Goal: Task Accomplishment & Management: Use online tool/utility

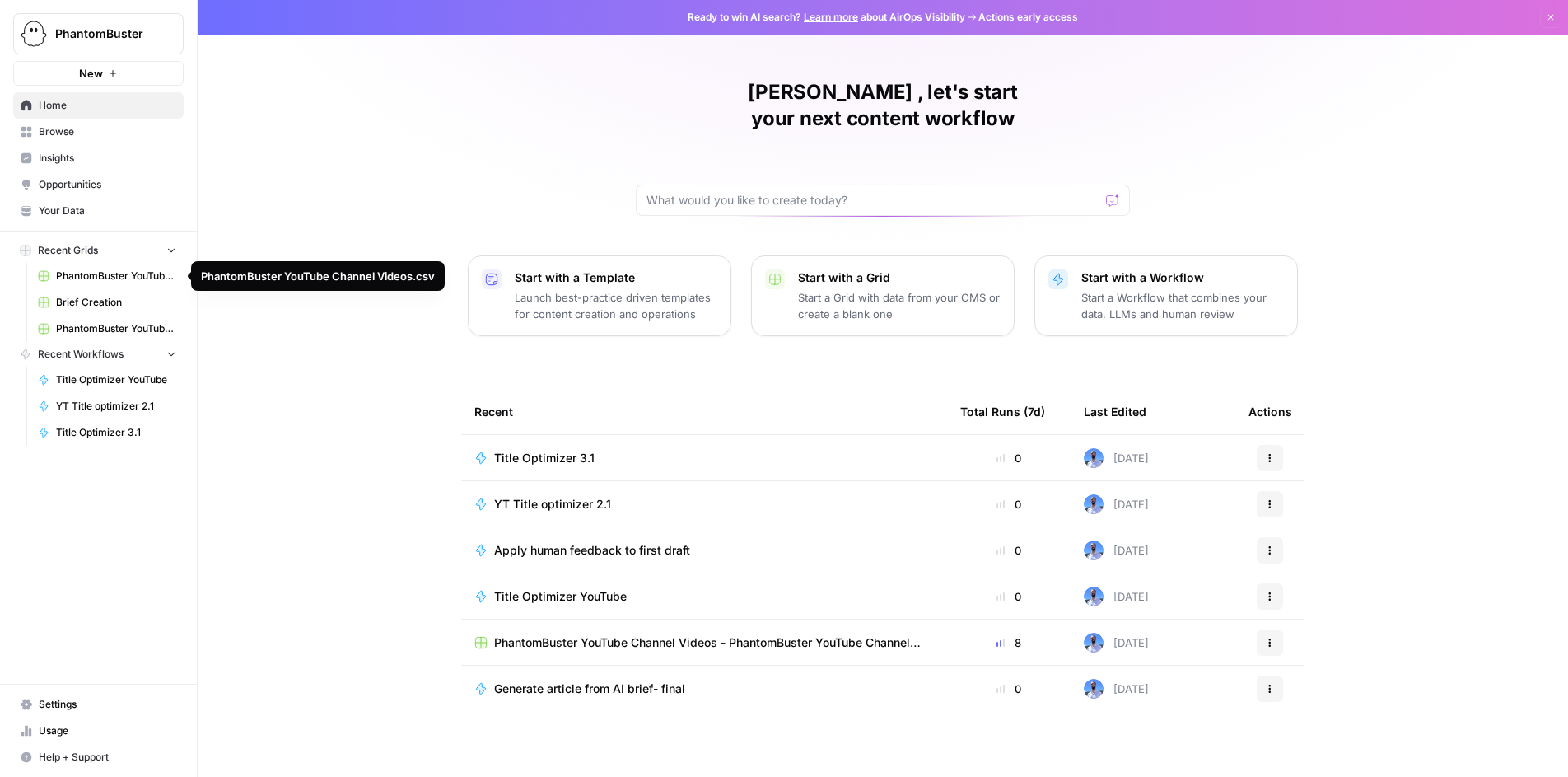
click at [94, 273] on span "PhantomBuster YouTube Channel Videos.csv" at bounding box center [116, 275] width 120 height 14
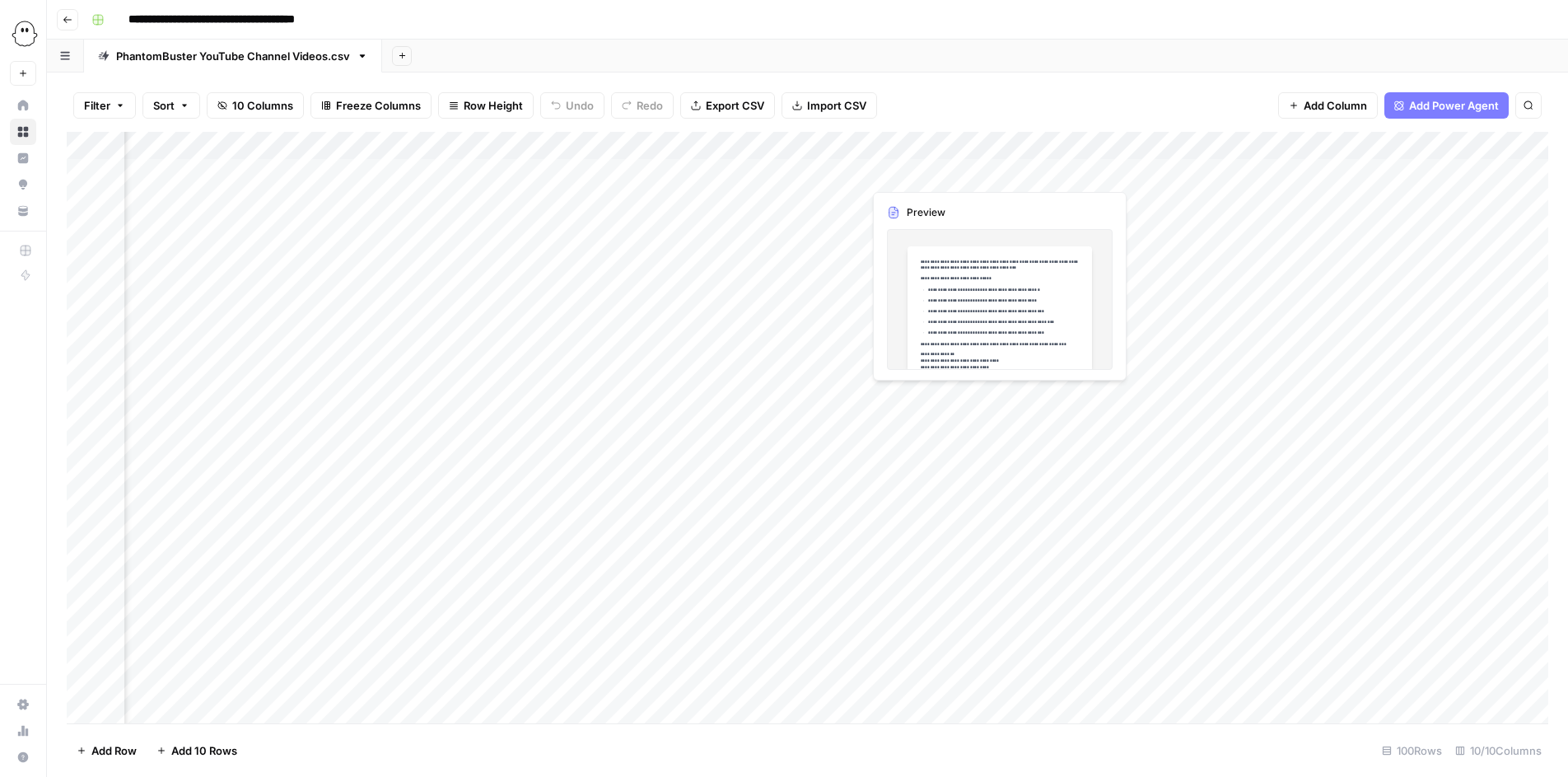
scroll to position [0, 1345]
click at [1307, 98] on span "Add Column" at bounding box center [1336, 105] width 64 height 16
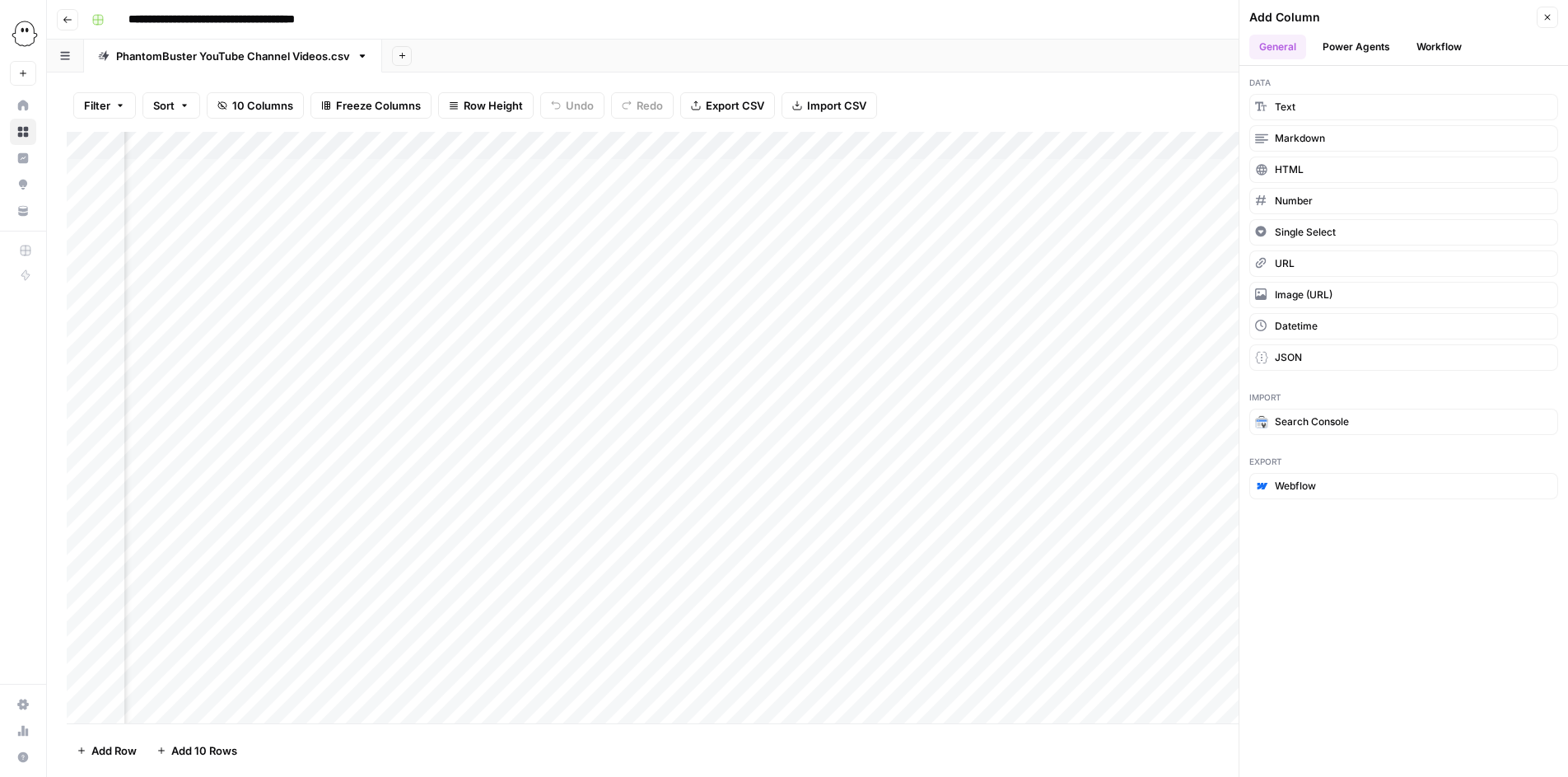
click at [1419, 43] on button "Workflow" at bounding box center [1439, 47] width 65 height 25
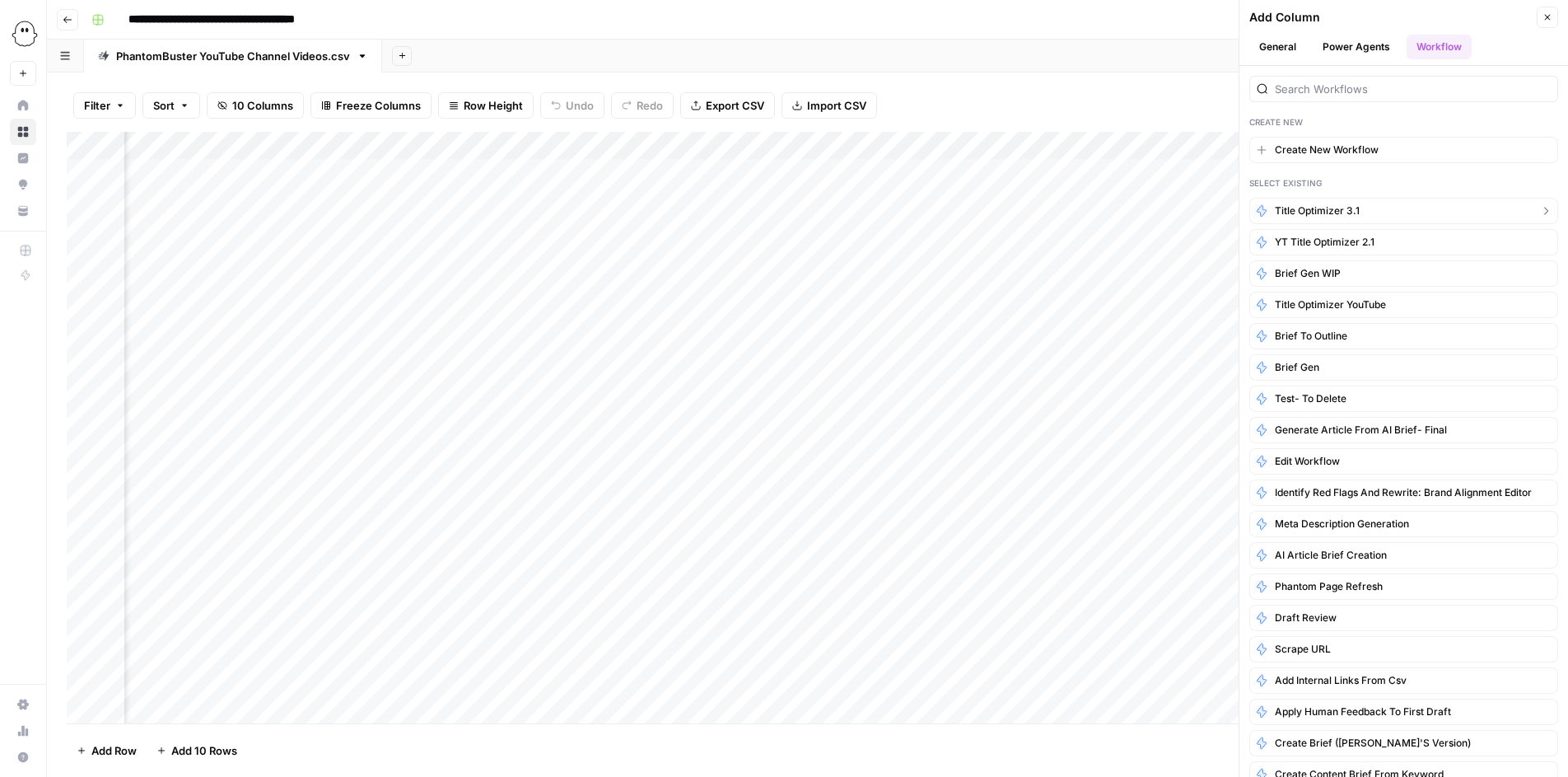
click at [1330, 212] on span "Title Optimizer 3.1" at bounding box center [1318, 211] width 85 height 14
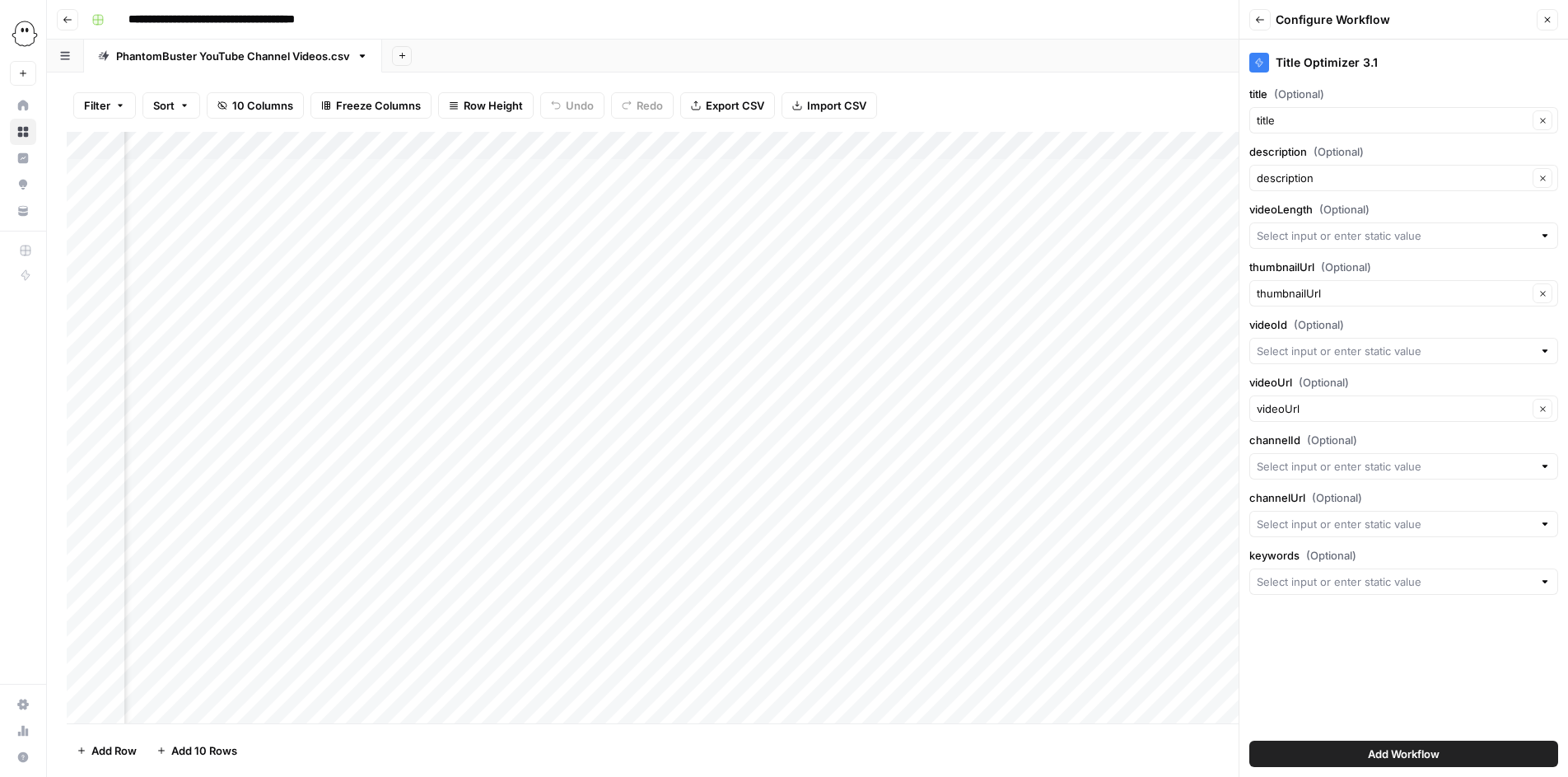
click at [1362, 764] on button "Add Workflow" at bounding box center [1404, 753] width 309 height 26
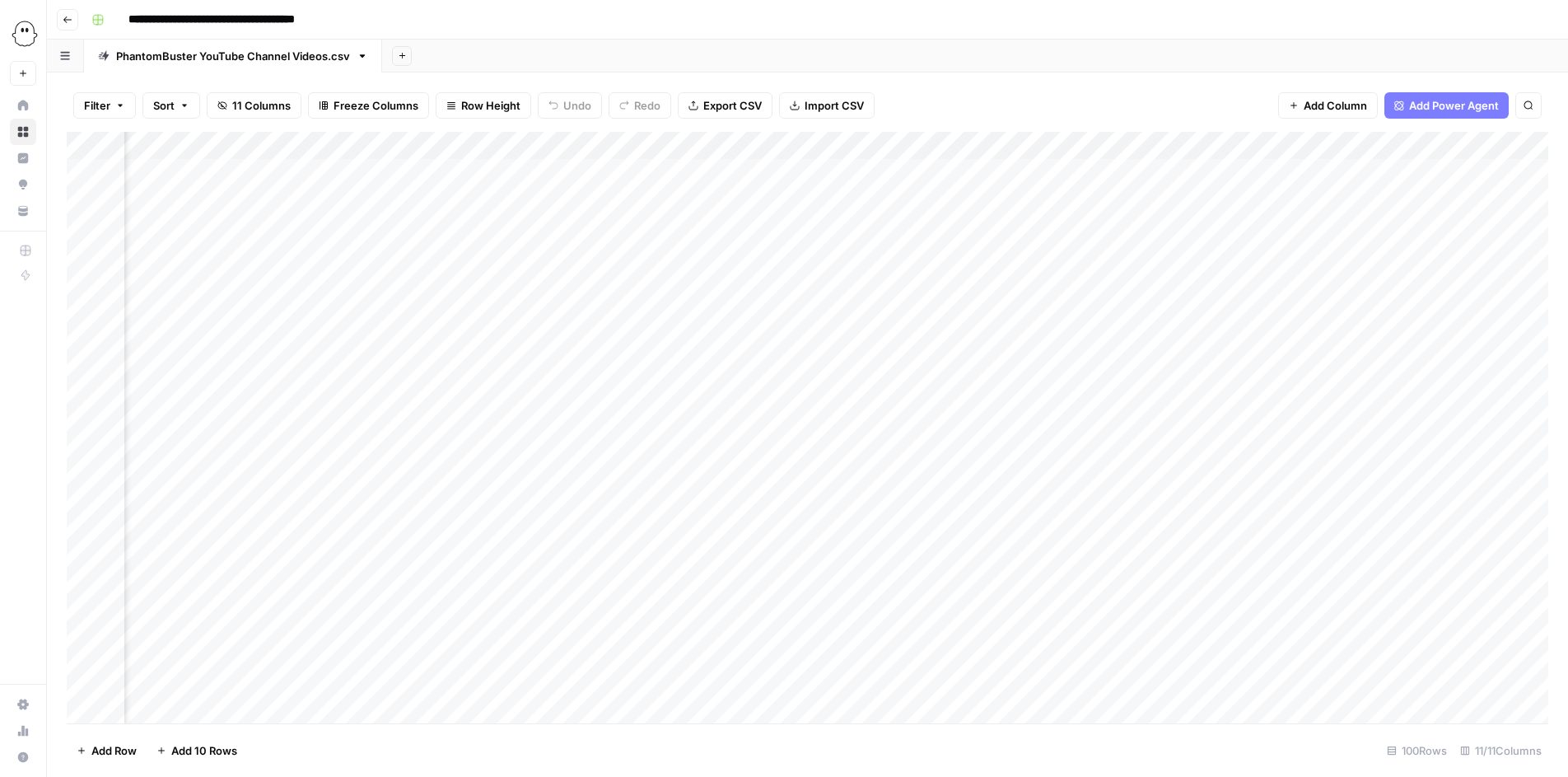
scroll to position [0, 1514]
click at [1419, 141] on div "Add Column" at bounding box center [808, 427] width 1482 height 591
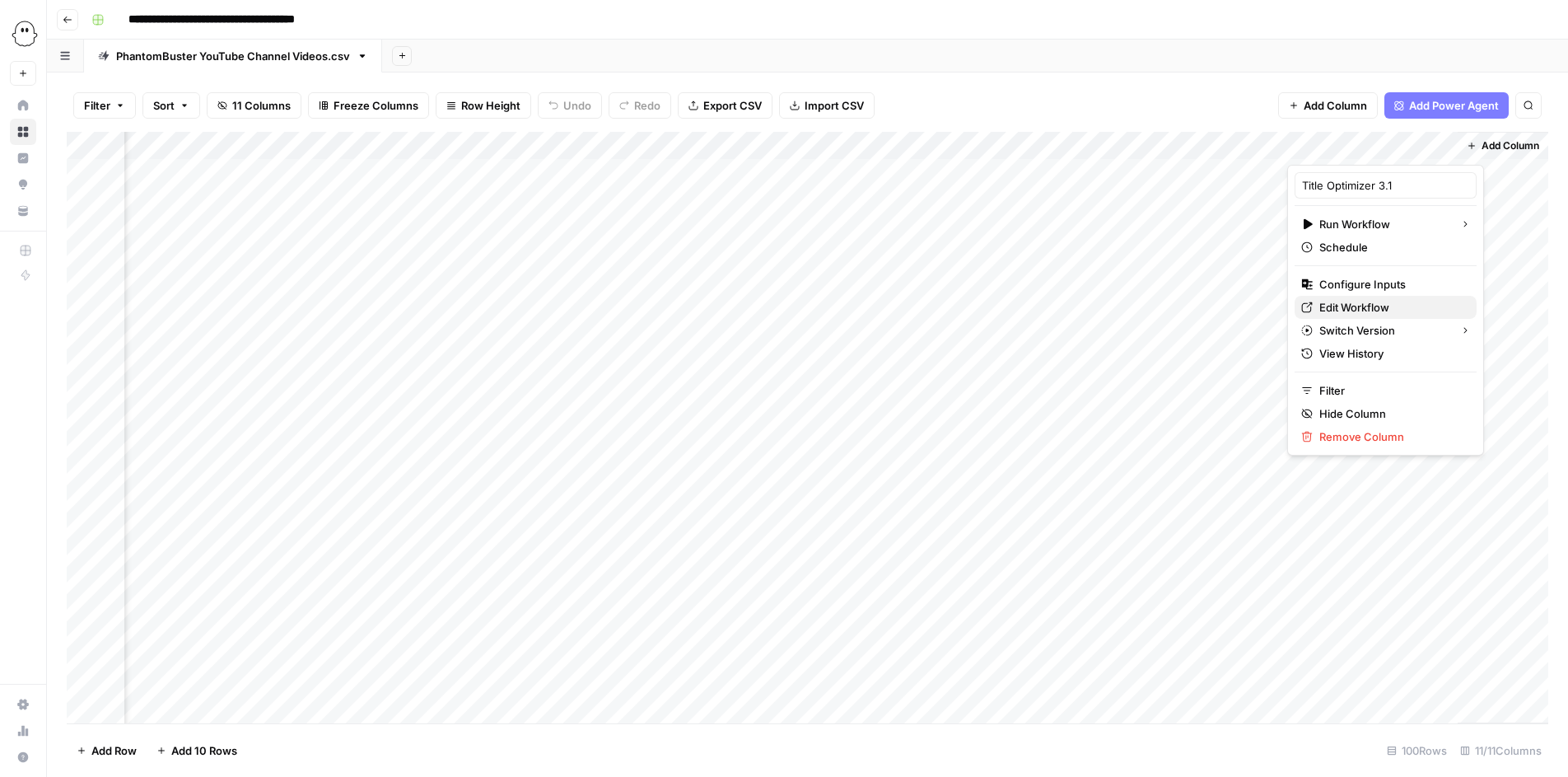
click at [1330, 305] on span "Edit Workflow" at bounding box center [1391, 306] width 144 height 16
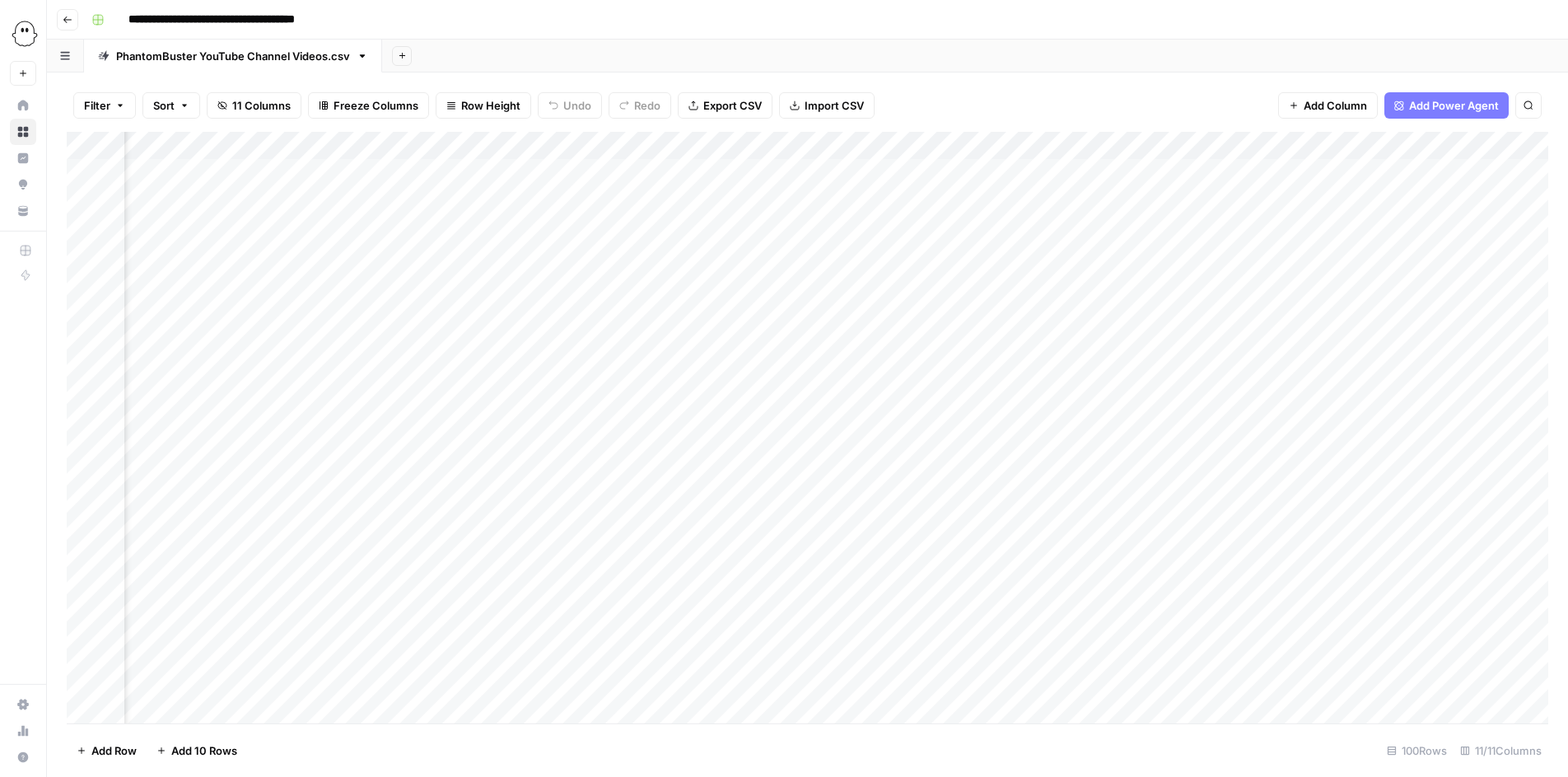
scroll to position [0, 0]
click at [828, 142] on div "Add Column" at bounding box center [808, 427] width 1482 height 591
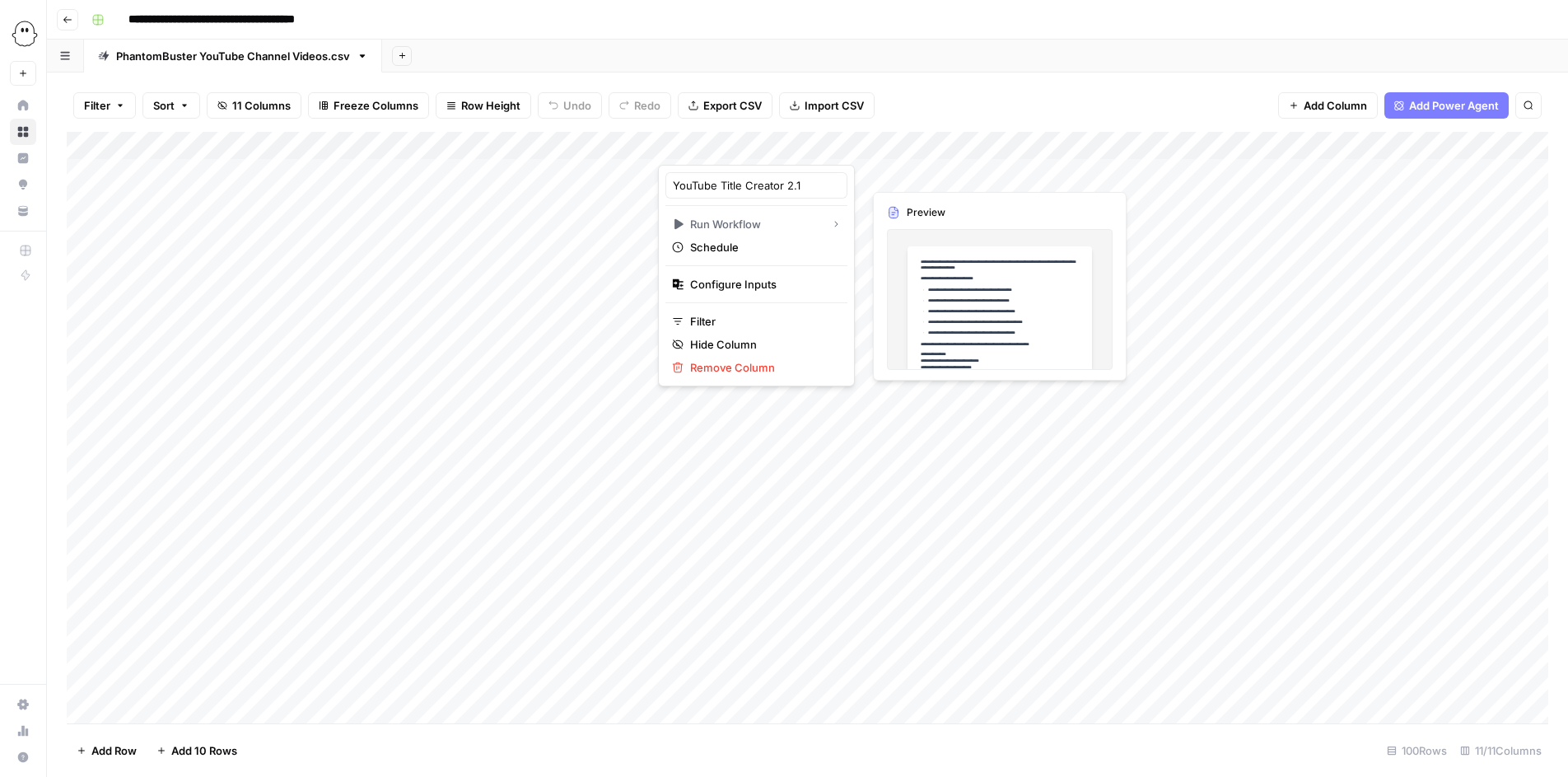
click at [935, 142] on div "Add Column" at bounding box center [808, 427] width 1482 height 591
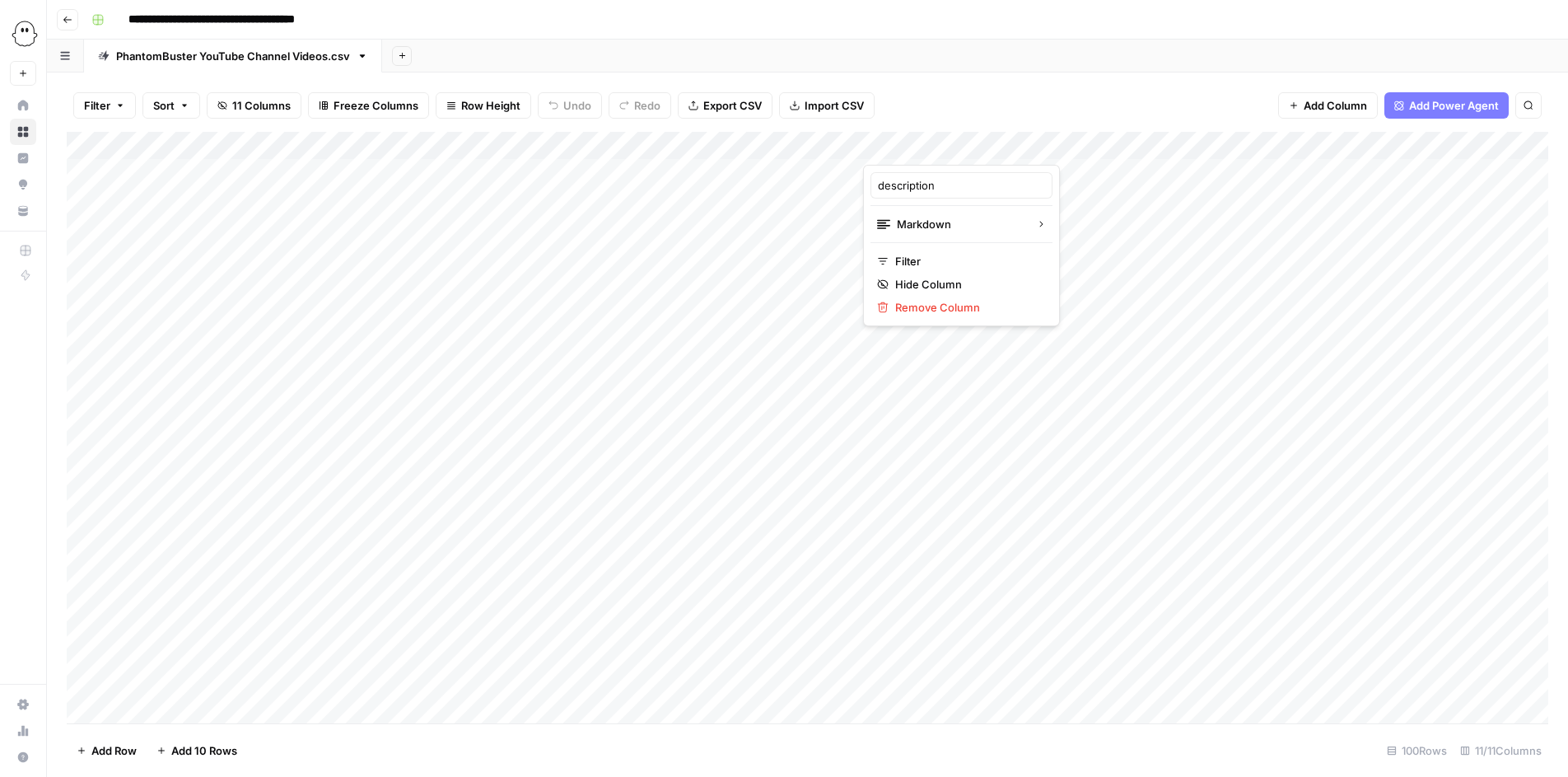
click at [673, 149] on div "Add Column" at bounding box center [808, 427] width 1482 height 591
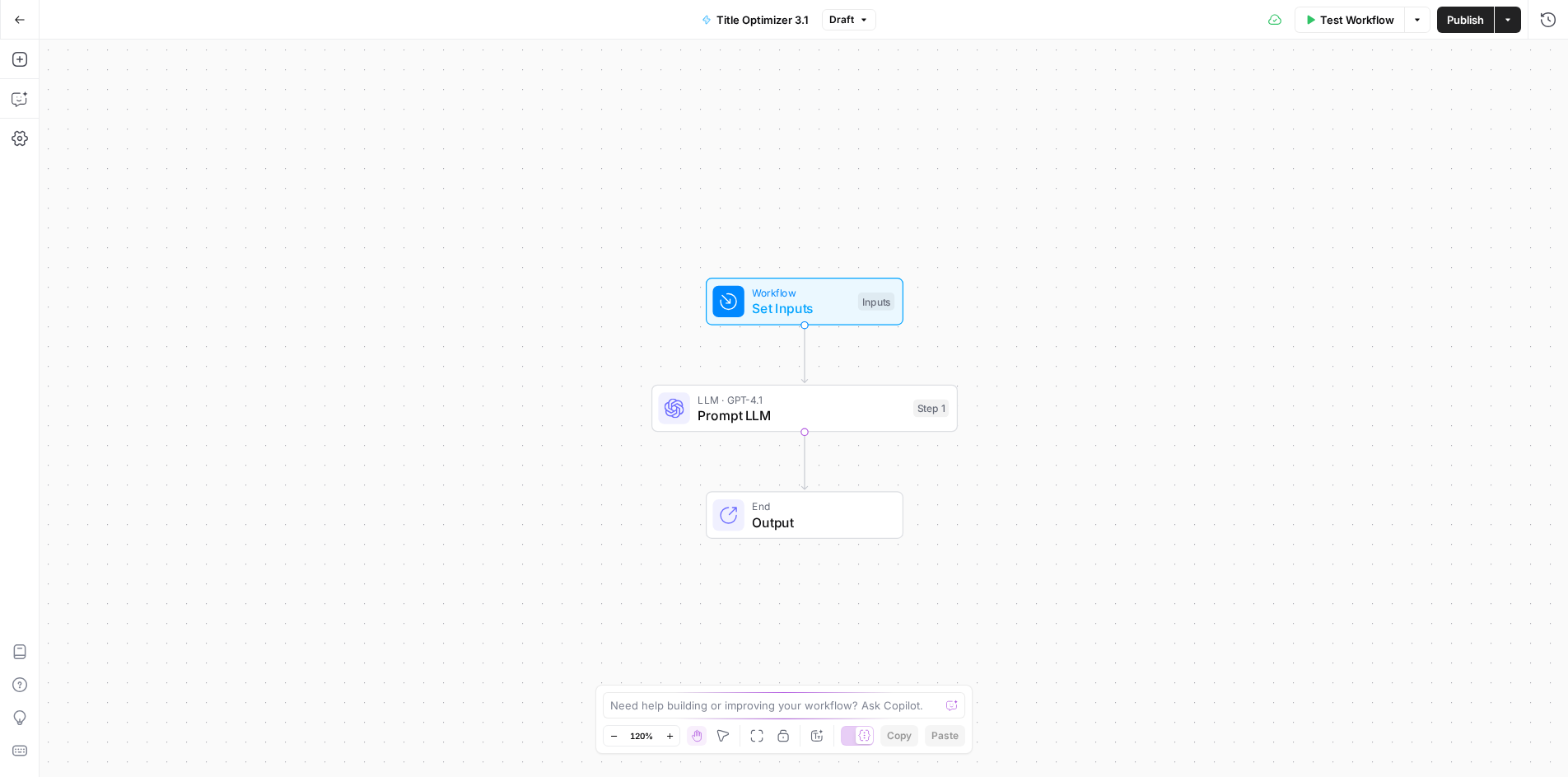
click at [795, 315] on span "Set Inputs" at bounding box center [800, 308] width 98 height 19
click at [819, 293] on span "Workflow" at bounding box center [800, 293] width 98 height 15
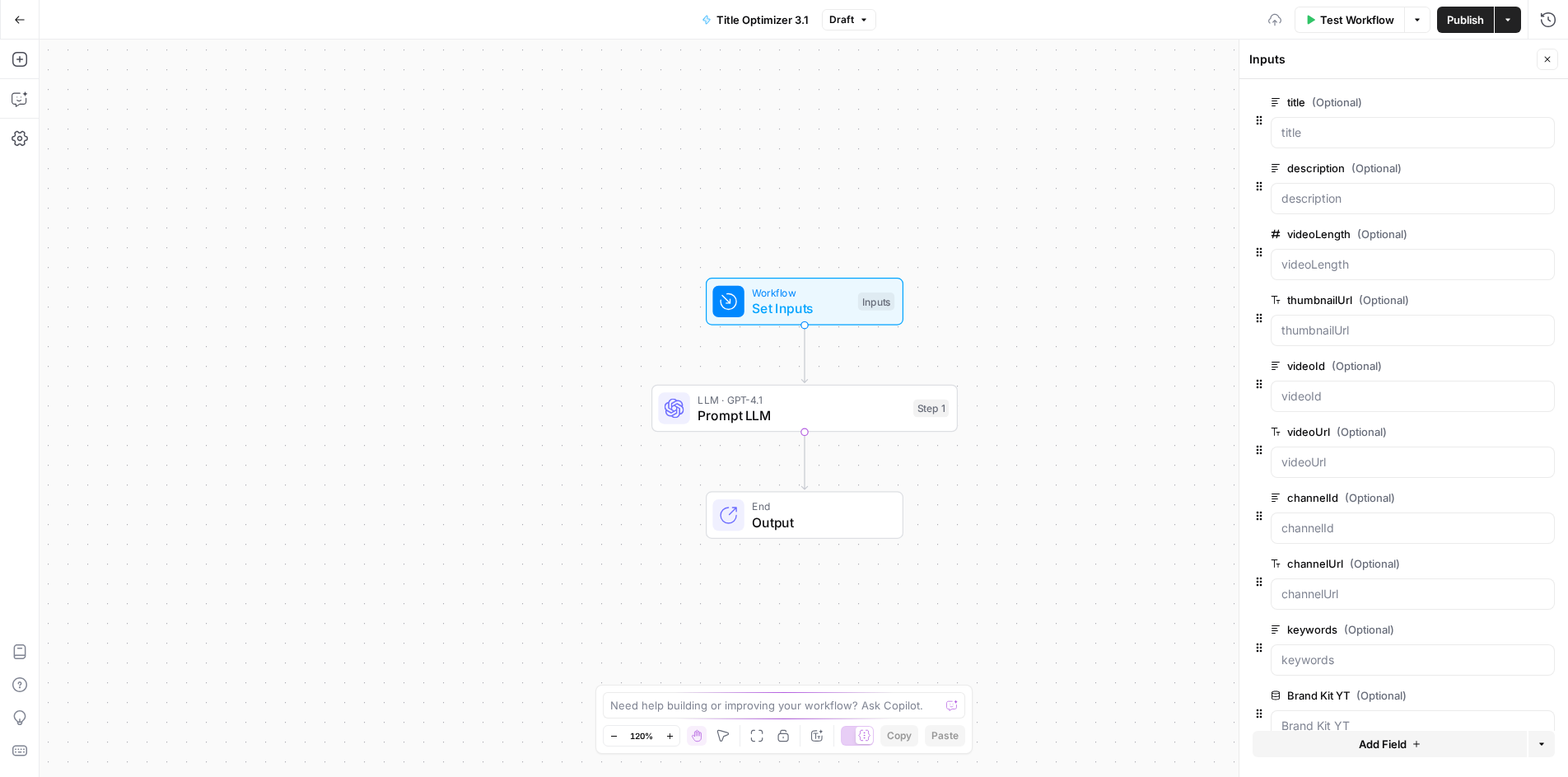
scroll to position [34, 0]
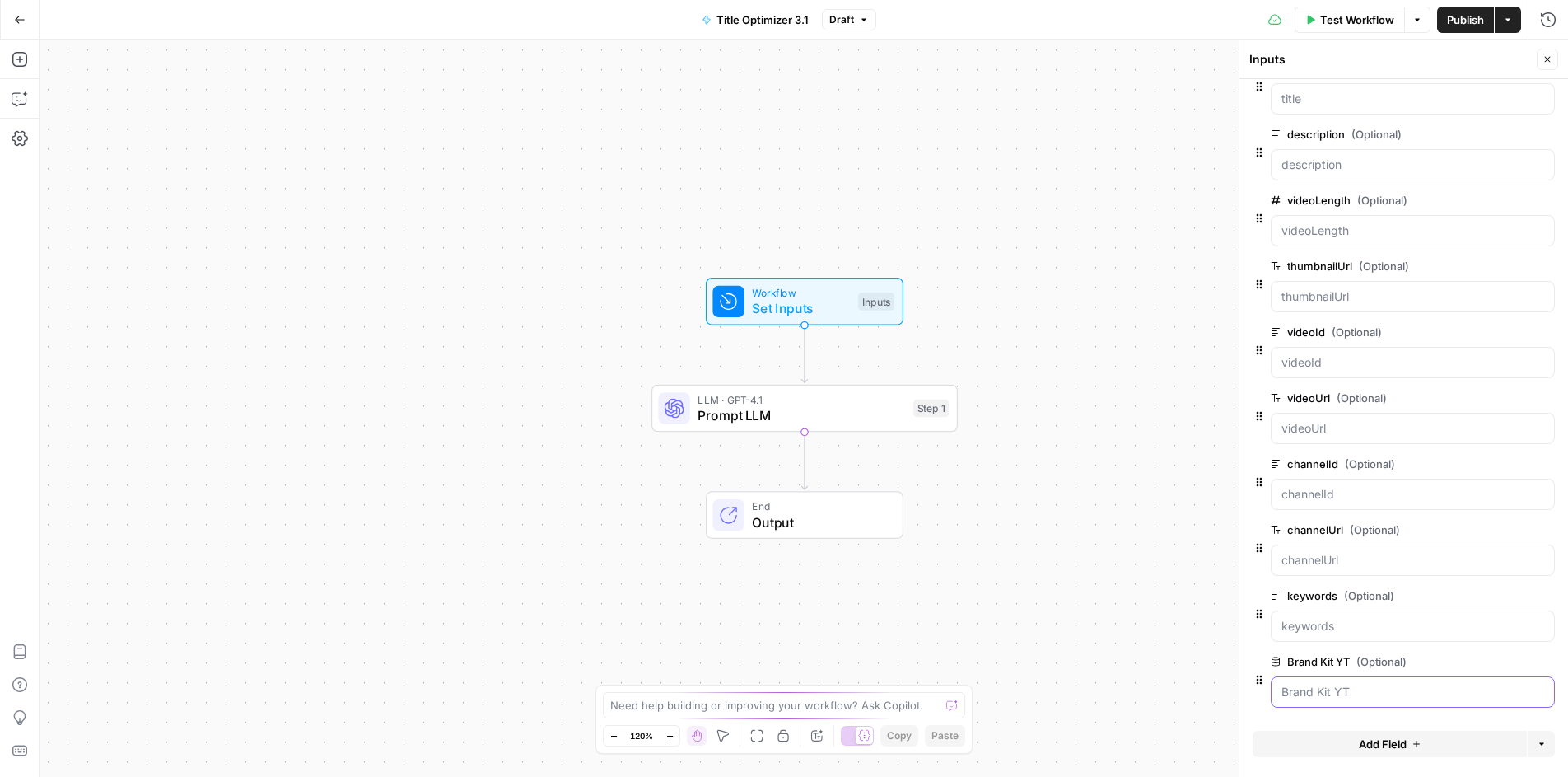
click at [1330, 690] on YT "Brand Kit YT (Optional)" at bounding box center [1413, 692] width 263 height 16
click at [1352, 690] on YT "Brand Kit YT (Optional)" at bounding box center [1413, 692] width 263 height 16
click at [1506, 657] on span "edit field" at bounding box center [1494, 662] width 37 height 14
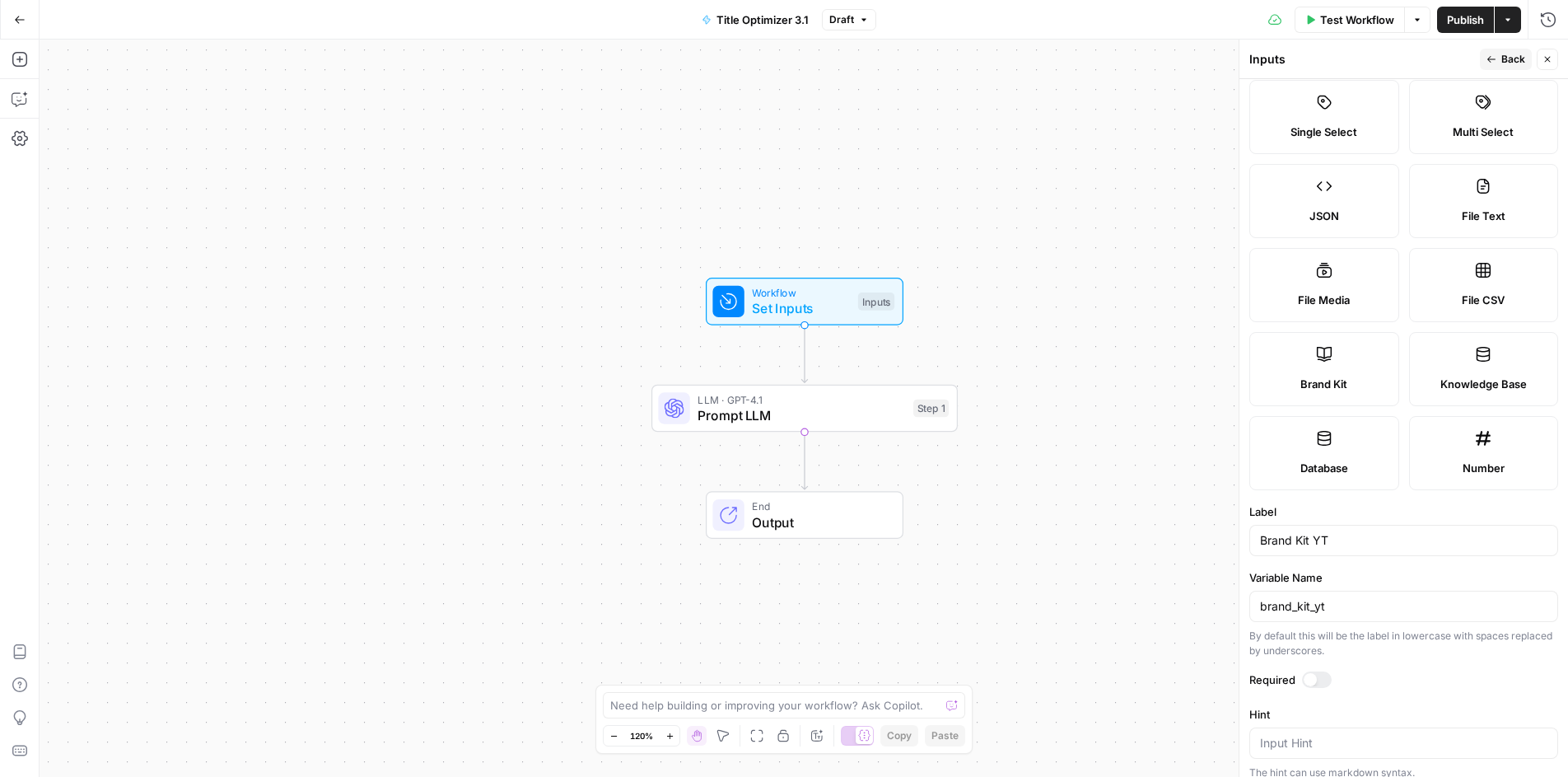
scroll to position [216, 0]
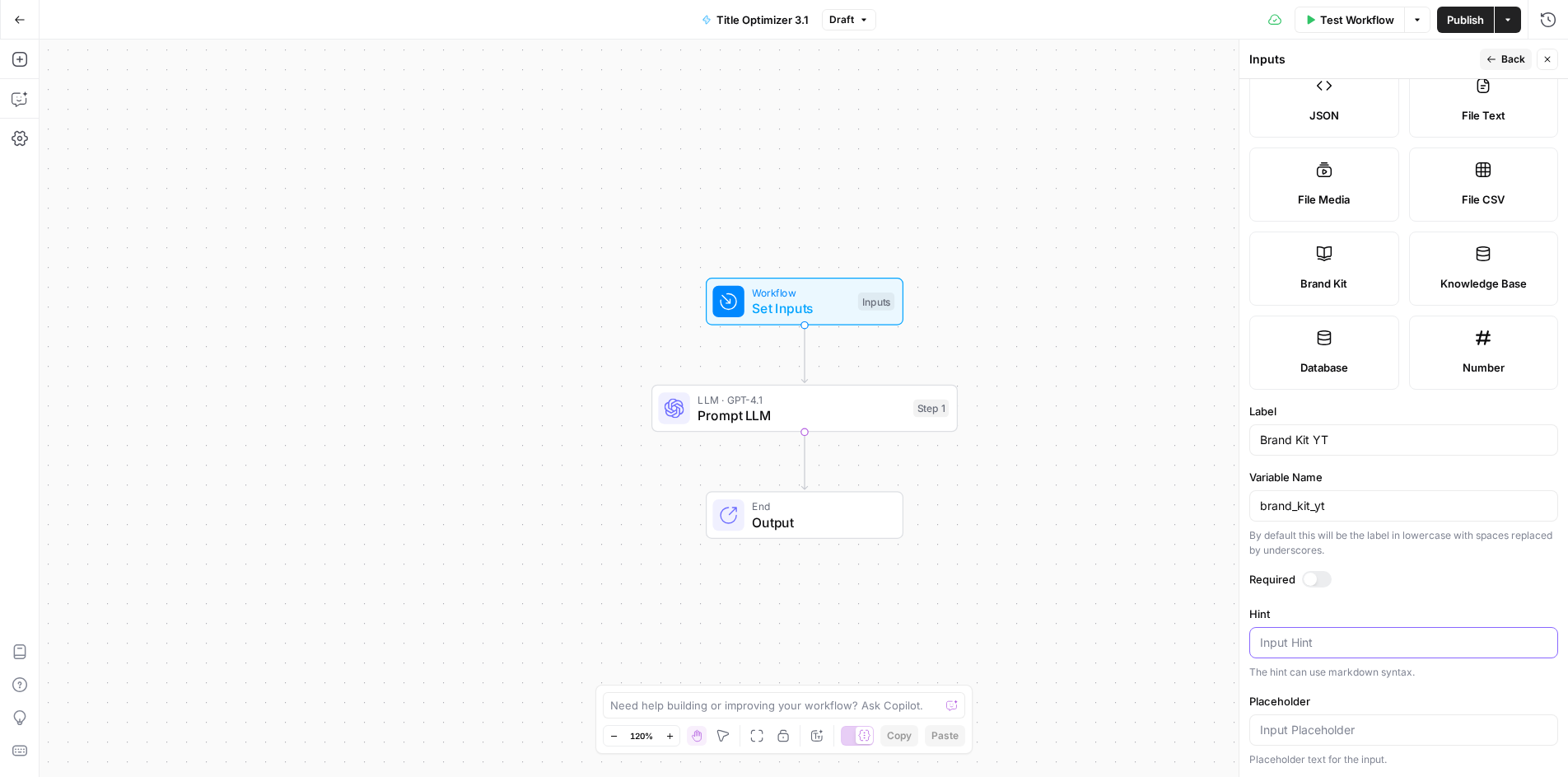
click at [1288, 646] on textarea "Hint" at bounding box center [1404, 642] width 288 height 16
click at [1058, 480] on div "Workflow Set Inputs Inputs LLM · GPT-4.1 Prompt LLM Step 1 End Output" at bounding box center [804, 408] width 1528 height 737
click at [858, 268] on span "Test Step" at bounding box center [860, 265] width 53 height 18
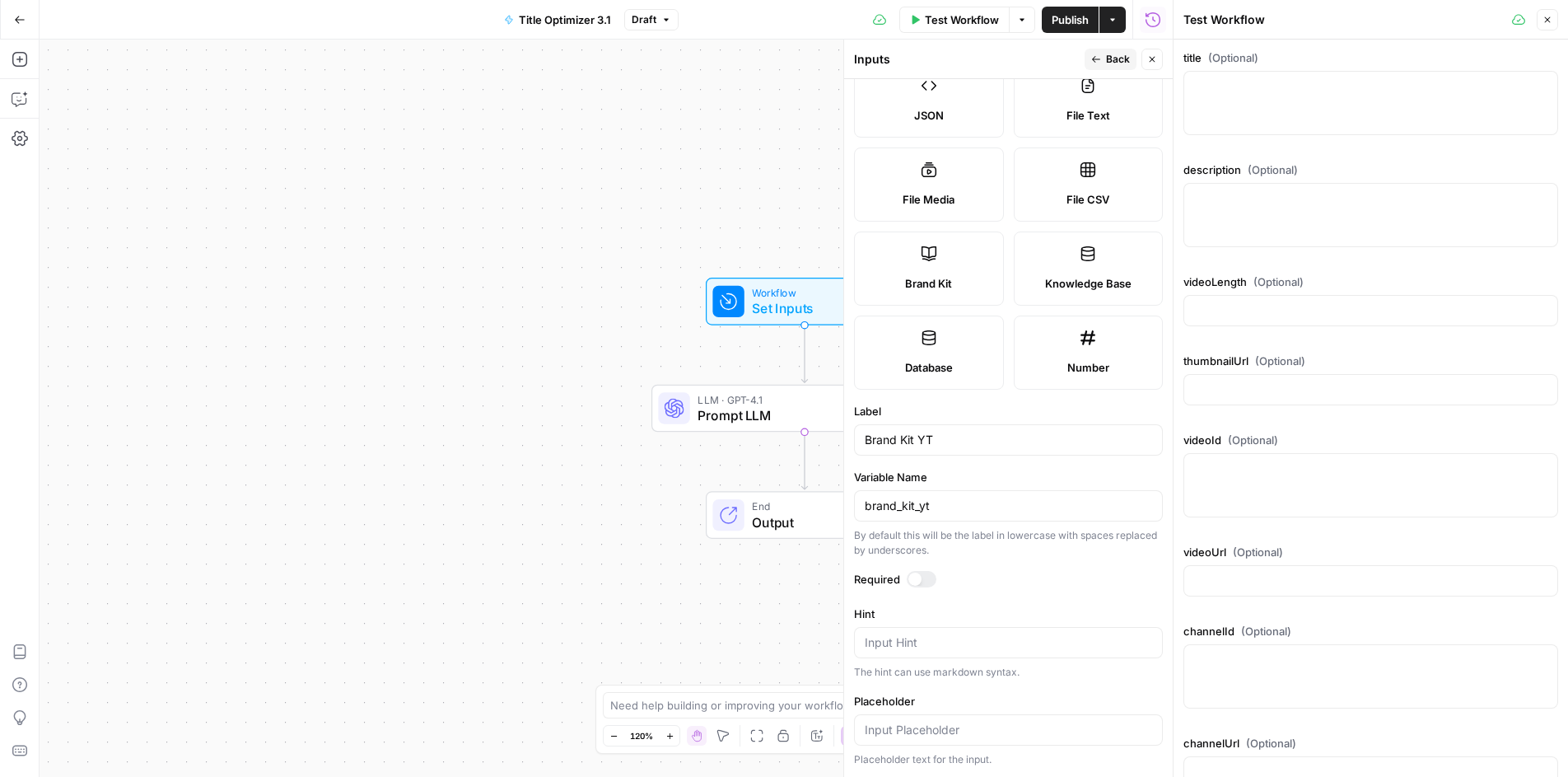
scroll to position [218, 0]
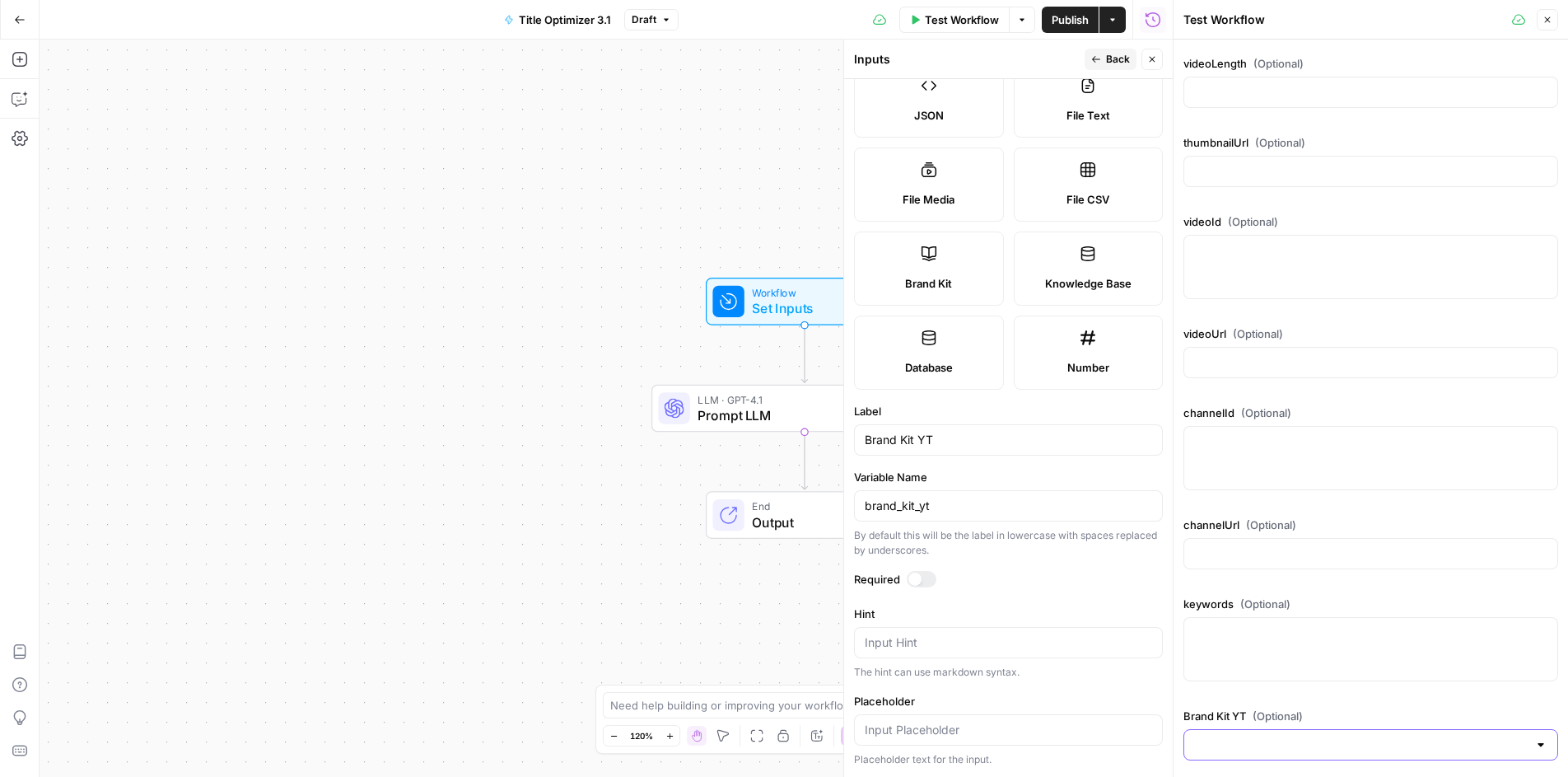
click at [1252, 744] on input "Brand Kit YT (Optional)" at bounding box center [1360, 744] width 333 height 16
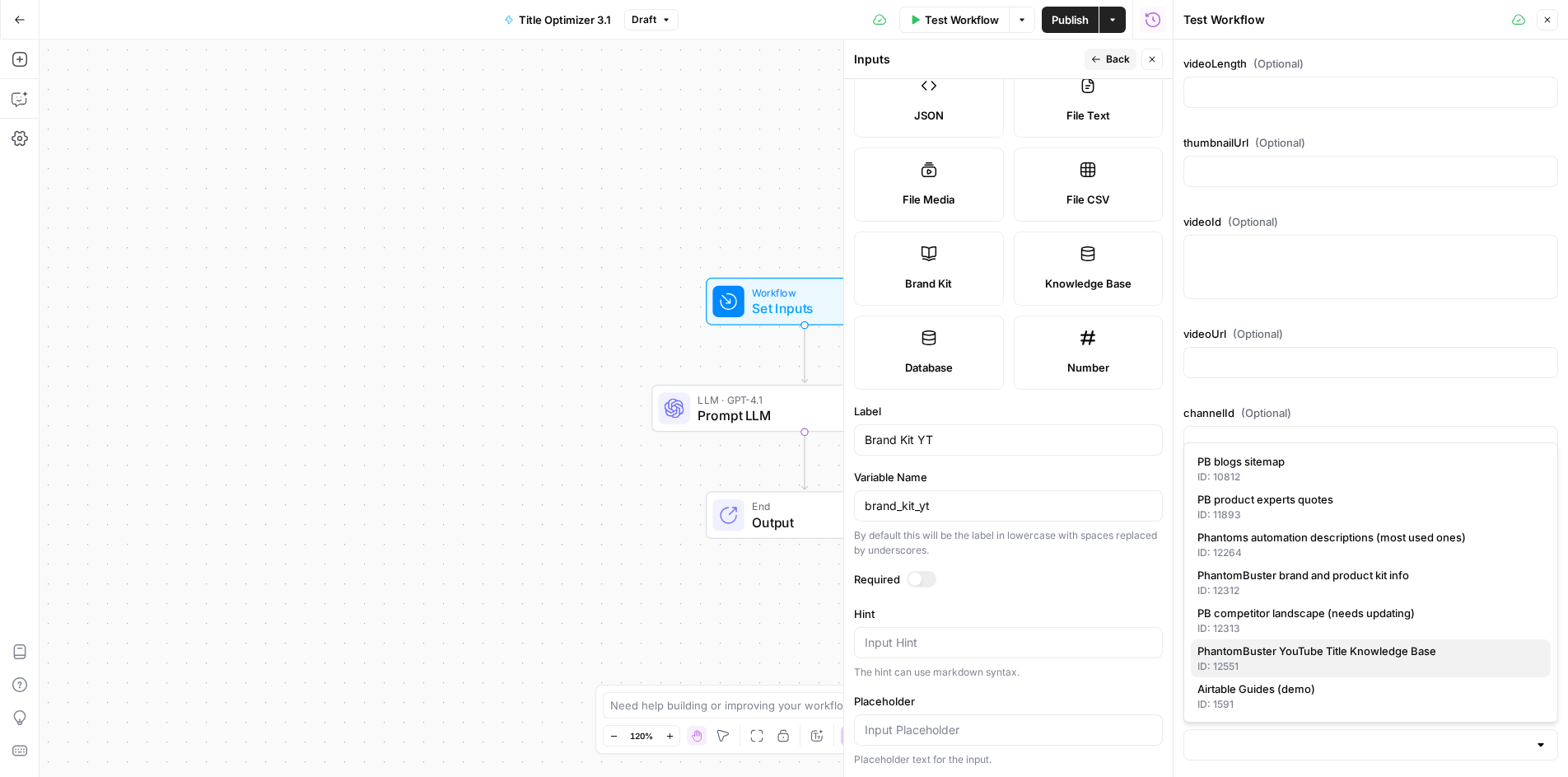
click at [1291, 656] on span "PhantomBuster YouTube Title Knowledge Base" at bounding box center [1368, 650] width 340 height 16
type input "PhantomBuster YouTube Title Knowledge Base"
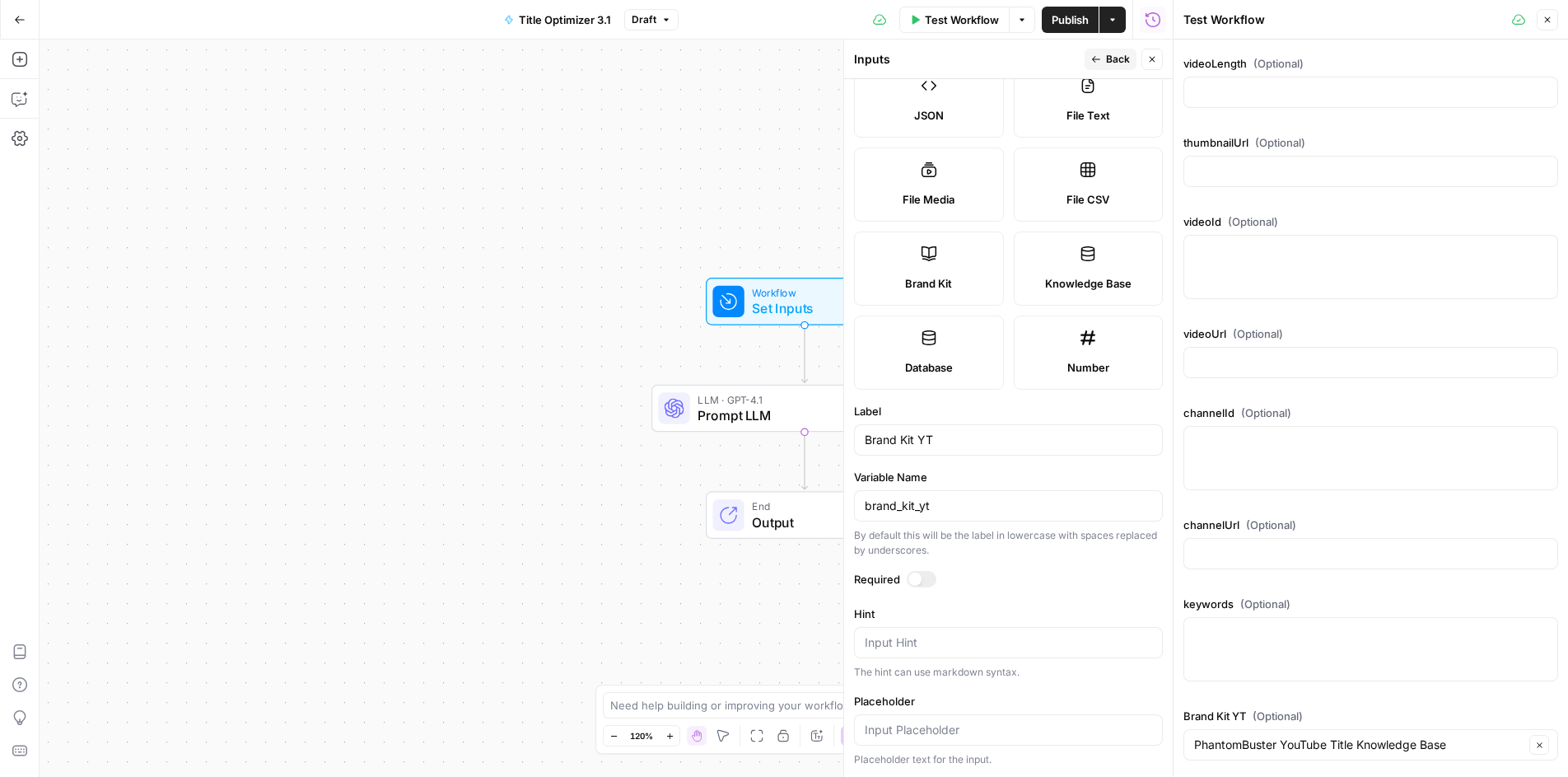
click at [1264, 718] on span "(Optional)" at bounding box center [1278, 715] width 50 height 16
click at [1264, 736] on input "PhantomBuster YouTube Title Knowledge Base" at bounding box center [1359, 744] width 330 height 16
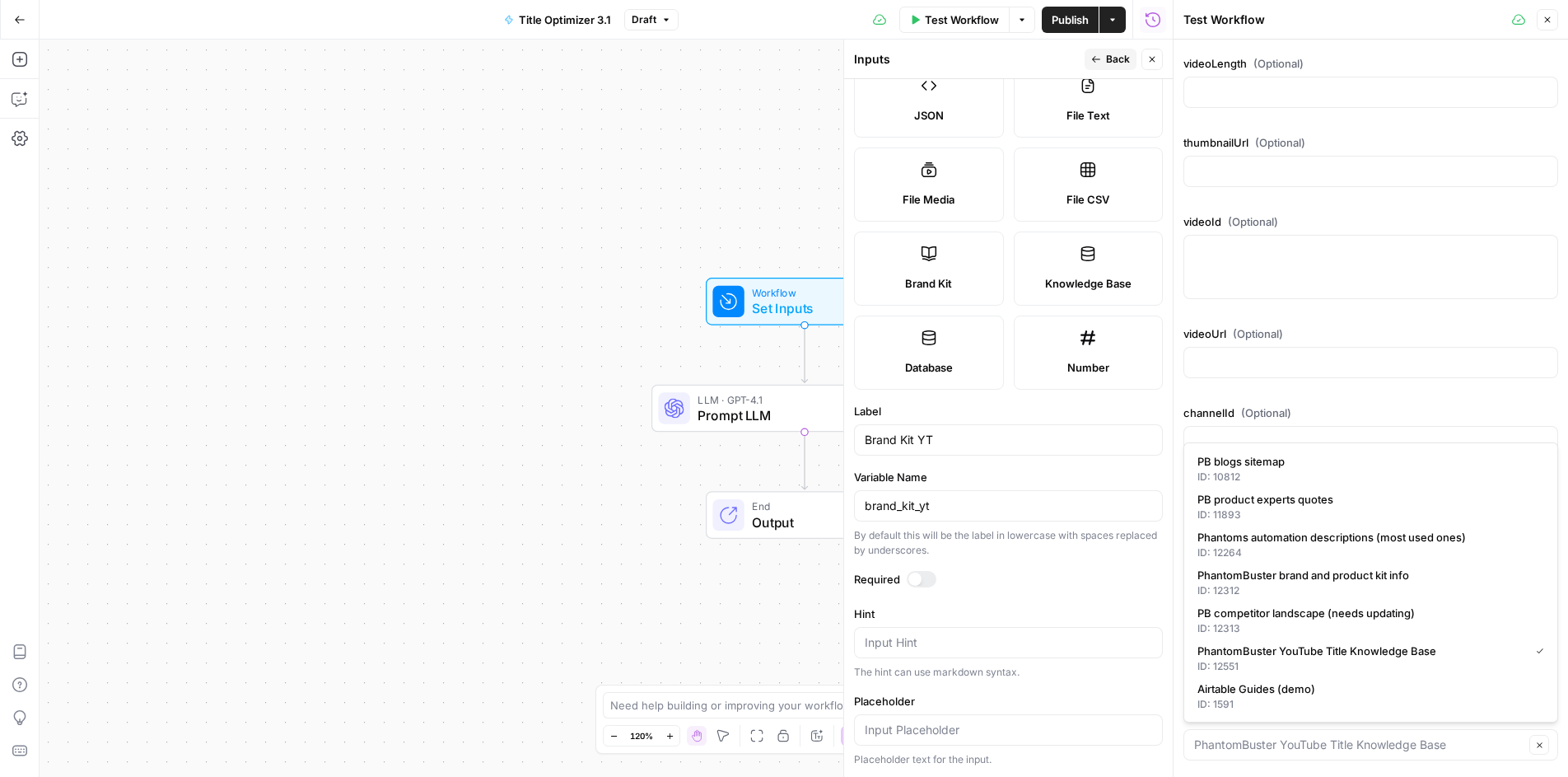
type input "PhantomBuster YouTube Title Knowledge Base"
click at [1250, 393] on div "title (Optional) description (Optional) videoLength (Optional) thumbnailUrl (Op…" at bounding box center [1371, 299] width 375 height 935
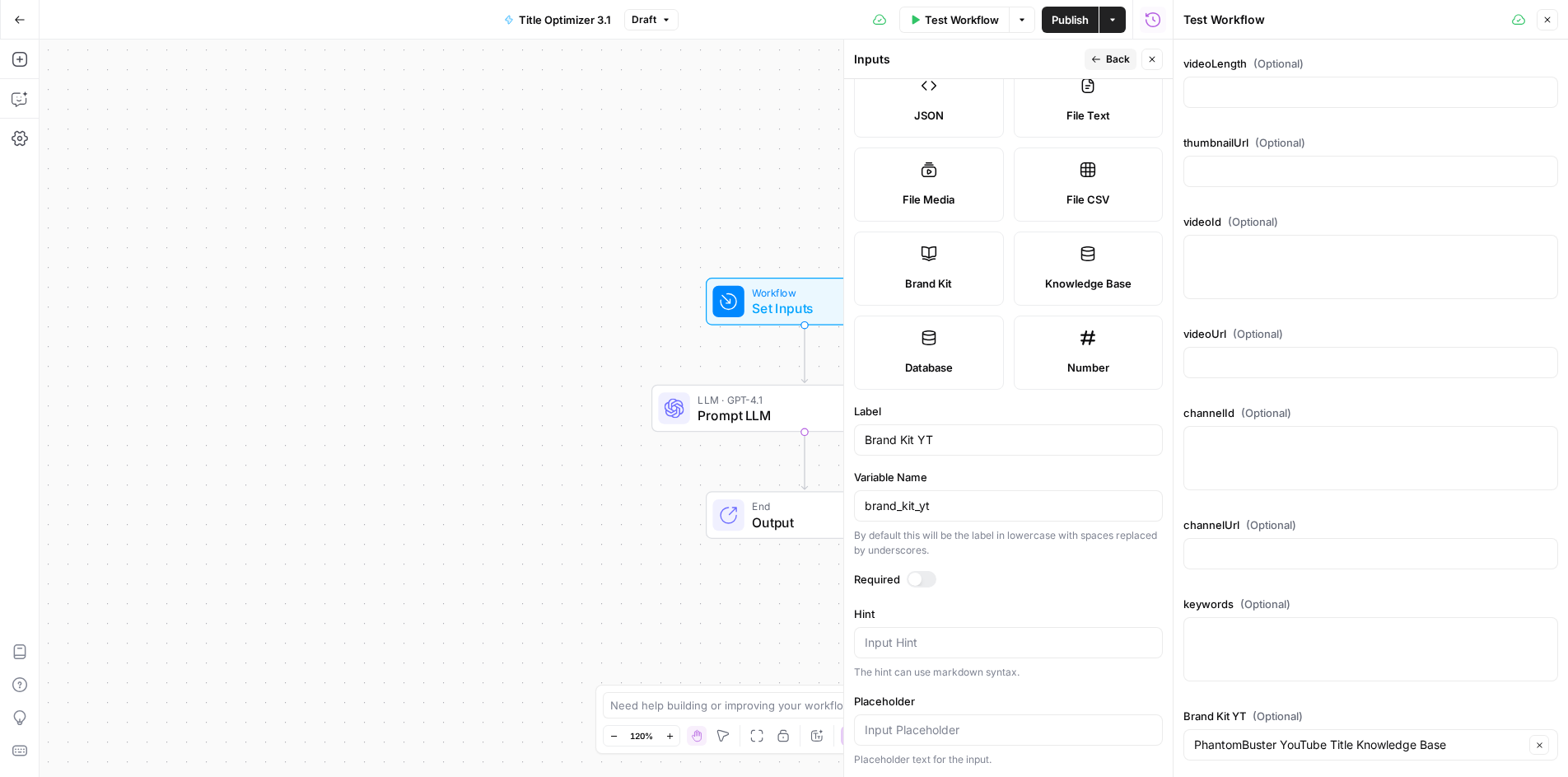
click at [618, 288] on div "Workflow Set Inputs Inputs Test Step LLM · GPT-4.1 Prompt LLM Step 1 End Output" at bounding box center [606, 408] width 1133 height 737
click at [1553, 25] on button "Close" at bounding box center [1548, 19] width 21 height 21
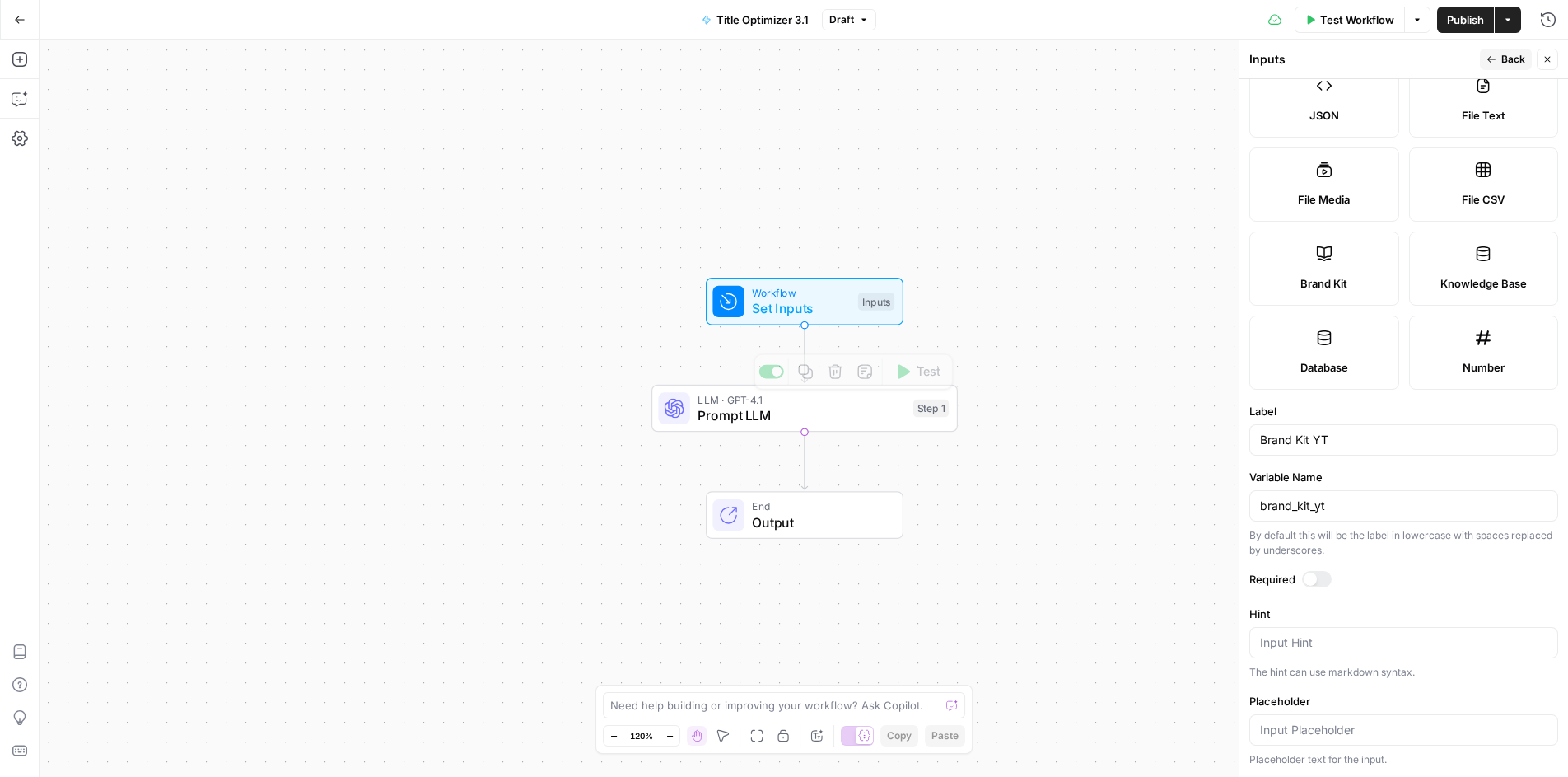
click at [818, 310] on span "Set Inputs" at bounding box center [800, 308] width 98 height 19
click at [1318, 450] on div "Brand Kit YT" at bounding box center [1404, 440] width 309 height 31
drag, startPoint x: 1289, startPoint y: 440, endPoint x: 1016, endPoint y: 408, distance: 274.9
click at [1016, 408] on body "PhantomBuster New Home Browse Insights Opportunities Your Data Recent Grids Pha…" at bounding box center [784, 388] width 1568 height 777
drag, startPoint x: 1337, startPoint y: 446, endPoint x: 1171, endPoint y: 394, distance: 174.0
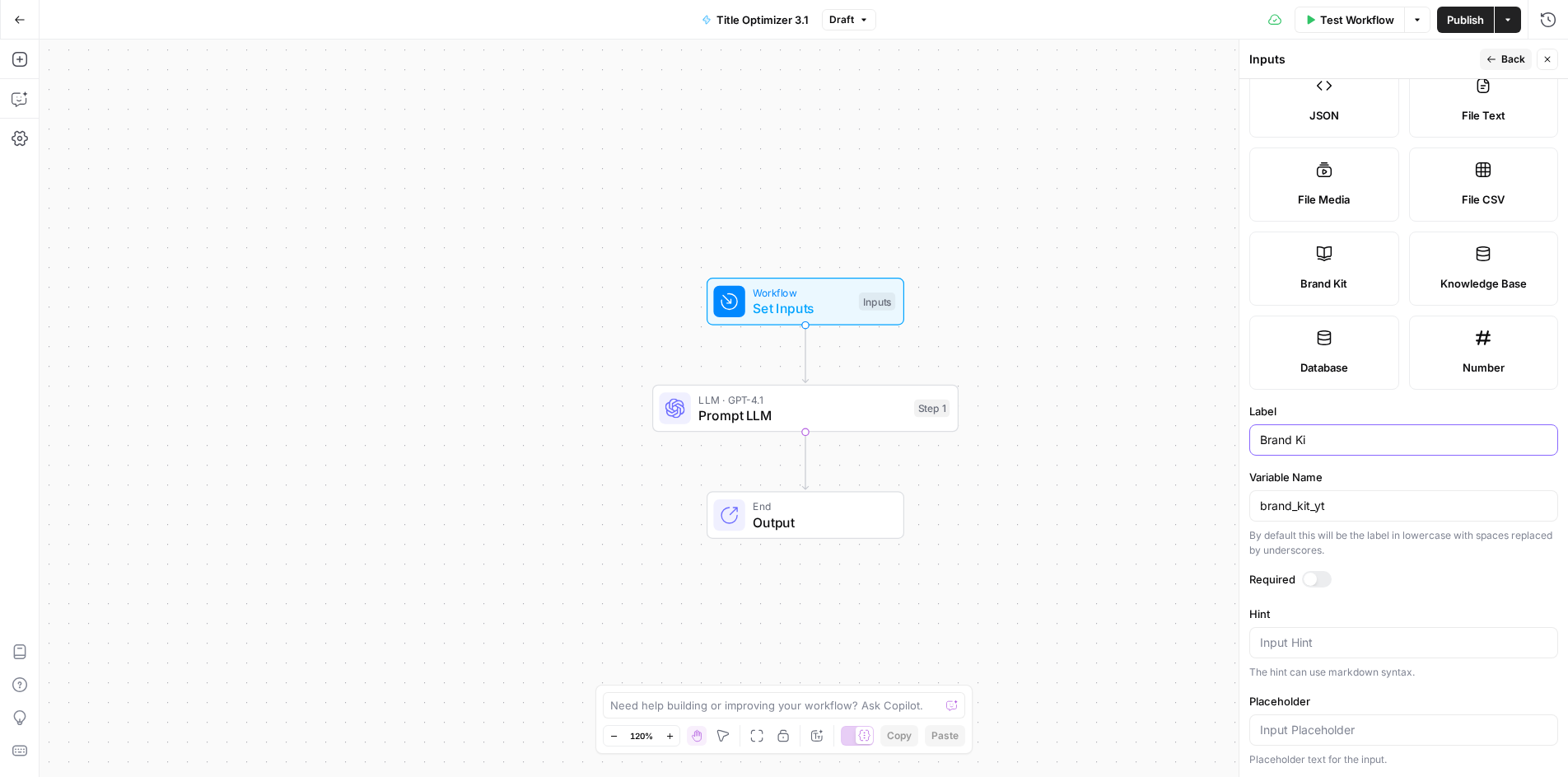
click at [1171, 394] on body "PhantomBuster New Home Browse Insights Opportunities Your Data Recent Grids Pha…" at bounding box center [784, 388] width 1568 height 777
type input "B"
drag, startPoint x: 1371, startPoint y: 433, endPoint x: 855, endPoint y: 280, distance: 538.2
click at [855, 280] on body "PhantomBuster New Home Browse Insights Opportunities Your Data Recent Grids Pha…" at bounding box center [784, 388] width 1568 height 777
type input "Knowledge base"
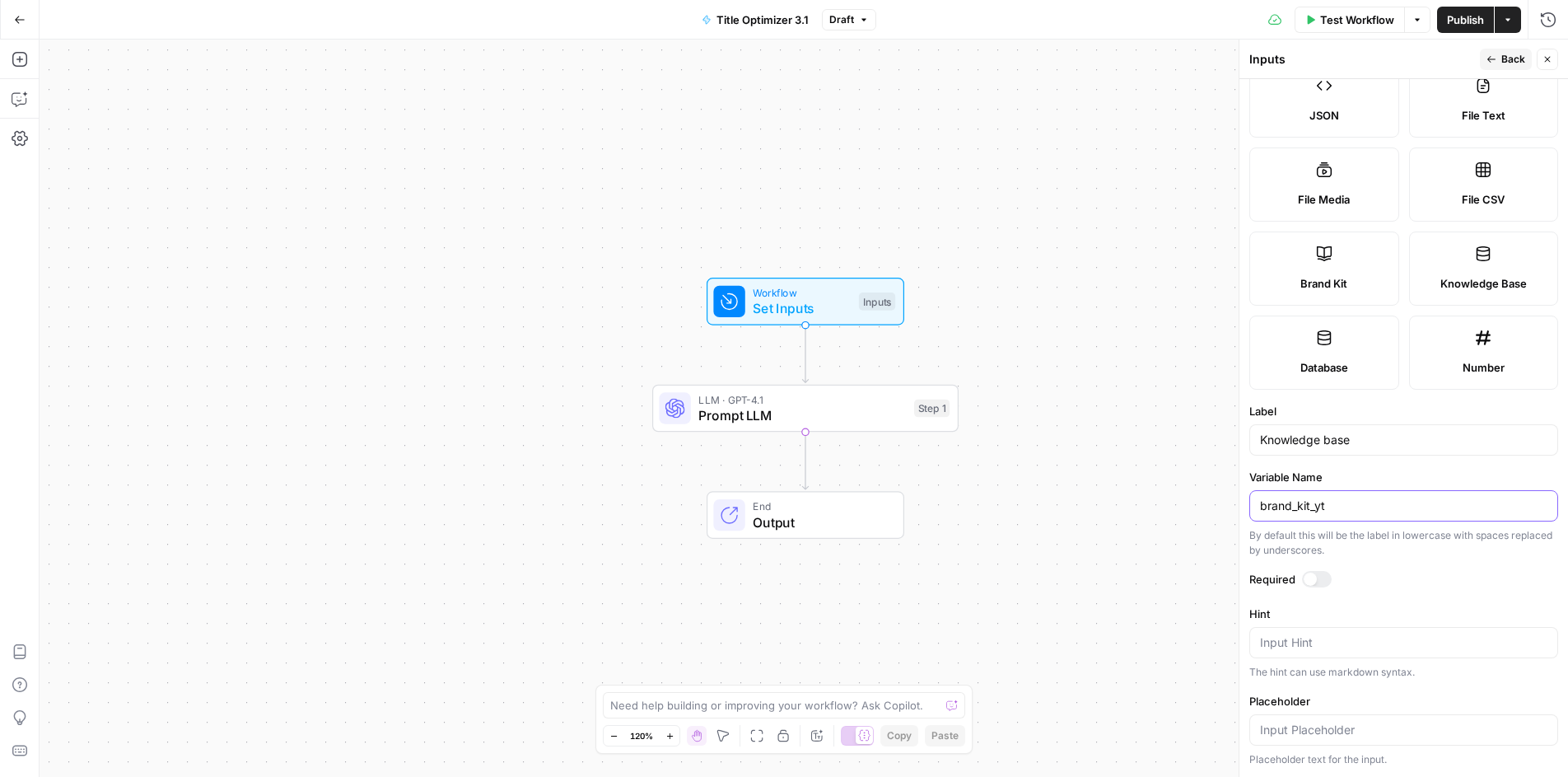
click at [1327, 504] on input "brand_kit_yt" at bounding box center [1404, 505] width 288 height 16
drag, startPoint x: 1224, startPoint y: 503, endPoint x: 977, endPoint y: 447, distance: 253.3
click at [977, 447] on body "PhantomBuster New Home Browse Insights Opportunities Your Data Recent Grids Pha…" at bounding box center [784, 388] width 1568 height 777
paste input "Knowledge base"
type input "Knowledge base"
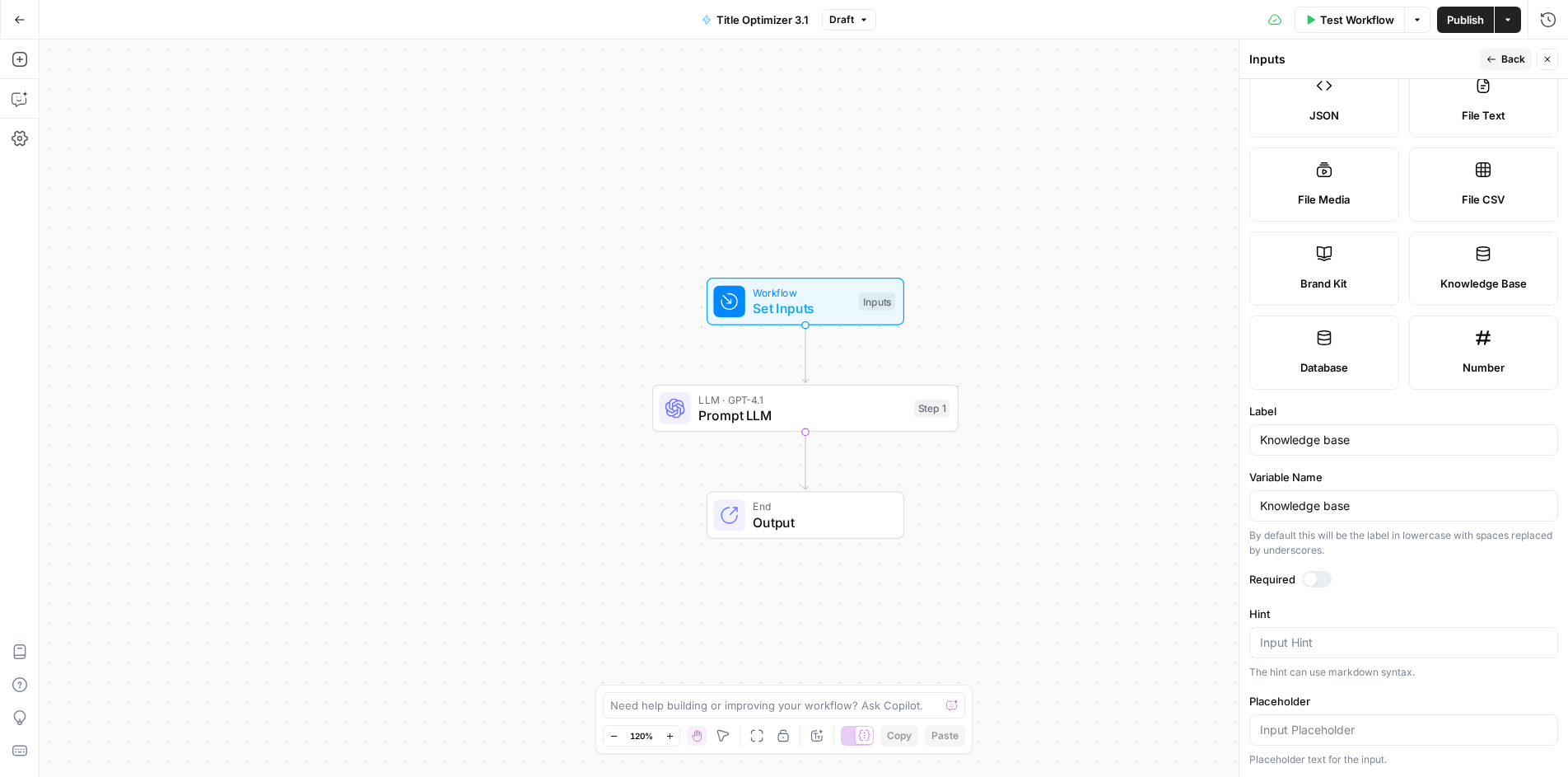
click at [1103, 394] on div "Workflow Set Inputs Inputs LLM · GPT-4.1 Prompt LLM Step 1 End Output" at bounding box center [804, 408] width 1528 height 737
click at [848, 260] on span "Test Step" at bounding box center [861, 264] width 53 height 18
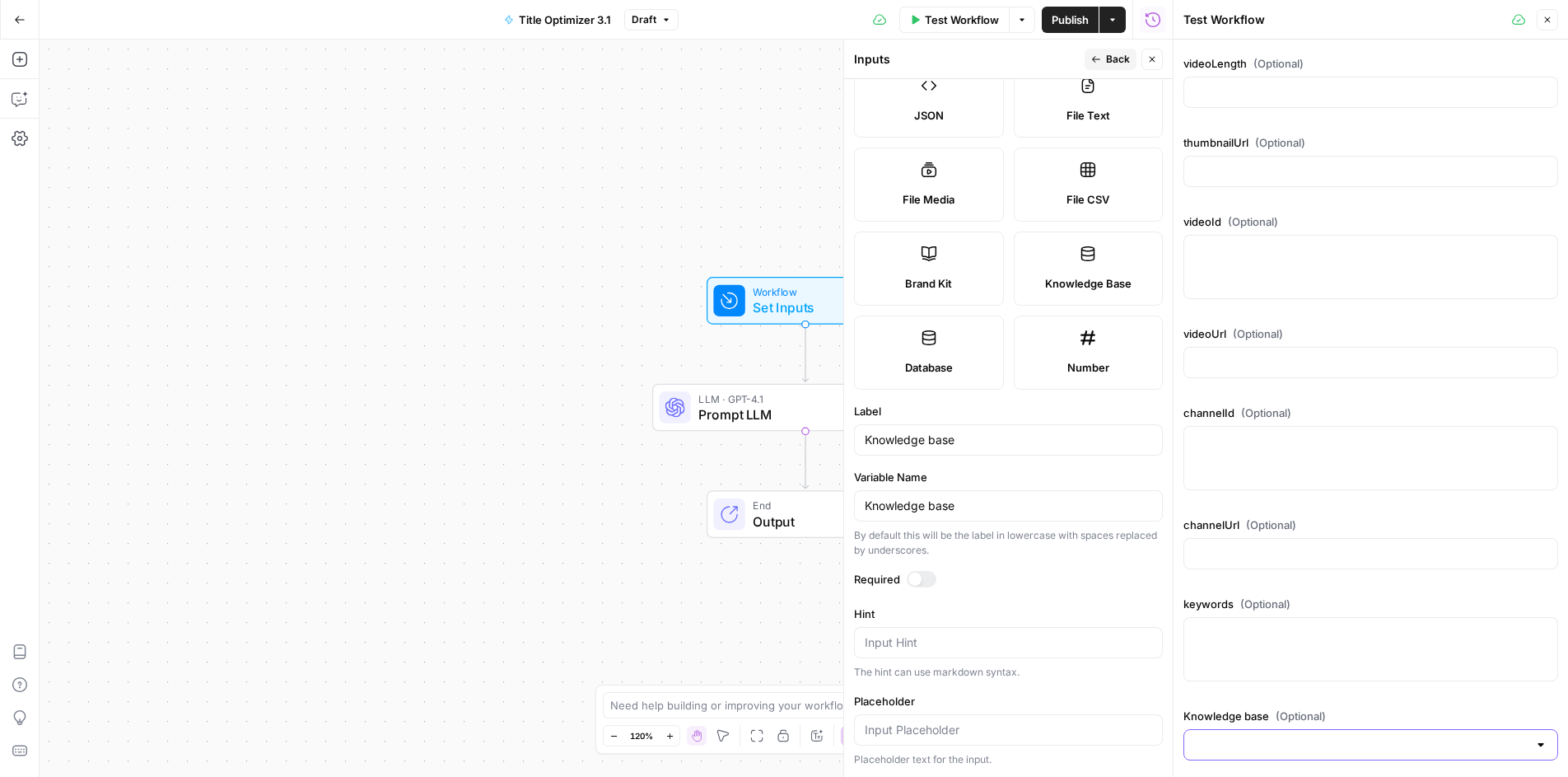
click at [1312, 736] on input "Knowledge base (Optional)" at bounding box center [1360, 744] width 333 height 16
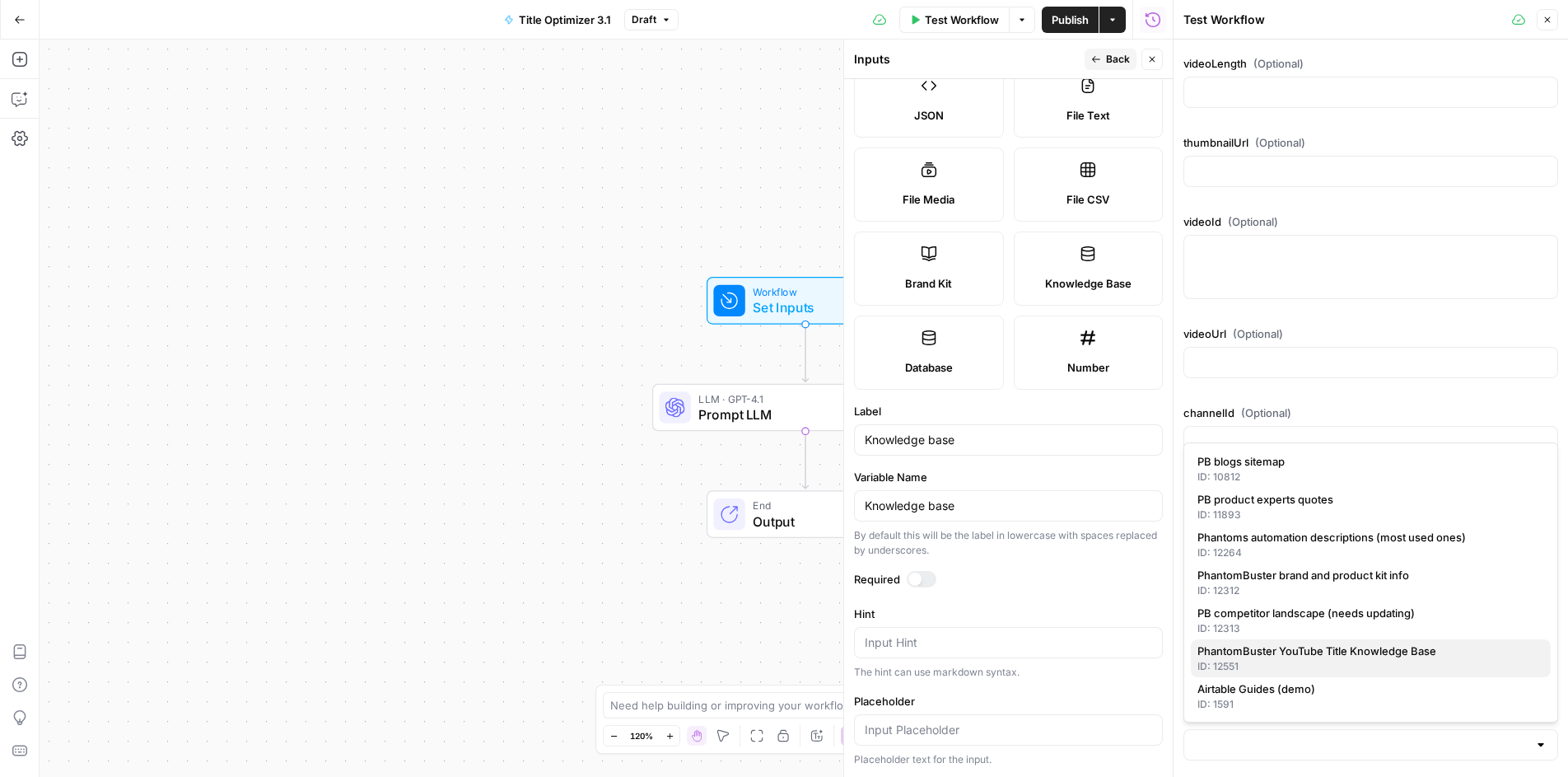
click at [1318, 643] on span "PhantomBuster YouTube Title Knowledge Base" at bounding box center [1368, 650] width 340 height 16
type input "PhantomBuster YouTube Title Knowledge Base"
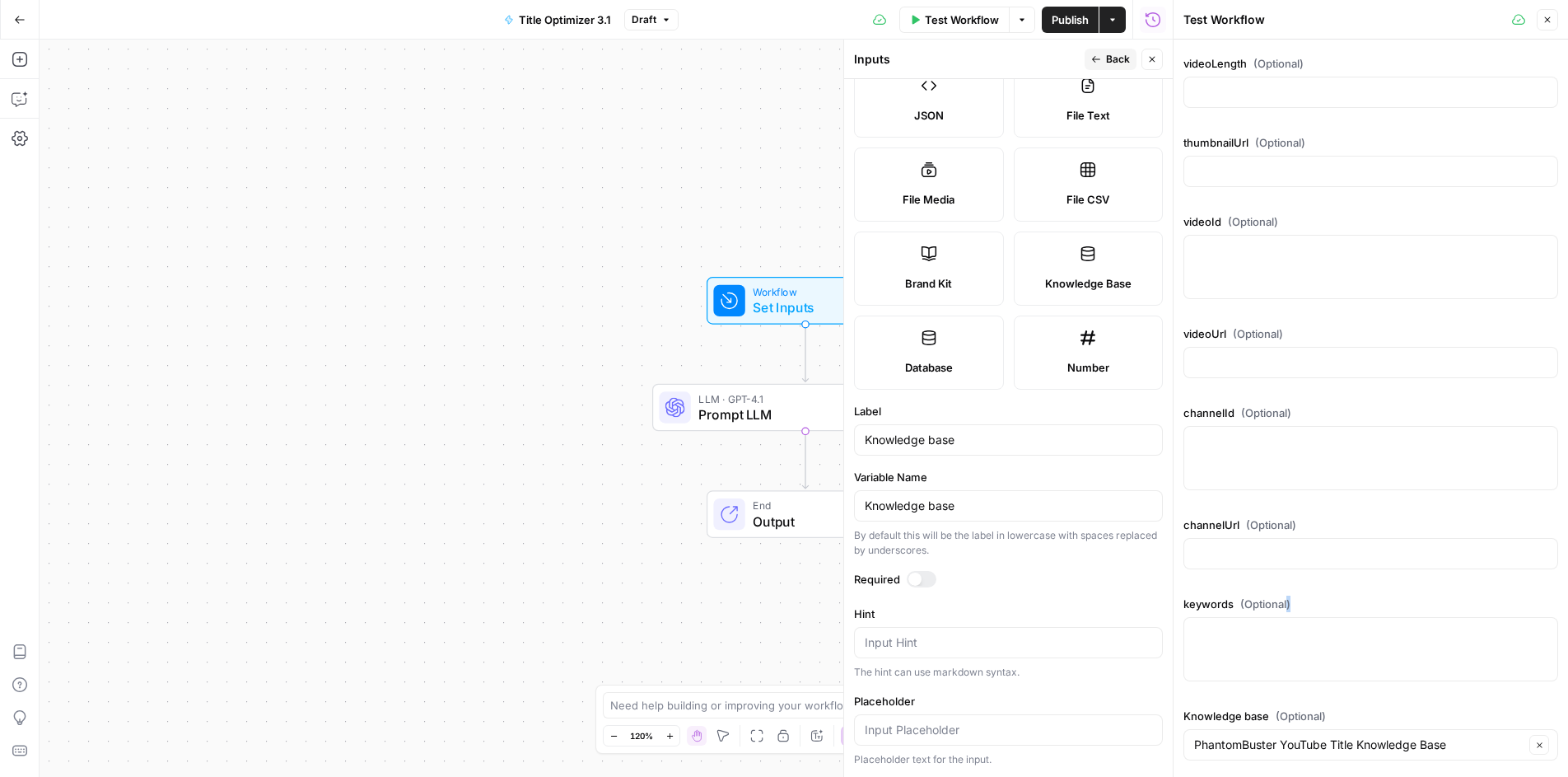
click at [1318, 642] on div at bounding box center [1371, 649] width 375 height 64
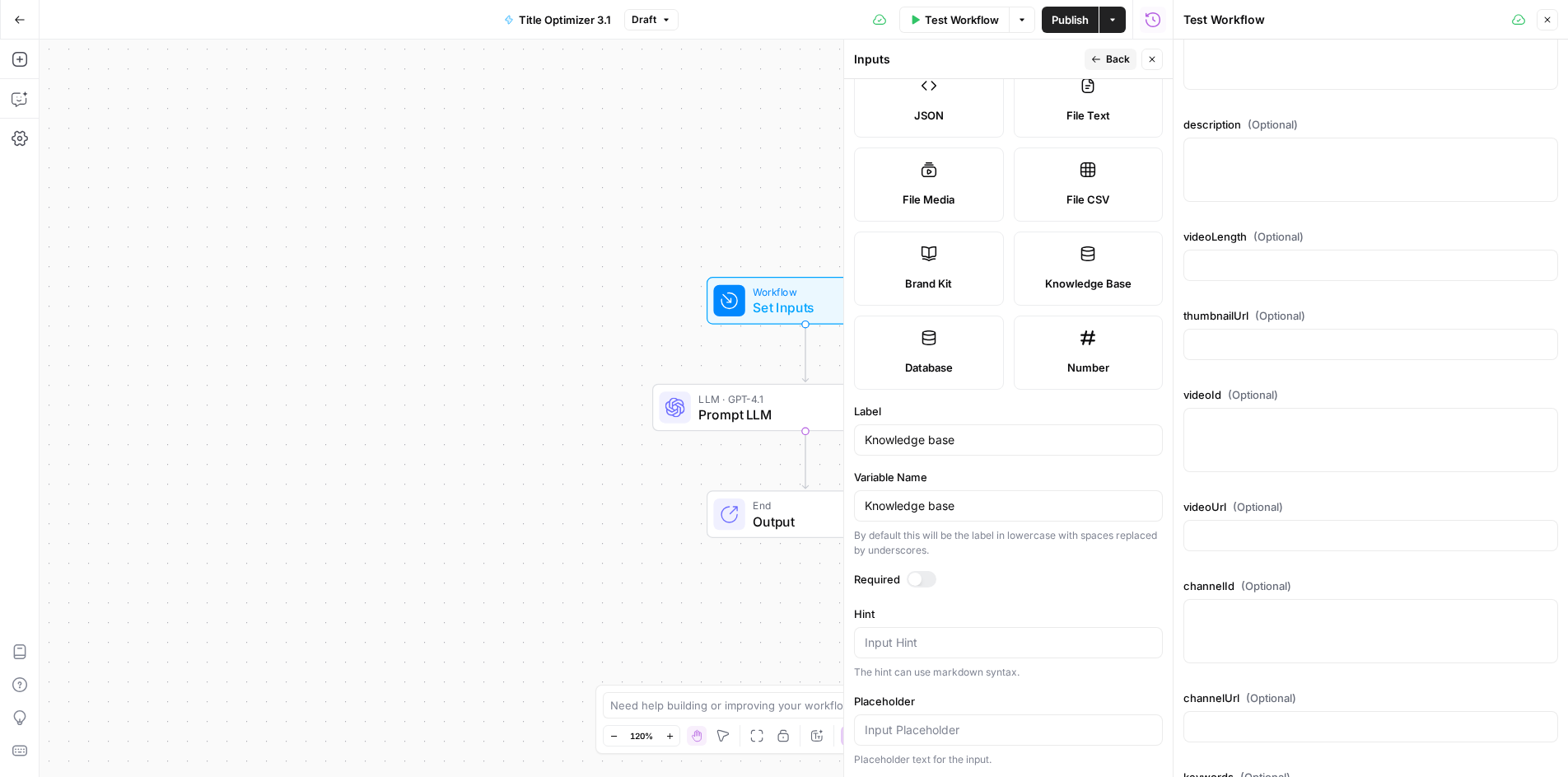
scroll to position [0, 0]
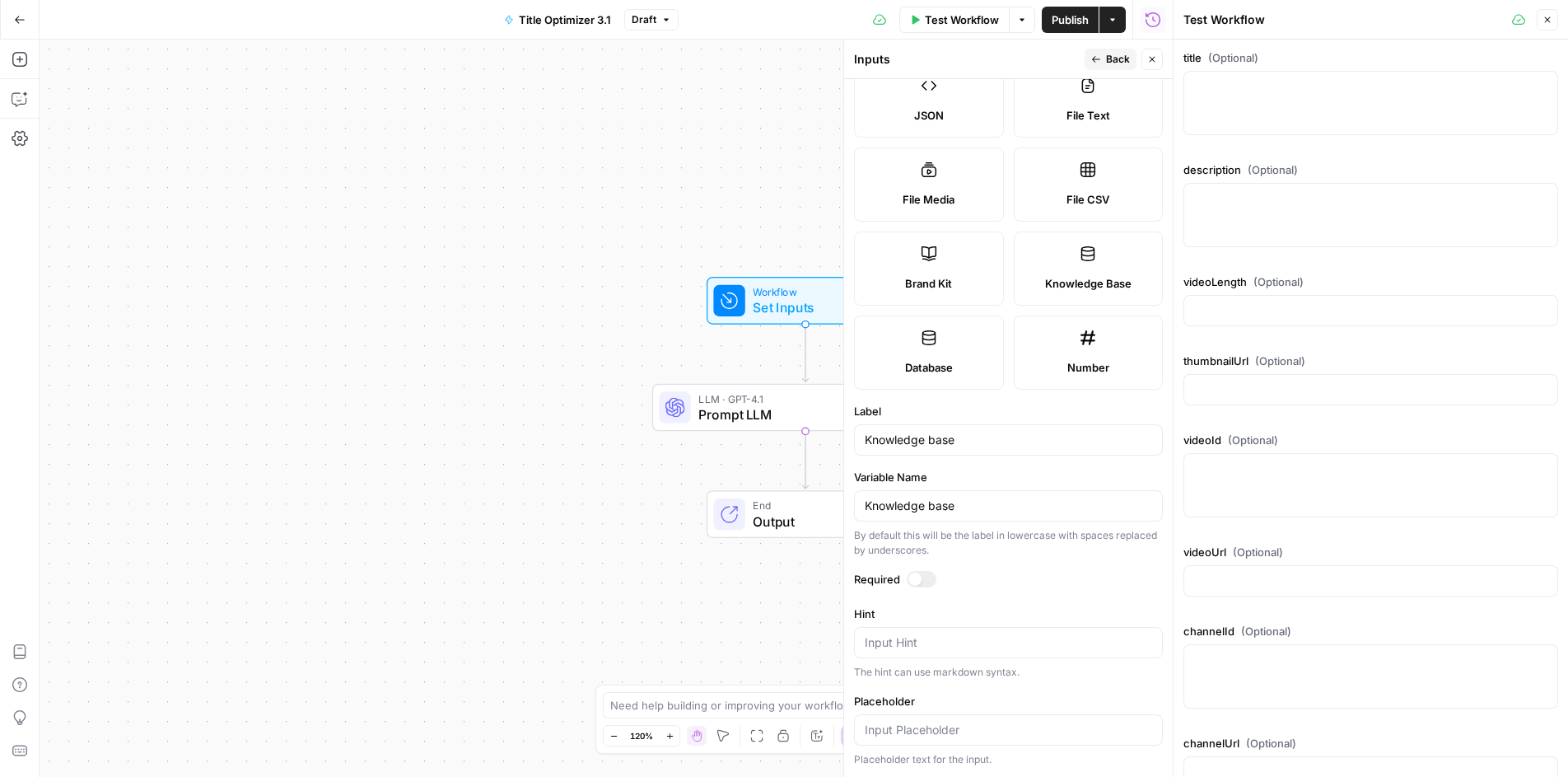
click at [1064, 14] on span "Publish" at bounding box center [1070, 19] width 37 height 16
click at [695, 193] on div "Workflow Set Inputs Inputs LLM · GPT-4.1 Prompt LLM Step 1 End Output" at bounding box center [606, 408] width 1133 height 737
click at [801, 309] on span "Set Inputs" at bounding box center [801, 308] width 98 height 19
click at [1556, 25] on button "Close" at bounding box center [1548, 19] width 21 height 21
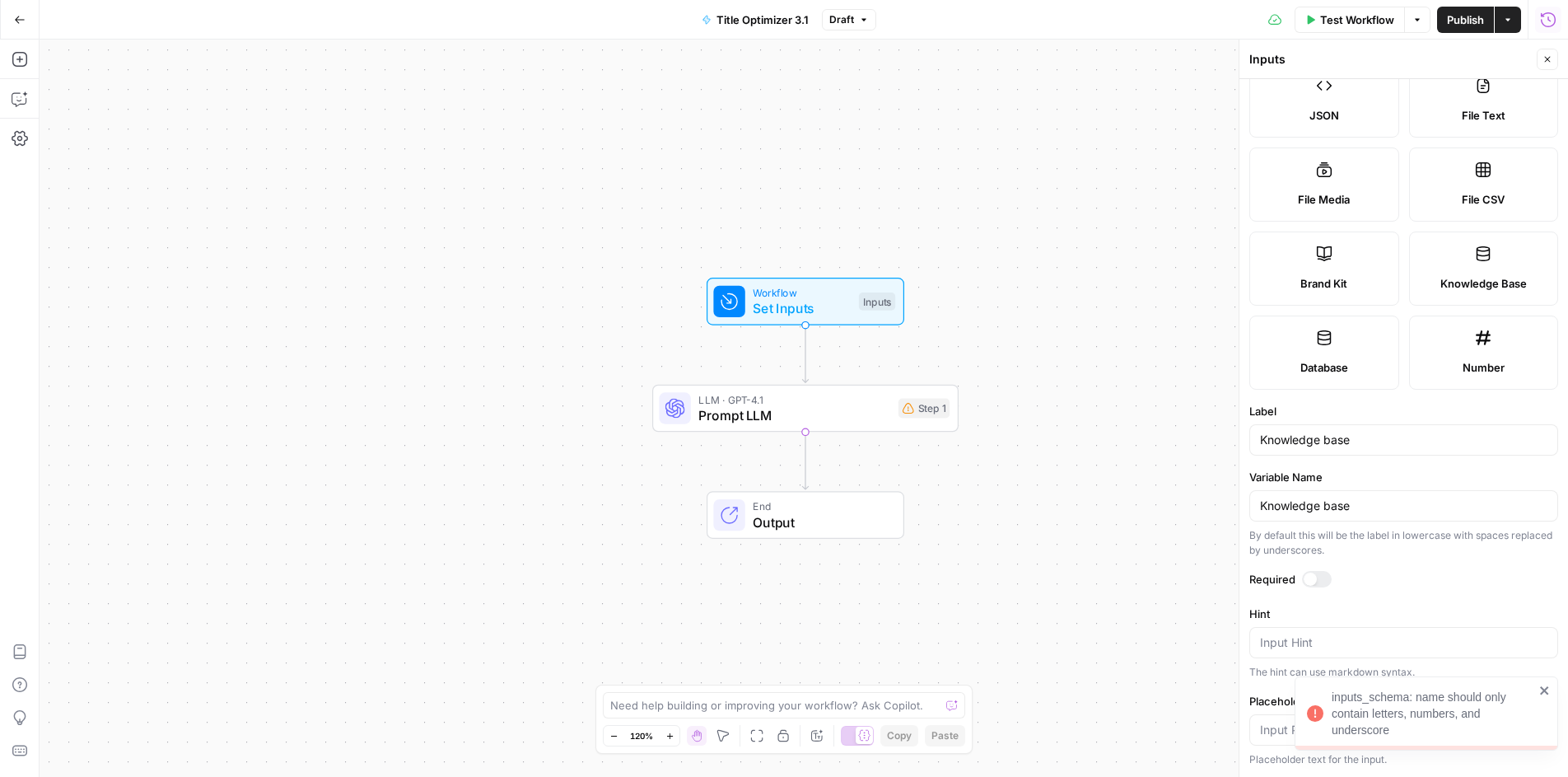
click at [844, 306] on span "Set Inputs" at bounding box center [801, 308] width 98 height 19
click at [1543, 690] on icon "close" at bounding box center [1544, 690] width 9 height 9
click at [860, 266] on span "Test Step" at bounding box center [861, 265] width 53 height 18
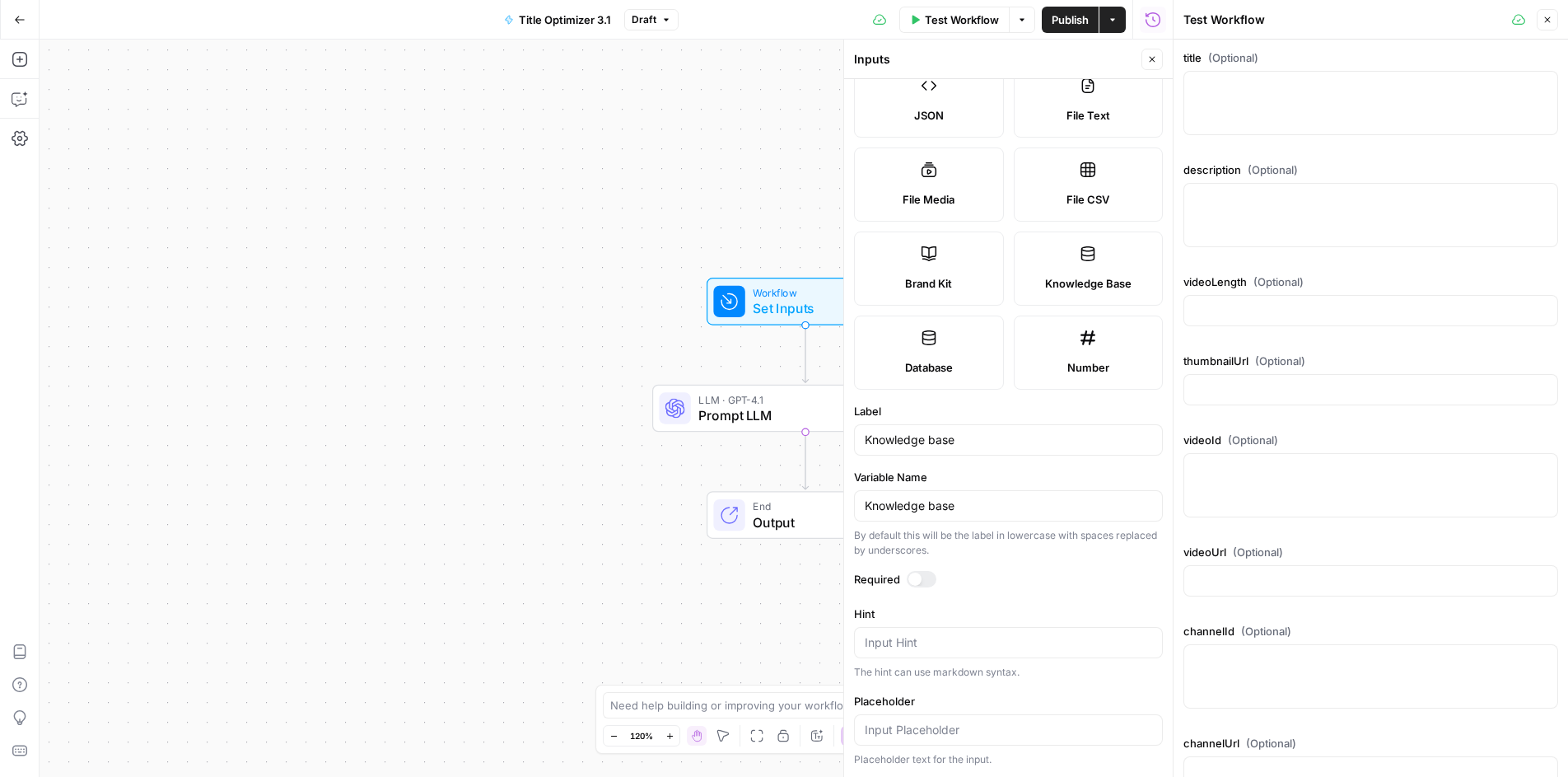
scroll to position [218, 0]
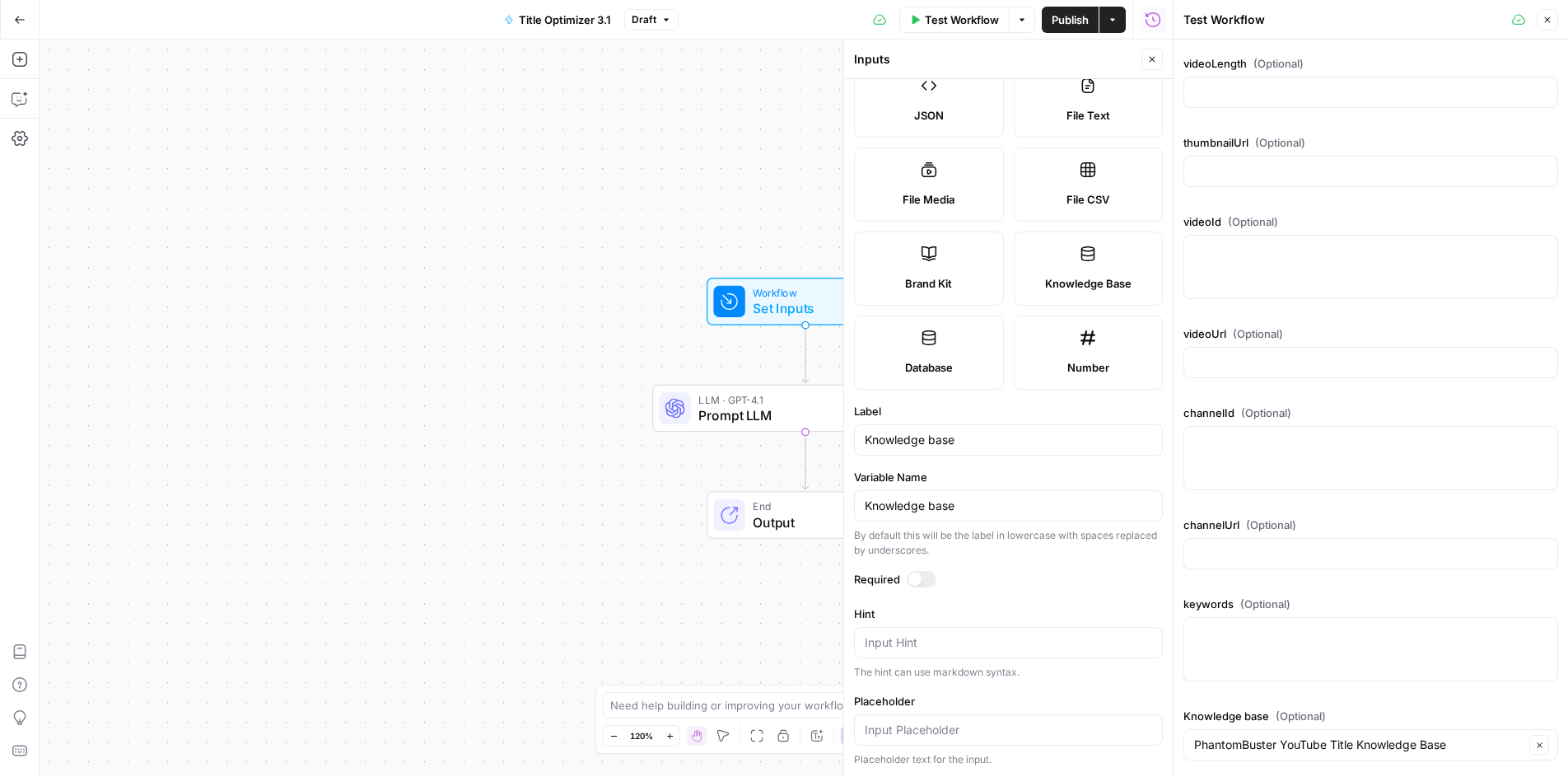
click at [644, 309] on div "Workflow Set Inputs Inputs Test Step LLM · GPT-4.1 Prompt LLM Step 1 End Output" at bounding box center [606, 408] width 1133 height 737
click at [1549, 23] on icon "button" at bounding box center [1548, 19] width 10 height 10
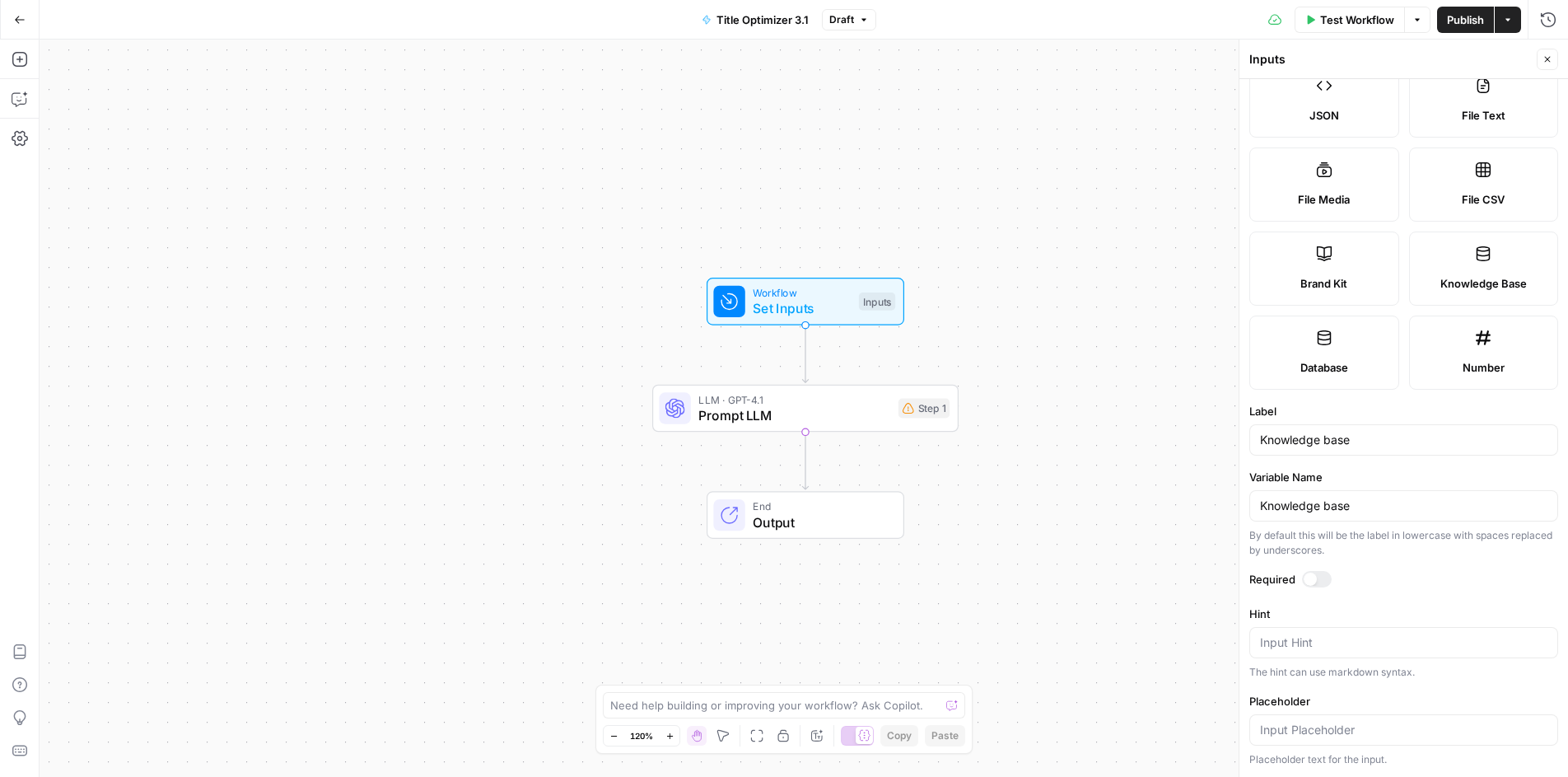
click at [792, 312] on span "Set Inputs" at bounding box center [801, 308] width 98 height 19
click at [1298, 336] on label "Database" at bounding box center [1324, 353] width 150 height 74
click at [1499, 270] on label "Knowledge Base" at bounding box center [1484, 269] width 150 height 74
click at [685, 269] on div "Workflow Set Inputs Inputs LLM · GPT-4.1 Prompt LLM Step 1 End Output" at bounding box center [804, 408] width 1528 height 737
click at [1550, 64] on button "Close" at bounding box center [1548, 59] width 21 height 21
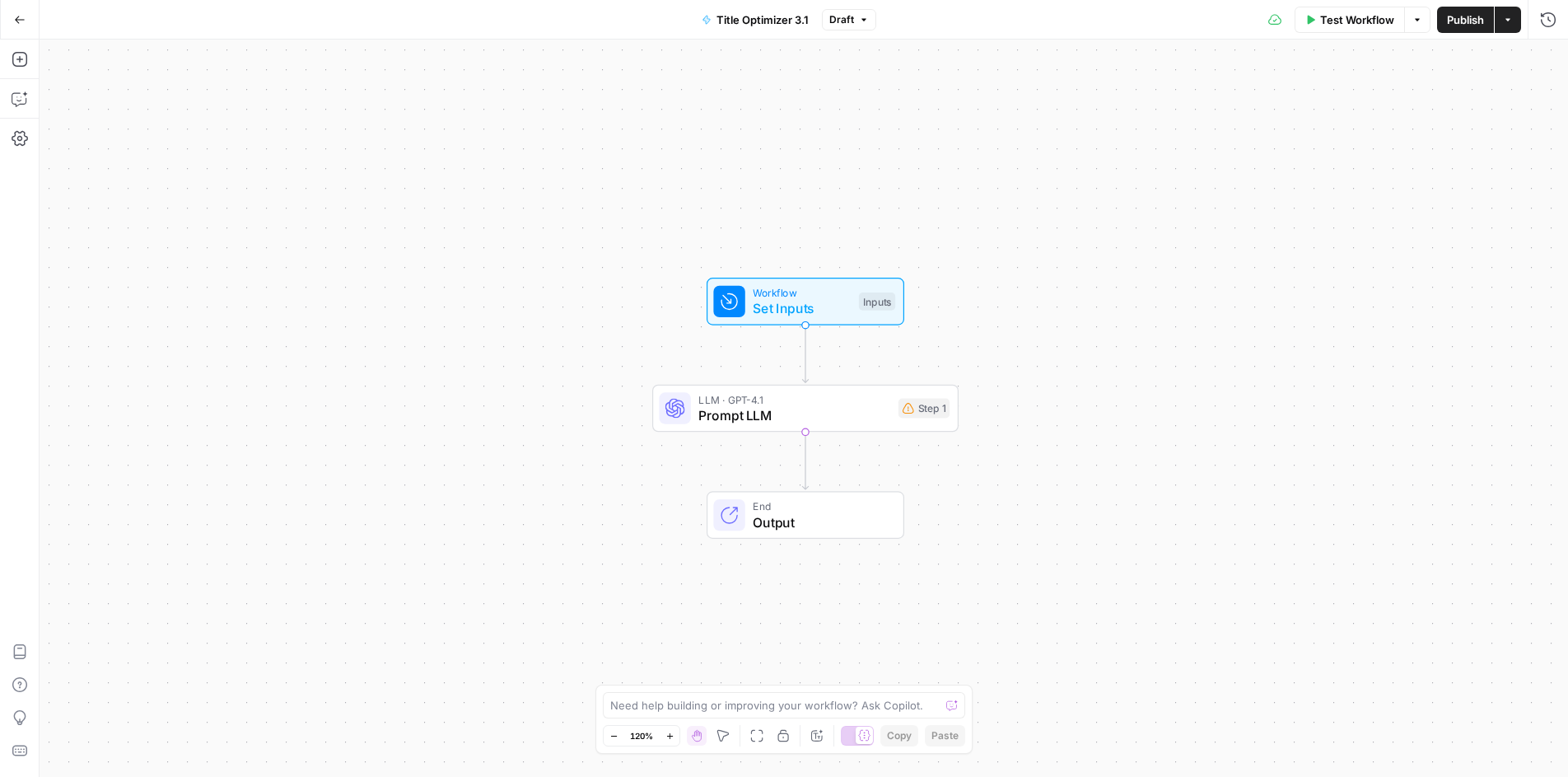
click at [793, 299] on span "Set Inputs" at bounding box center [801, 308] width 98 height 19
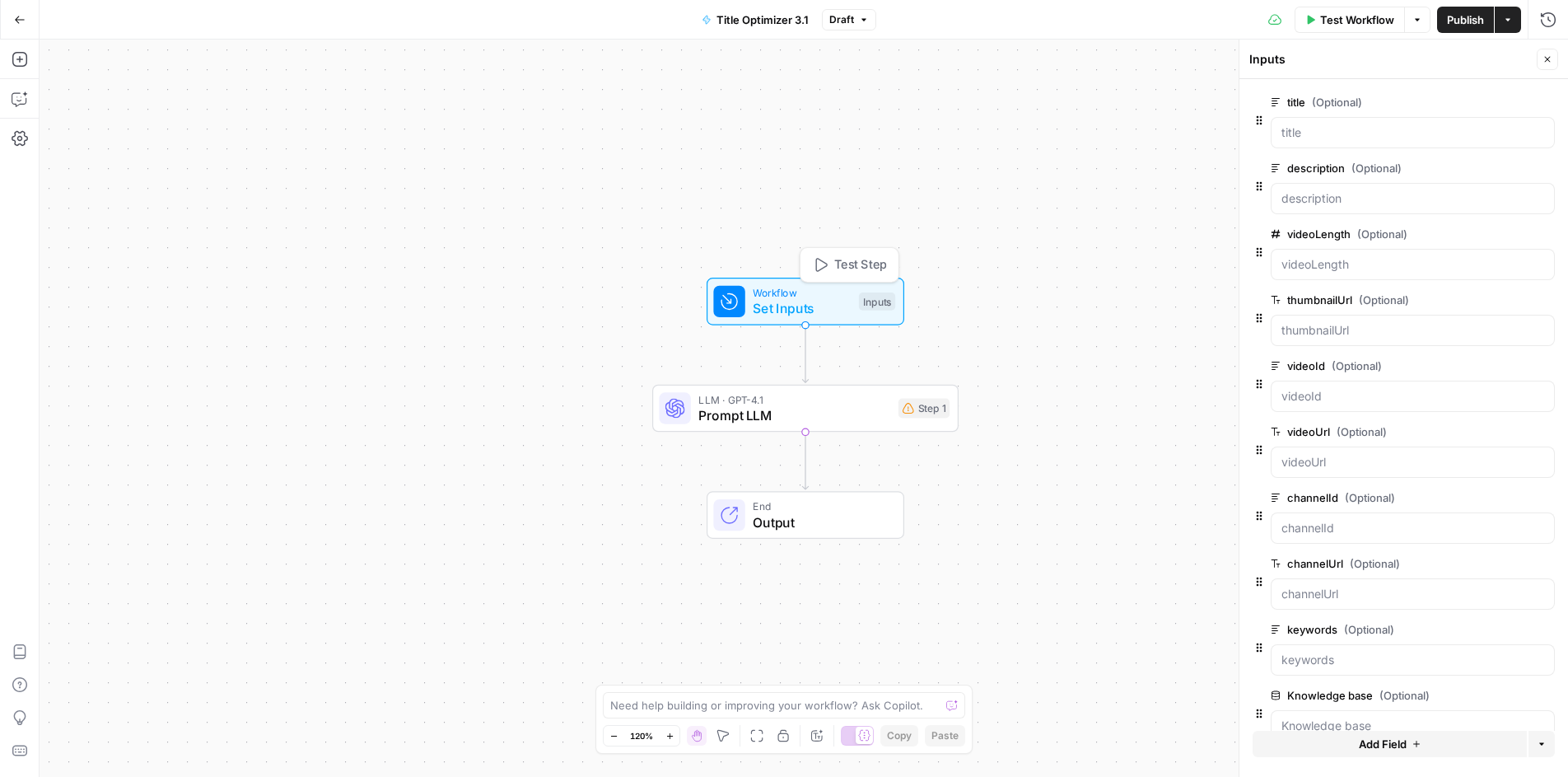
scroll to position [34, 0]
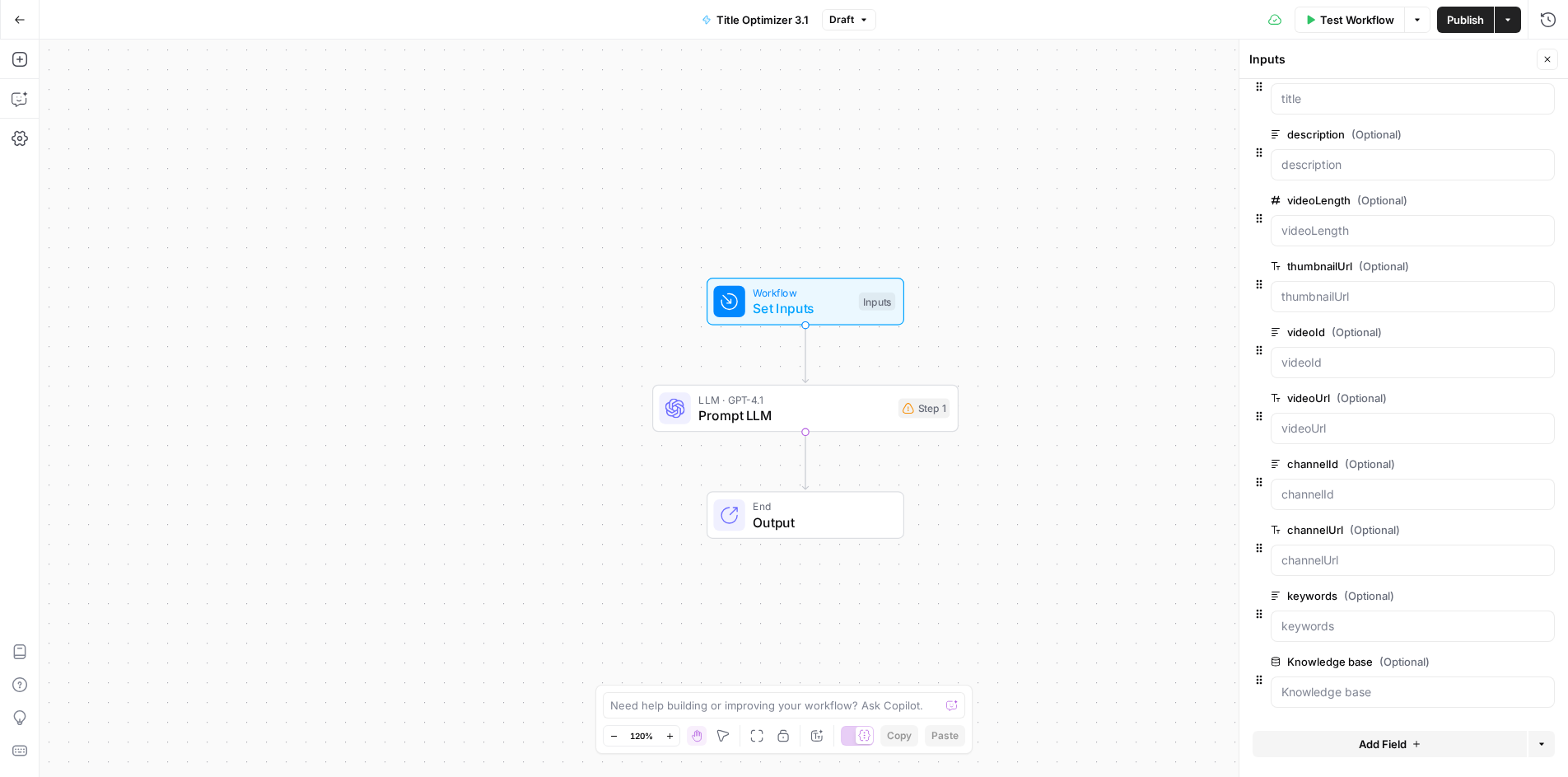
click at [1306, 742] on button "Add Field" at bounding box center [1390, 743] width 274 height 26
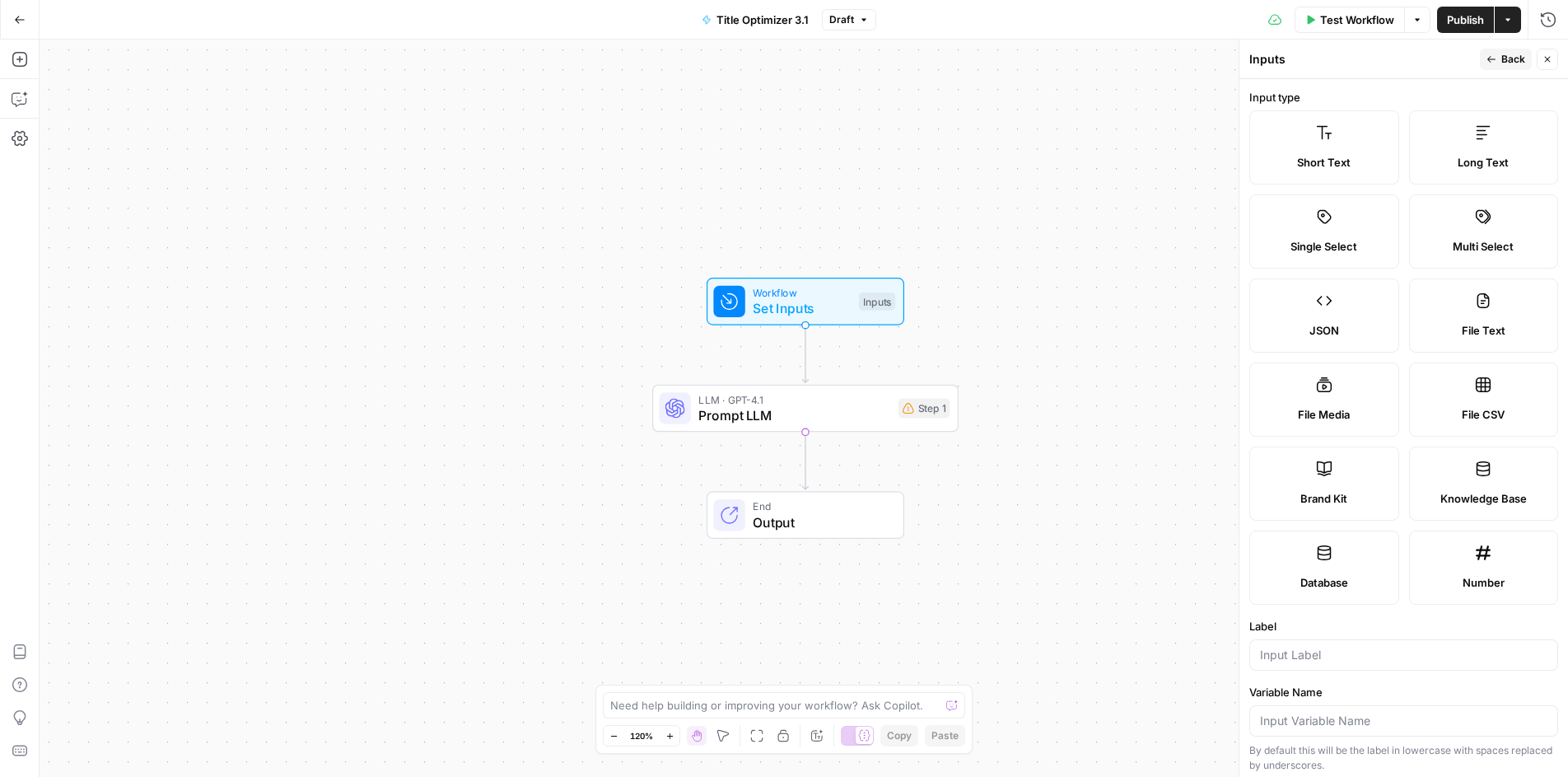
click at [1315, 469] on label "Brand Kit" at bounding box center [1324, 483] width 150 height 74
click at [1335, 562] on label "Database" at bounding box center [1324, 567] width 150 height 74
click at [1308, 680] on form "Input type Short Text Long Text Single Select Multi Select JSON File Text File …" at bounding box center [1404, 428] width 328 height 698
click at [1313, 664] on div at bounding box center [1404, 655] width 309 height 31
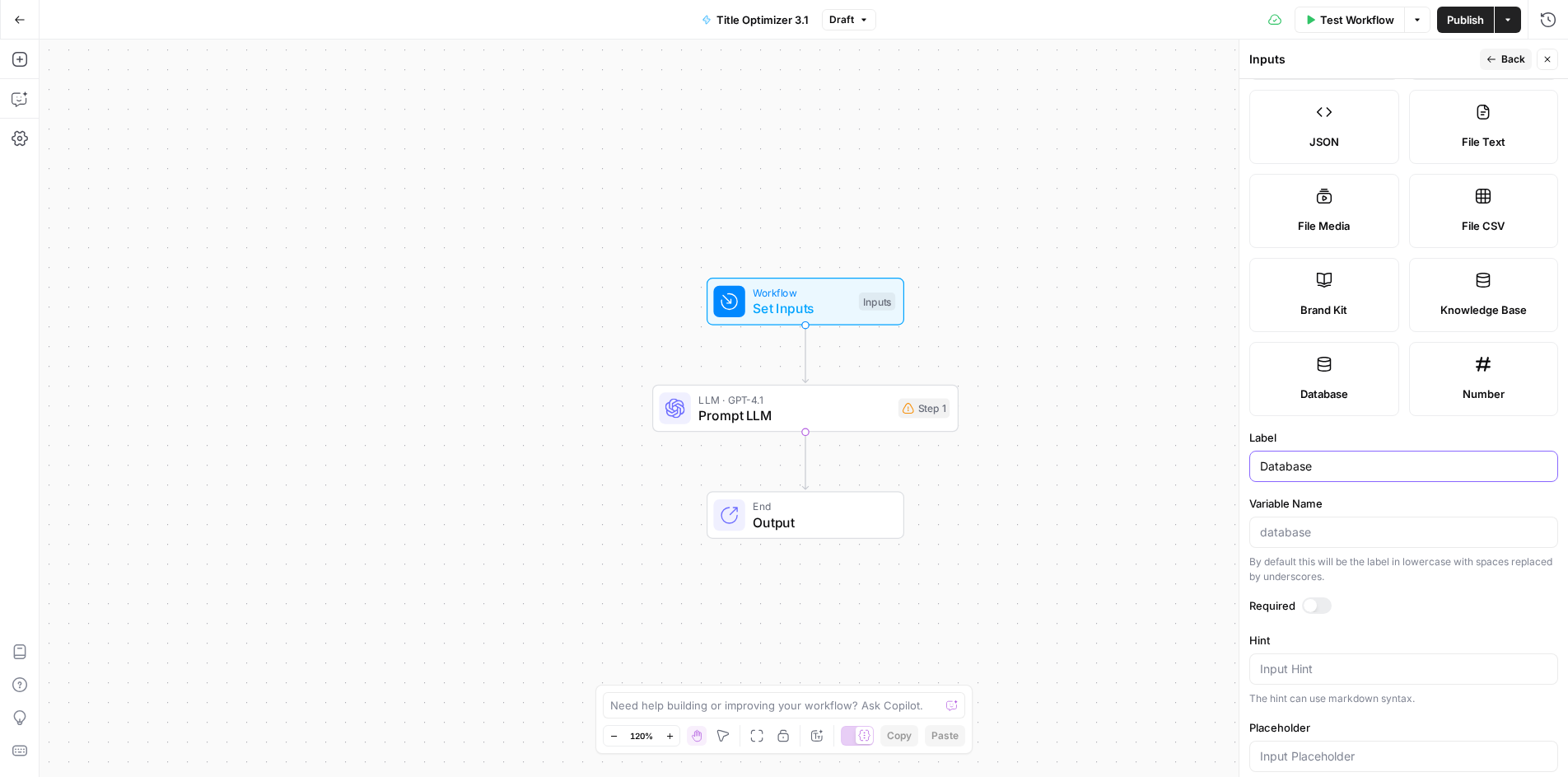
scroll to position [216, 0]
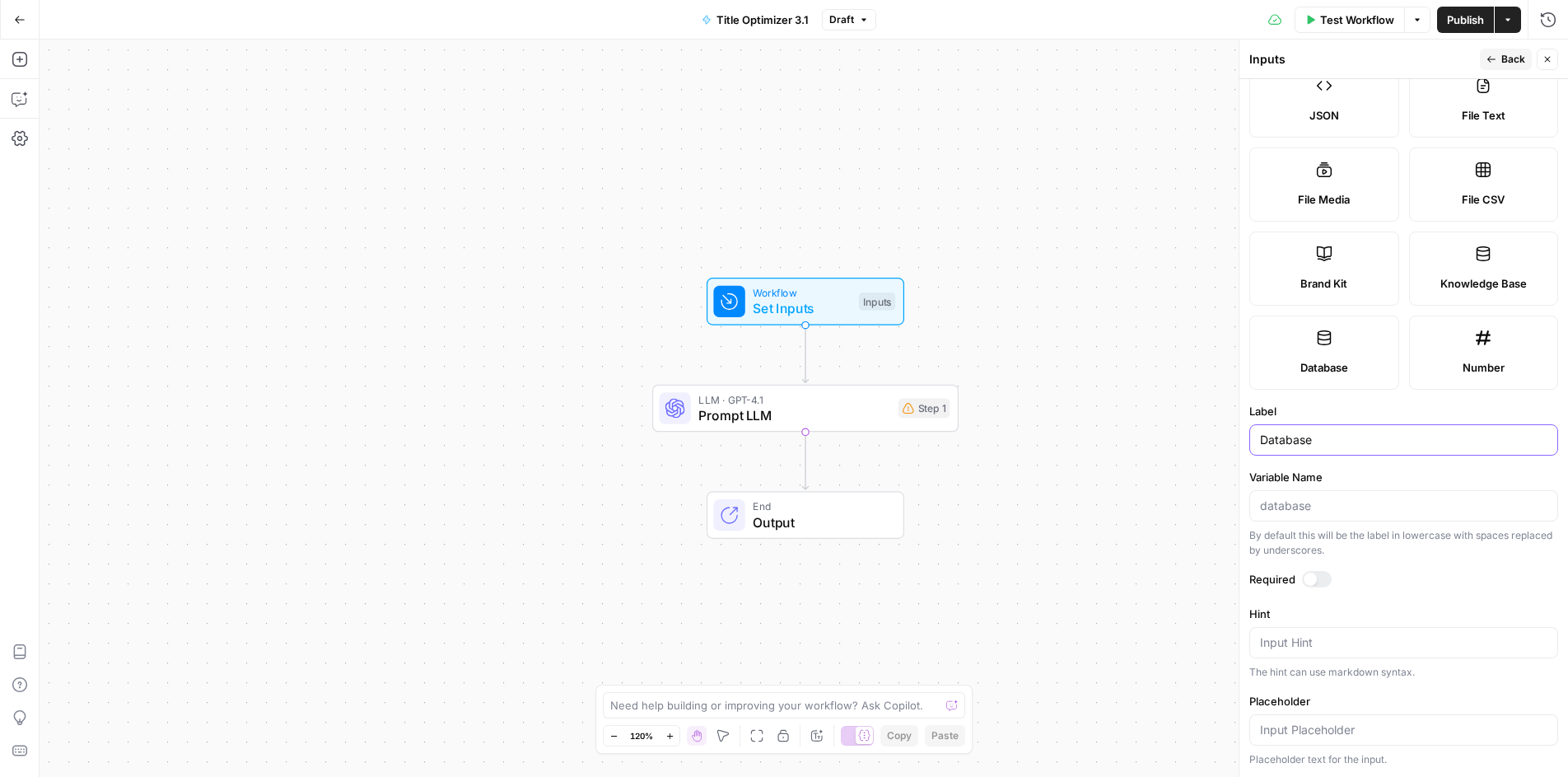
type input "Database"
click at [1293, 639] on textarea "Hint" at bounding box center [1404, 642] width 288 height 16
click at [1499, 53] on button "Back" at bounding box center [1506, 59] width 52 height 21
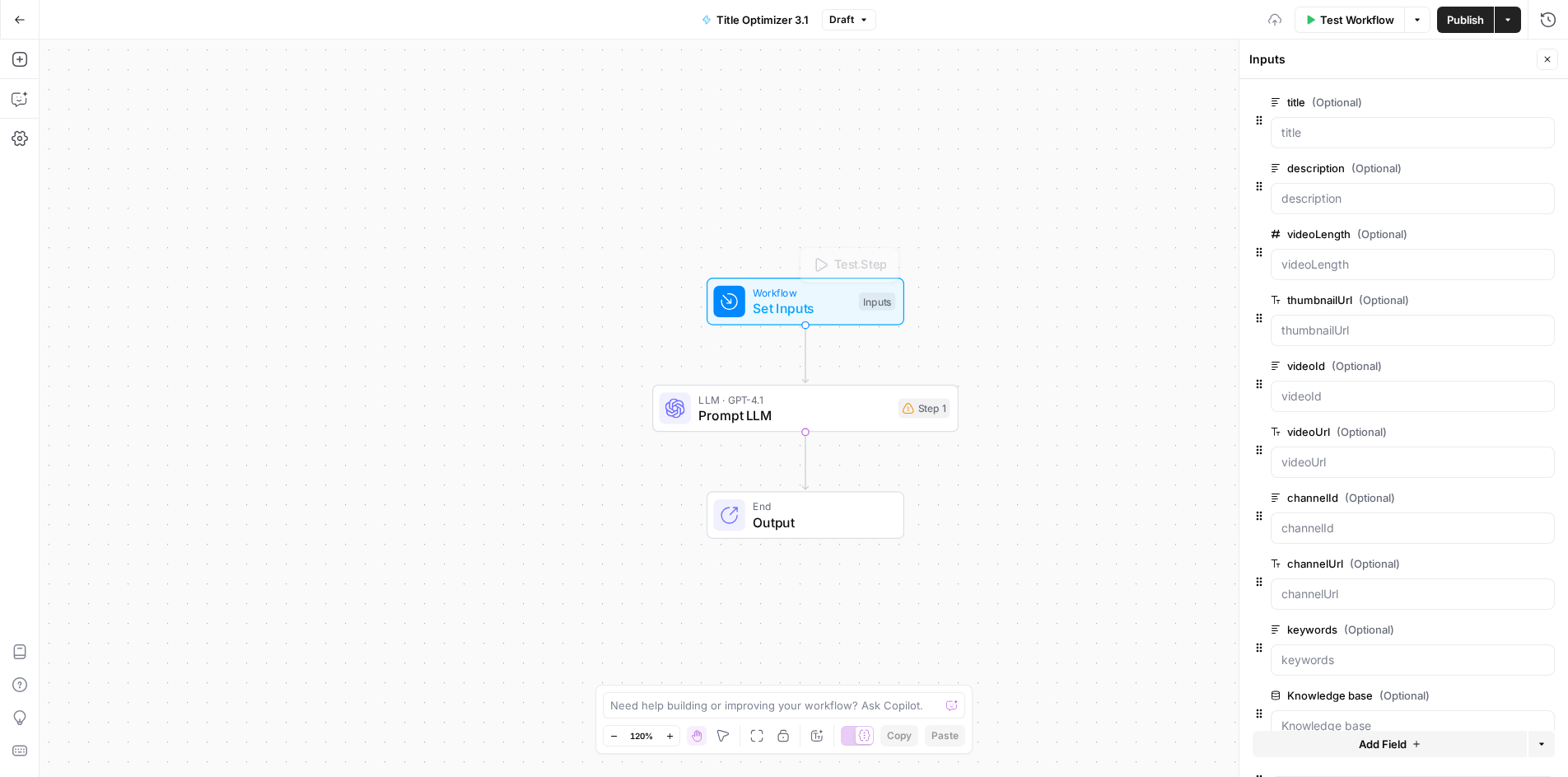
click at [847, 216] on div "Workflow Set Inputs Inputs Test Step LLM · GPT-4.1 Prompt LLM Step 1 End Output" at bounding box center [804, 408] width 1528 height 737
click at [855, 264] on span "Test Step" at bounding box center [861, 265] width 53 height 18
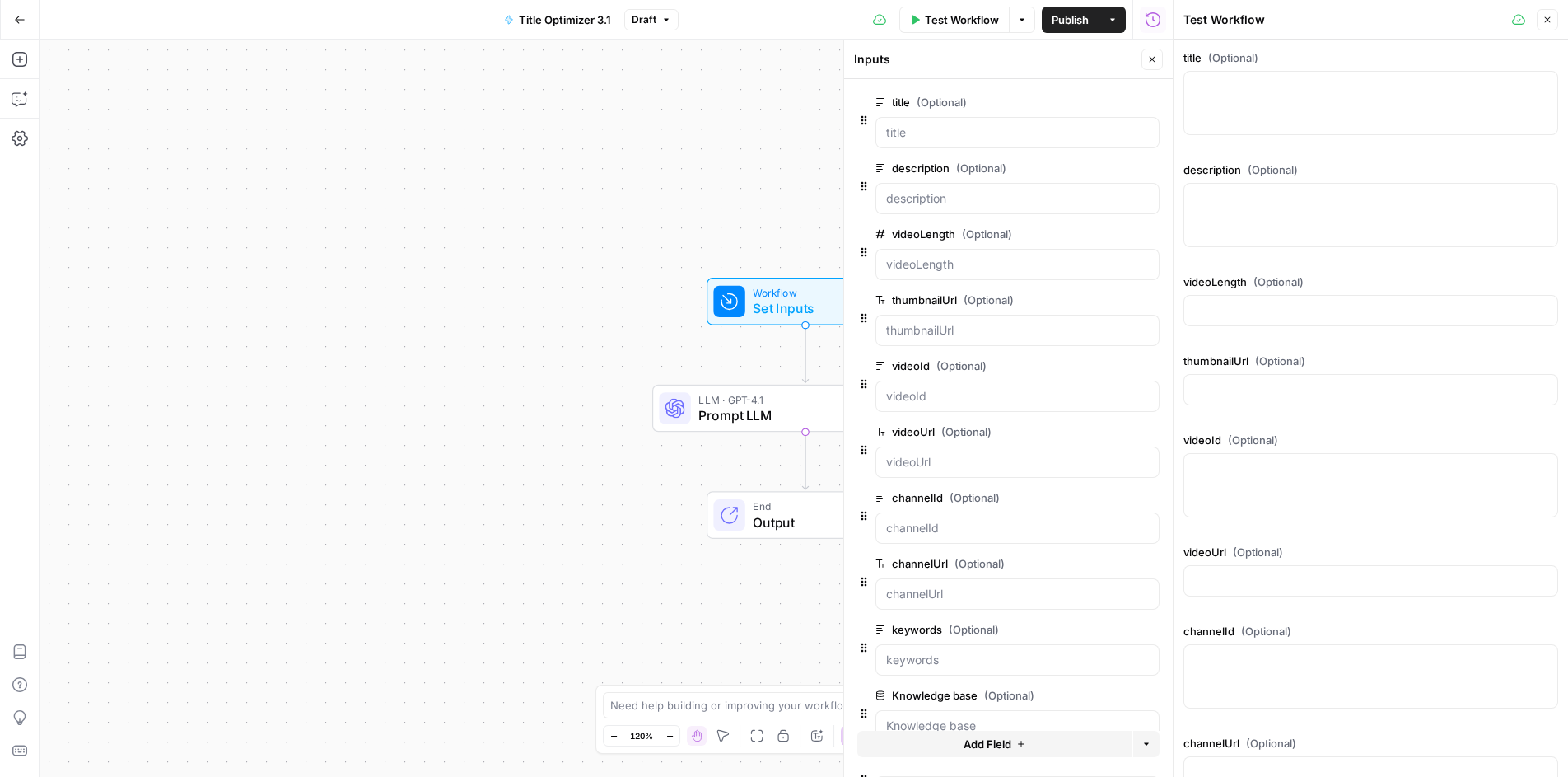
scroll to position [298, 0]
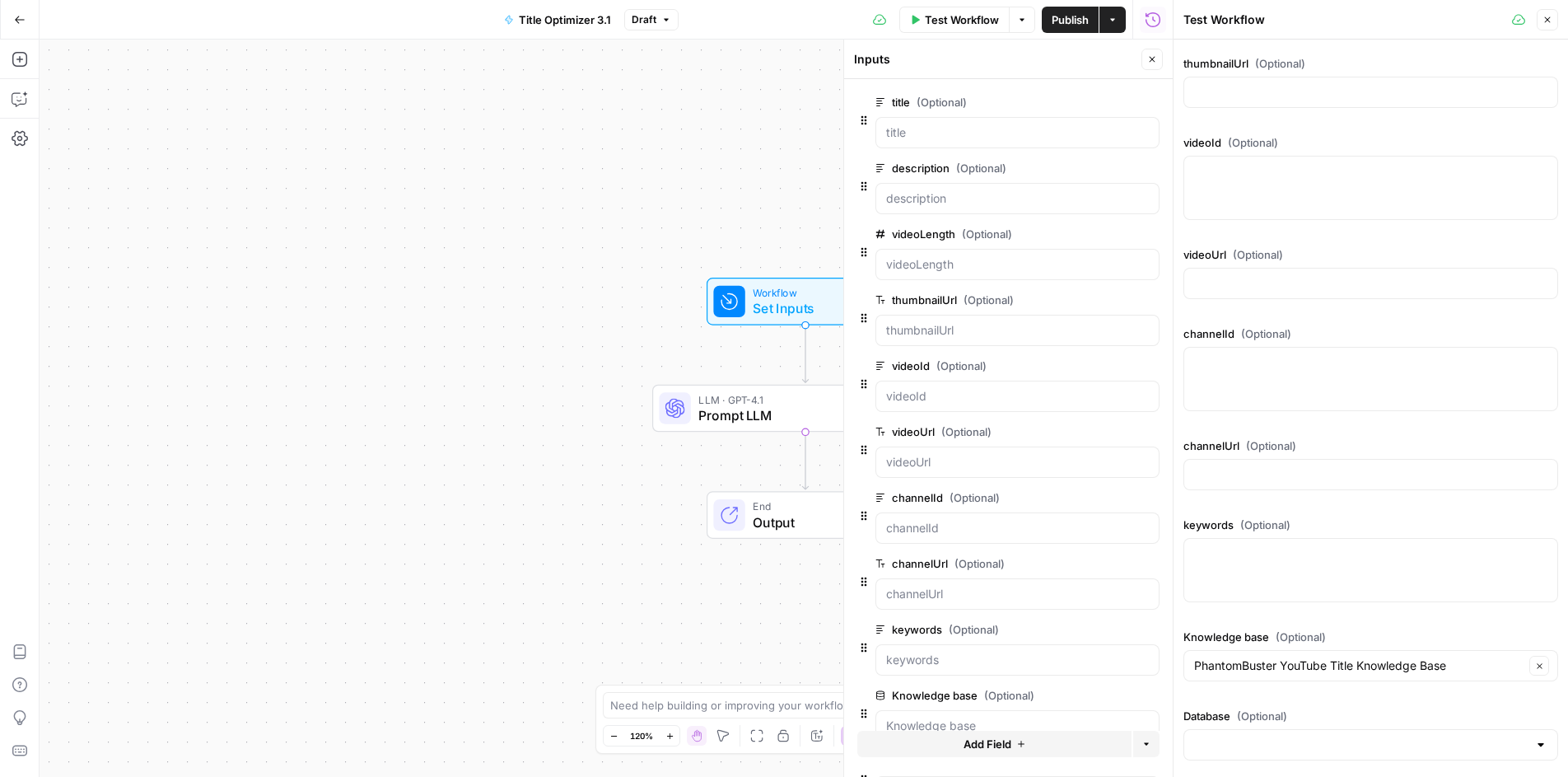
click at [1238, 734] on div at bounding box center [1371, 744] width 375 height 31
click at [1306, 731] on div at bounding box center [1371, 744] width 375 height 31
click at [1319, 712] on div "No results" at bounding box center [1371, 701] width 375 height 44
click at [1305, 749] on input "Database (Optional)" at bounding box center [1360, 744] width 333 height 16
click at [1316, 749] on input "Database (Optional)" at bounding box center [1360, 744] width 333 height 16
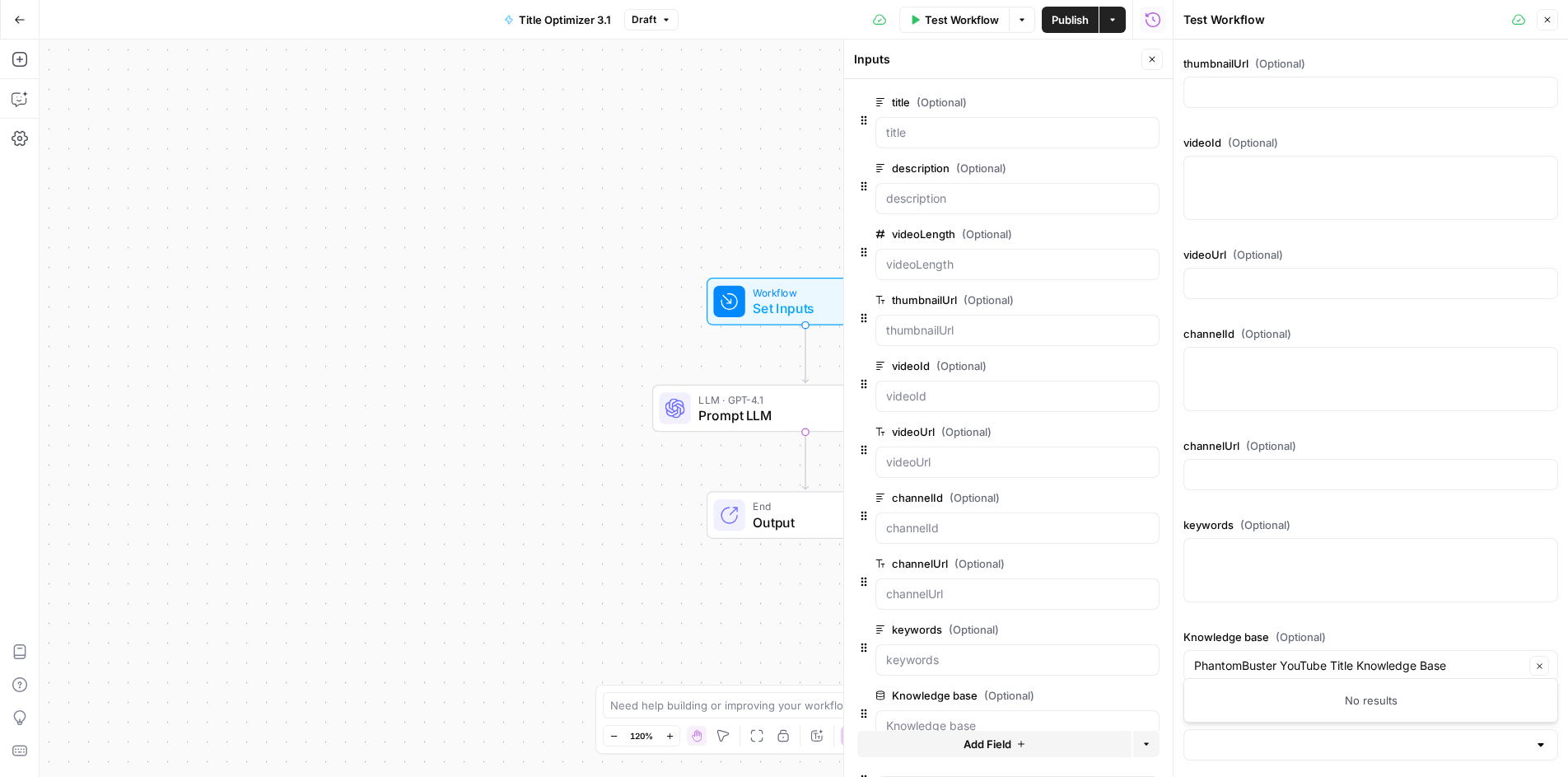
click at [579, 362] on div "Workflow Set Inputs Inputs LLM · GPT-4.1 Prompt LLM Step 1 End Output" at bounding box center [606, 408] width 1133 height 737
click at [1555, 23] on button "Close" at bounding box center [1548, 19] width 21 height 21
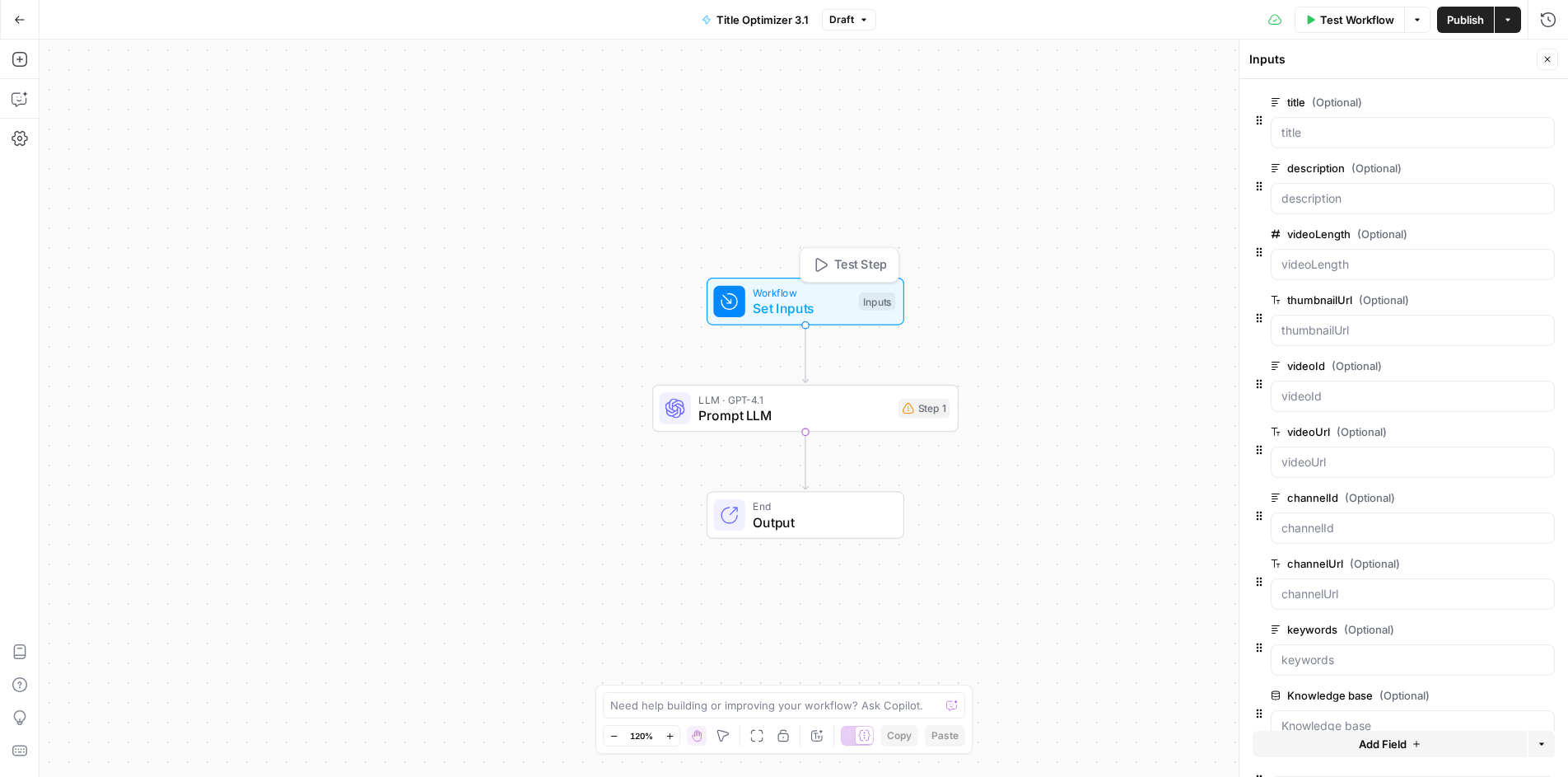
click at [858, 271] on span "Test Step" at bounding box center [861, 265] width 53 height 18
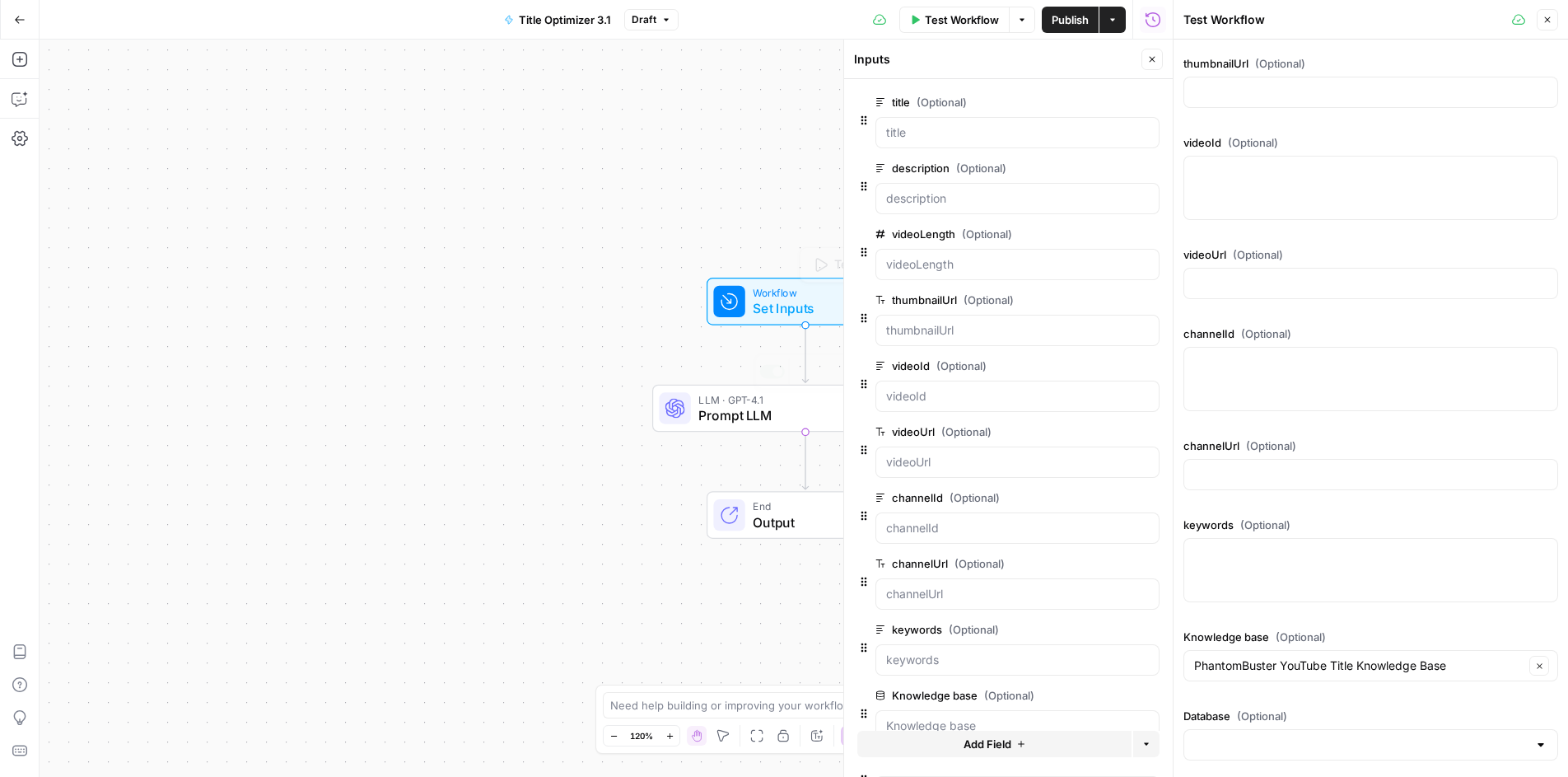
scroll to position [100, 0]
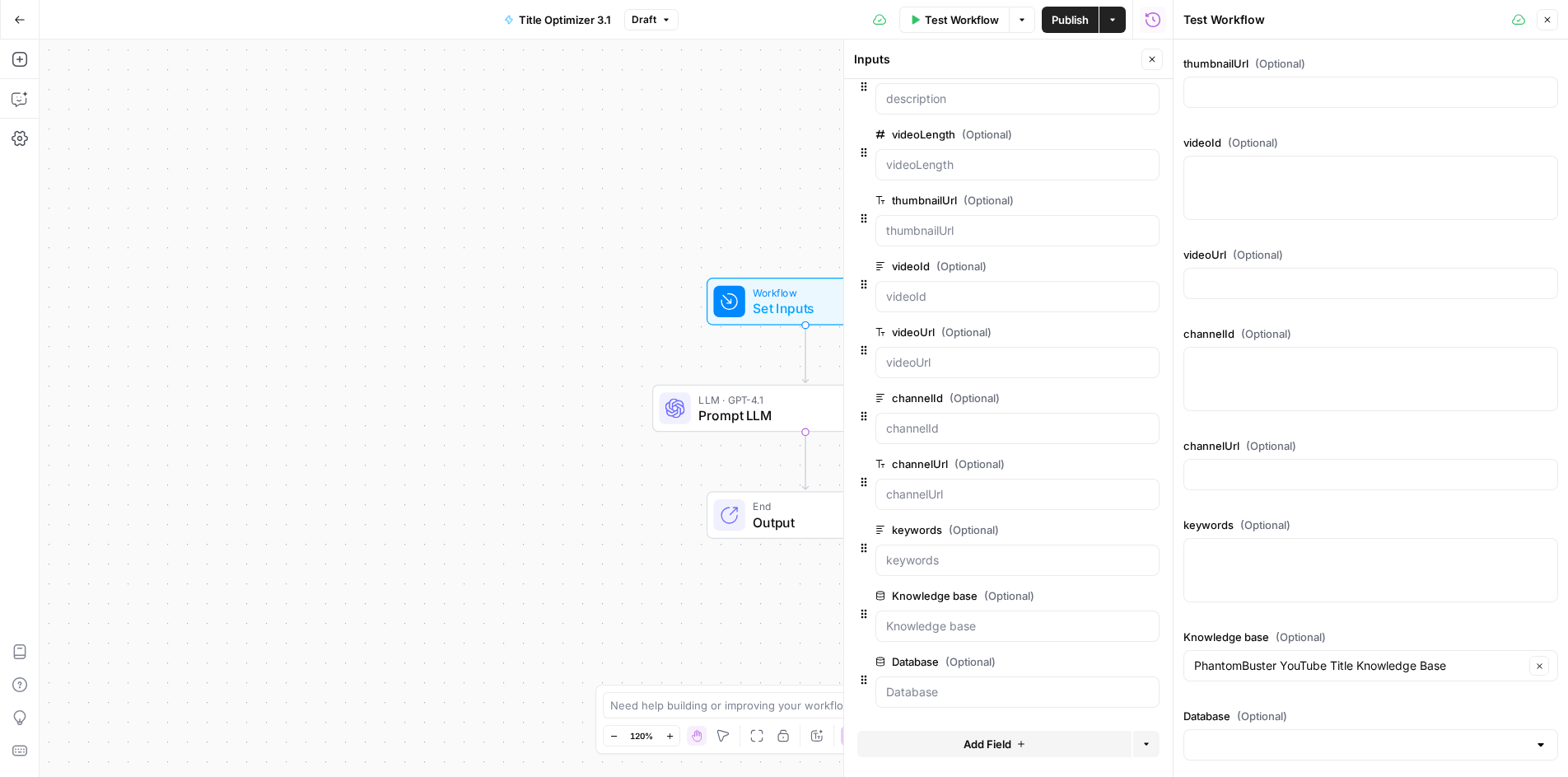
click at [1154, 663] on icon "button" at bounding box center [1150, 661] width 9 height 9
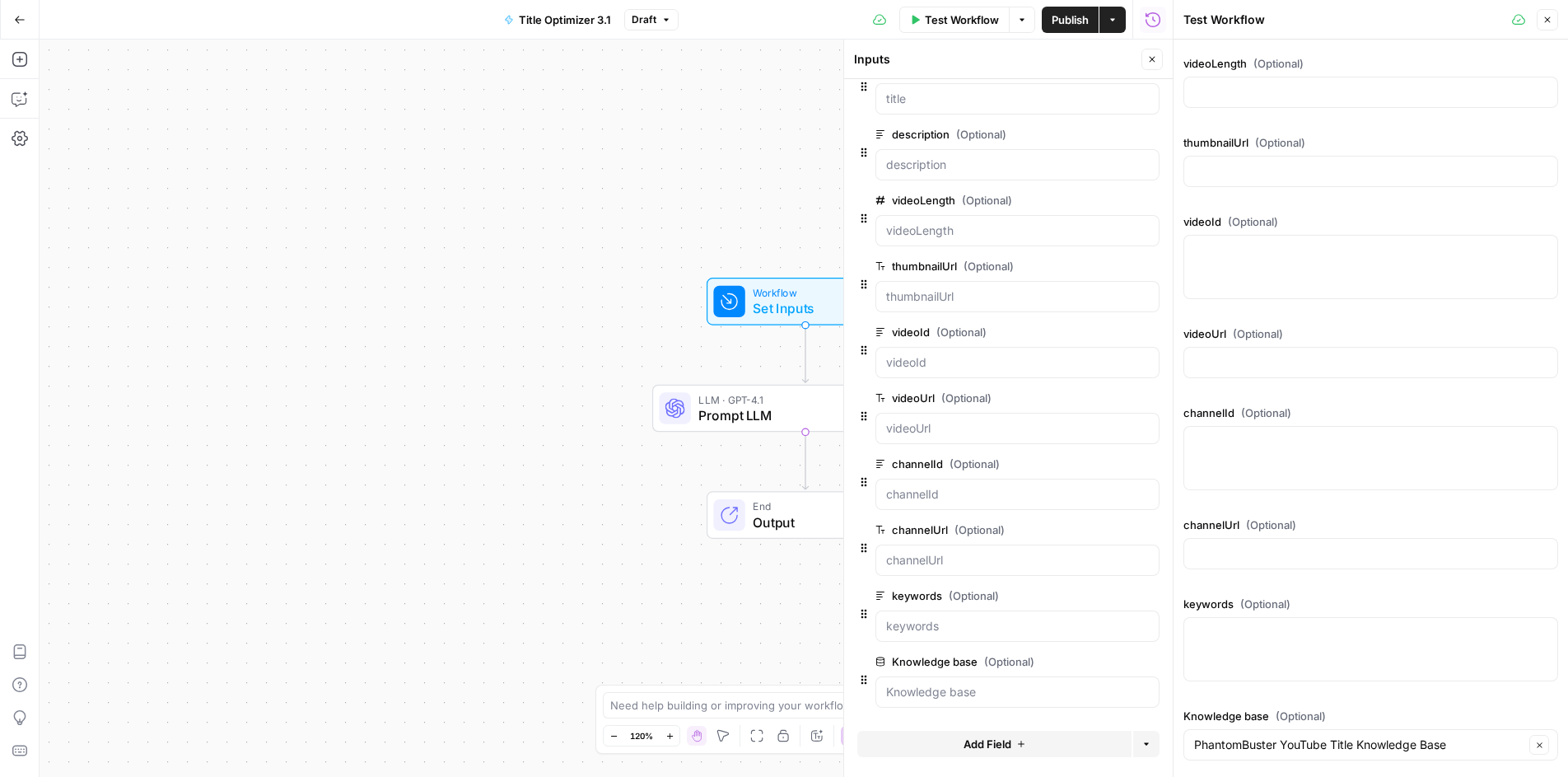
scroll to position [218, 0]
click at [994, 741] on span "Add Field" at bounding box center [986, 743] width 47 height 16
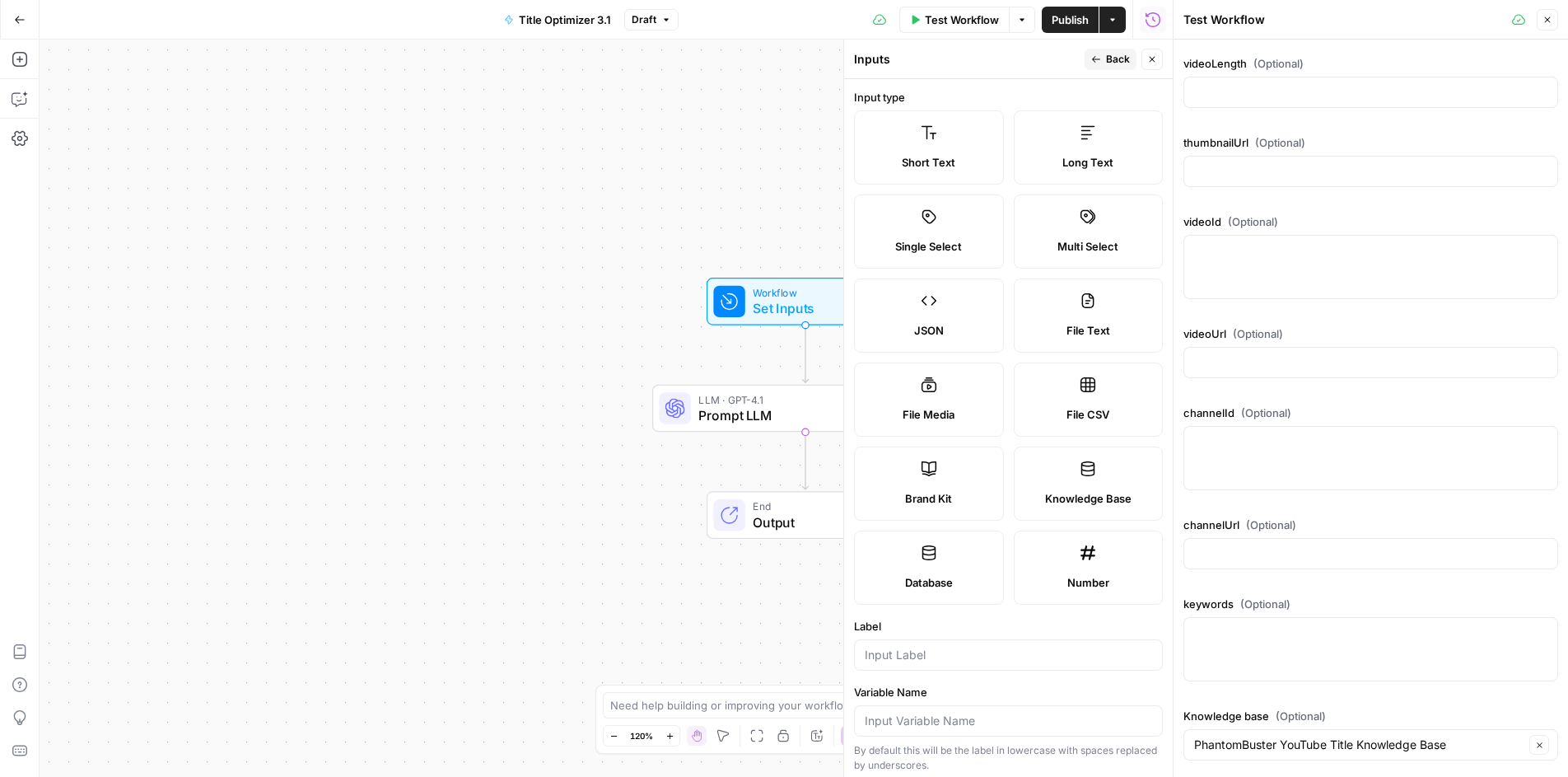
click at [951, 472] on label "Brand Kit" at bounding box center [928, 483] width 150 height 74
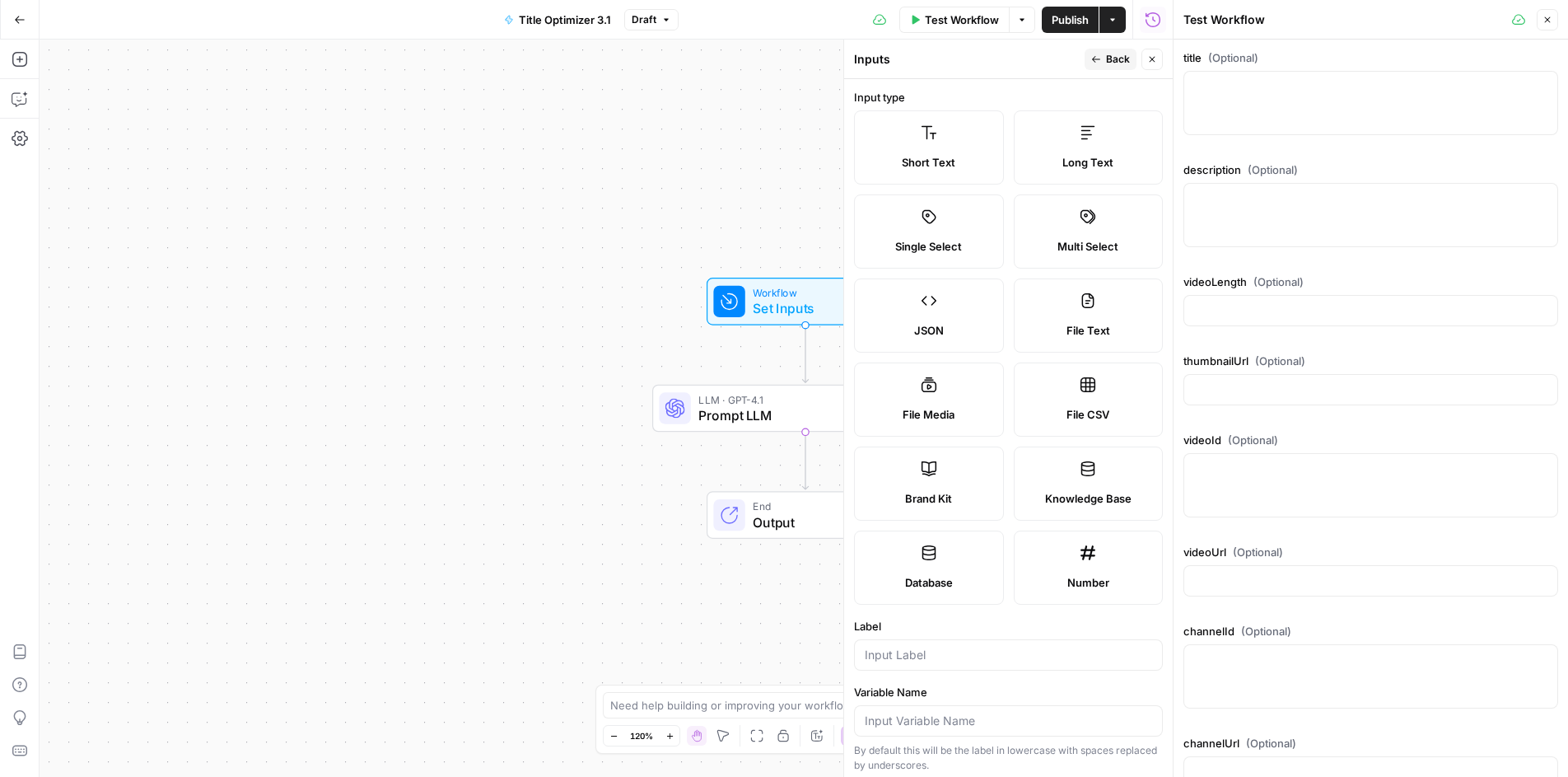
scroll to position [238, 0]
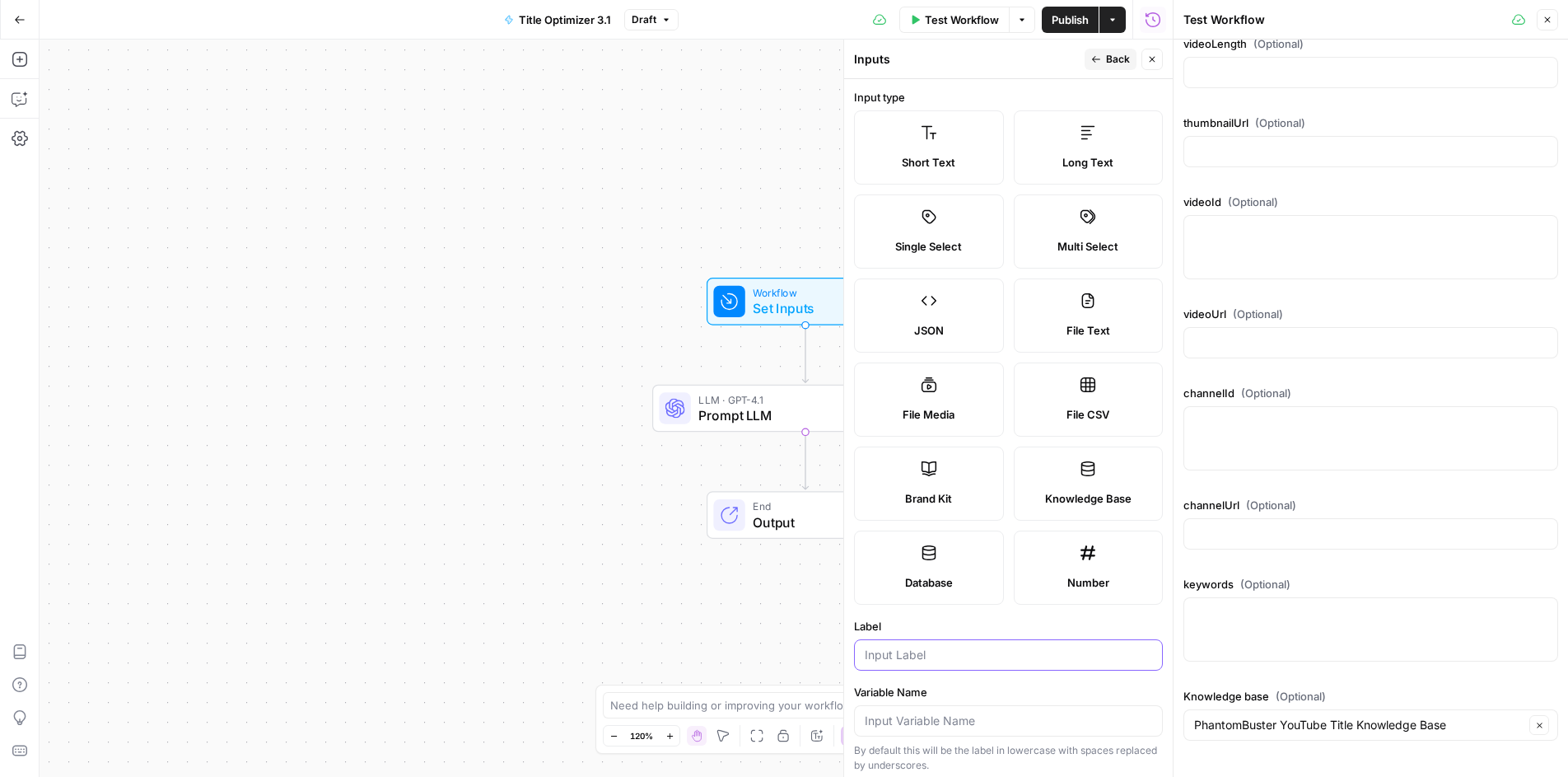
click at [937, 657] on input "Label" at bounding box center [1009, 654] width 288 height 16
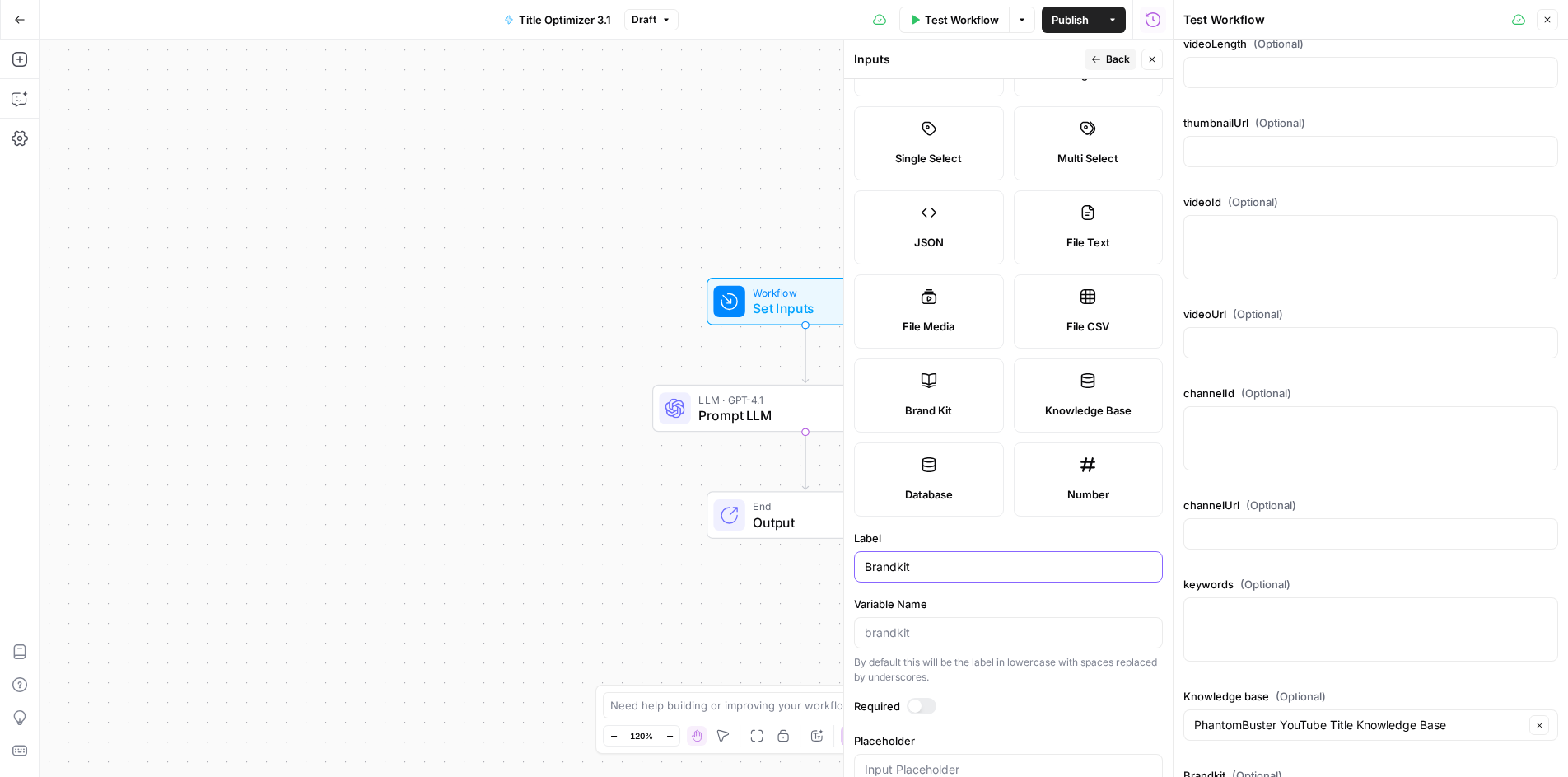
scroll to position [291, 0]
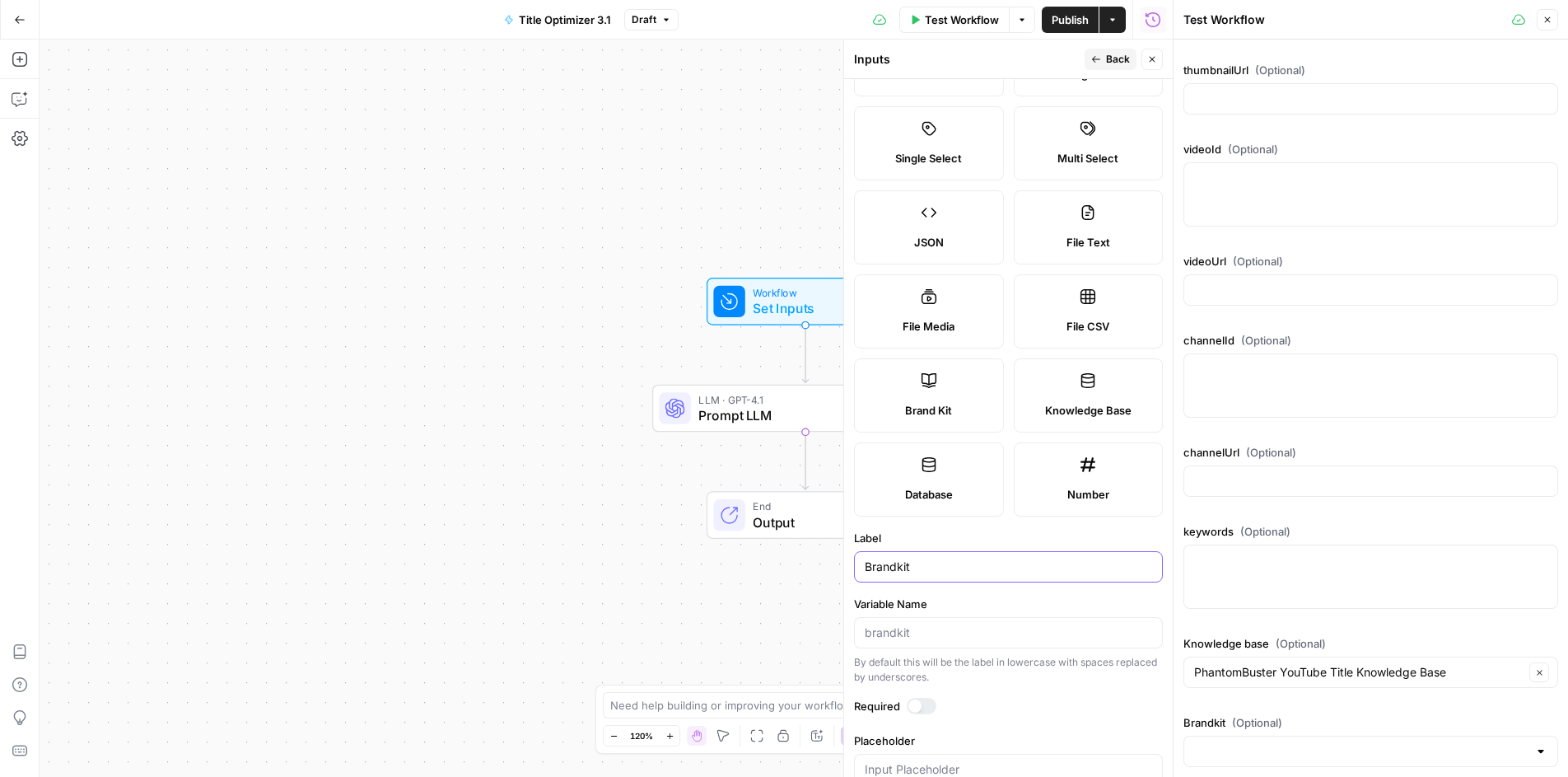
type input "Brandkit"
click at [1243, 730] on span "(Optional)" at bounding box center [1257, 722] width 50 height 16
click at [1243, 743] on input "Brandkit (Optional)" at bounding box center [1360, 751] width 333 height 16
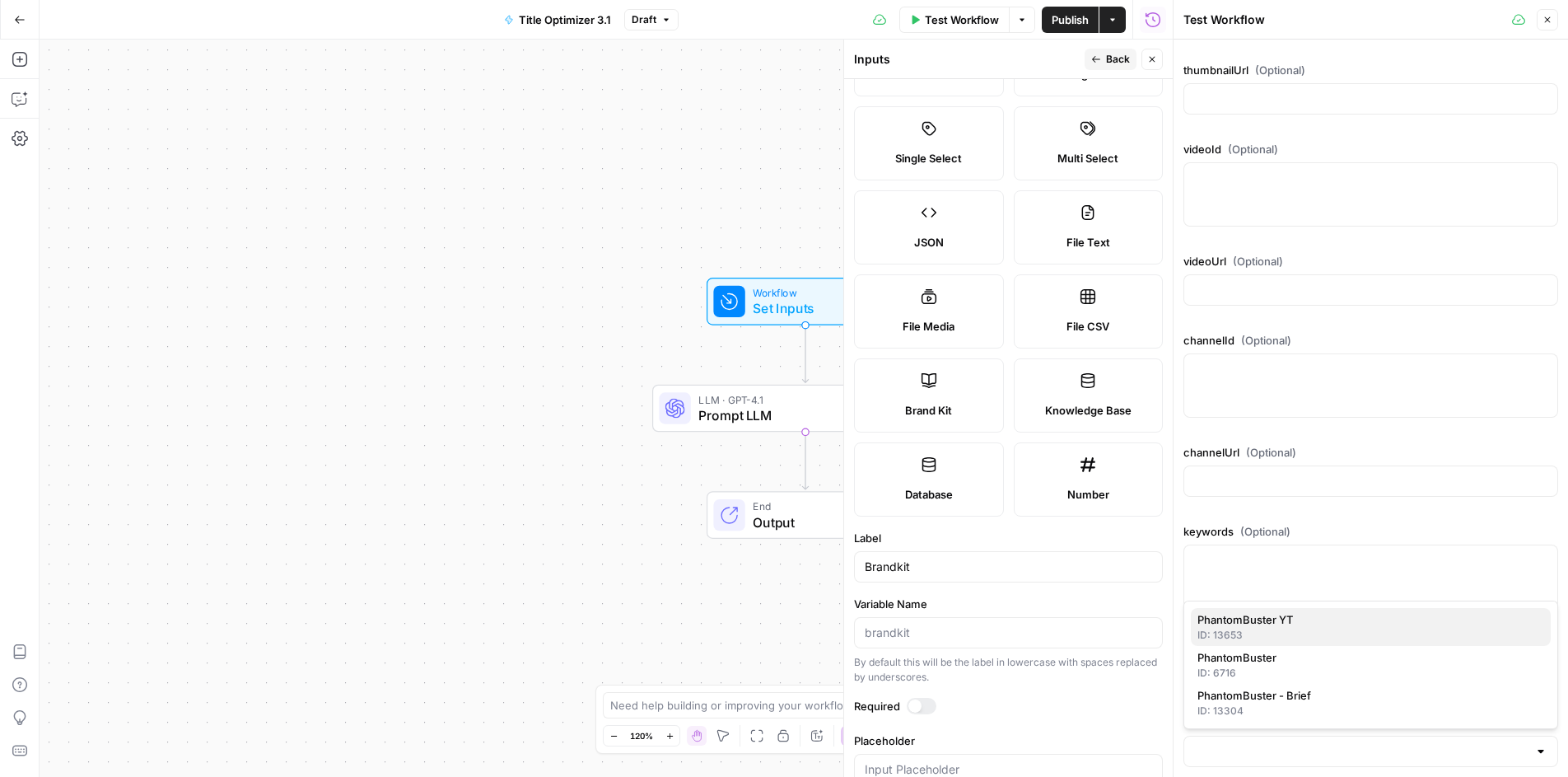
click at [1276, 631] on div "ID: 13653" at bounding box center [1371, 635] width 347 height 14
type input "PhantomBuster YT"
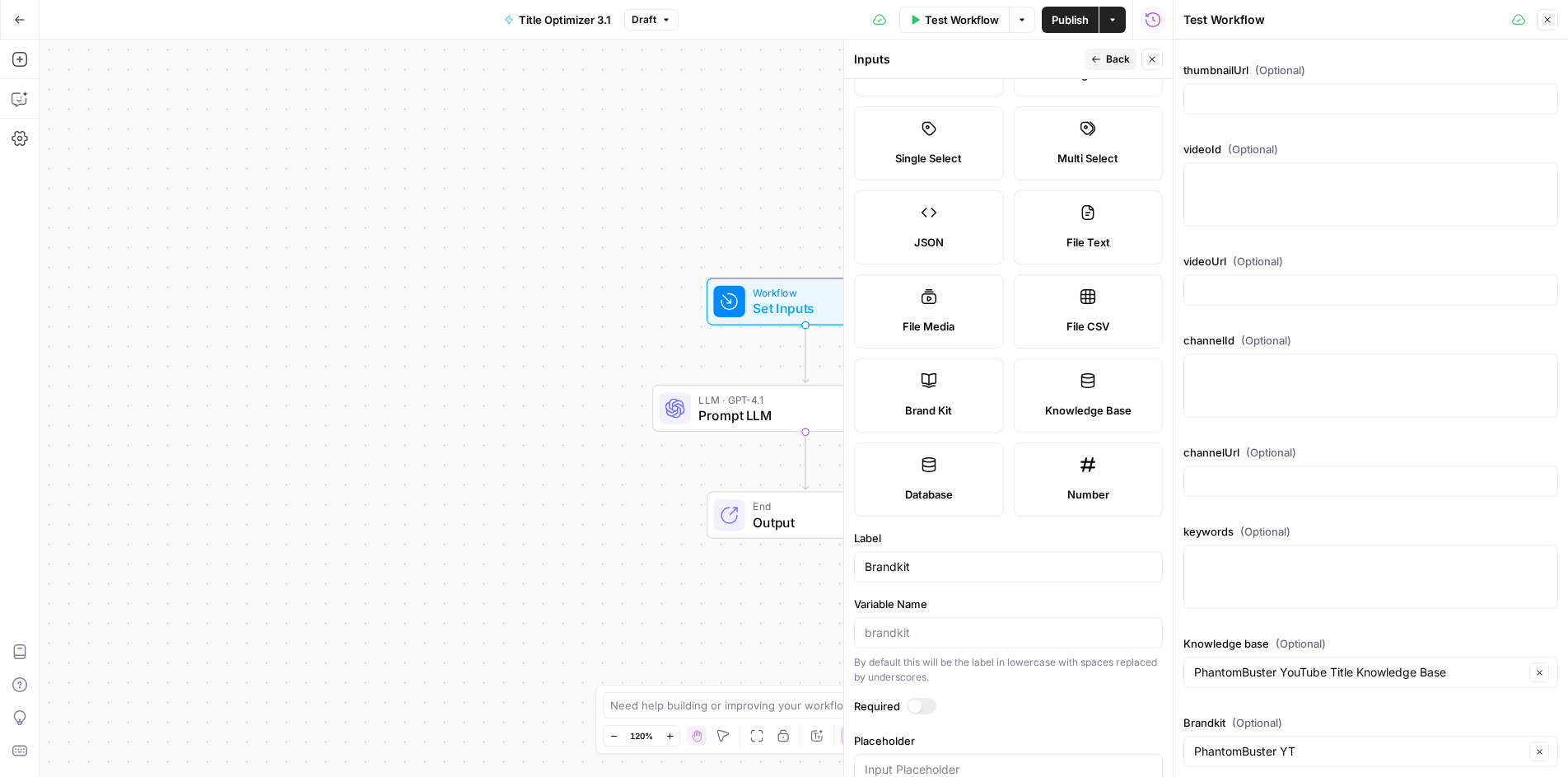
click at [1064, 12] on span "Publish" at bounding box center [1070, 19] width 37 height 16
click at [1548, 22] on icon "button" at bounding box center [1548, 19] width 10 height 10
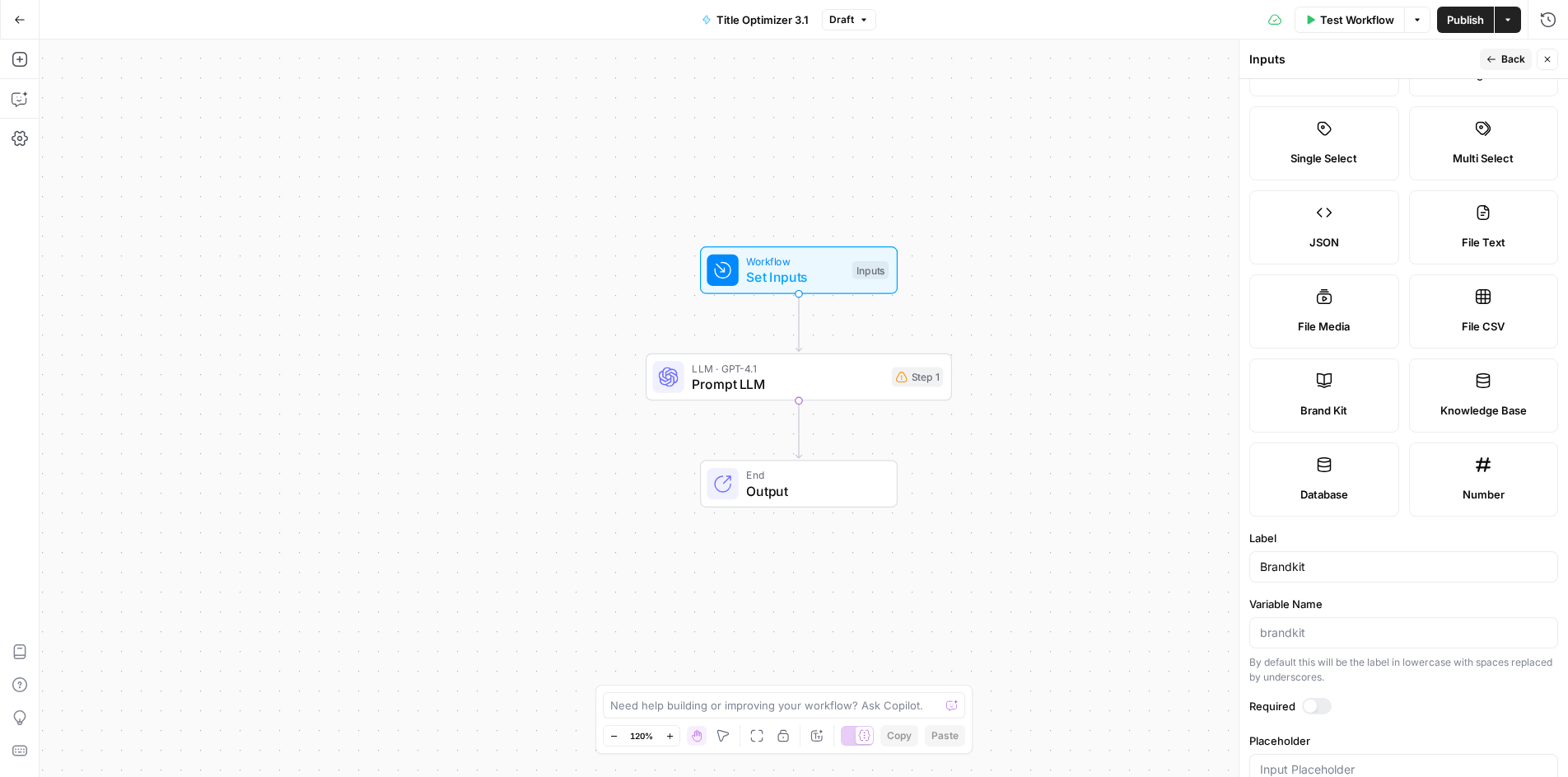
click at [1551, 56] on icon "button" at bounding box center [1548, 59] width 10 height 10
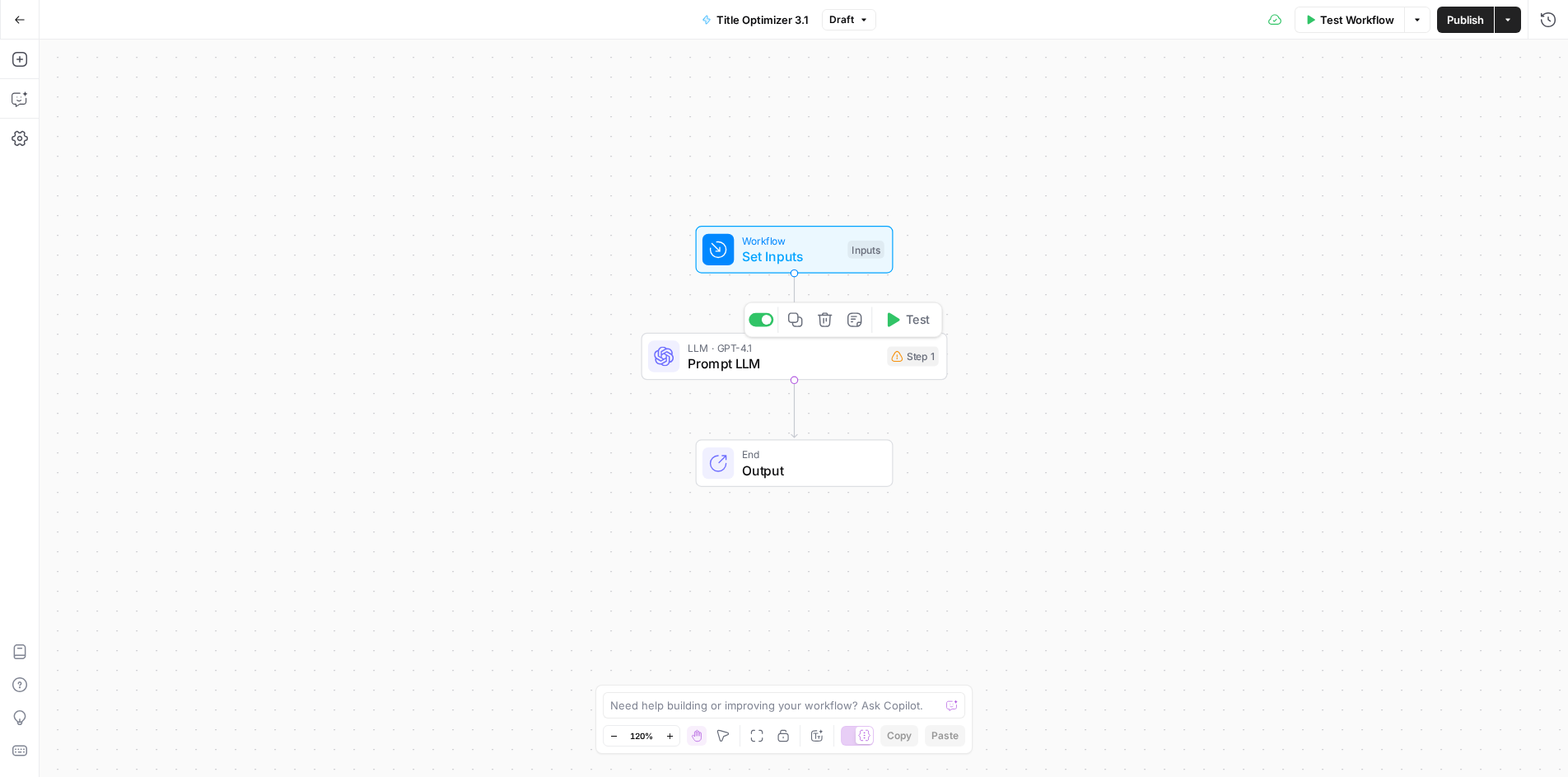
click at [805, 361] on span "Prompt LLM" at bounding box center [784, 363] width 192 height 19
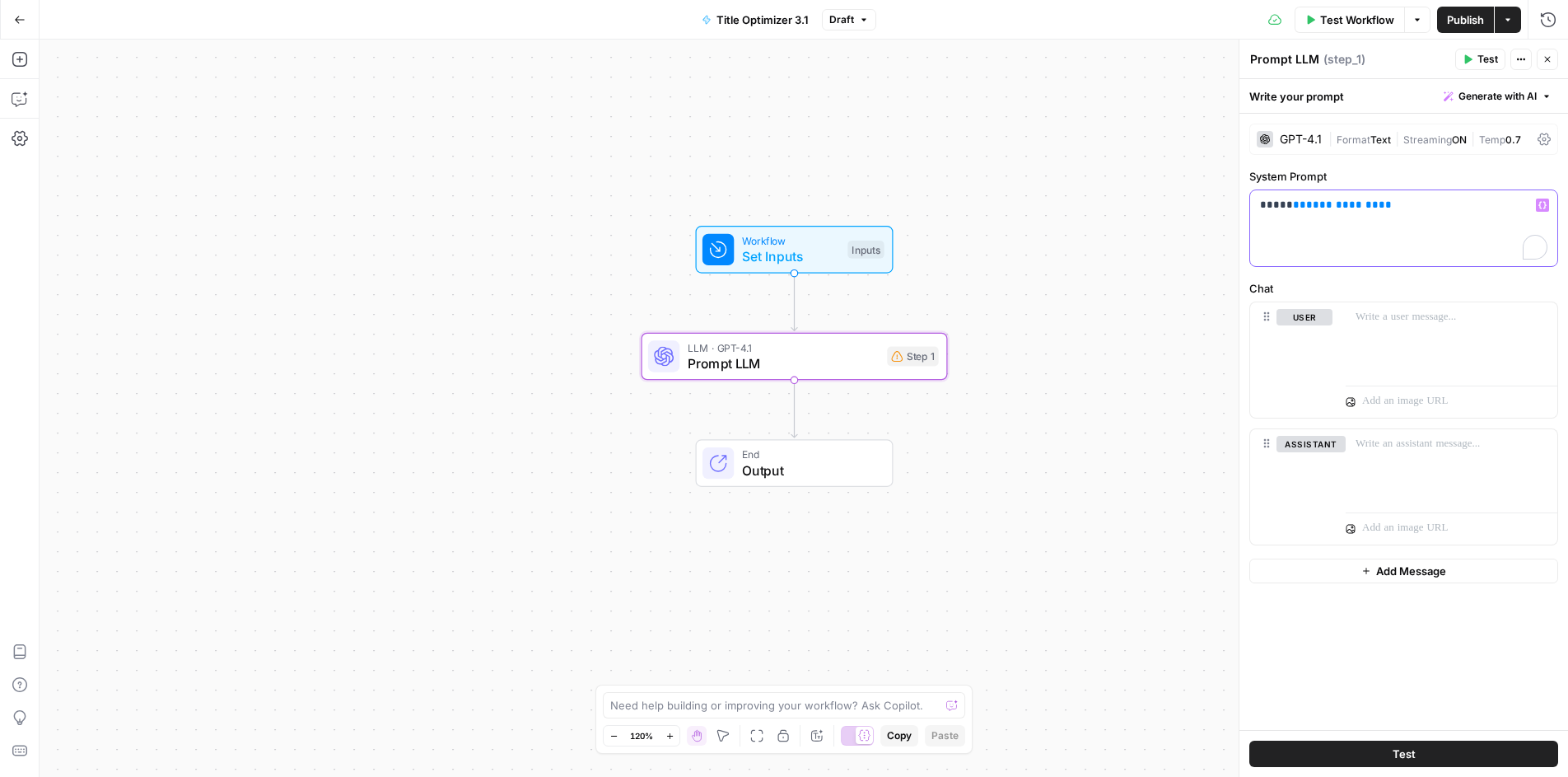
drag, startPoint x: 1404, startPoint y: 210, endPoint x: 1028, endPoint y: 181, distance: 377.1
click at [1028, 181] on body "PhantomBuster New Home Browse Insights Opportunities Your Data Recent Grids Pha…" at bounding box center [784, 388] width 1568 height 777
click at [1511, 105] on button "Generate with AI" at bounding box center [1497, 97] width 121 height 21
click at [1480, 117] on div "Generate Use AI to build your prompt" at bounding box center [1478, 140] width 155 height 53
click at [1466, 130] on span "Generate" at bounding box center [1475, 132] width 120 height 16
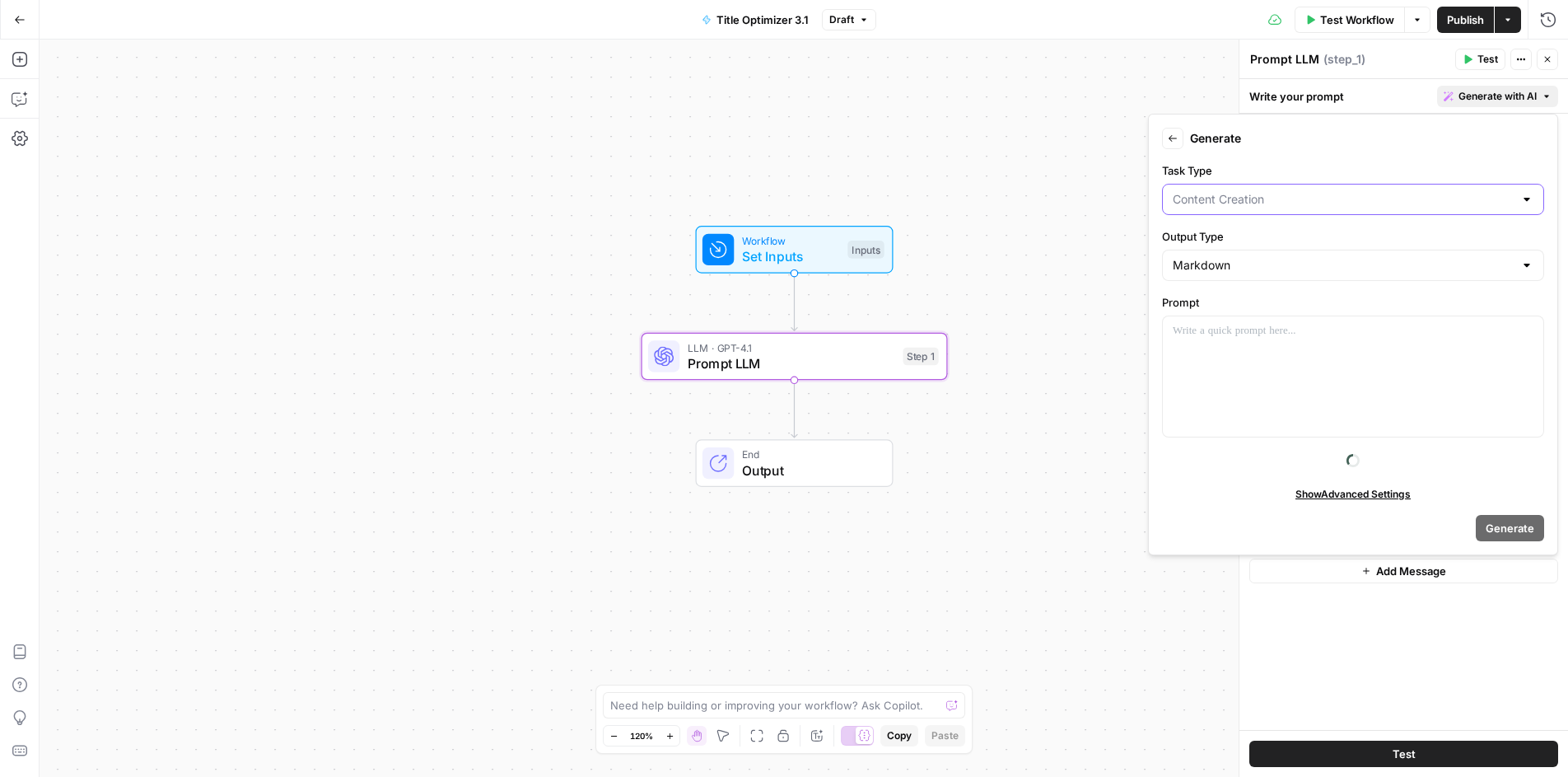
click at [1248, 201] on input "Task Type" at bounding box center [1343, 199] width 341 height 16
type input "Content Creation"
click at [1254, 410] on div at bounding box center [1354, 376] width 381 height 120
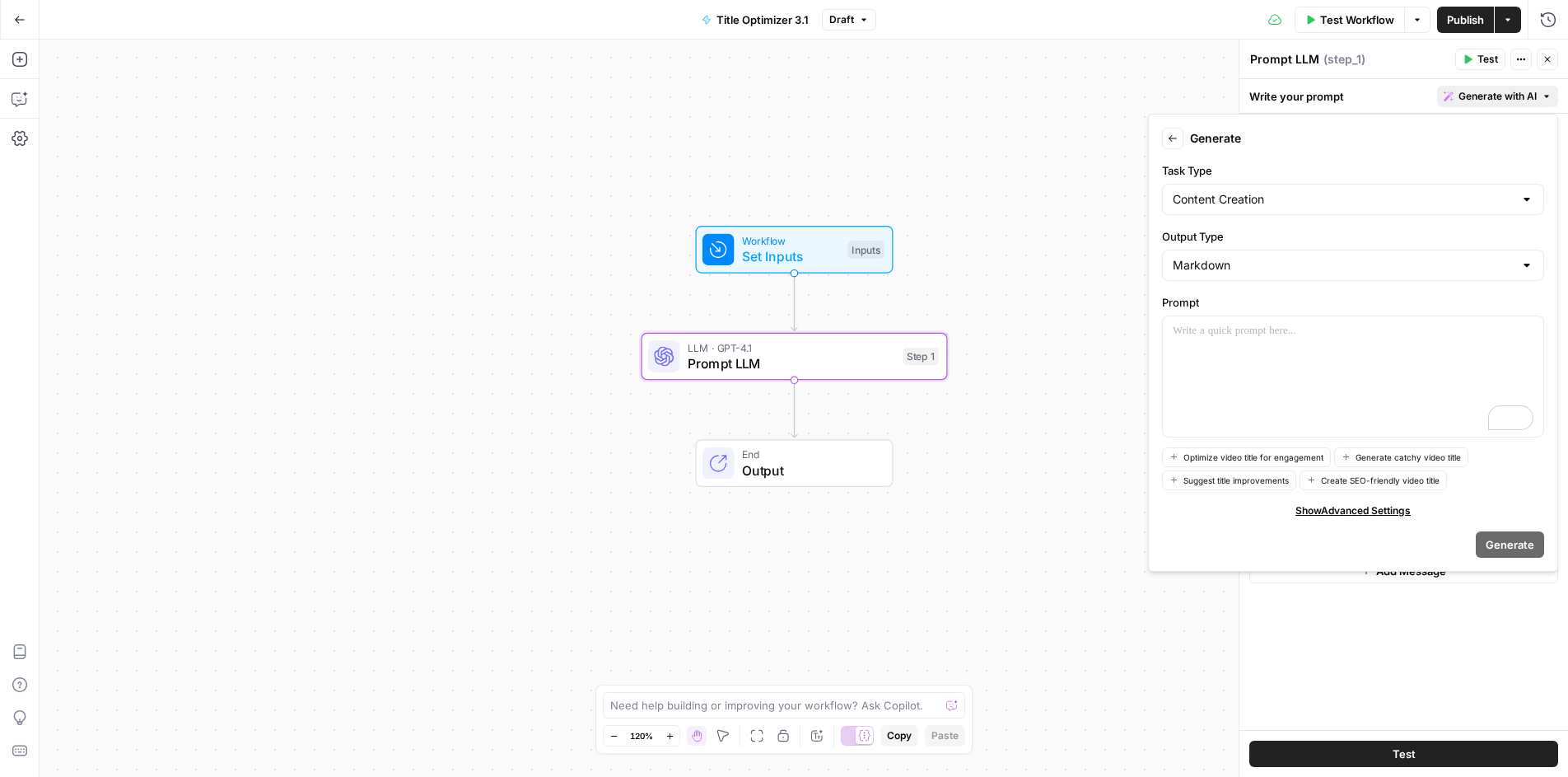
click at [17, 19] on icon "button" at bounding box center [19, 19] width 10 height 8
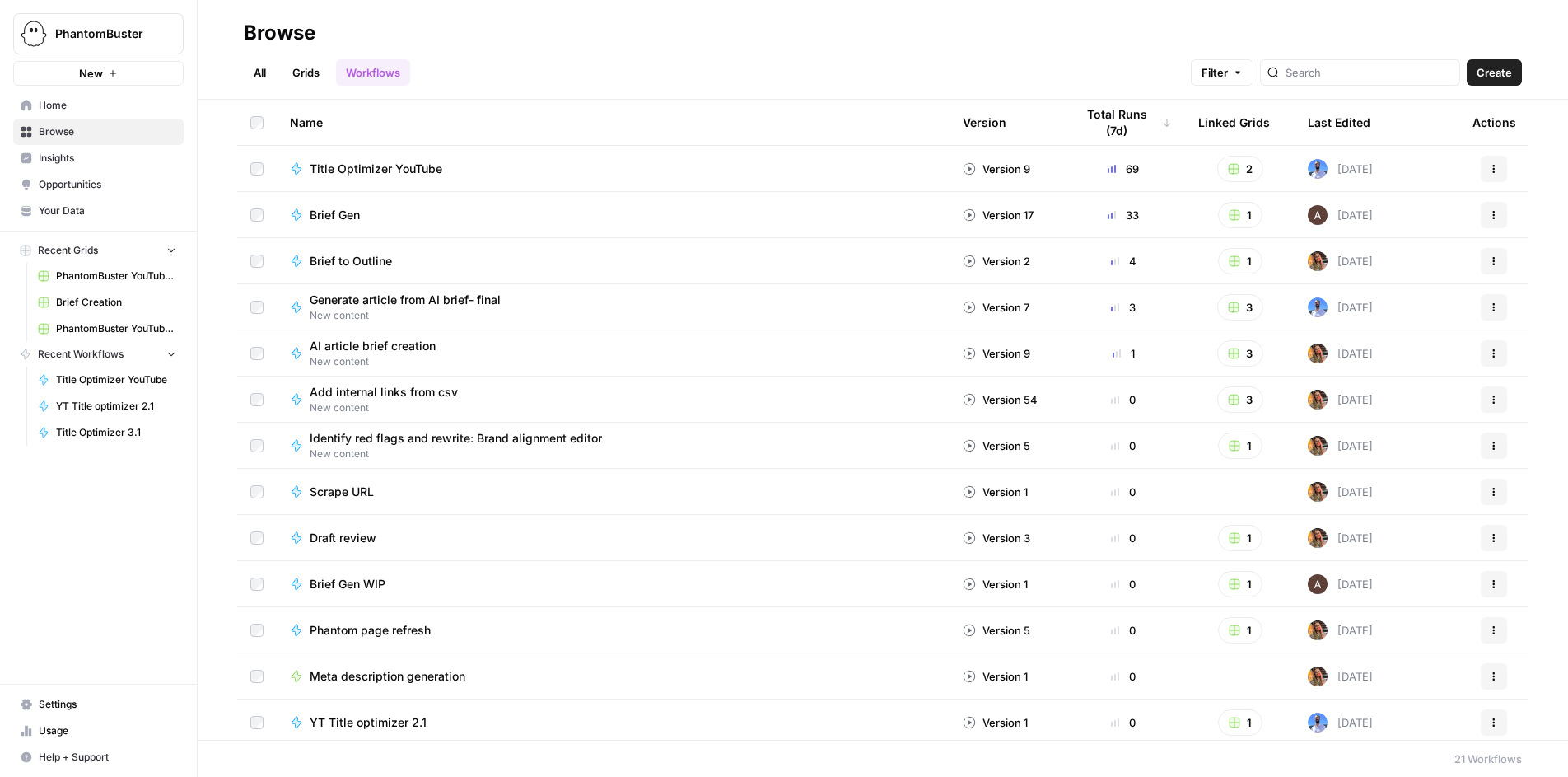
click at [410, 175] on span "Title Optimizer YouTube" at bounding box center [376, 168] width 132 height 16
click at [118, 263] on link "PhantomBuster YouTube Channel Videos.csv" at bounding box center [107, 275] width 154 height 26
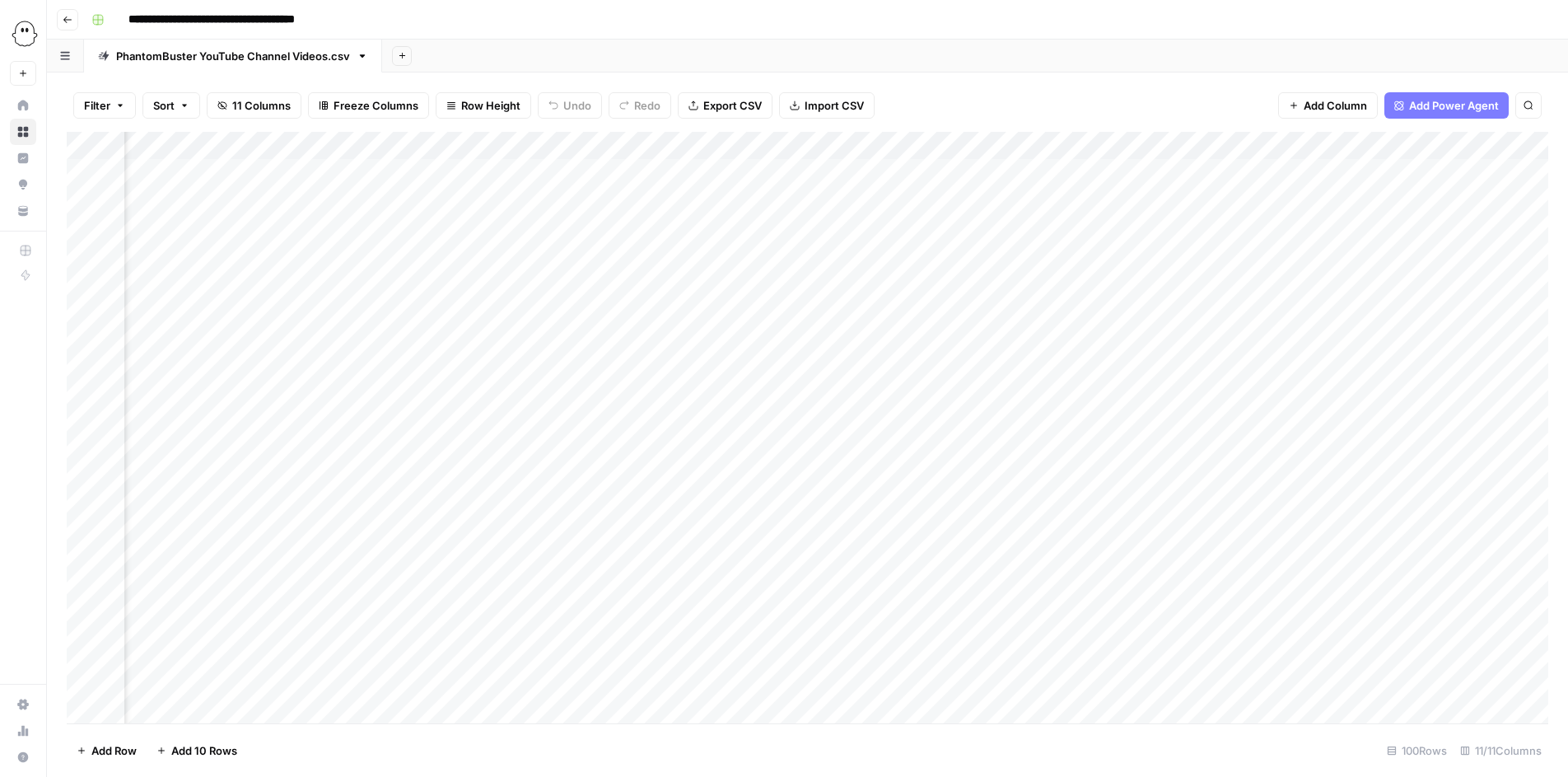
scroll to position [0, 1288]
click at [829, 144] on div "Add Column" at bounding box center [808, 427] width 1482 height 591
click at [941, 174] on div "Add Column" at bounding box center [808, 427] width 1482 height 591
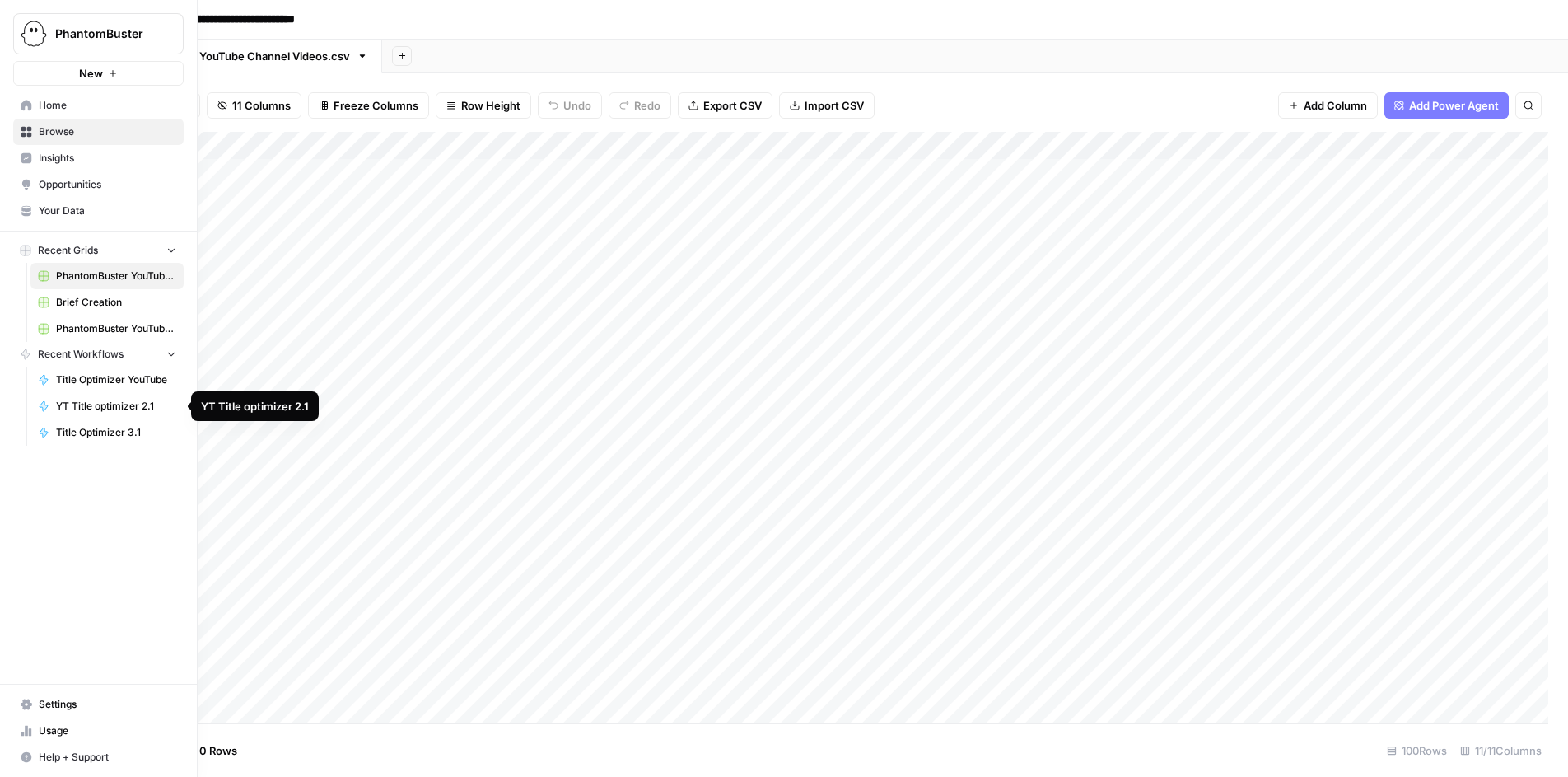
click at [106, 404] on span "YT Title optimizer 2.1" at bounding box center [116, 406] width 120 height 14
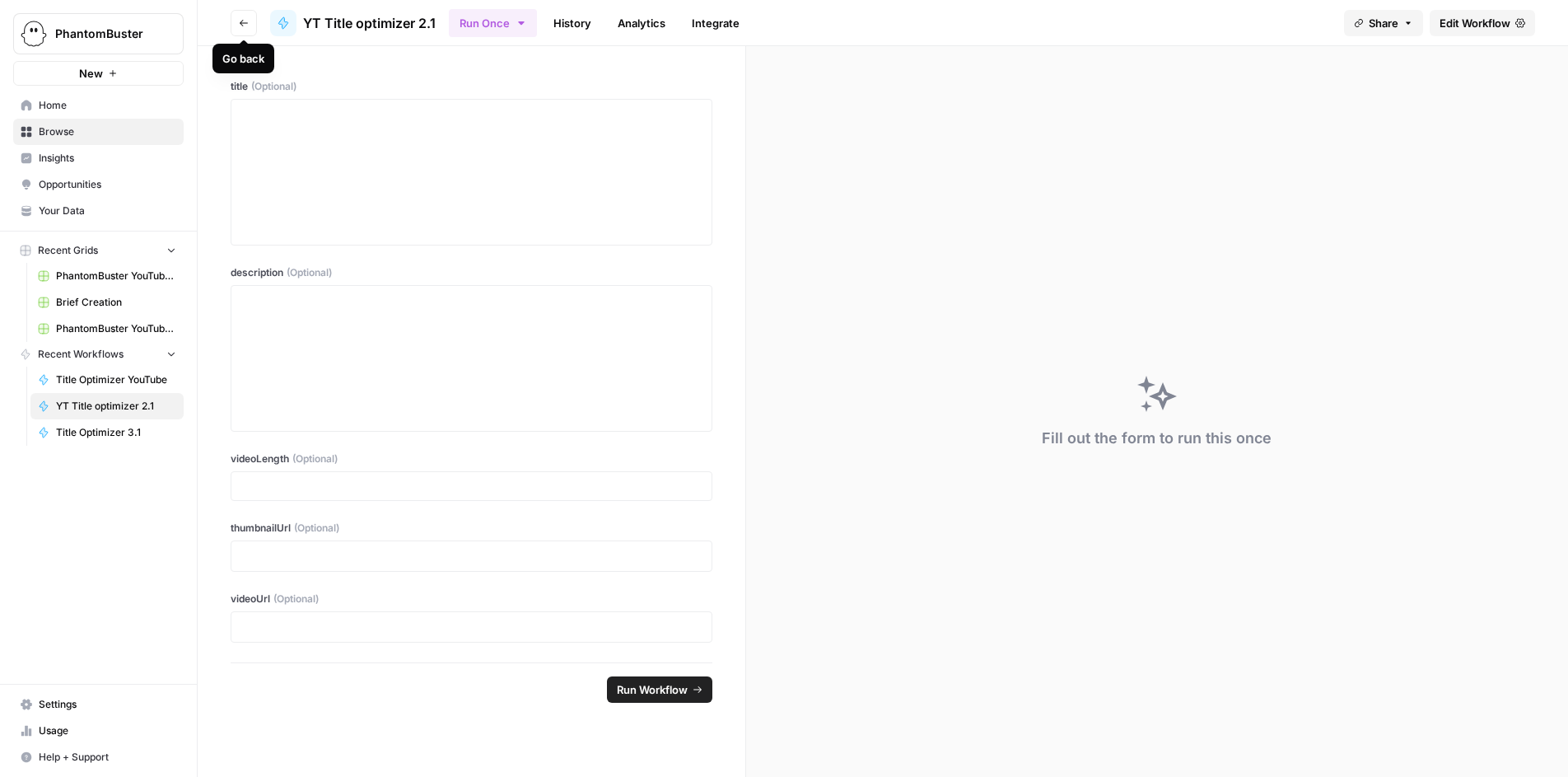
click at [240, 14] on button "Go back" at bounding box center [243, 22] width 26 height 26
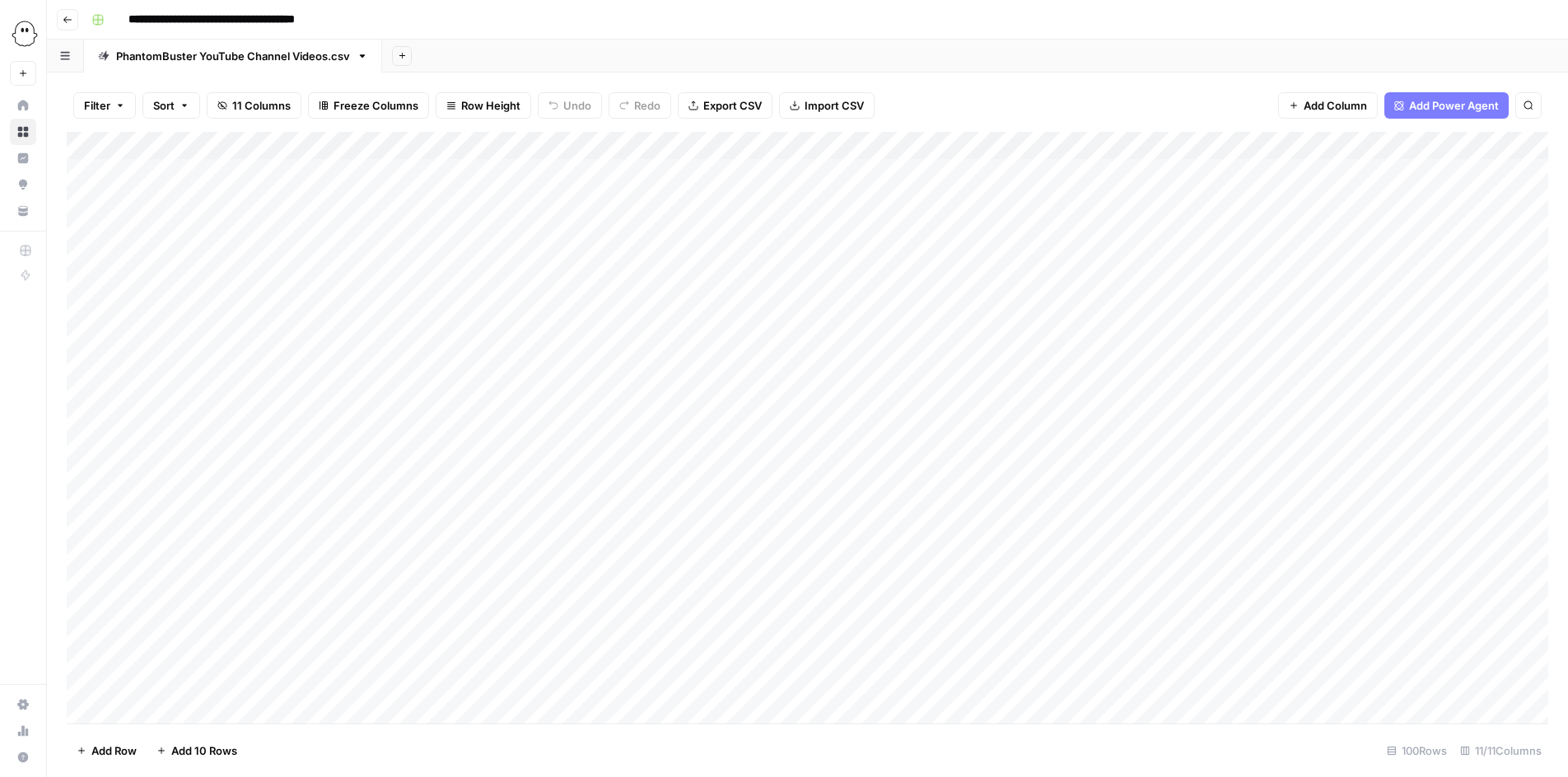
click at [828, 141] on div "Add Column" at bounding box center [808, 427] width 1482 height 591
click at [961, 92] on div "Filter Sort 11 Columns Freeze Columns Row Height Undo Redo Export CSV Import CS…" at bounding box center [808, 105] width 1482 height 53
click at [81, 13] on header "**********" at bounding box center [808, 19] width 1522 height 40
click at [74, 14] on button "Go back" at bounding box center [68, 19] width 21 height 21
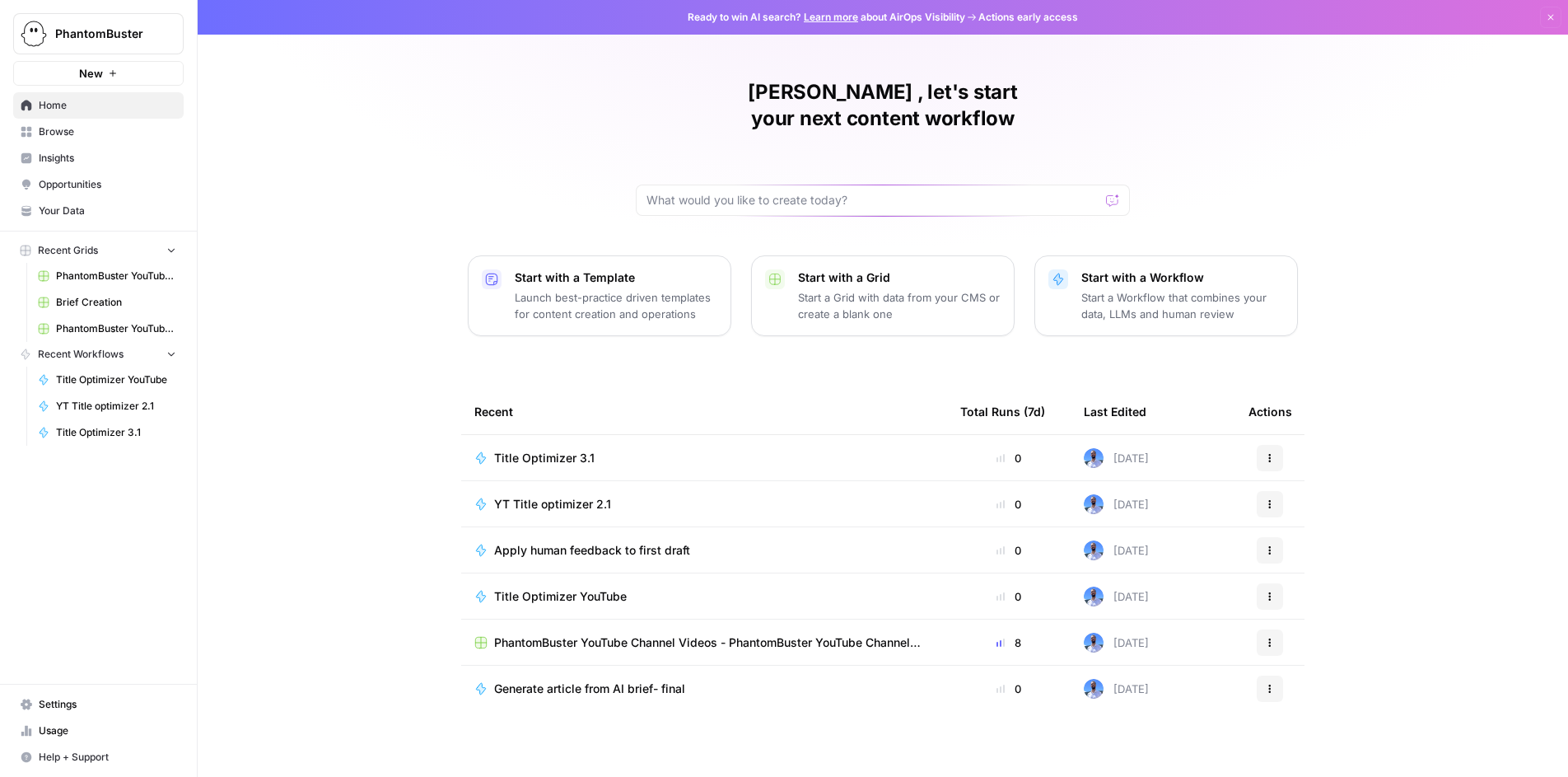
click at [538, 496] on span "YT Title optimizer 2.1" at bounding box center [553, 504] width 117 height 16
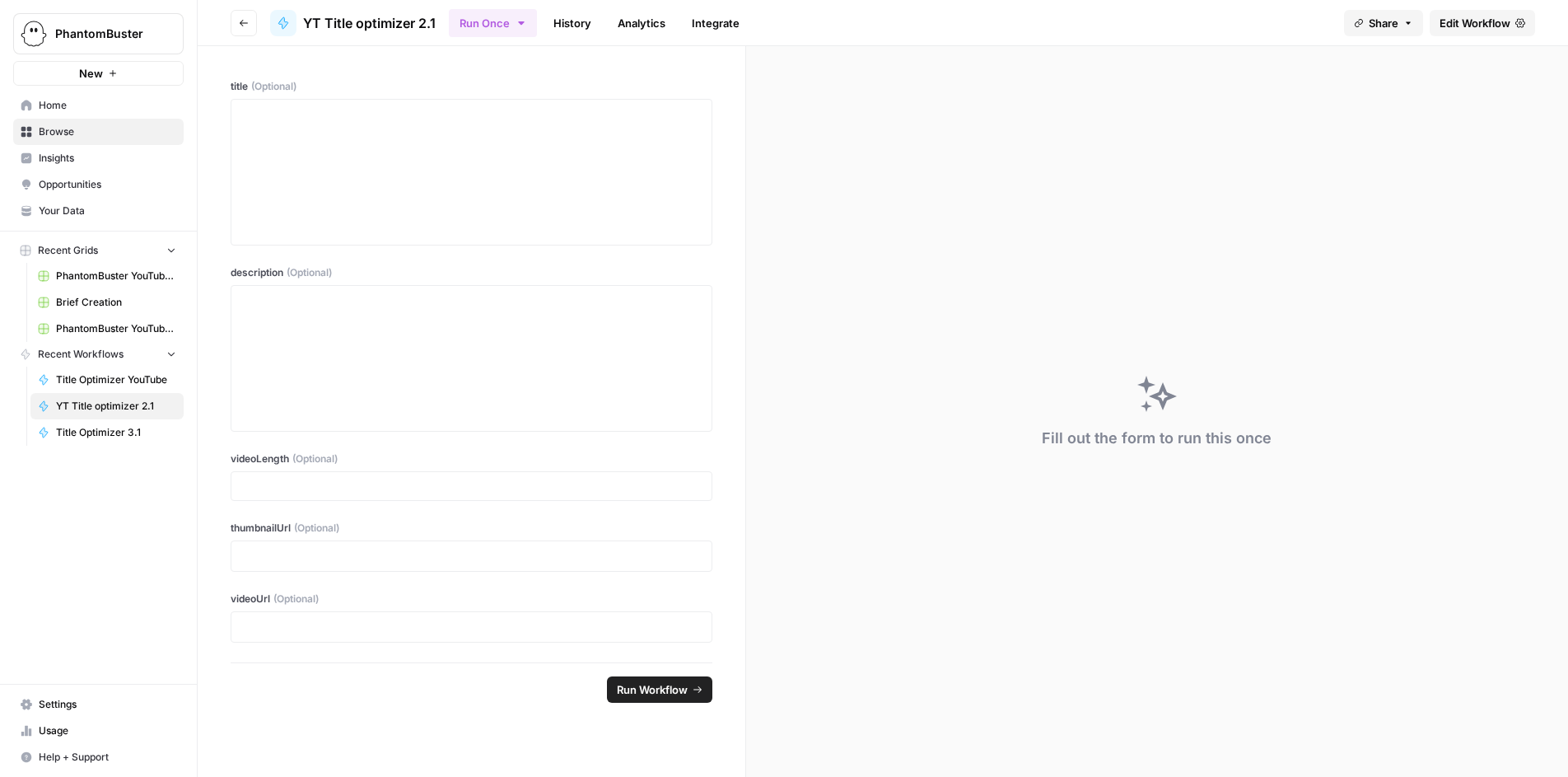
click at [593, 40] on header "Go back YT Title optimizer 2.1 Run Once History Analytics Integrate Share Edit …" at bounding box center [883, 23] width 1371 height 46
click at [700, 20] on link "Integrate" at bounding box center [716, 22] width 68 height 26
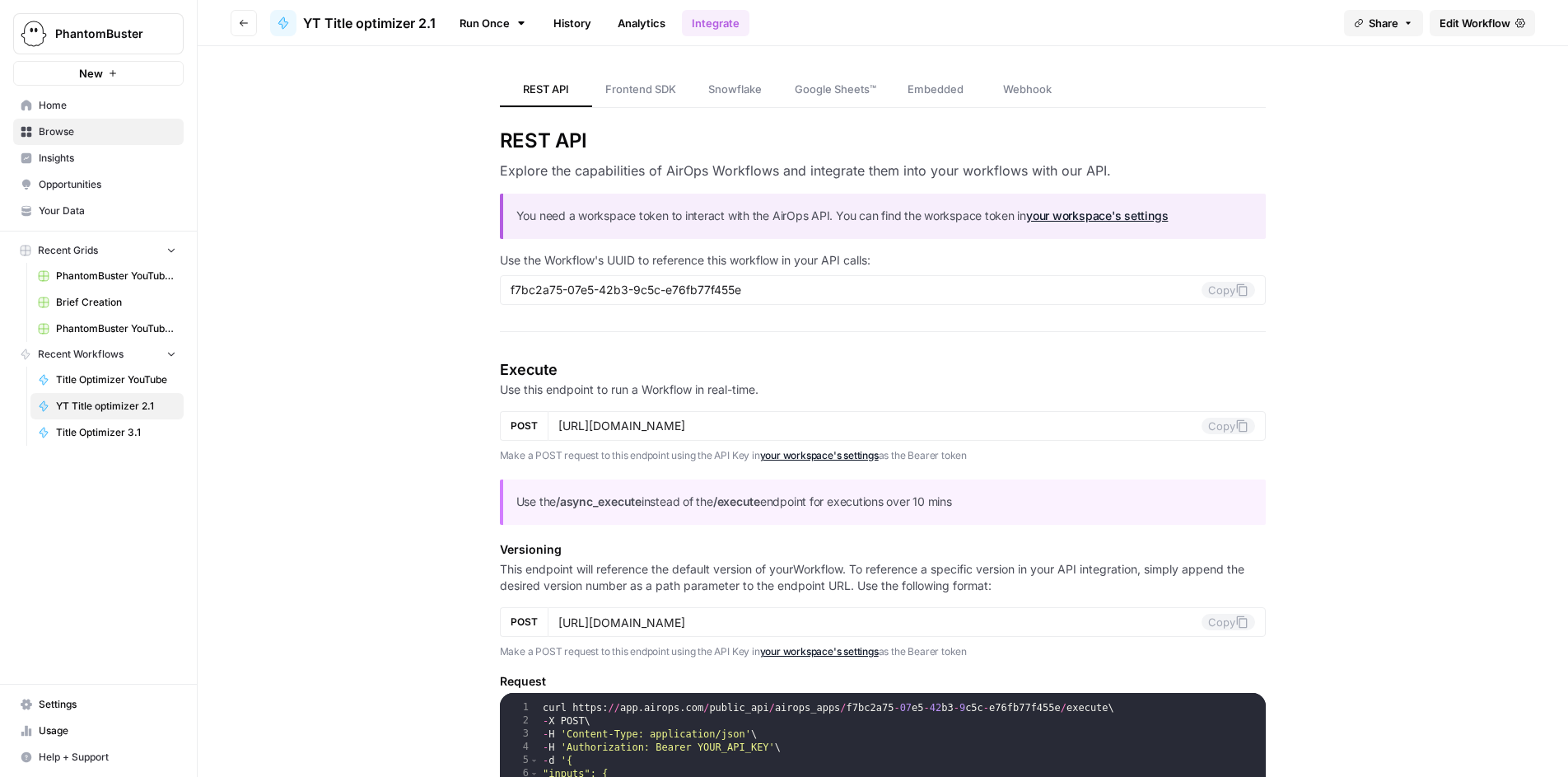
click at [637, 20] on link "Analytics" at bounding box center [641, 22] width 68 height 26
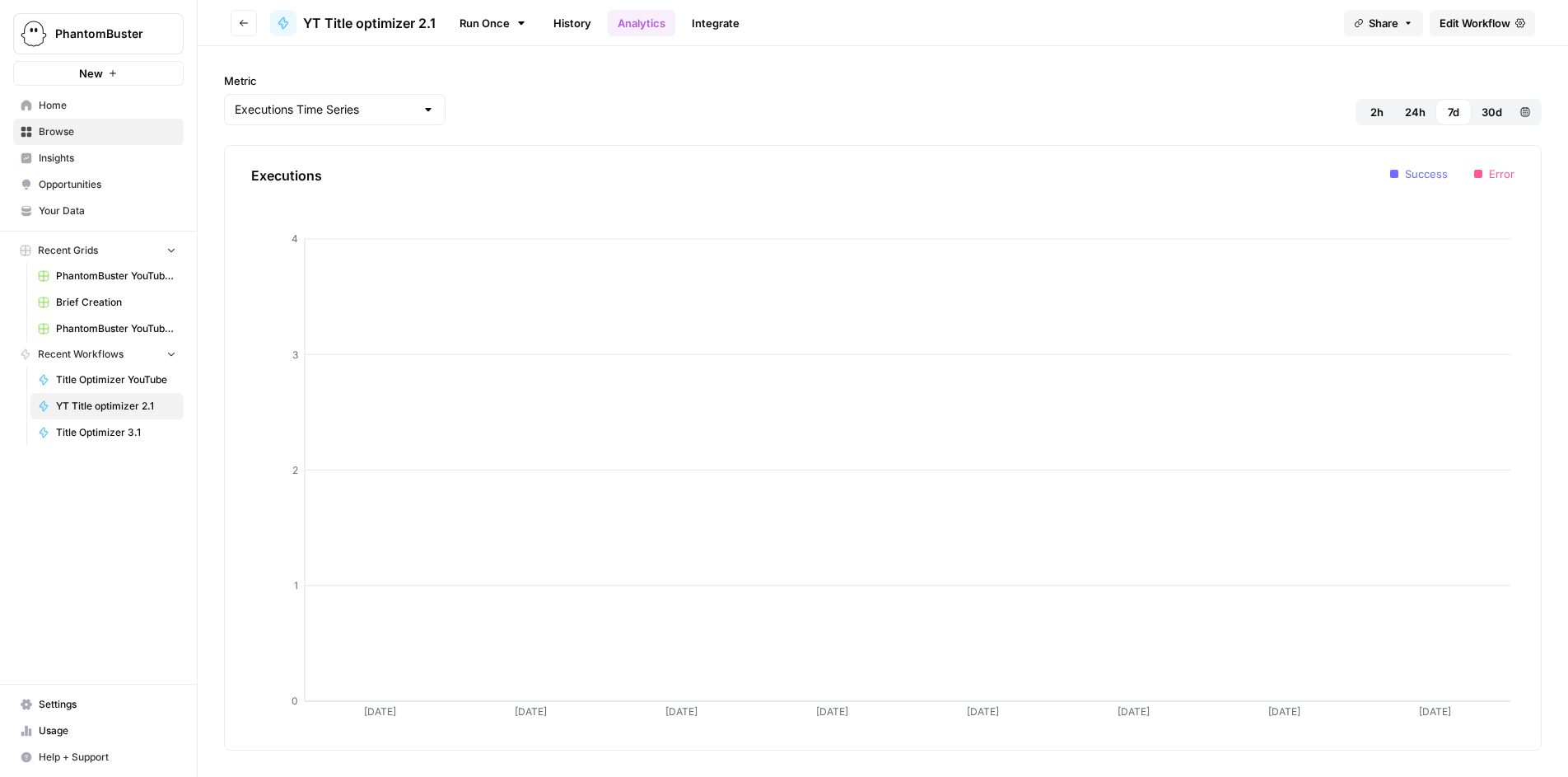
click at [567, 22] on link "History" at bounding box center [573, 22] width 58 height 26
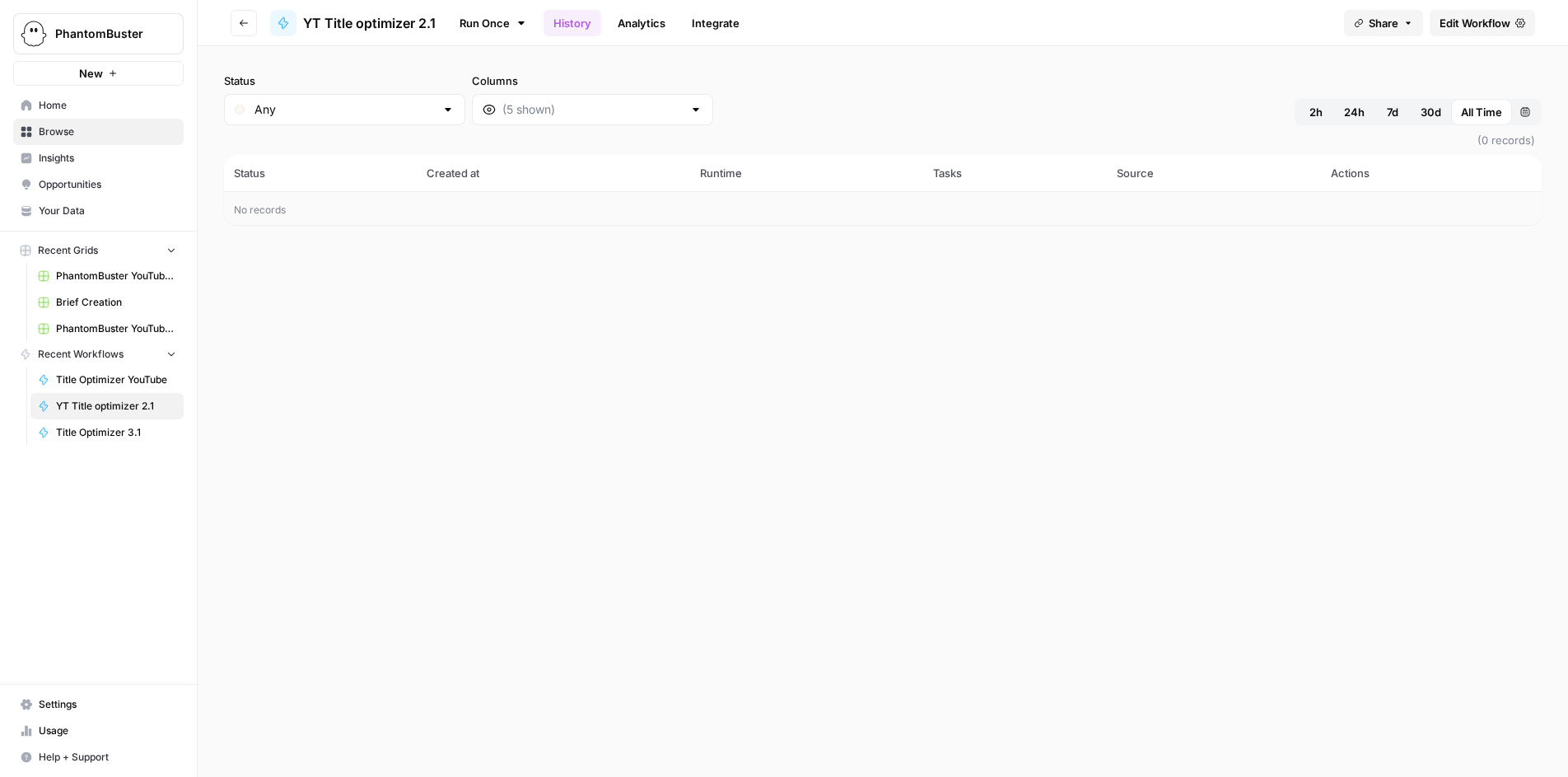
click at [466, 19] on link "Run Once" at bounding box center [493, 22] width 88 height 28
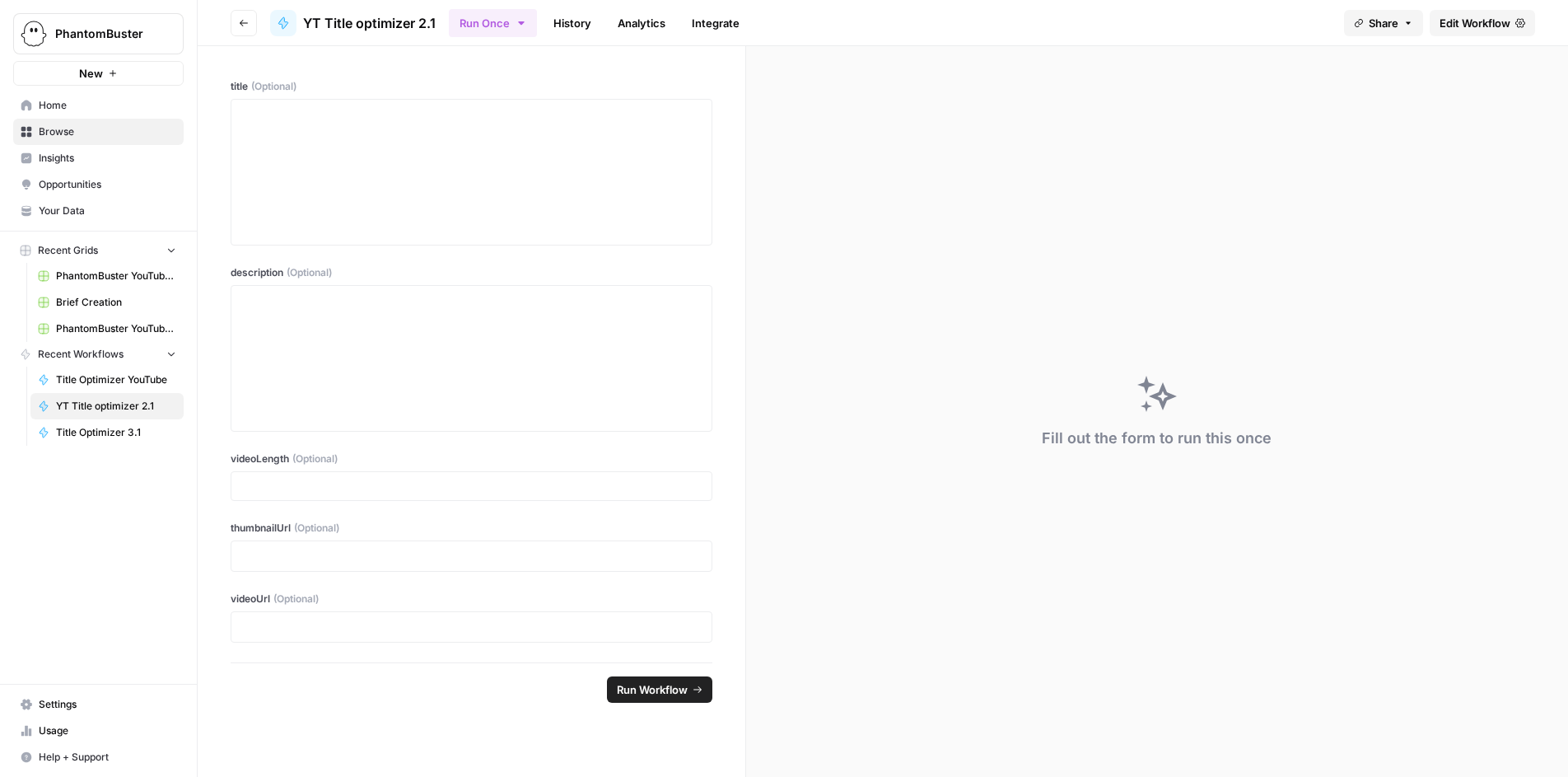
click at [239, 14] on button "Go back" at bounding box center [243, 22] width 26 height 26
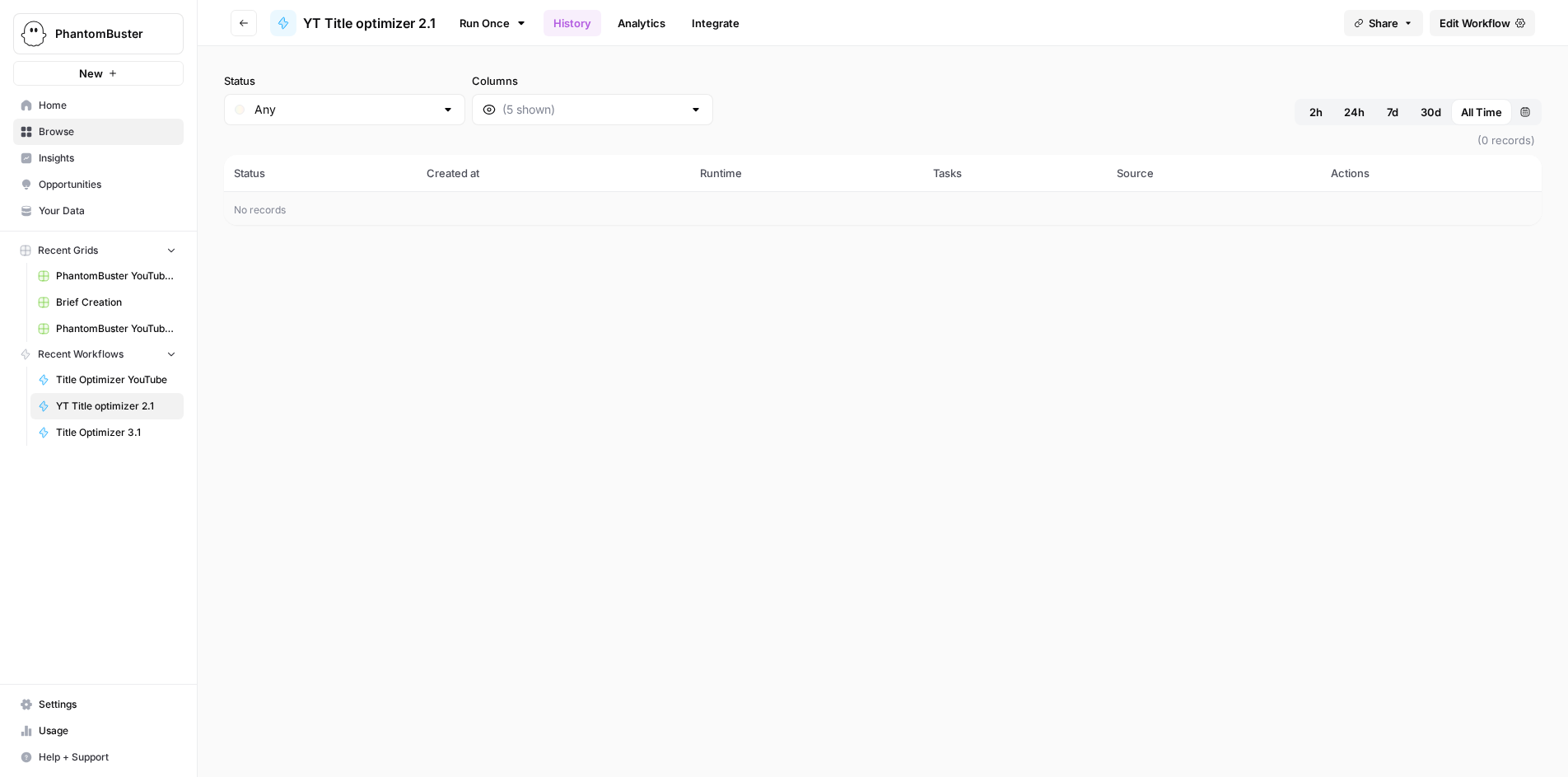
click at [100, 271] on span "PhantomBuster YouTube Channel Videos.csv" at bounding box center [116, 275] width 120 height 14
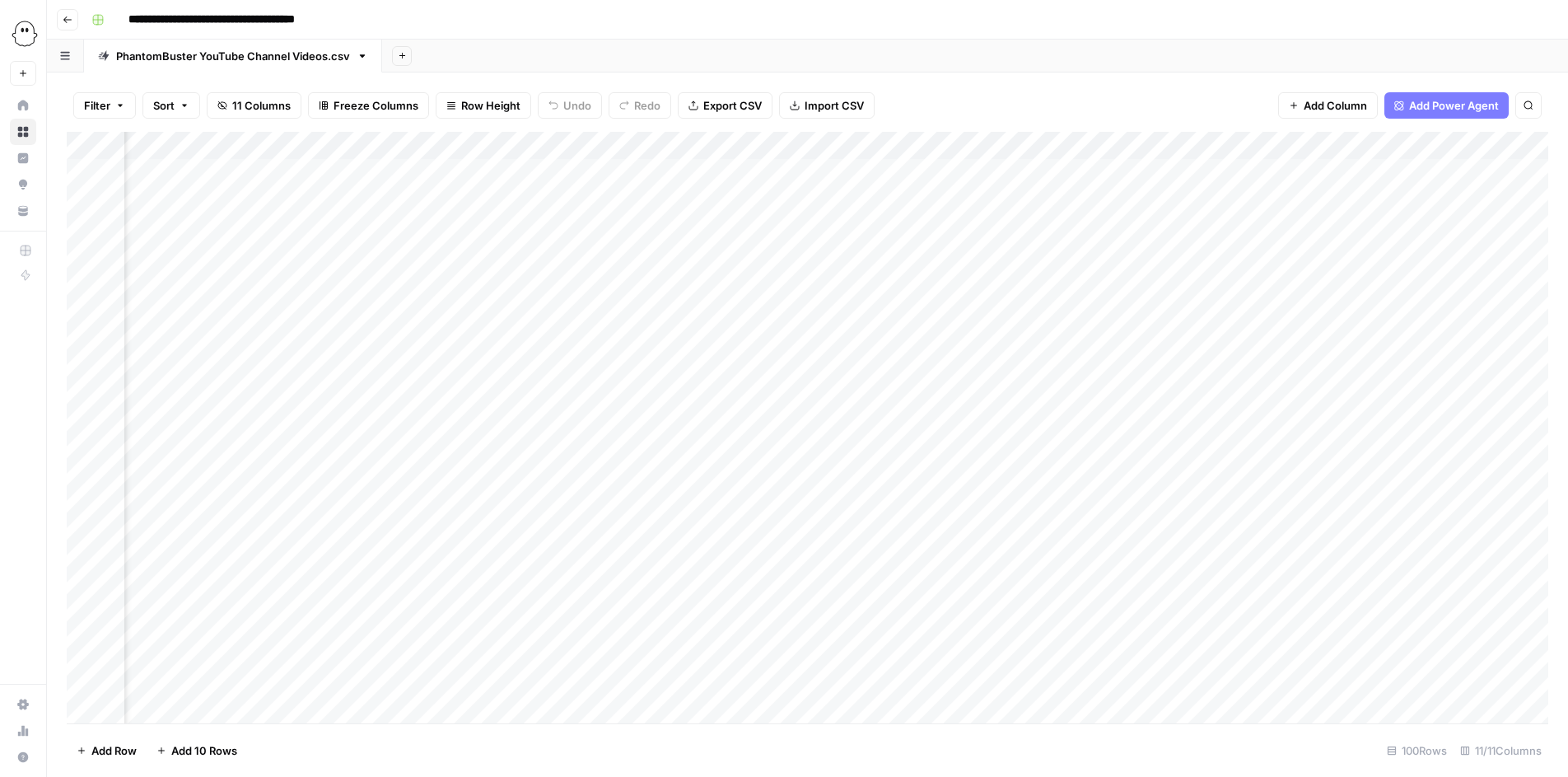
scroll to position [0, 1514]
click at [1190, 170] on div "Add Column" at bounding box center [808, 427] width 1482 height 591
click at [1191, 170] on div "Add Column" at bounding box center [808, 427] width 1482 height 591
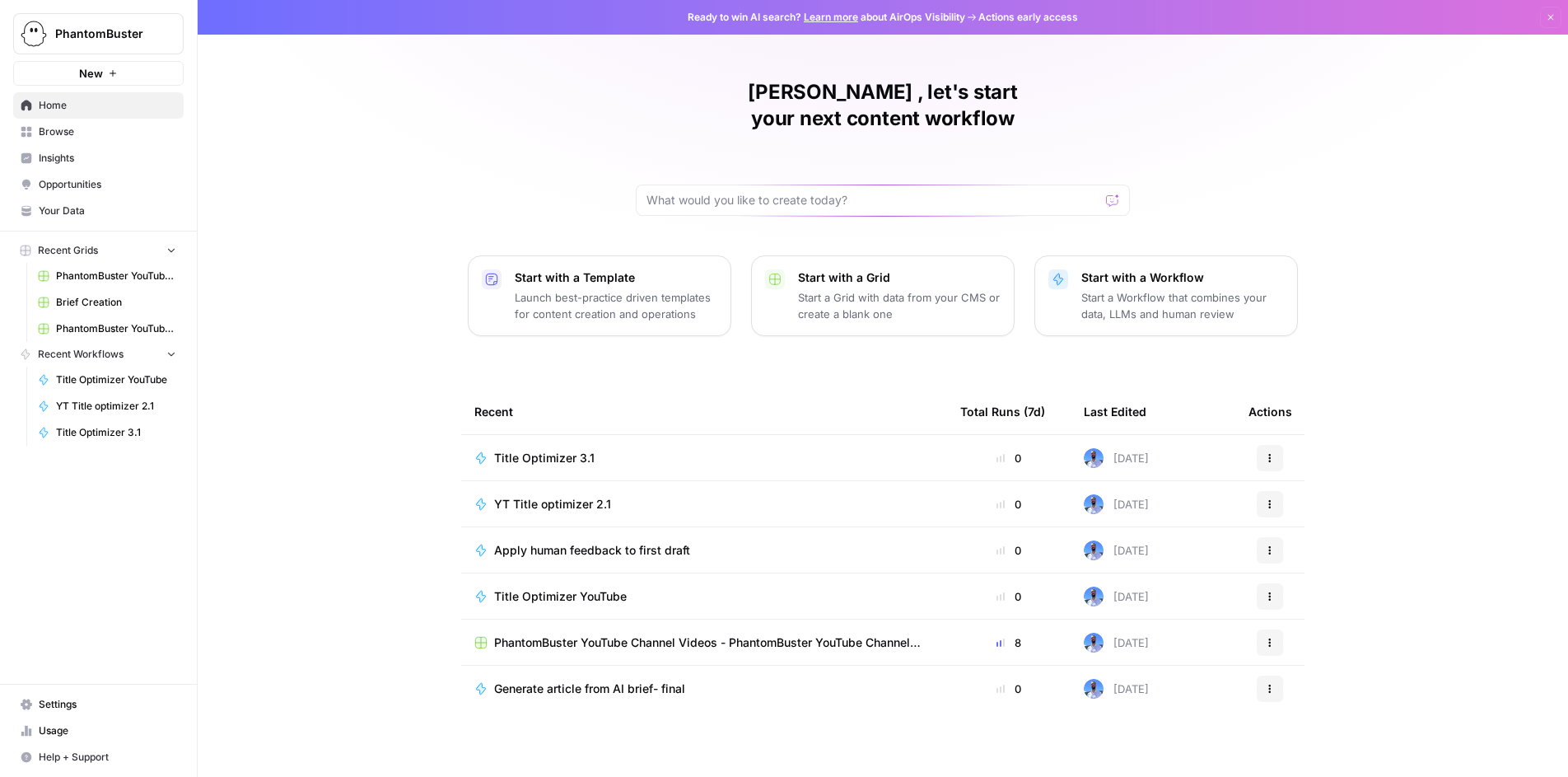
click at [122, 276] on span "PhantomBuster YouTube Channel Videos.csv" at bounding box center [116, 275] width 120 height 14
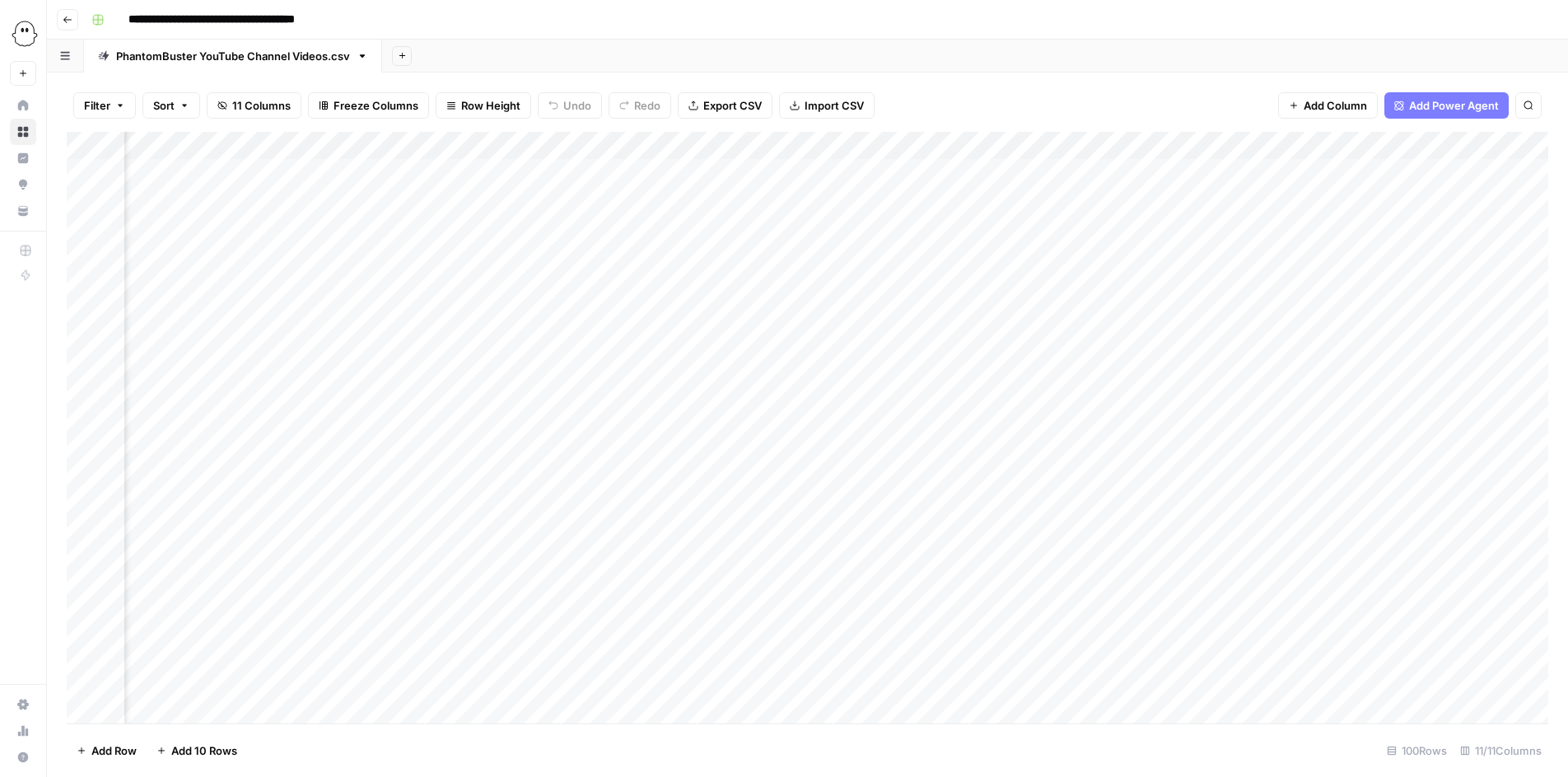
scroll to position [0, 1514]
click at [1111, 148] on div "Add Column" at bounding box center [808, 427] width 1482 height 591
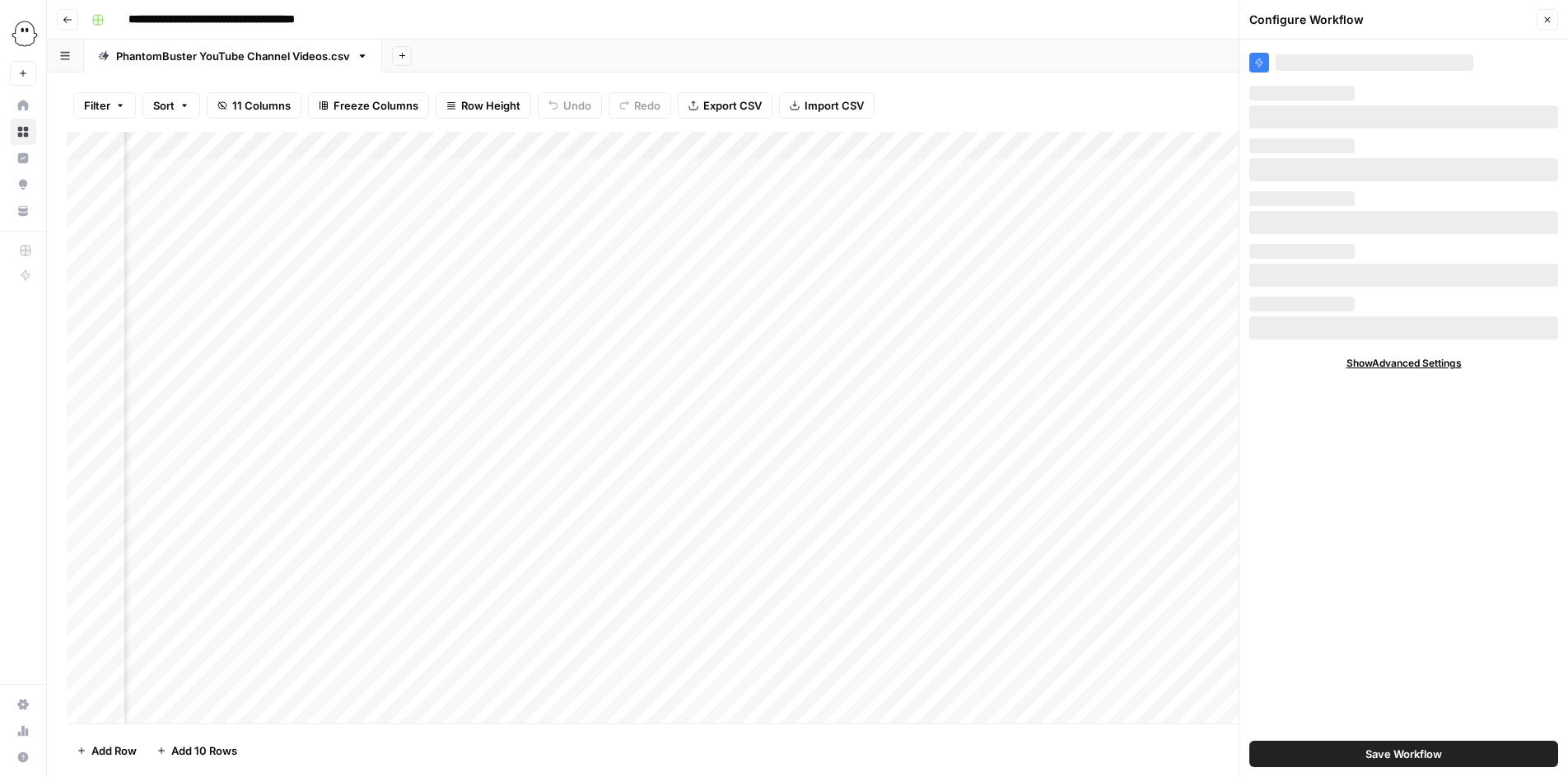
scroll to position [0, 1752]
click at [1062, 141] on div "Add Column" at bounding box center [808, 427] width 1482 height 591
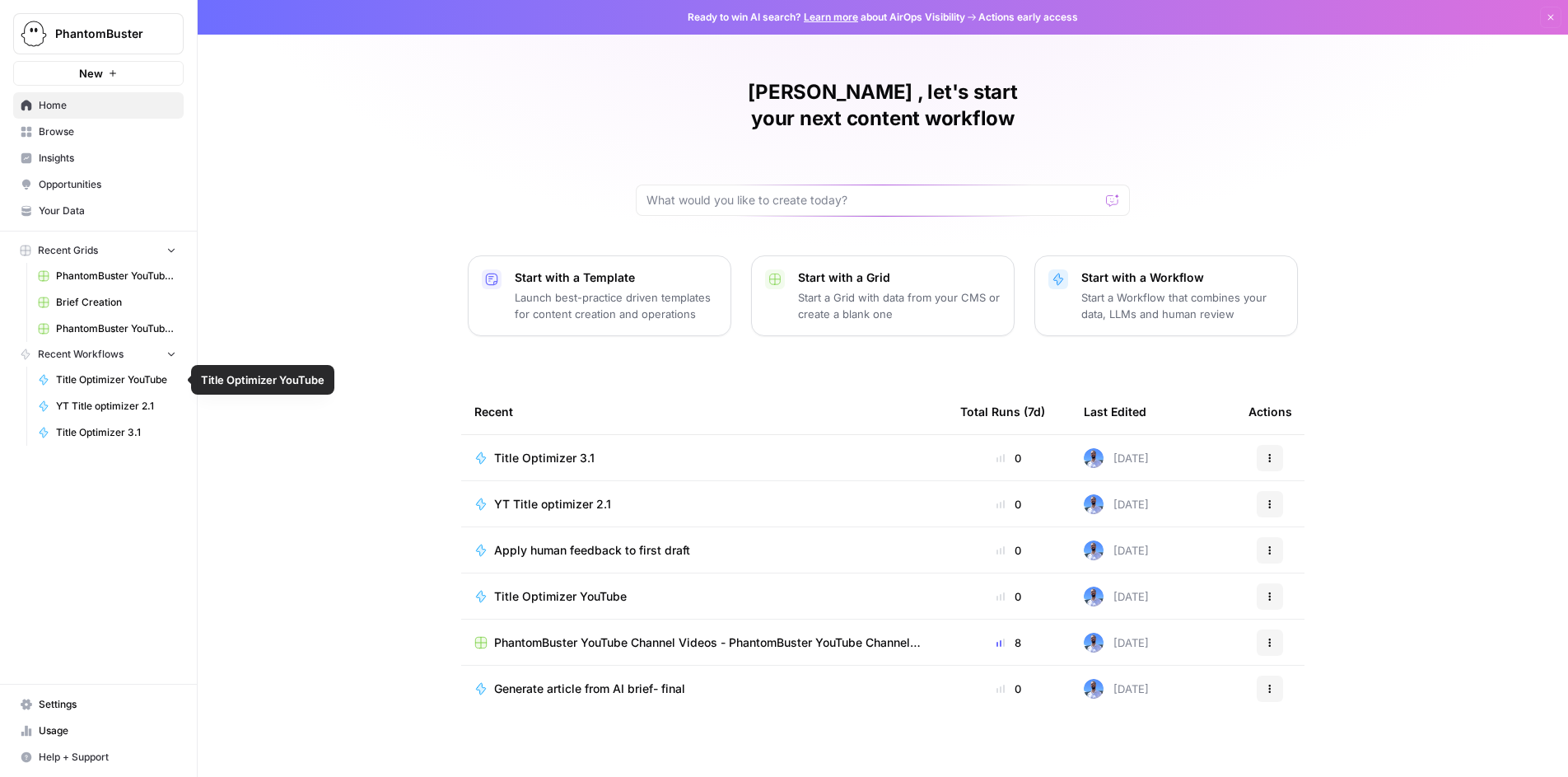
click at [100, 384] on span "Title Optimizer YouTube" at bounding box center [116, 379] width 120 height 14
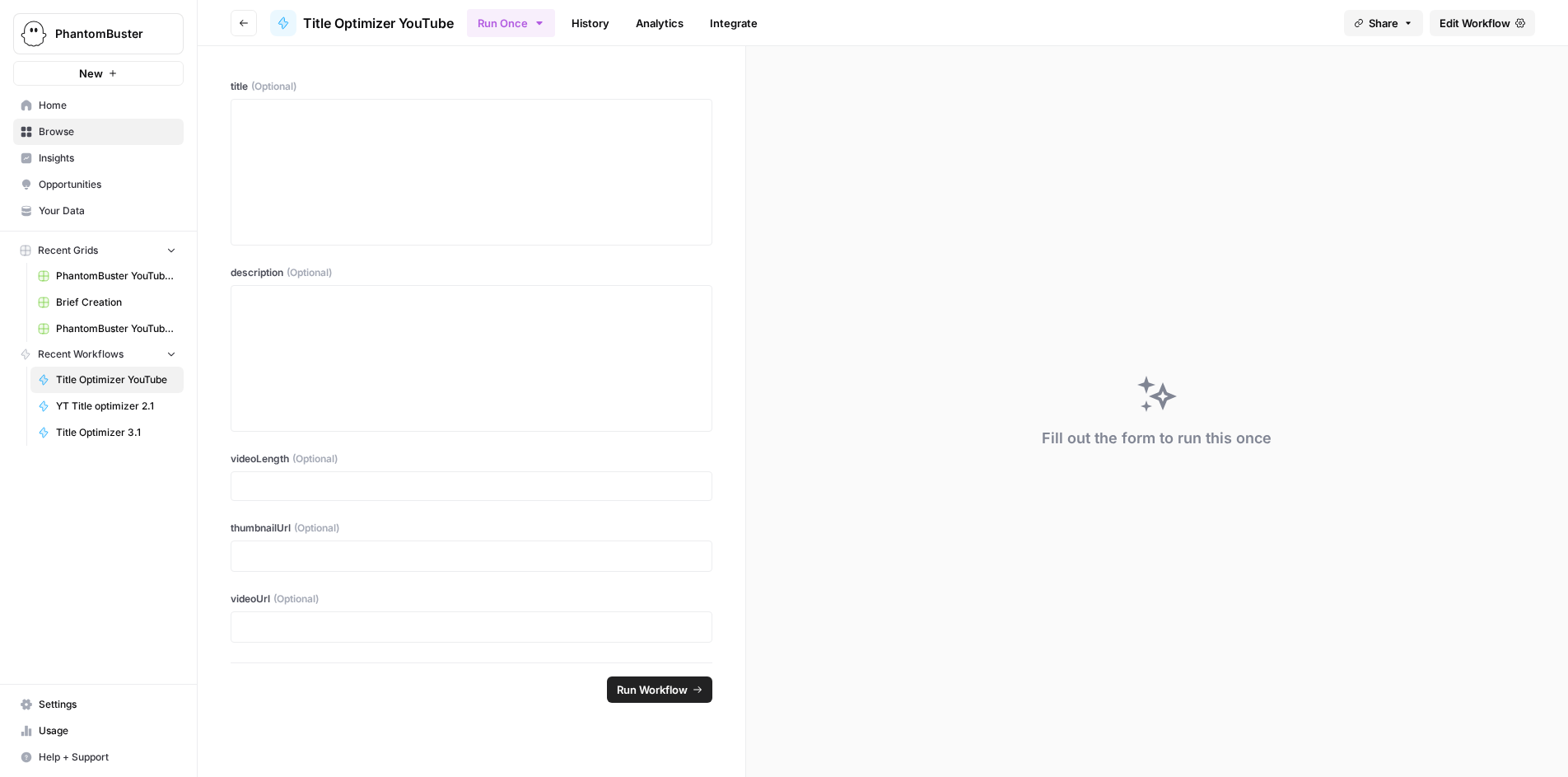
click at [1487, 19] on span "Edit Workflow" at bounding box center [1474, 22] width 71 height 16
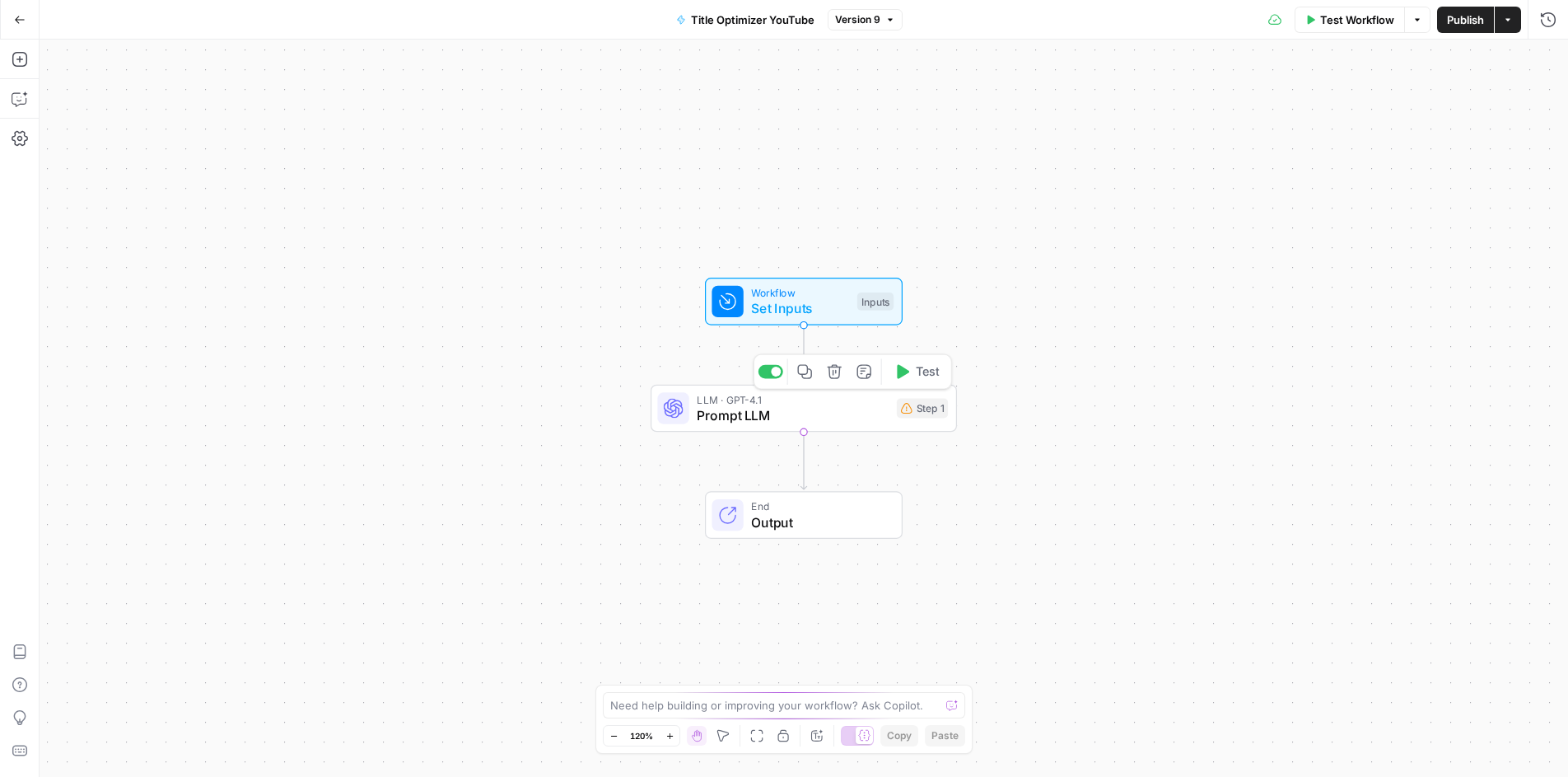
click at [911, 418] on div "LLM · GPT-4.1 Prompt LLM Step 1 Copy step Delete step Add Note Test" at bounding box center [802, 408] width 291 height 34
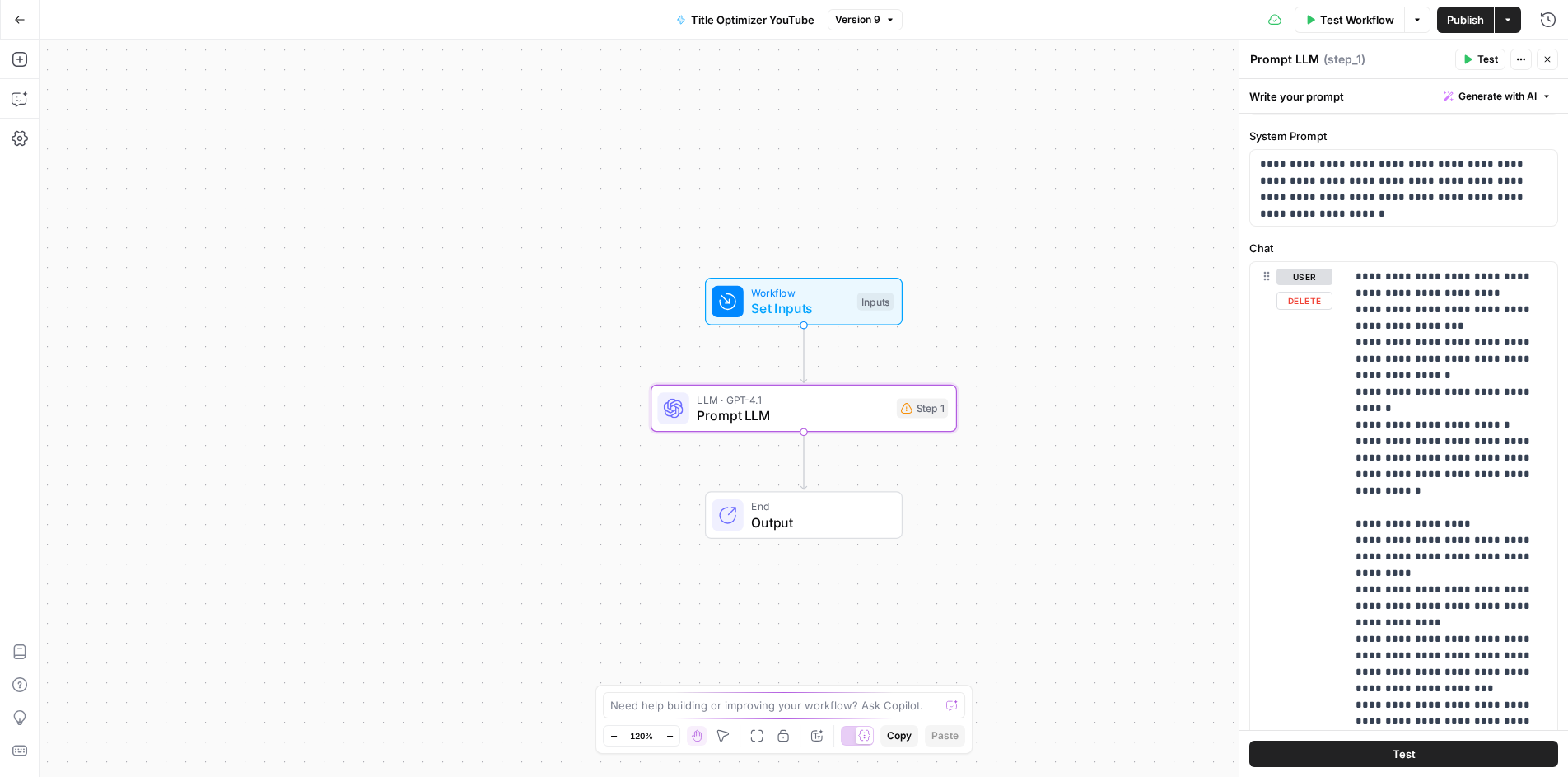
scroll to position [42, 0]
drag, startPoint x: 1455, startPoint y: 366, endPoint x: 1476, endPoint y: 355, distance: 23.7
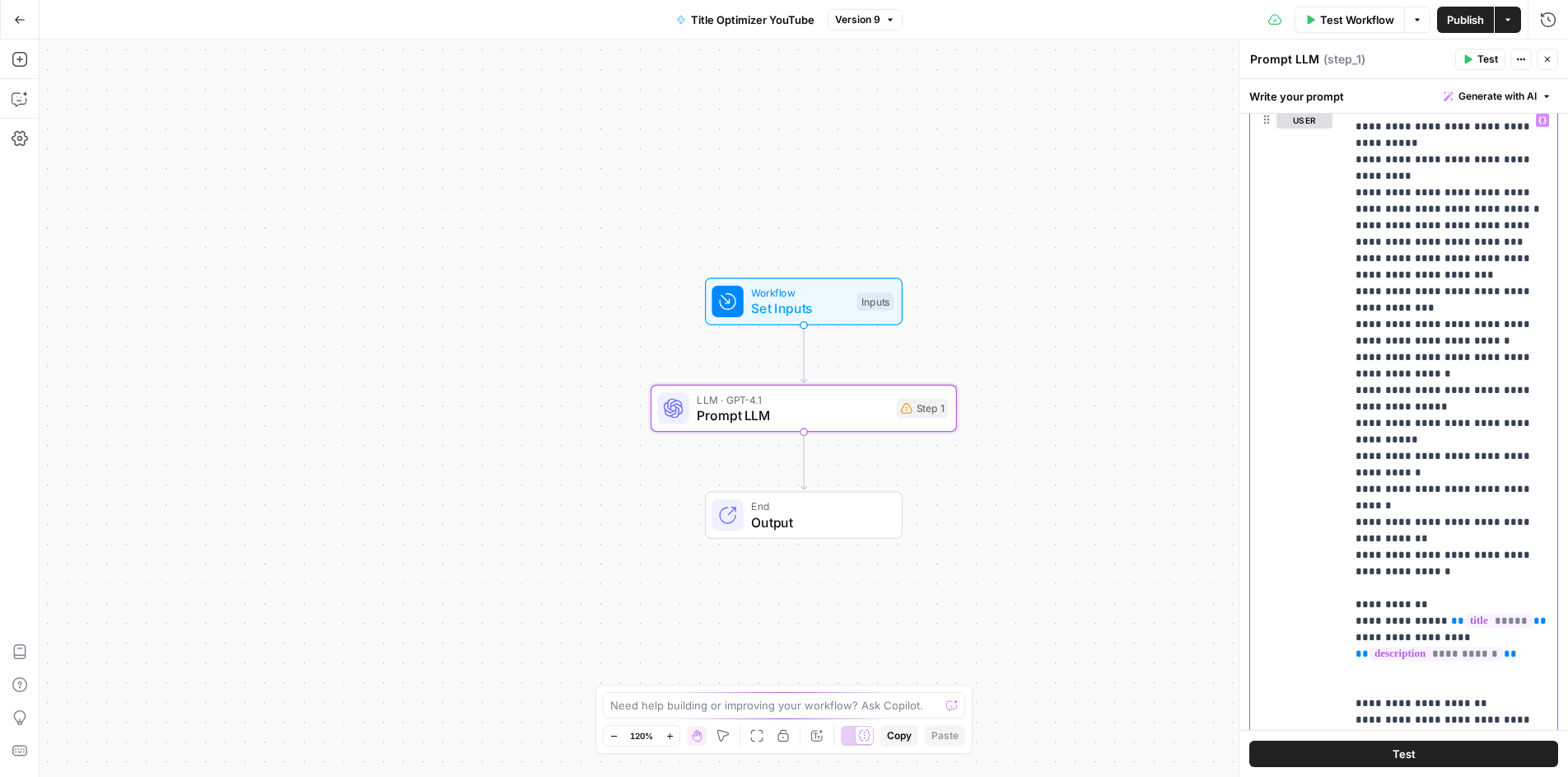
scroll to position [0, 0]
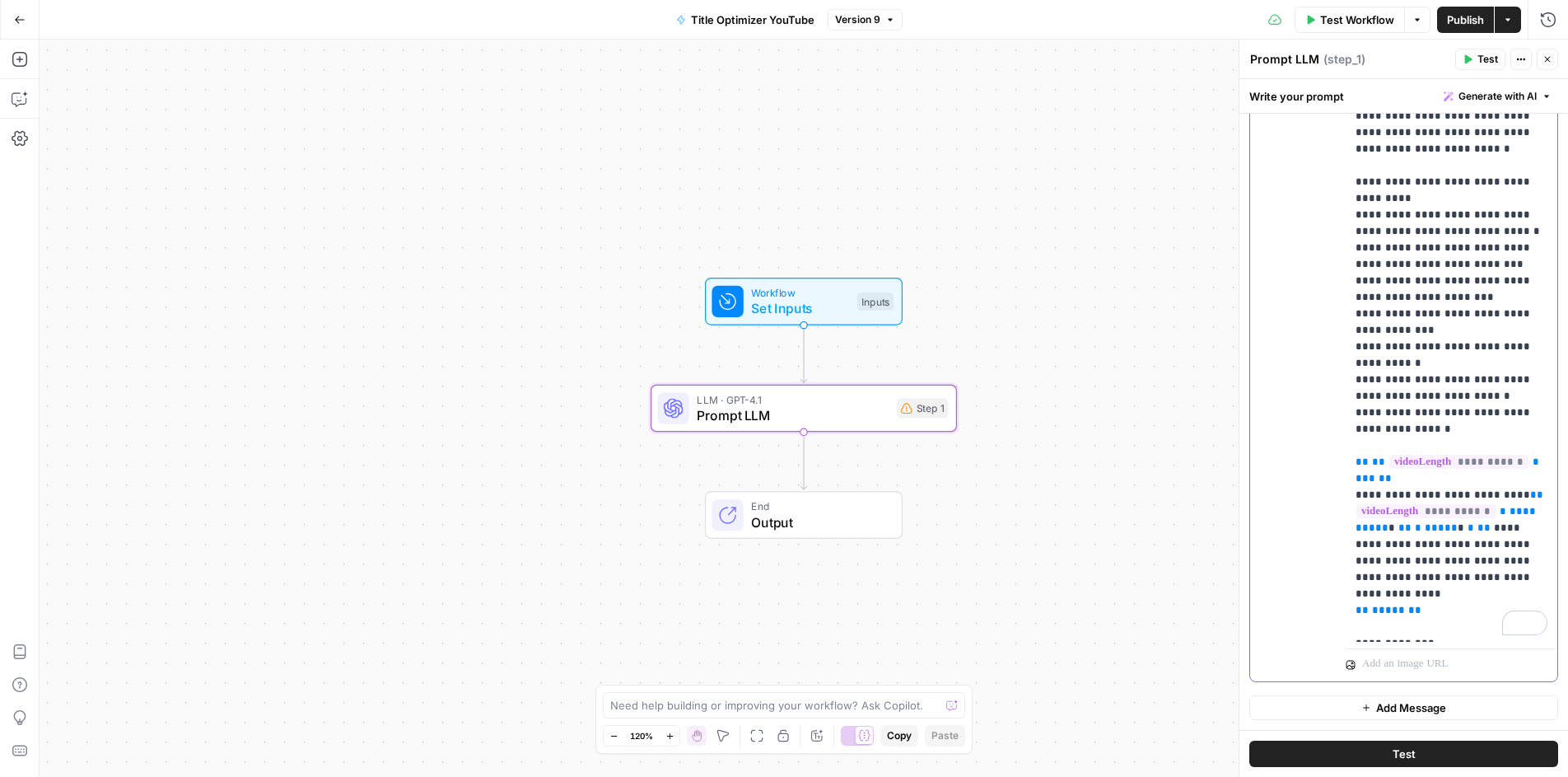
drag, startPoint x: 1358, startPoint y: 273, endPoint x: 1578, endPoint y: 796, distance: 567.4
click at [1567, 776] on html "PhantomBuster New Home Browse Insights Opportunities Your Data Recent Grids Pha…" at bounding box center [784, 388] width 1568 height 777
copy p "**********"
click at [796, 511] on span "End" at bounding box center [817, 506] width 134 height 15
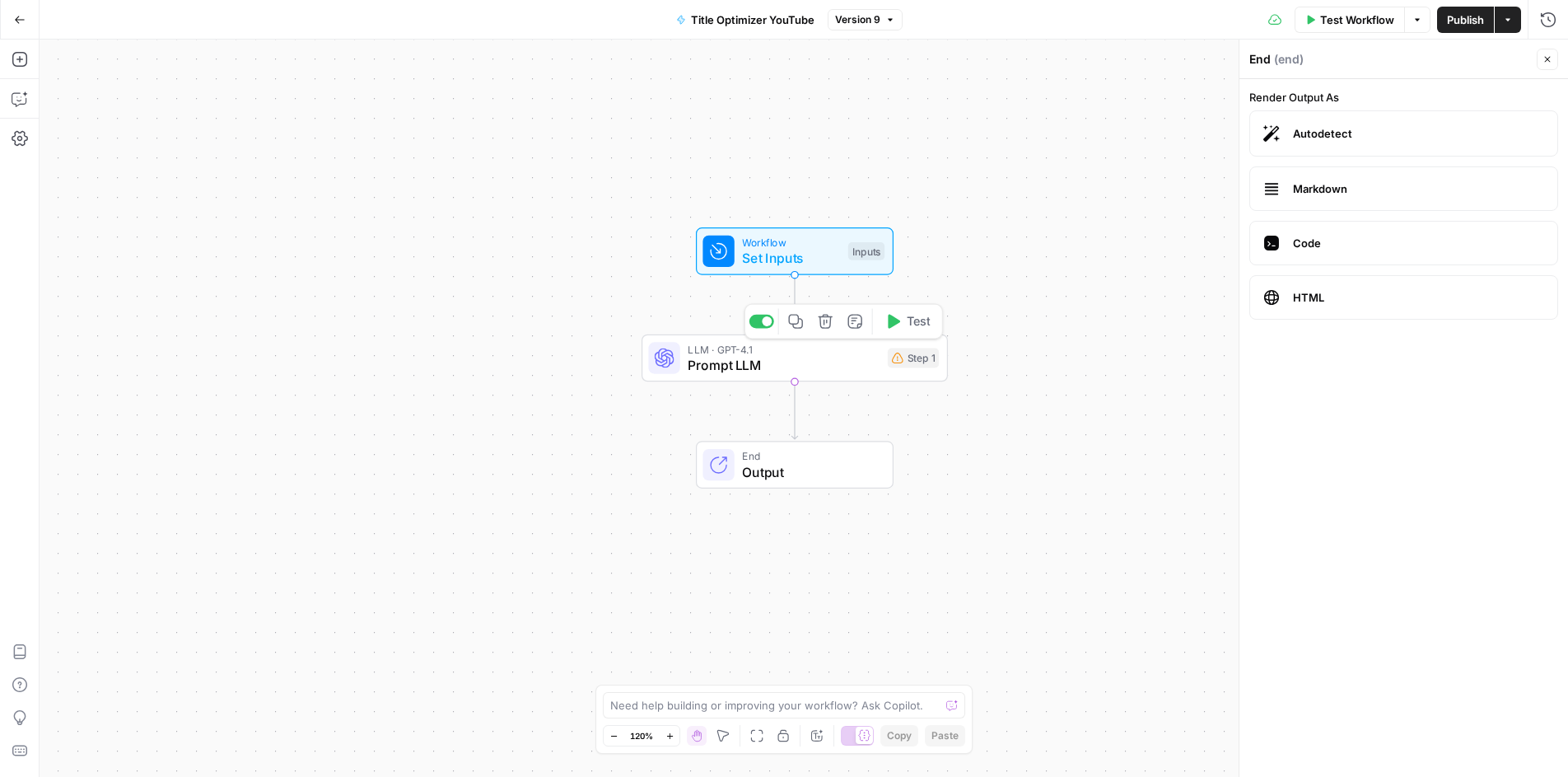
click at [796, 362] on span "Prompt LLM" at bounding box center [784, 364] width 192 height 19
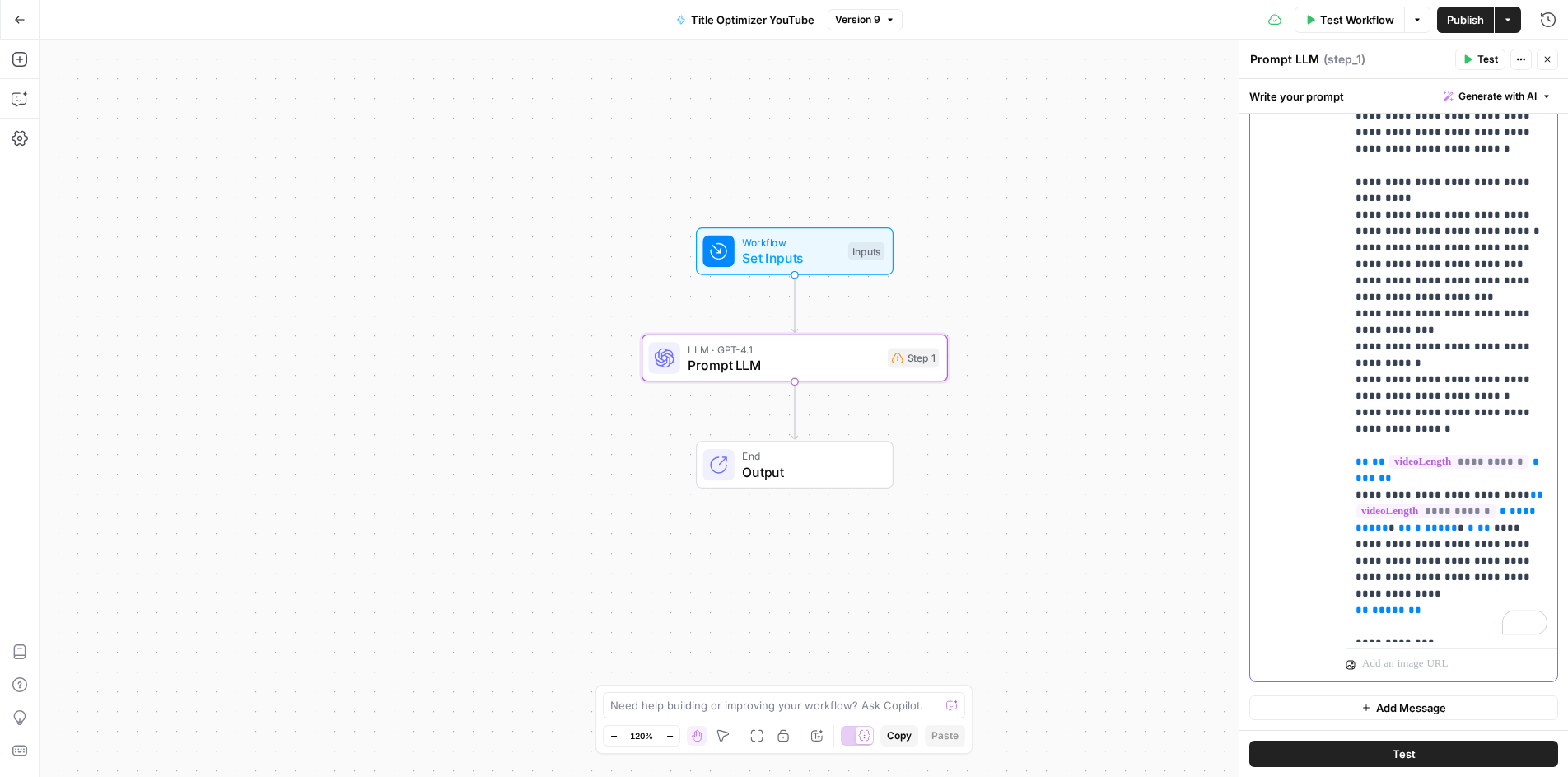
drag, startPoint x: 1463, startPoint y: 628, endPoint x: 1354, endPoint y: 630, distance: 109.0
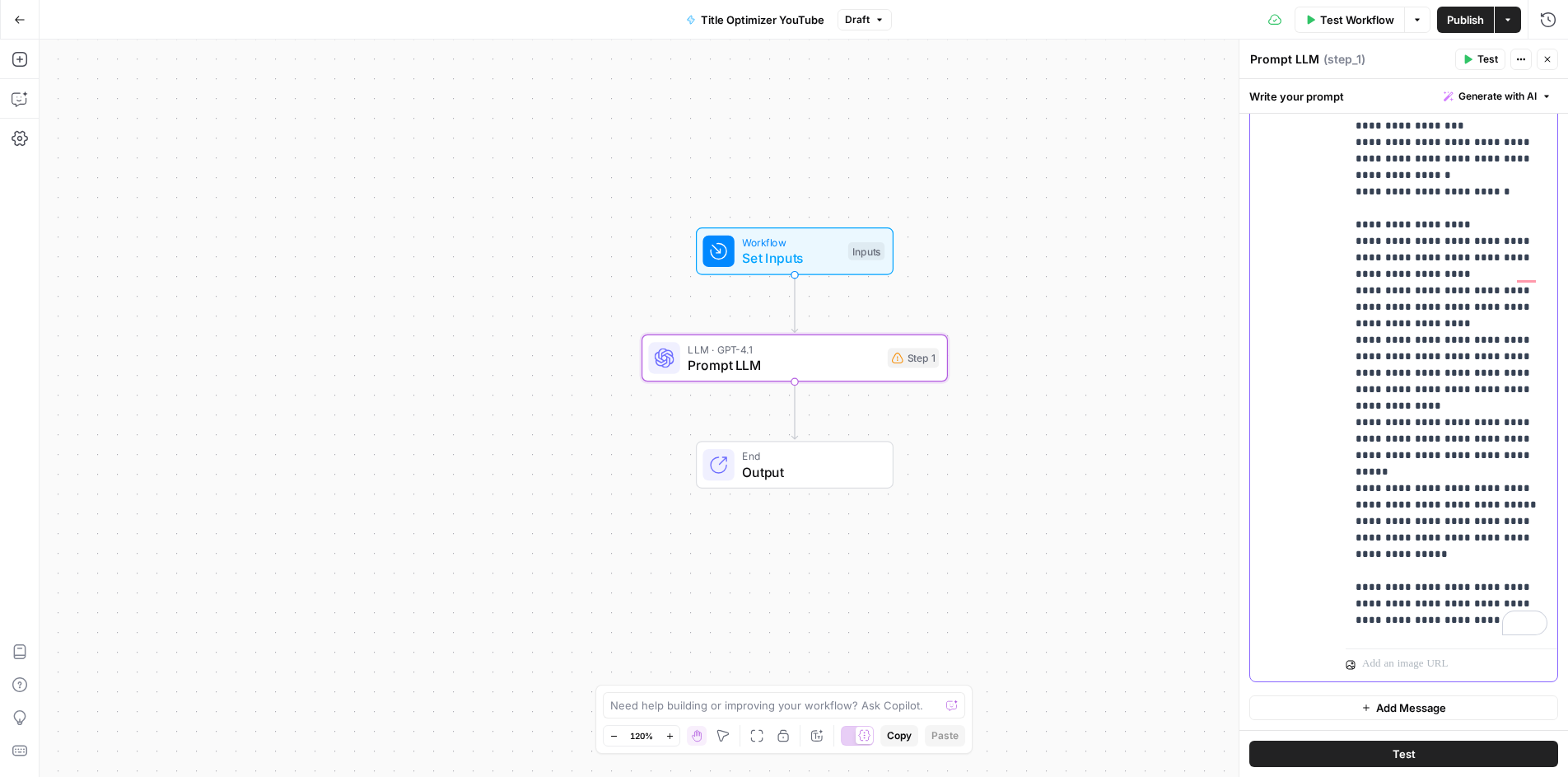
scroll to position [3281, 0]
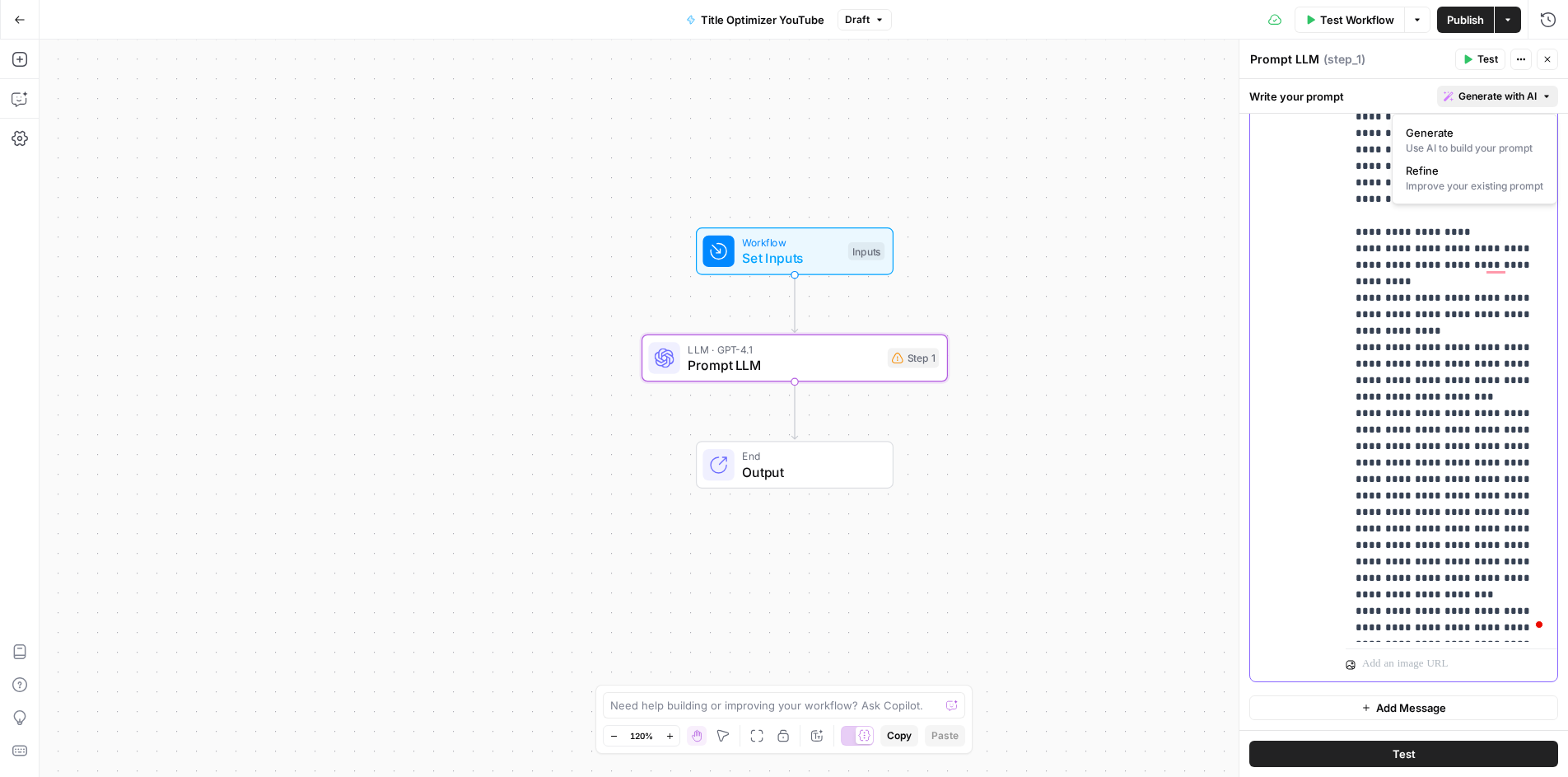
click at [1507, 99] on span "Generate with AI" at bounding box center [1497, 96] width 78 height 14
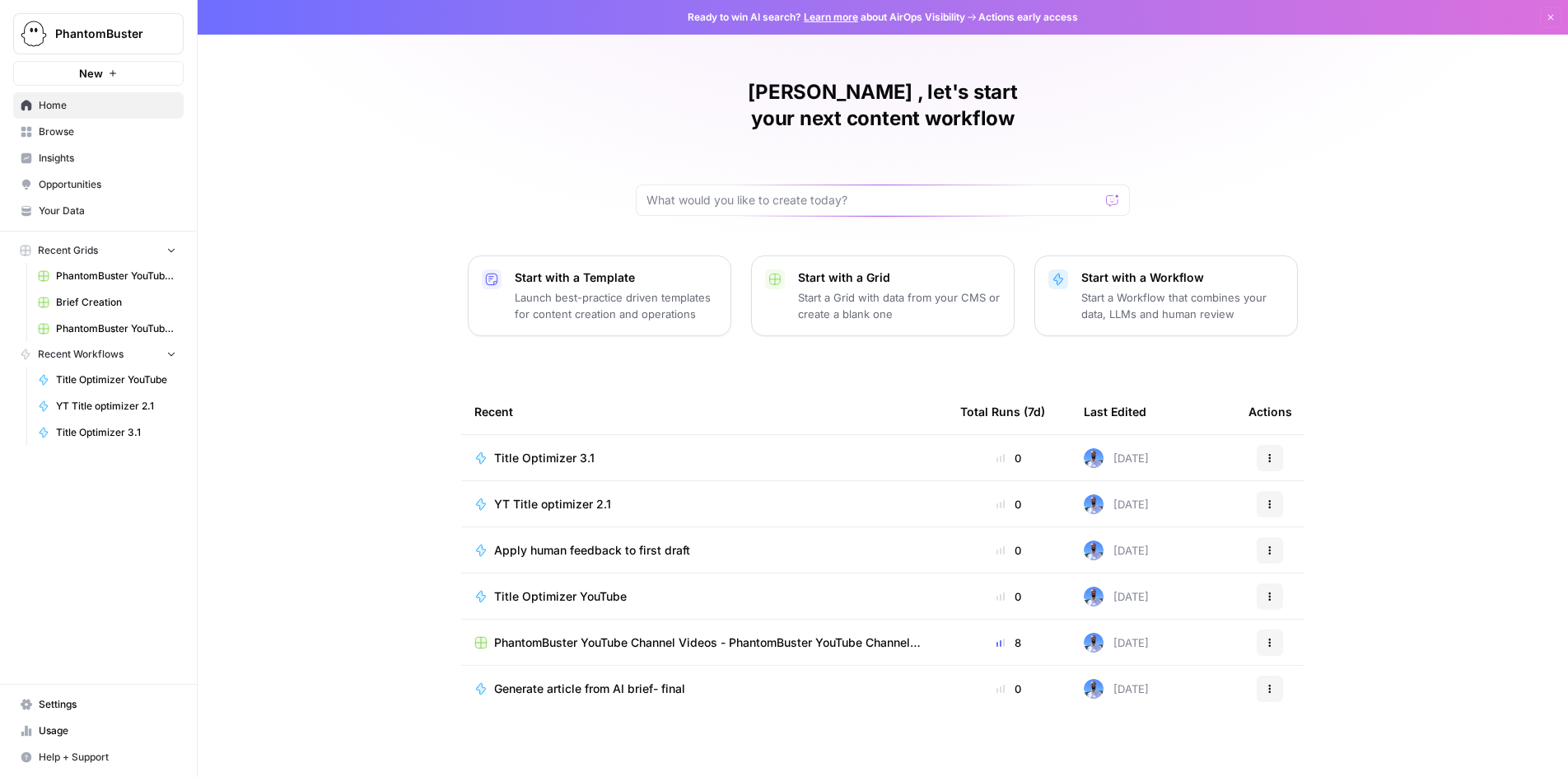
click at [102, 276] on span "PhantomBuster YouTube Channel Videos.csv" at bounding box center [116, 275] width 120 height 14
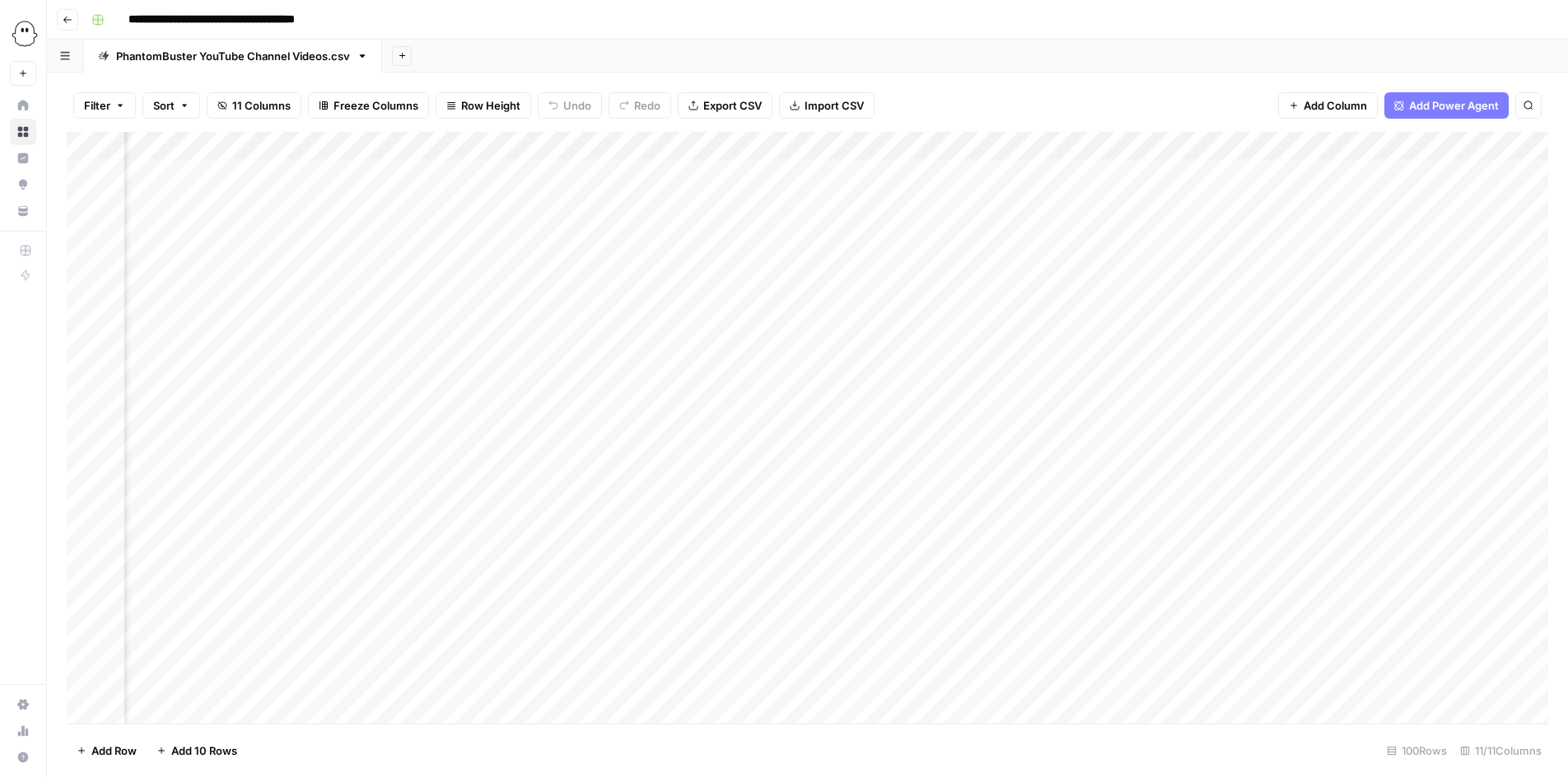
scroll to position [5, 1514]
click at [1246, 141] on div "Add Column" at bounding box center [808, 427] width 1482 height 591
click at [1182, 92] on div "Filter Sort 11 Columns Freeze Columns Row Height Undo Redo Export CSV Import CS…" at bounding box center [808, 105] width 1482 height 53
click at [1252, 142] on div "Add Column" at bounding box center [808, 427] width 1482 height 591
click at [1142, 103] on div "Filter Sort 11 Columns Freeze Columns Row Height Undo Redo Export CSV Import CS…" at bounding box center [808, 105] width 1482 height 53
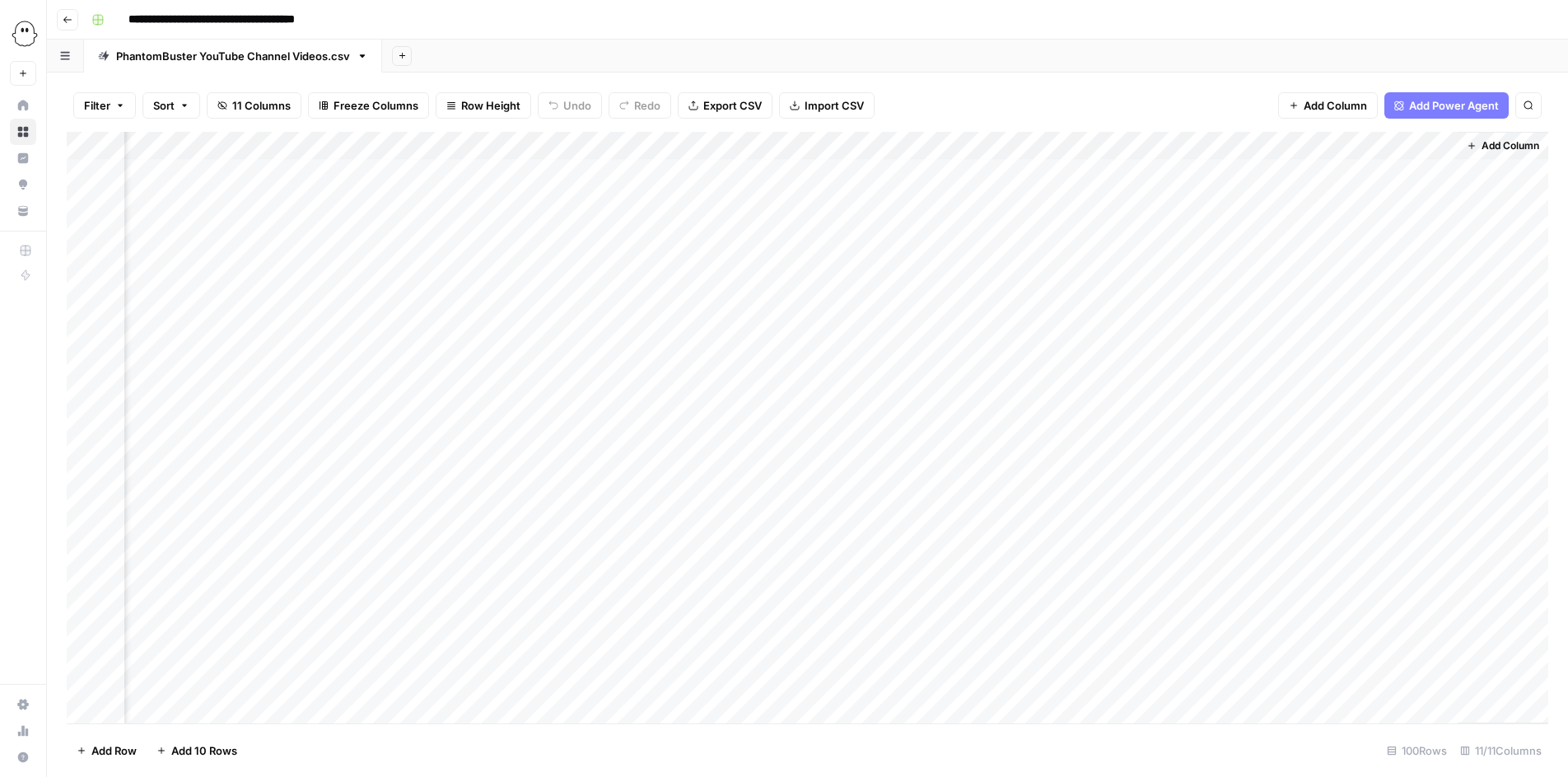
click at [1420, 142] on div "Add Column" at bounding box center [808, 427] width 1482 height 591
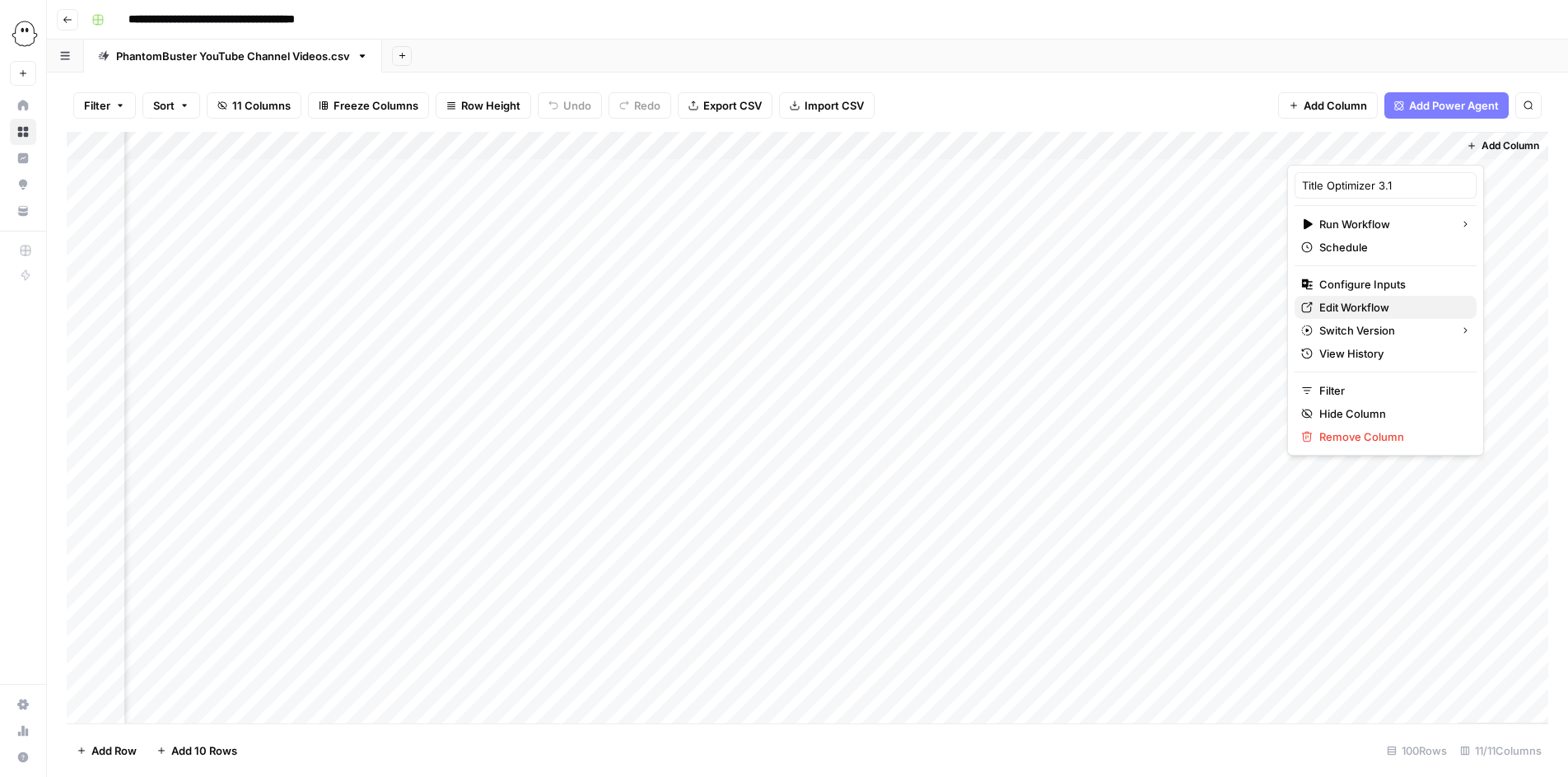
click at [1346, 314] on span "Edit Workflow" at bounding box center [1391, 306] width 144 height 16
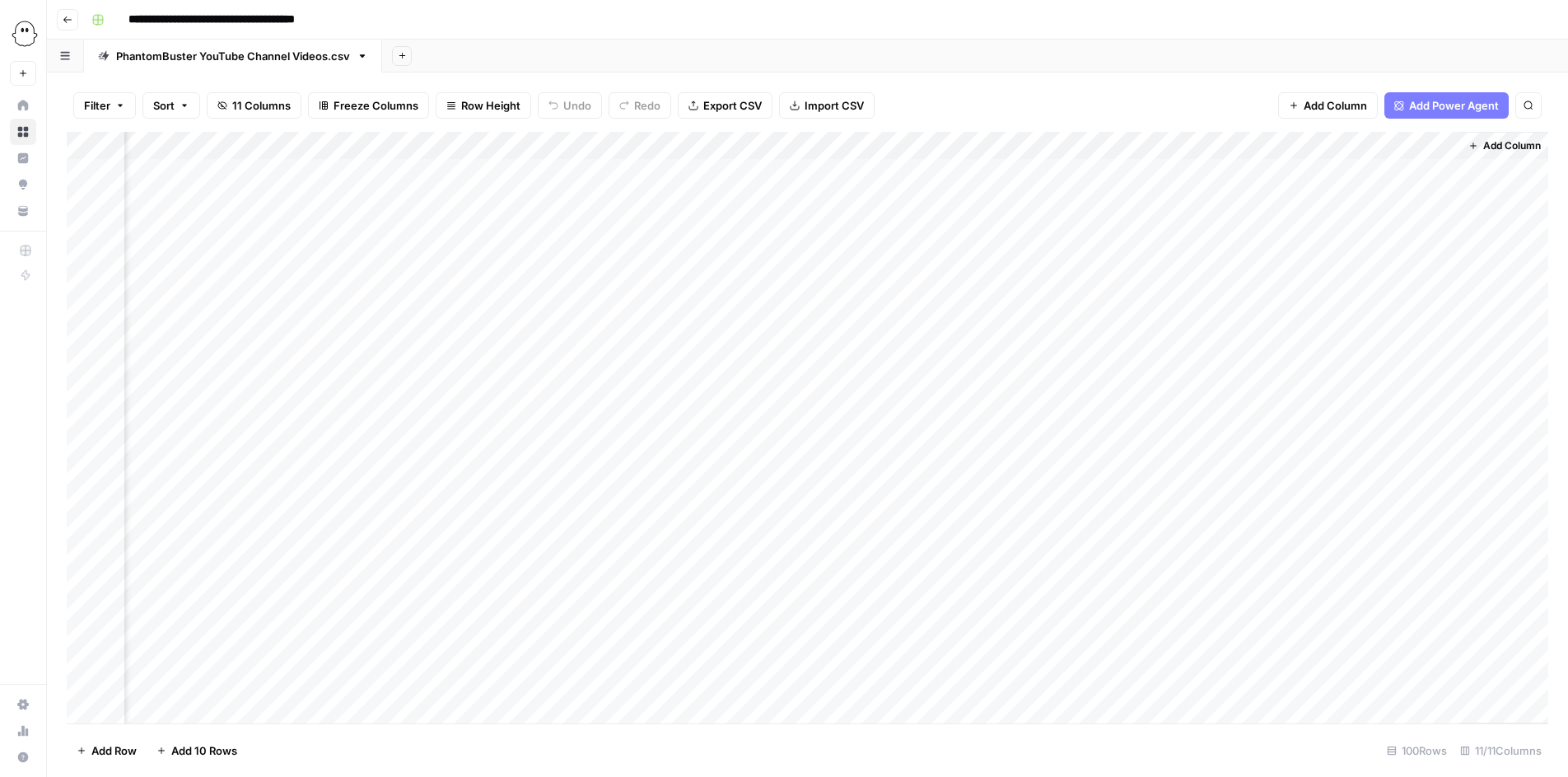
scroll to position [0, 1514]
click at [1198, 168] on div "Add Column" at bounding box center [808, 427] width 1482 height 591
click at [1193, 166] on div "Add Column" at bounding box center [808, 427] width 1482 height 591
click at [1114, 170] on div at bounding box center [1193, 173] width 192 height 31
click at [1186, 198] on div "Add Column" at bounding box center [808, 427] width 1482 height 591
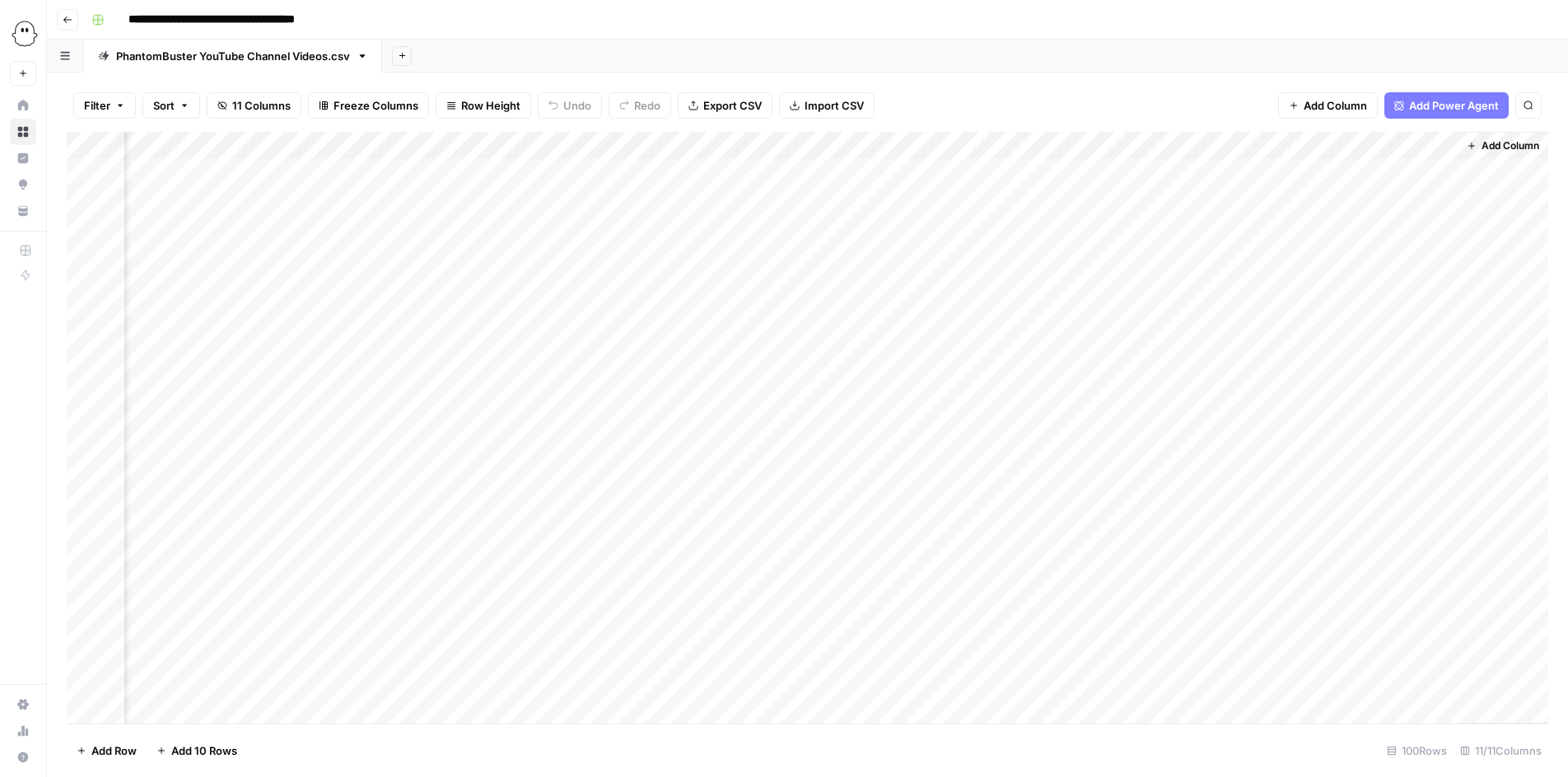
click at [1190, 198] on div "Add Column" at bounding box center [808, 427] width 1482 height 591
click at [1499, 142] on span "Add Column" at bounding box center [1511, 145] width 58 height 14
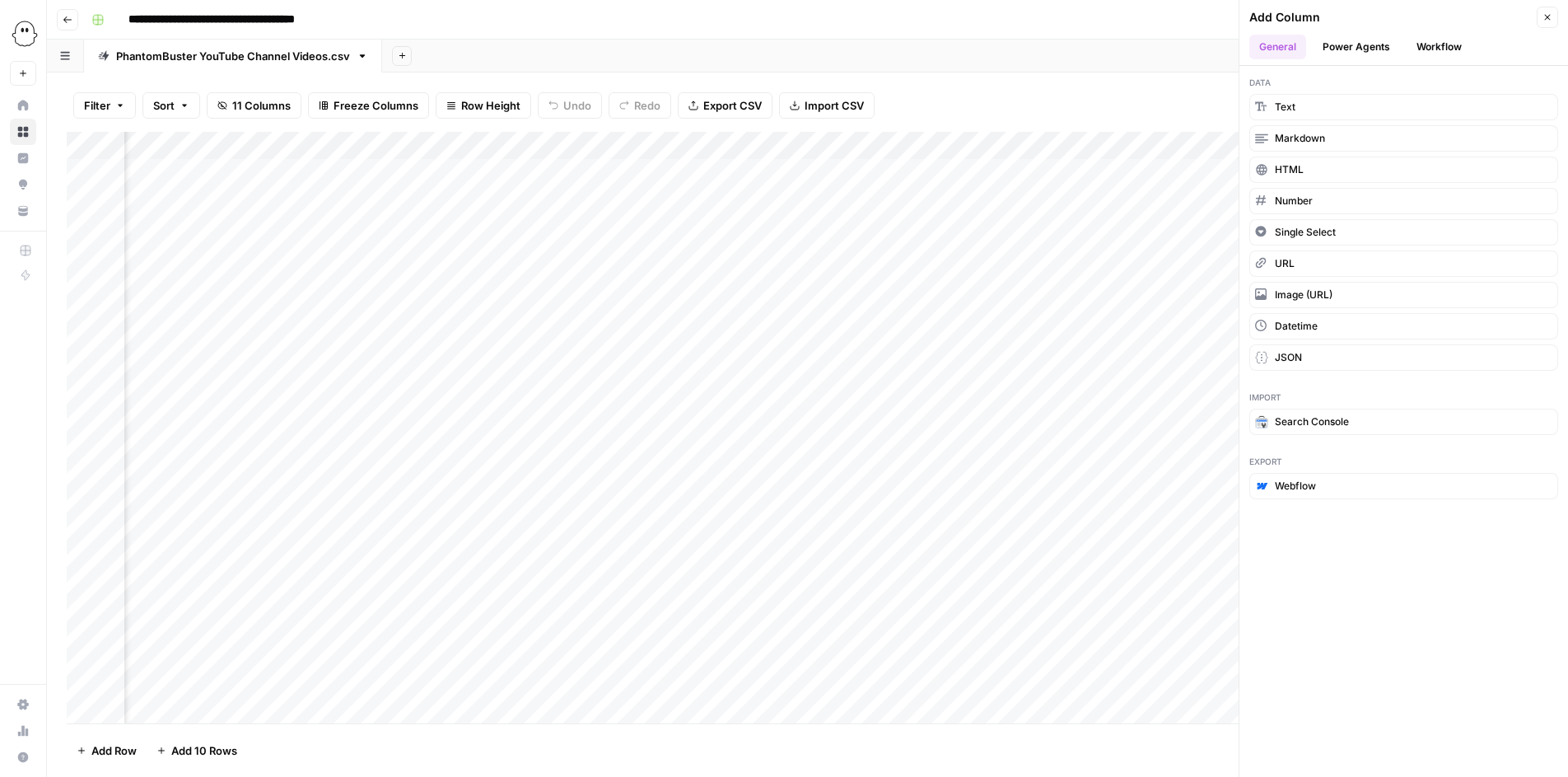
click at [1430, 46] on button "Workflow" at bounding box center [1439, 47] width 65 height 25
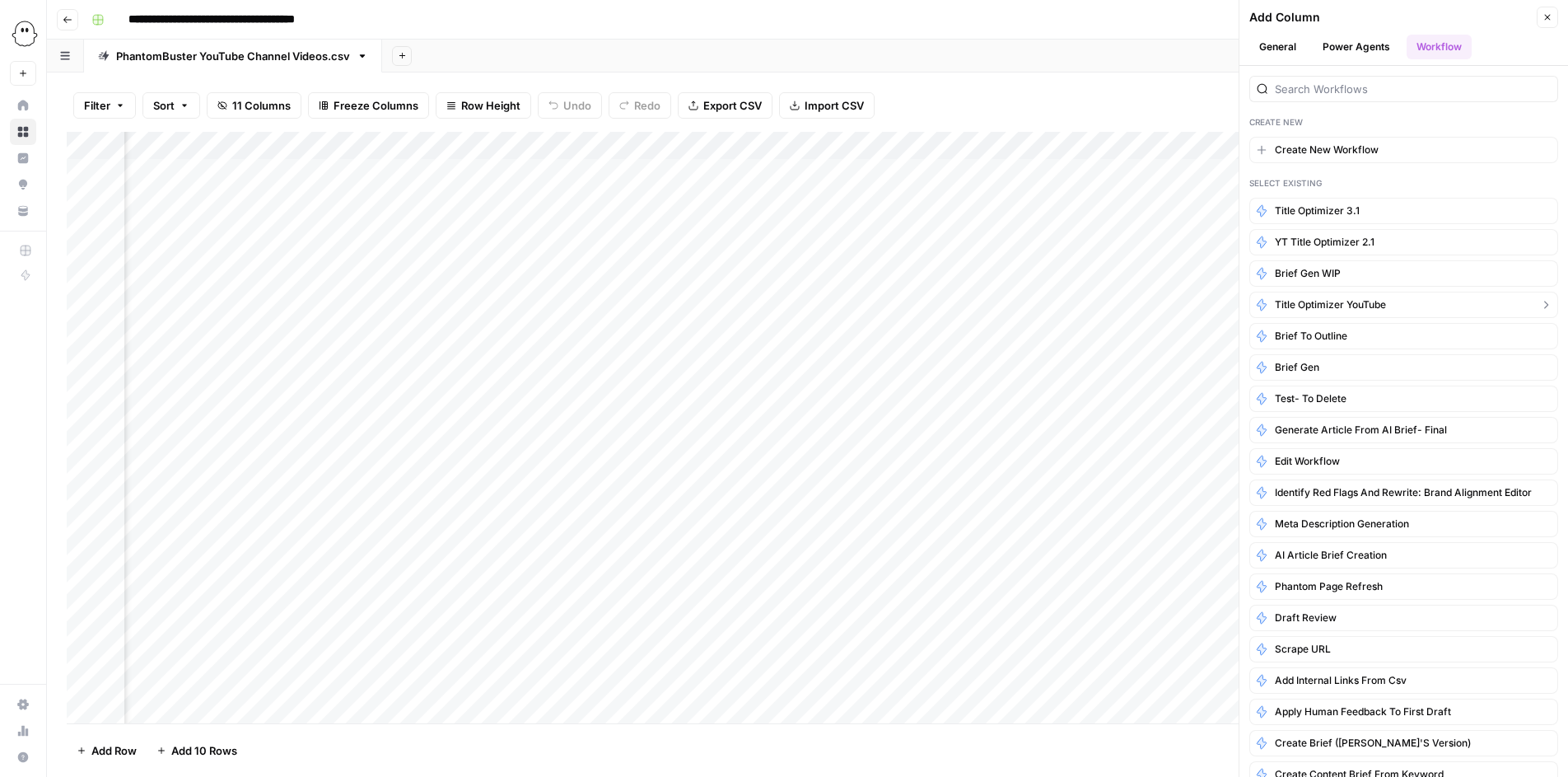
click at [1355, 304] on span "Title Optimizer YouTube" at bounding box center [1330, 304] width 111 height 14
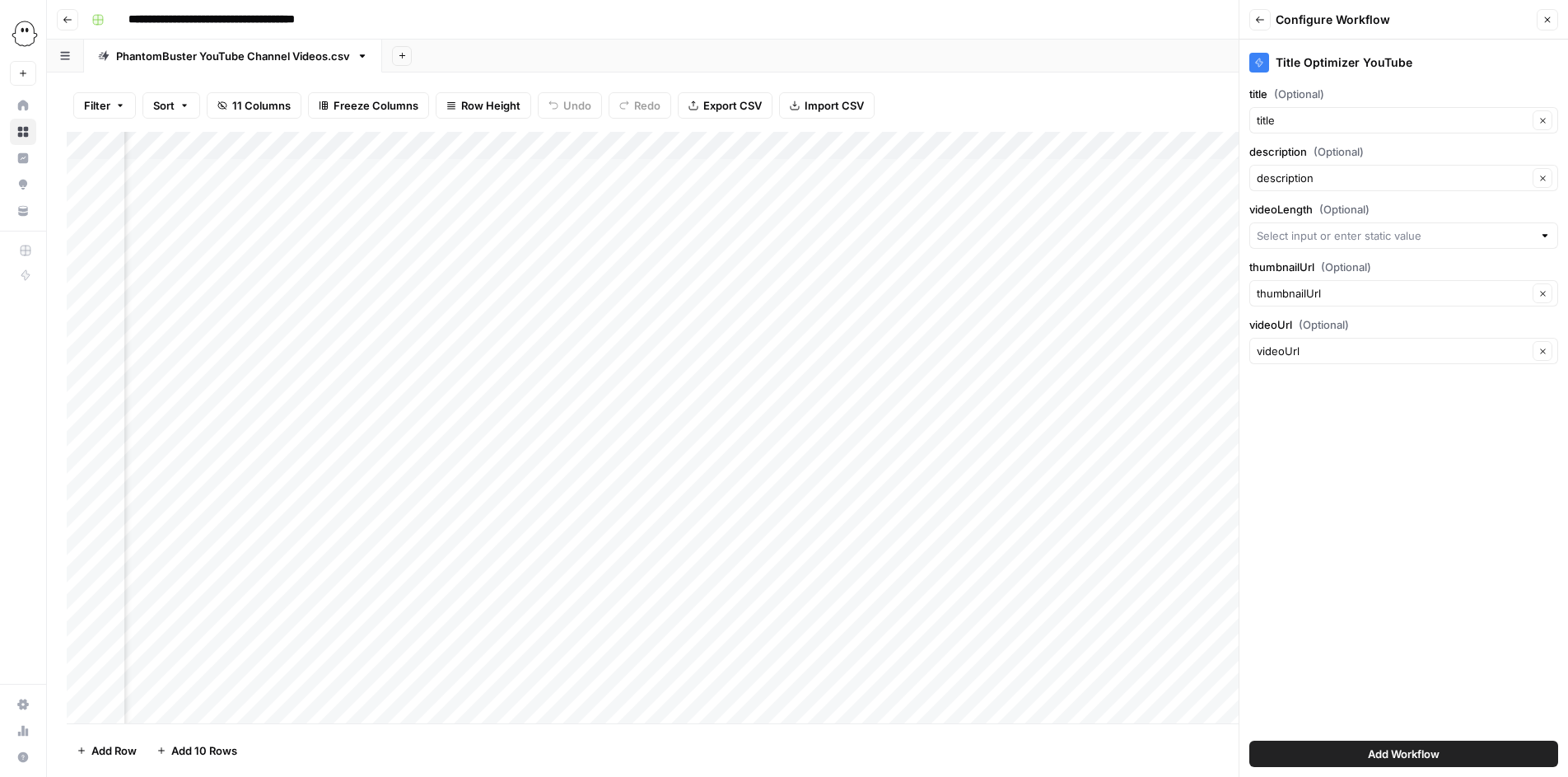
click at [1351, 751] on button "Add Workflow" at bounding box center [1404, 753] width 309 height 26
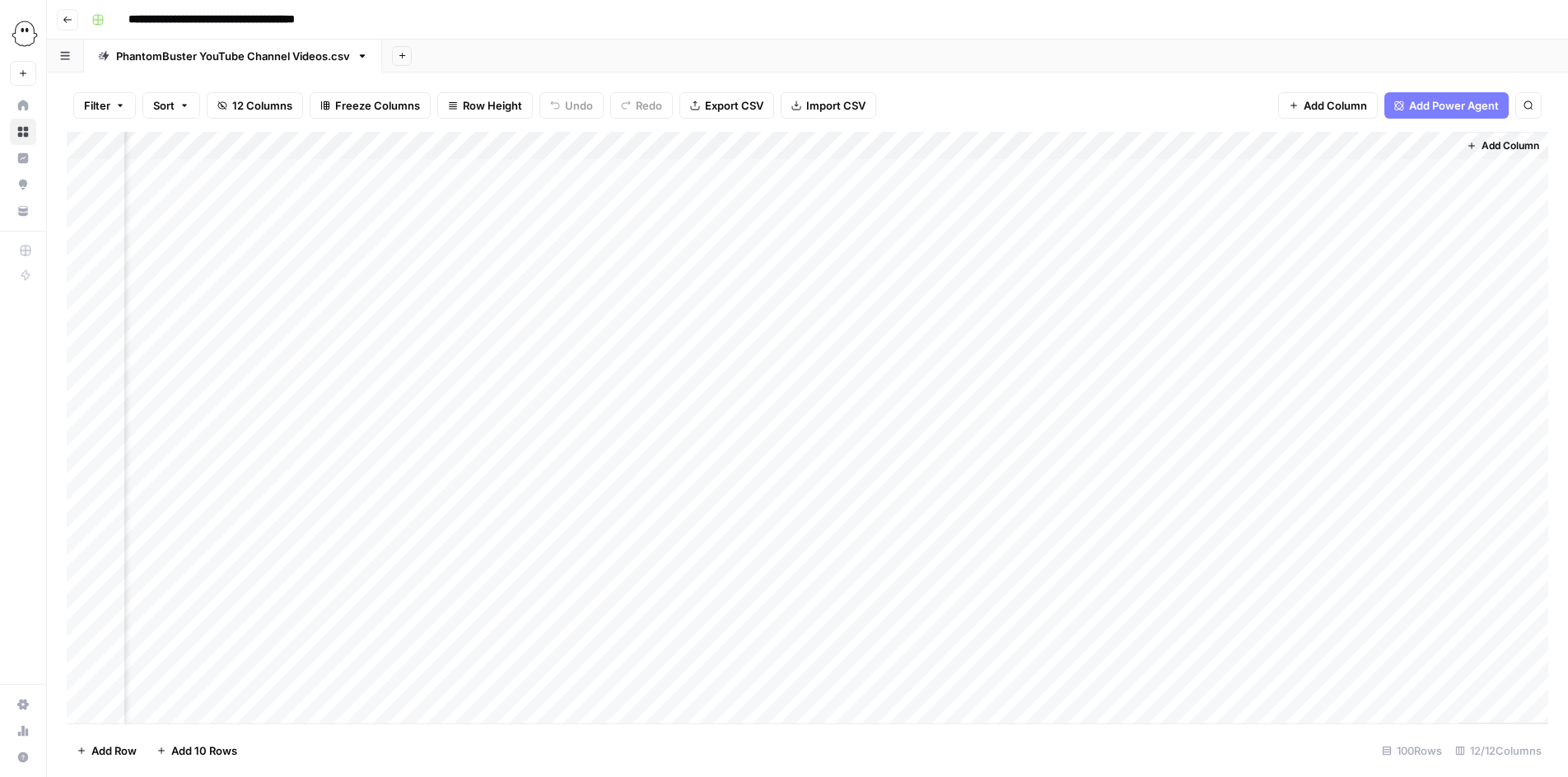
scroll to position [0, 1714]
click at [1353, 172] on div "Add Column" at bounding box center [808, 427] width 1482 height 591
click at [1354, 201] on div "Add Column" at bounding box center [808, 427] width 1482 height 591
click at [1354, 228] on div "Add Column" at bounding box center [808, 427] width 1482 height 591
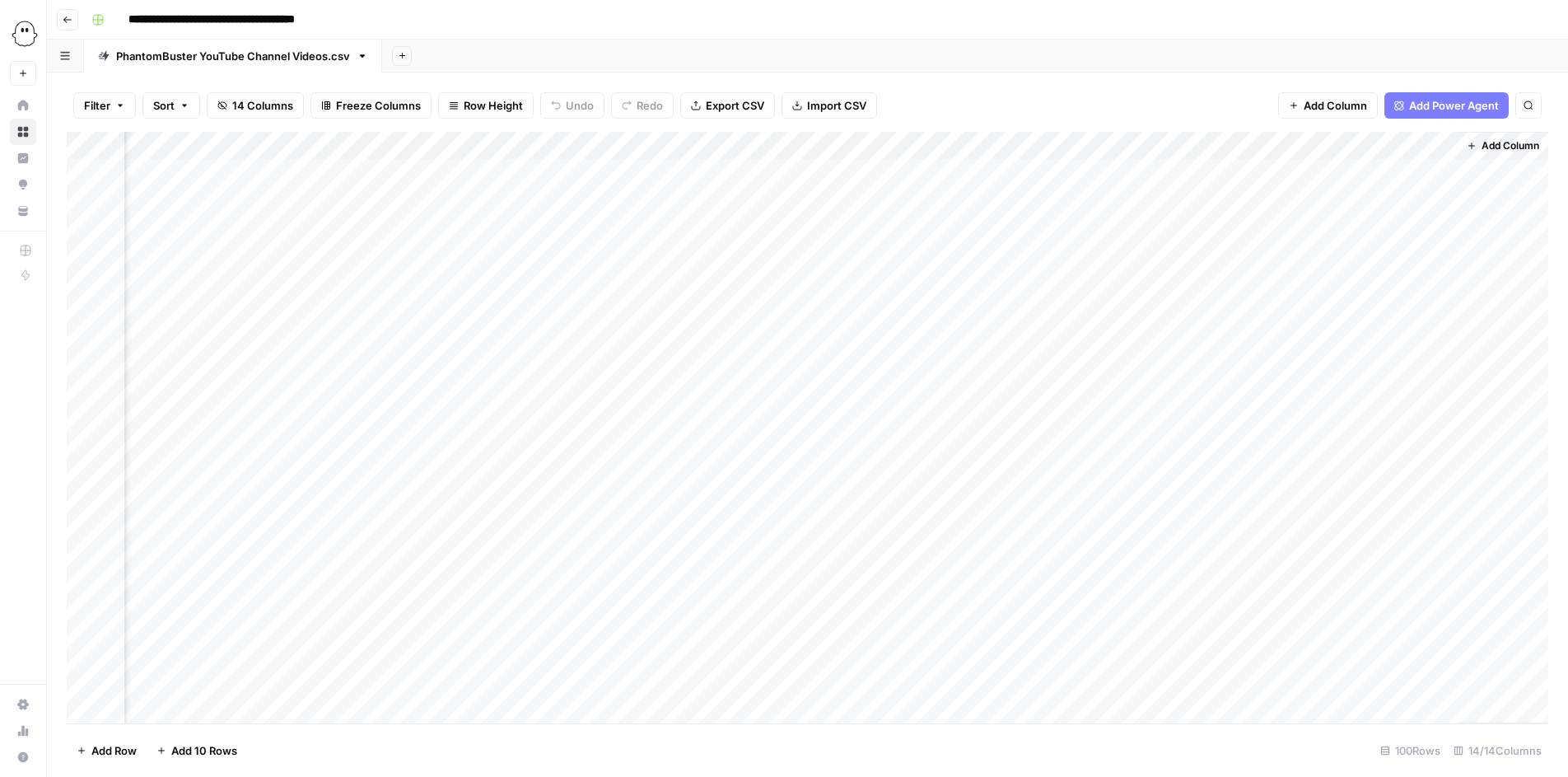
click at [1365, 165] on div "Add Column" at bounding box center [808, 427] width 1482 height 591
click at [1271, 143] on div "Add Column" at bounding box center [808, 427] width 1482 height 591
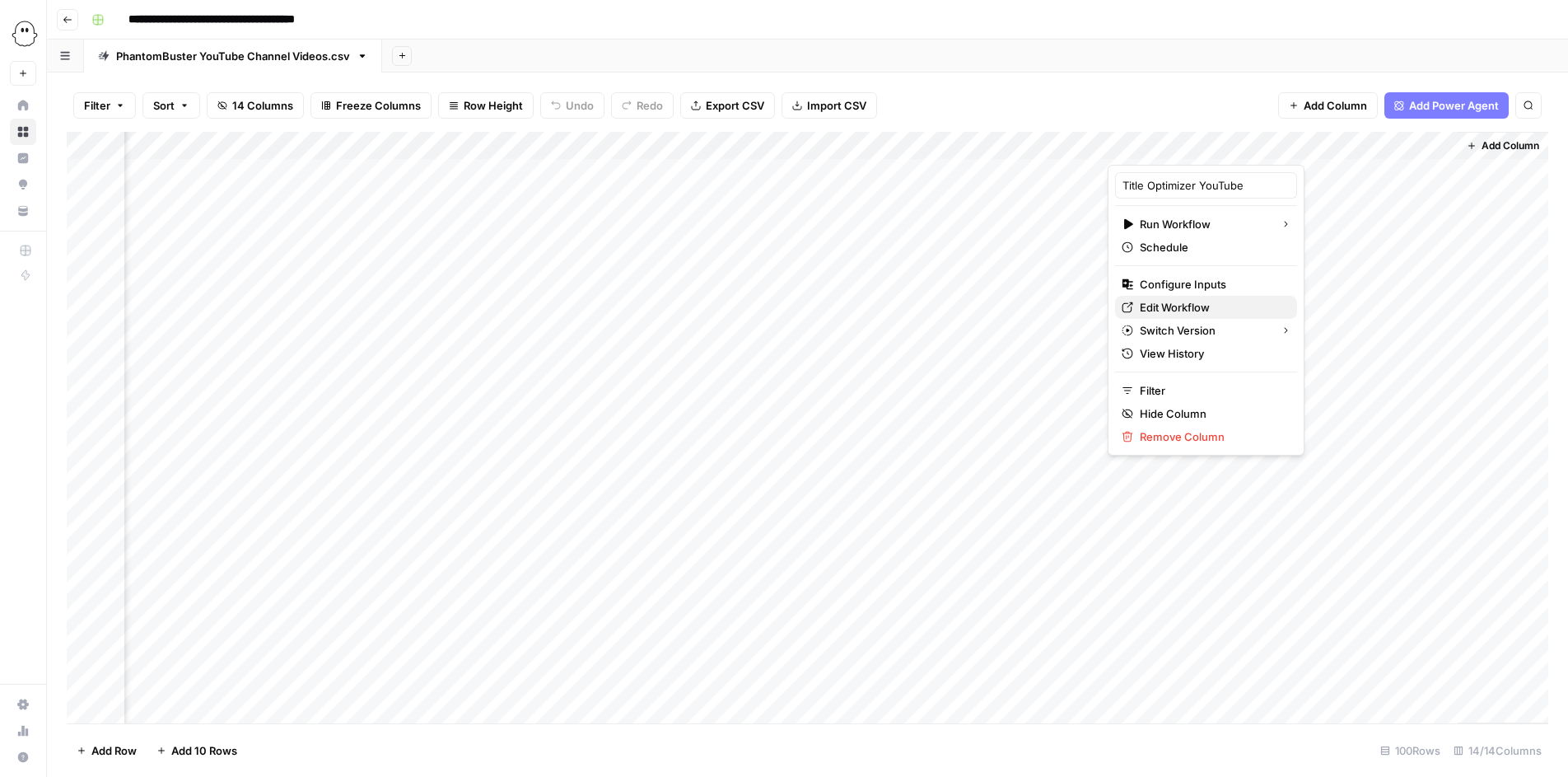
click at [1162, 305] on span "Edit Workflow" at bounding box center [1212, 306] width 144 height 16
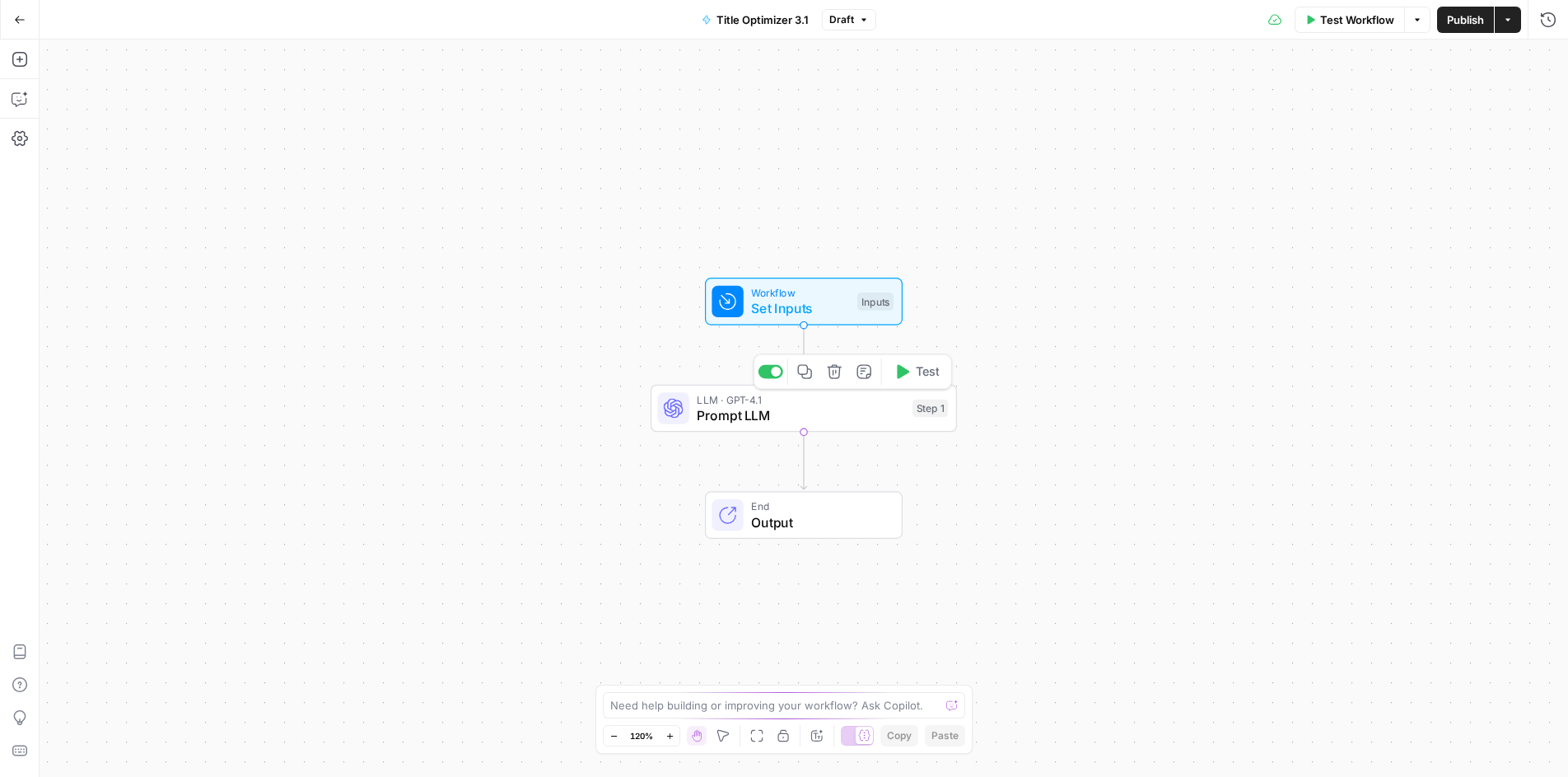
click at [784, 417] on span "Prompt LLM" at bounding box center [800, 415] width 208 height 19
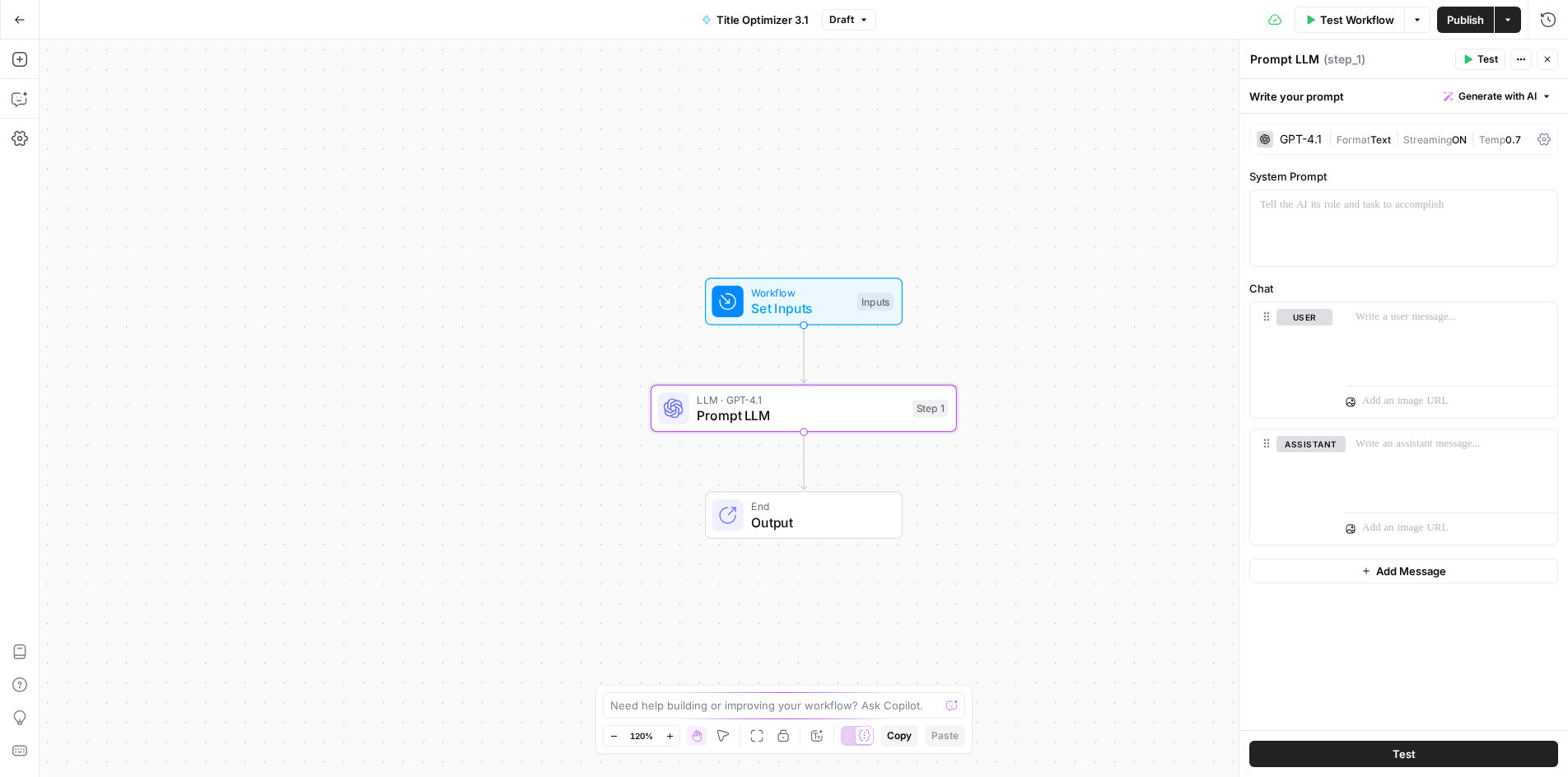
click at [1483, 98] on span "Generate with AI" at bounding box center [1497, 96] width 78 height 14
click at [1453, 139] on button "Generate Use AI to build your prompt" at bounding box center [1478, 139] width 140 height 38
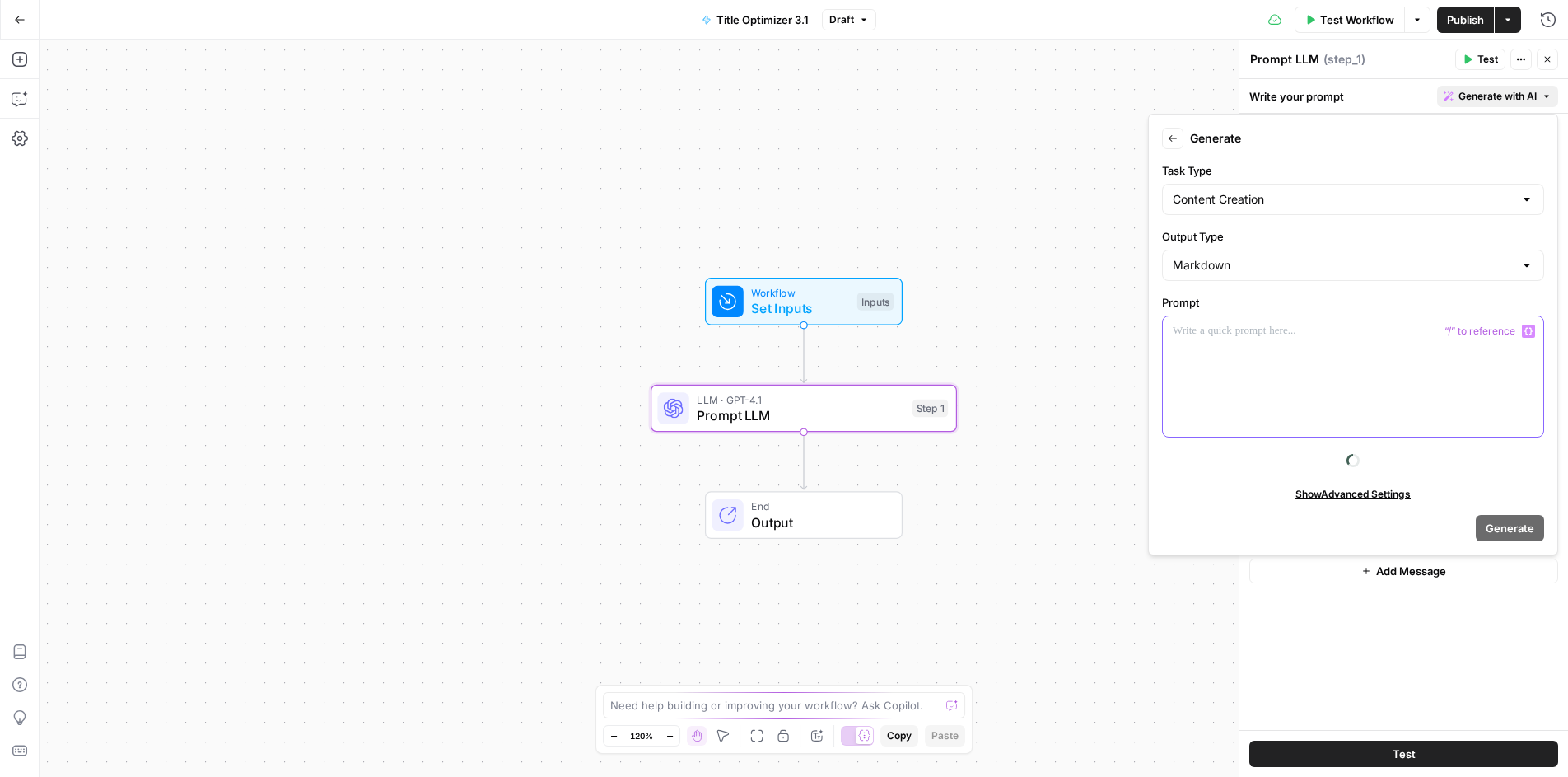
click at [1259, 348] on div at bounding box center [1354, 376] width 381 height 120
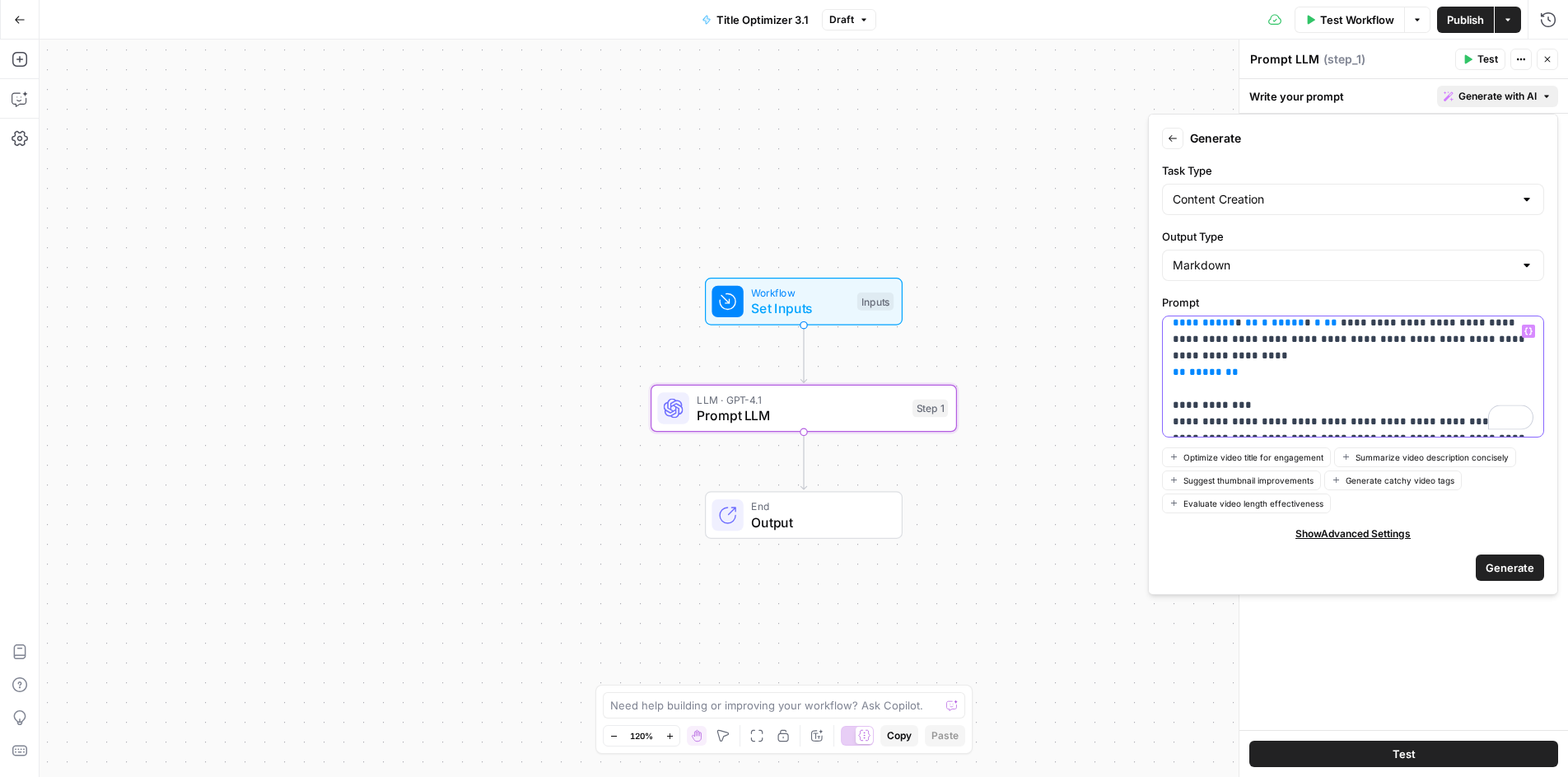
click at [1528, 330] on icon "button" at bounding box center [1528, 331] width 9 height 9
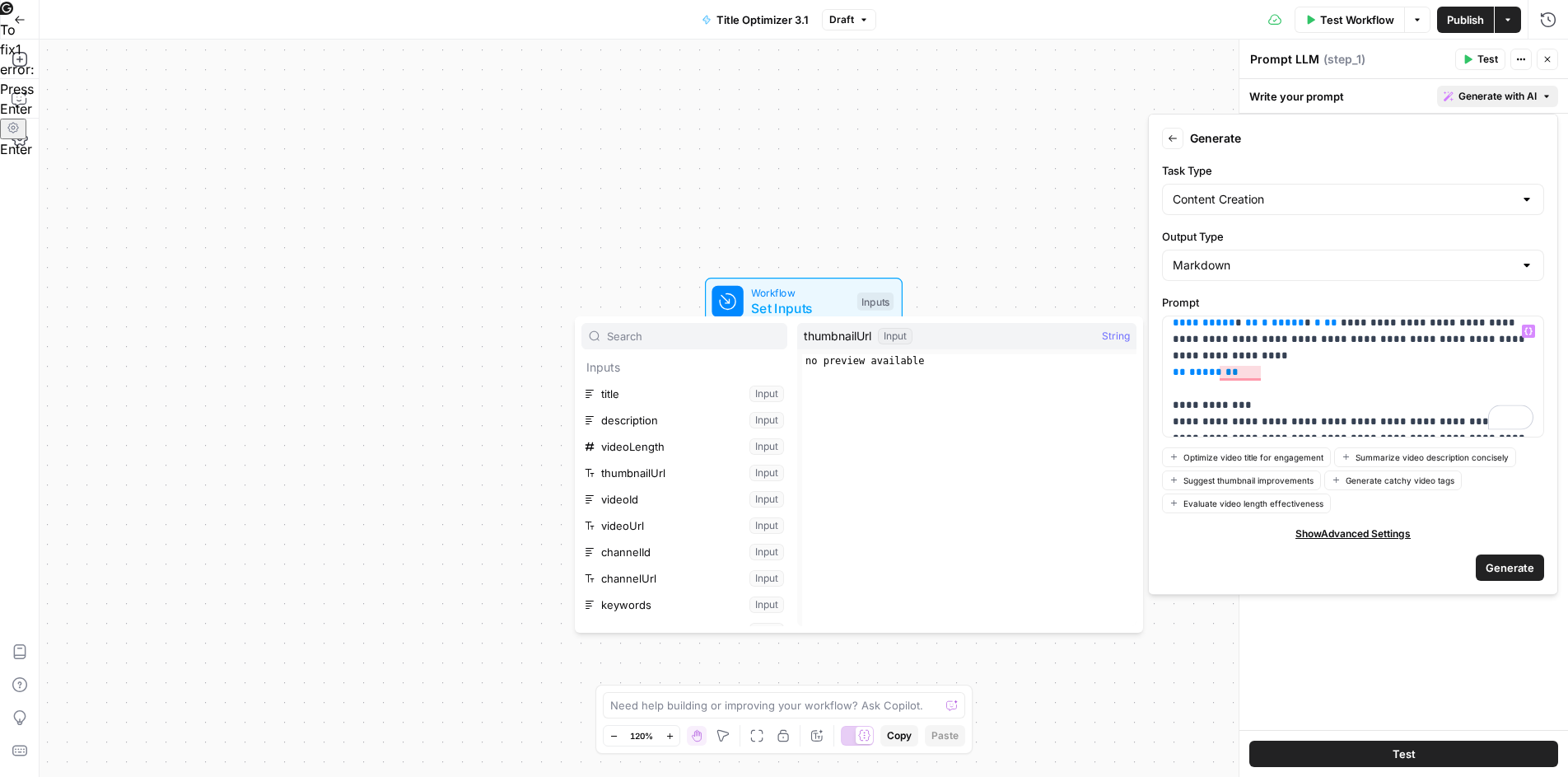
scroll to position [44, 0]
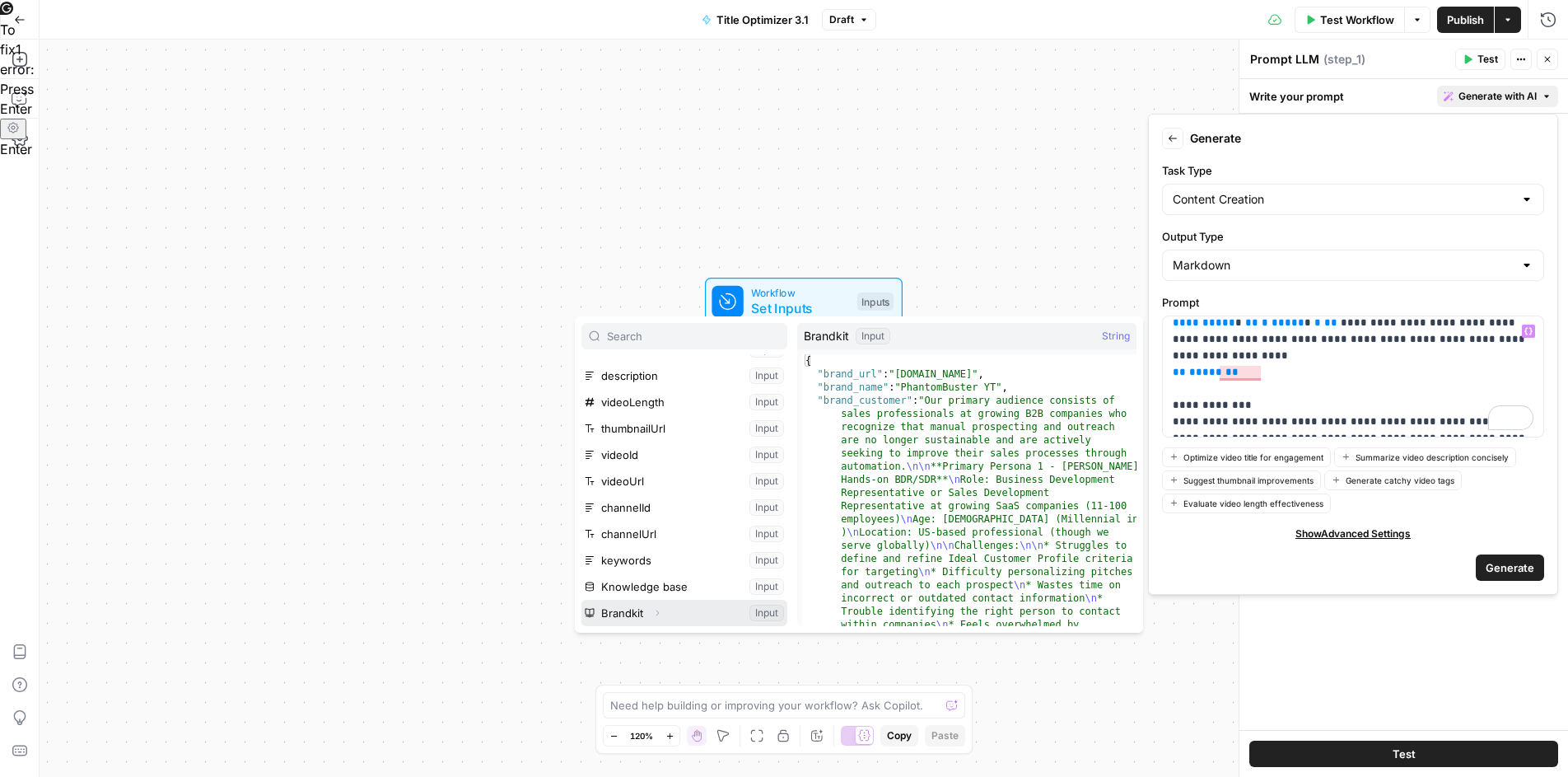
click at [641, 618] on button "Select variable Brandkit" at bounding box center [684, 613] width 206 height 26
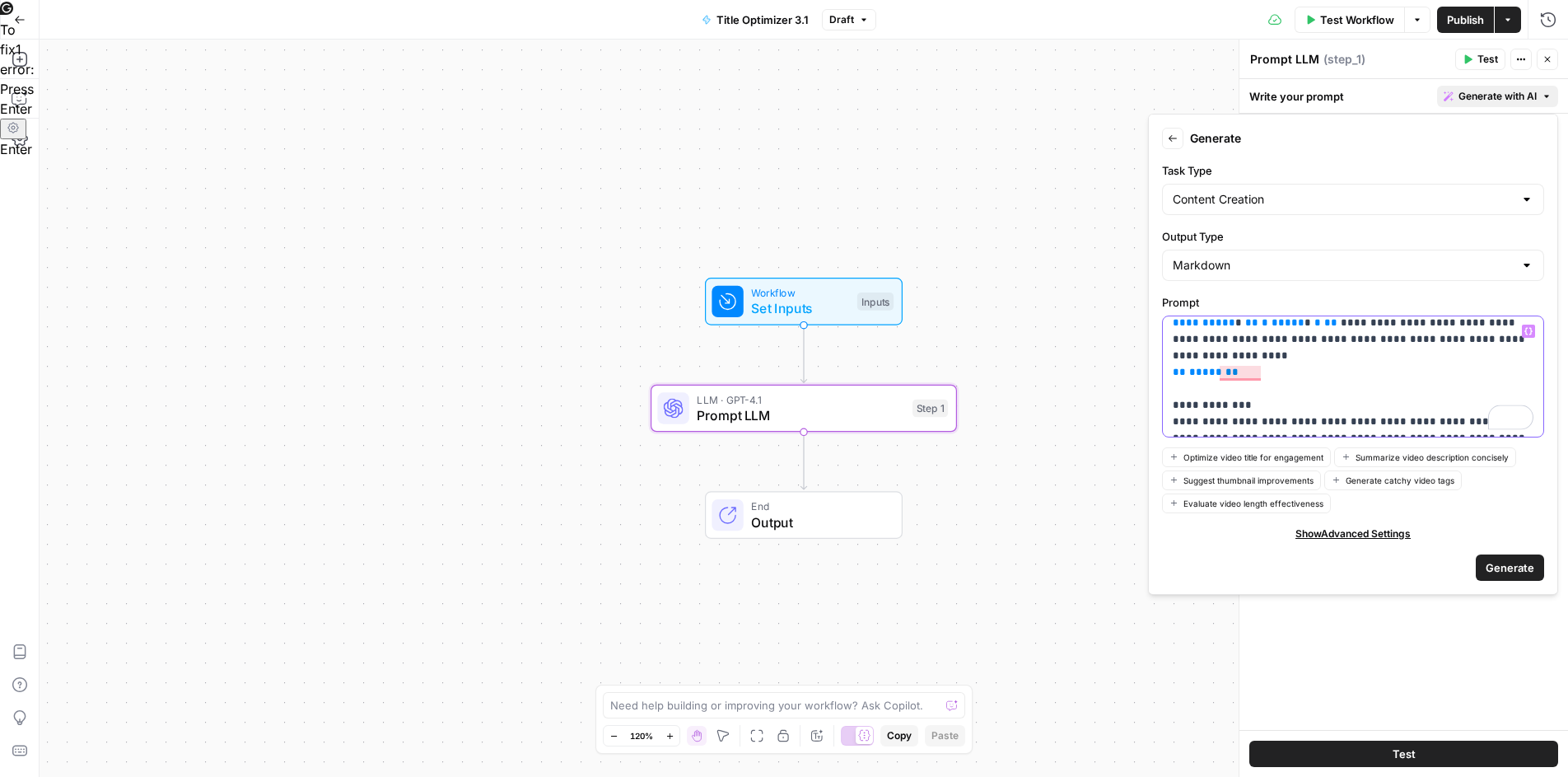
click at [1526, 326] on button "Variables Menu" at bounding box center [1528, 331] width 14 height 14
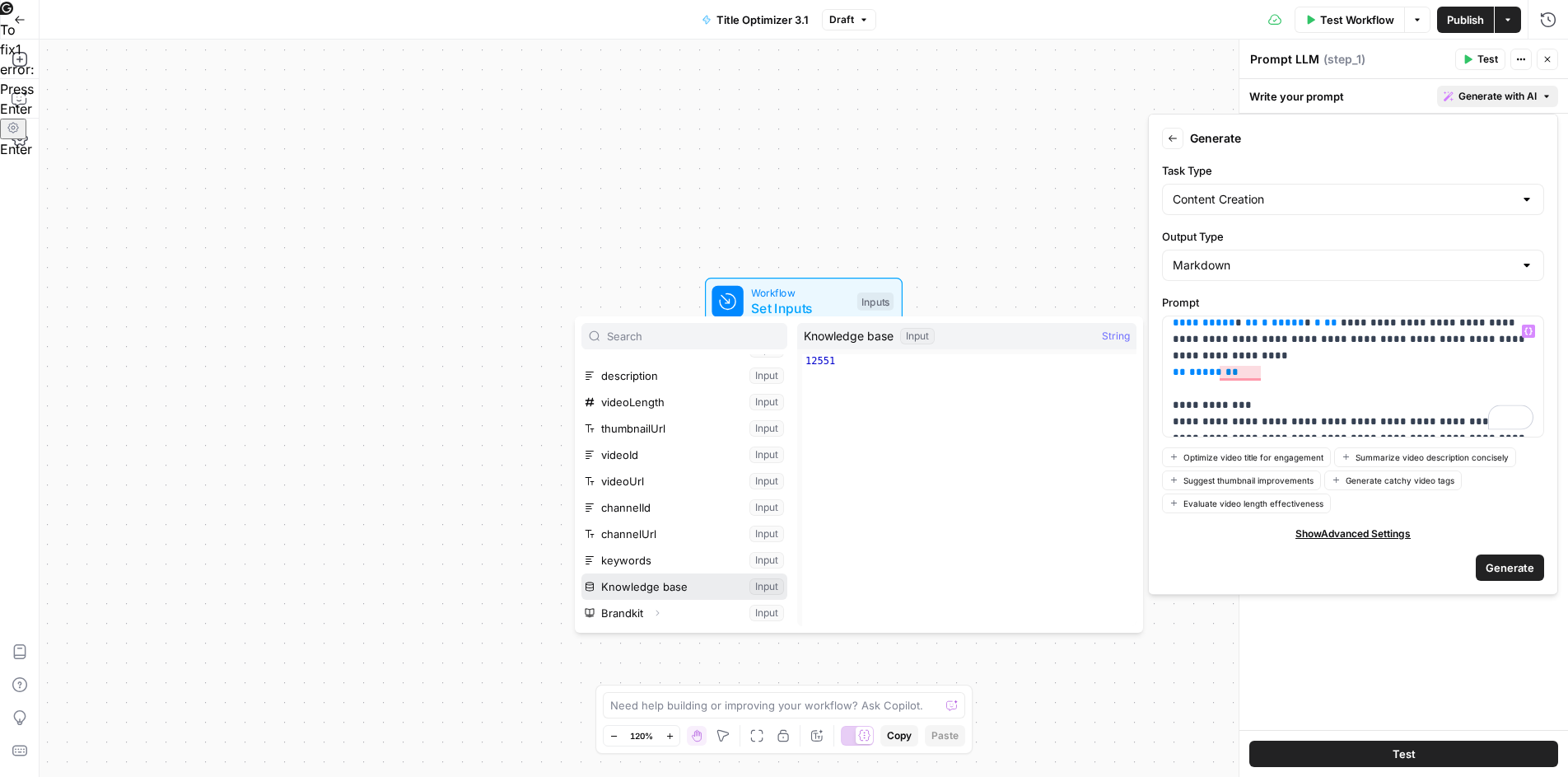
click at [620, 584] on button "Select variable Knowledge base" at bounding box center [684, 586] width 206 height 26
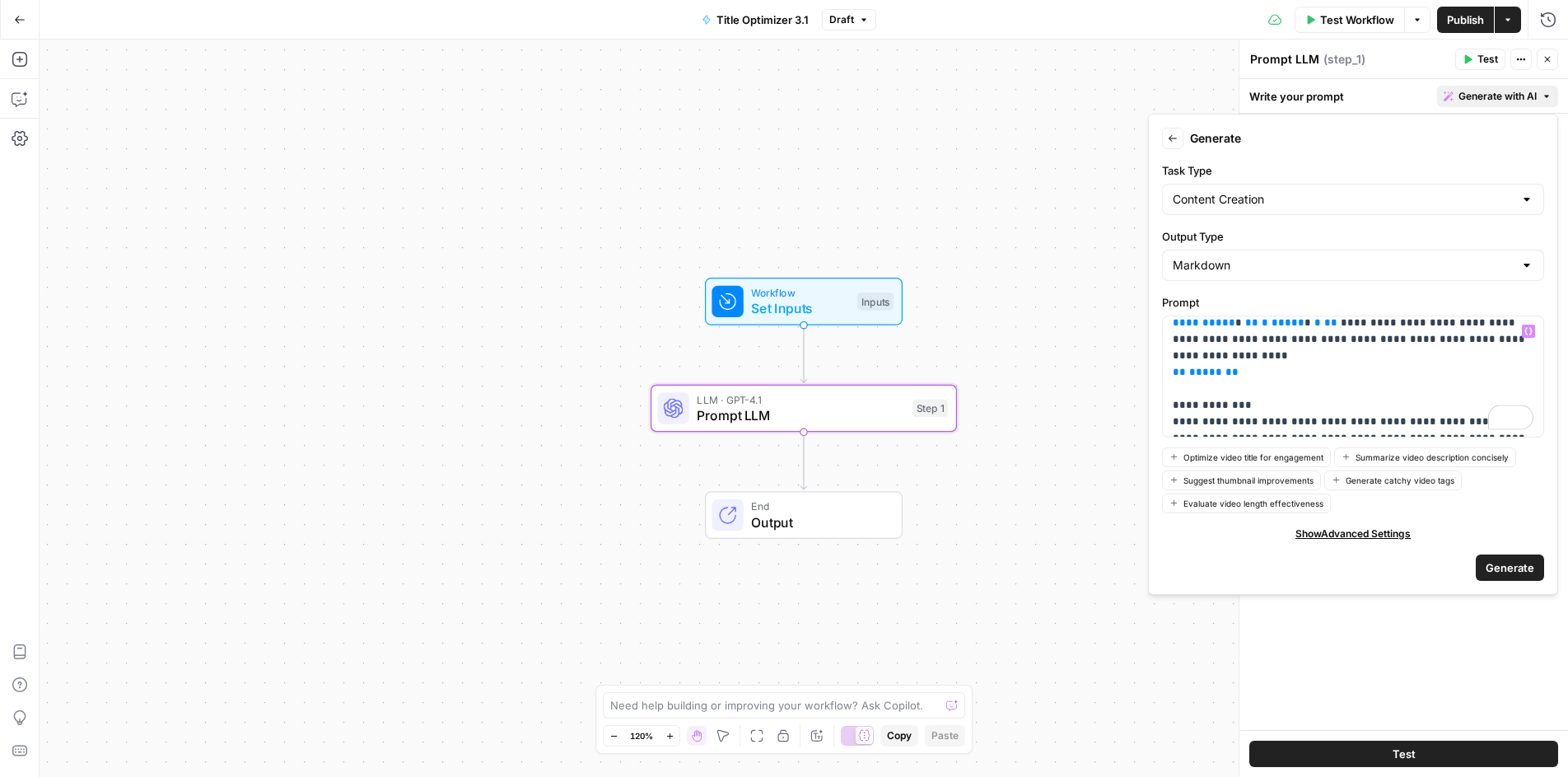
click at [1492, 563] on span "Generate" at bounding box center [1510, 567] width 48 height 16
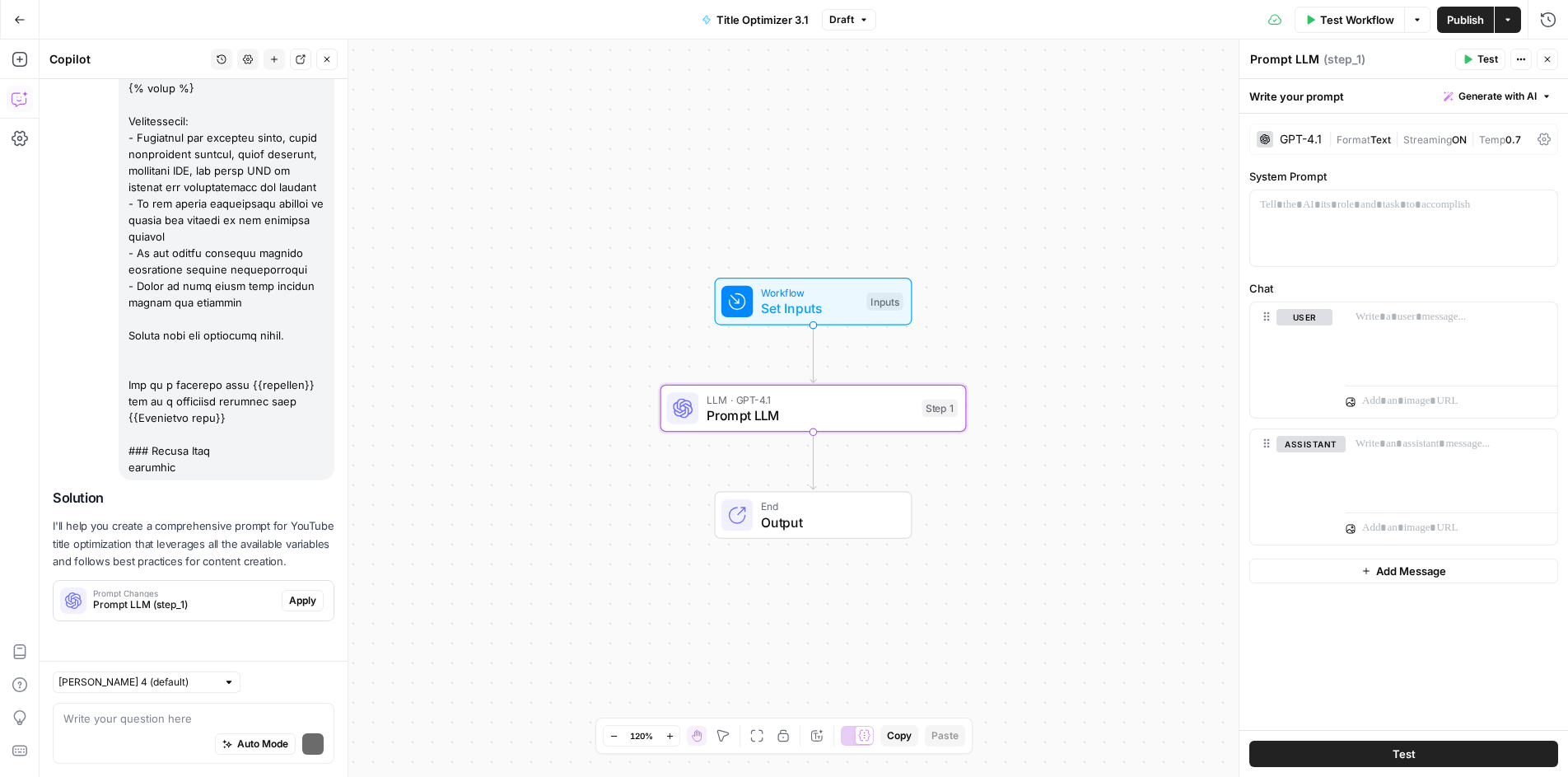
scroll to position [4437, 0]
click at [303, 591] on div "Prompt Changes Prompt LLM (step_1) Apply" at bounding box center [193, 600] width 280 height 26
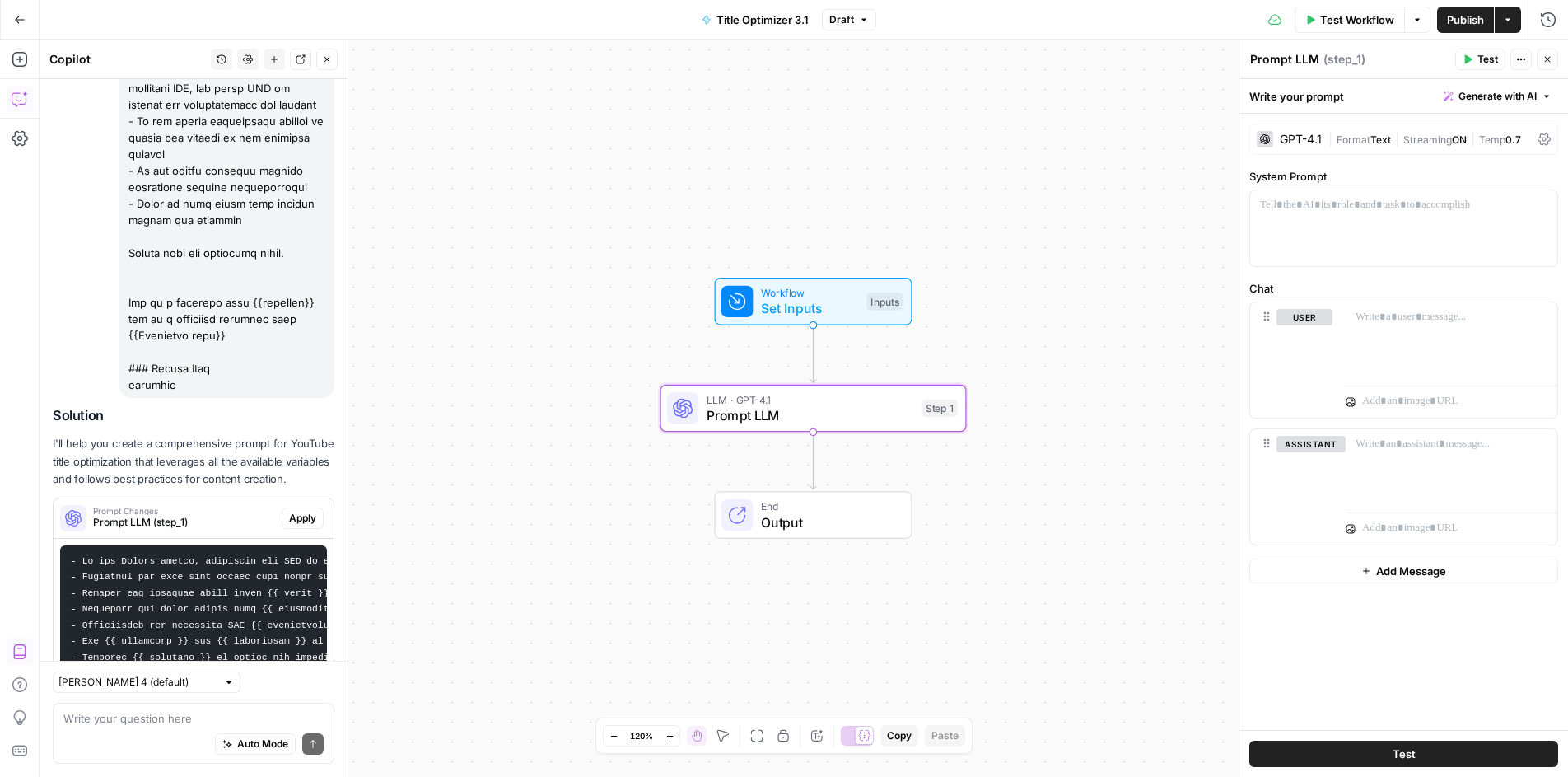
click at [299, 526] on span "Apply" at bounding box center [302, 518] width 27 height 14
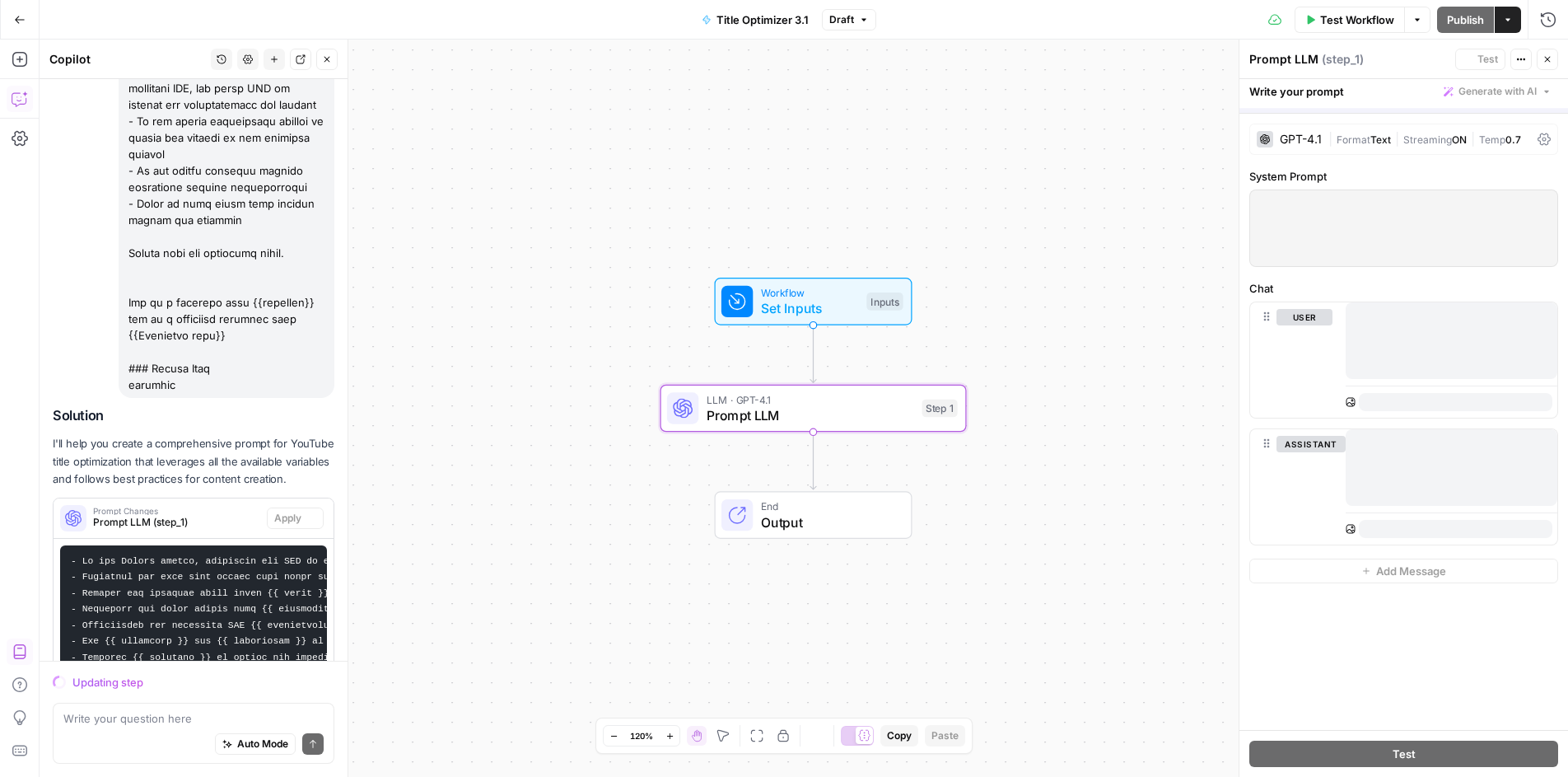
scroll to position [4742, 0]
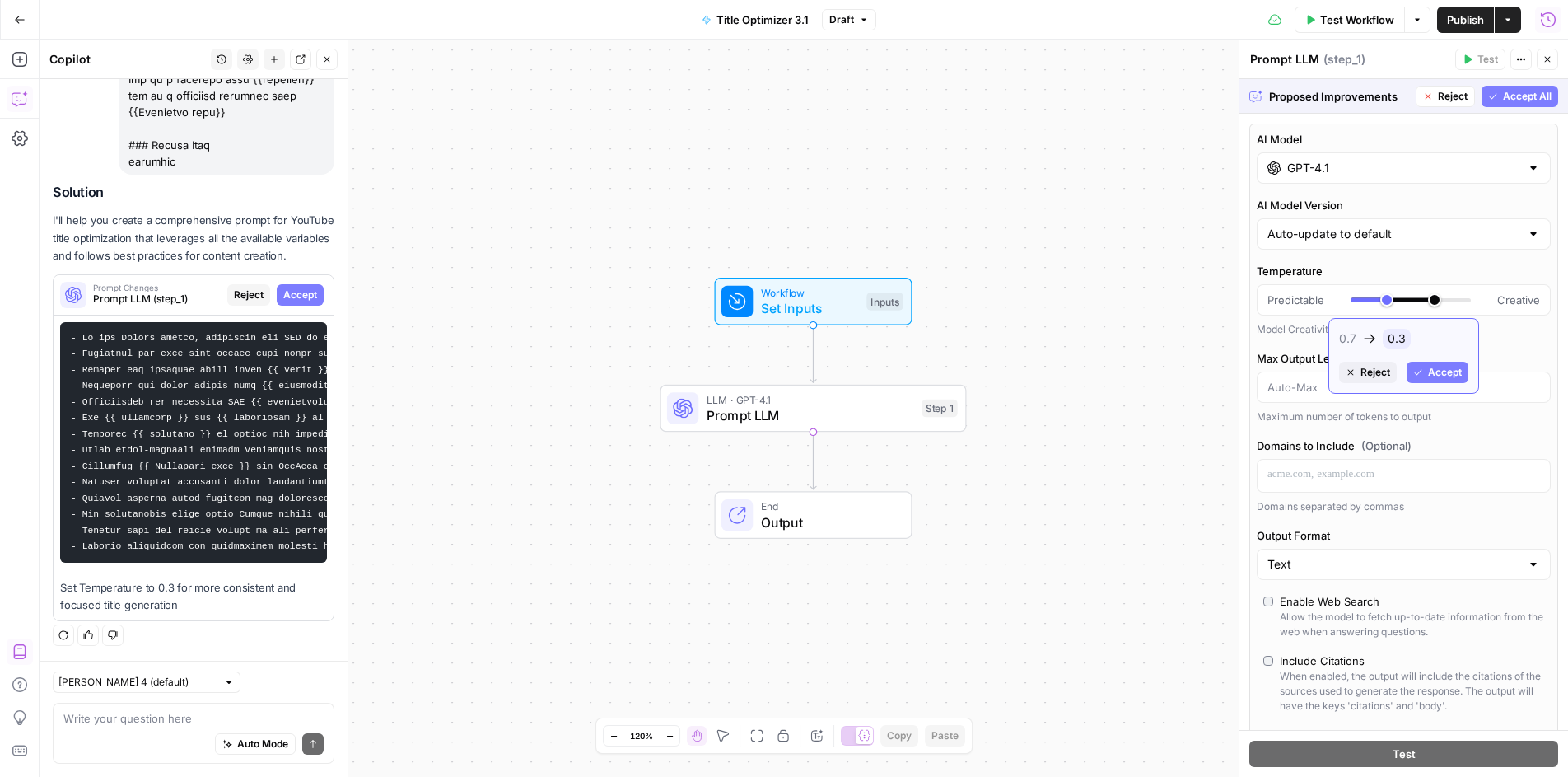
drag, startPoint x: 1387, startPoint y: 302, endPoint x: 1433, endPoint y: 302, distance: 46.0
click at [1433, 302] on div at bounding box center [1411, 300] width 120 height 16
click at [1442, 302] on div at bounding box center [1411, 300] width 120 height 16
click at [1511, 94] on span "Accept All" at bounding box center [1527, 96] width 48 height 14
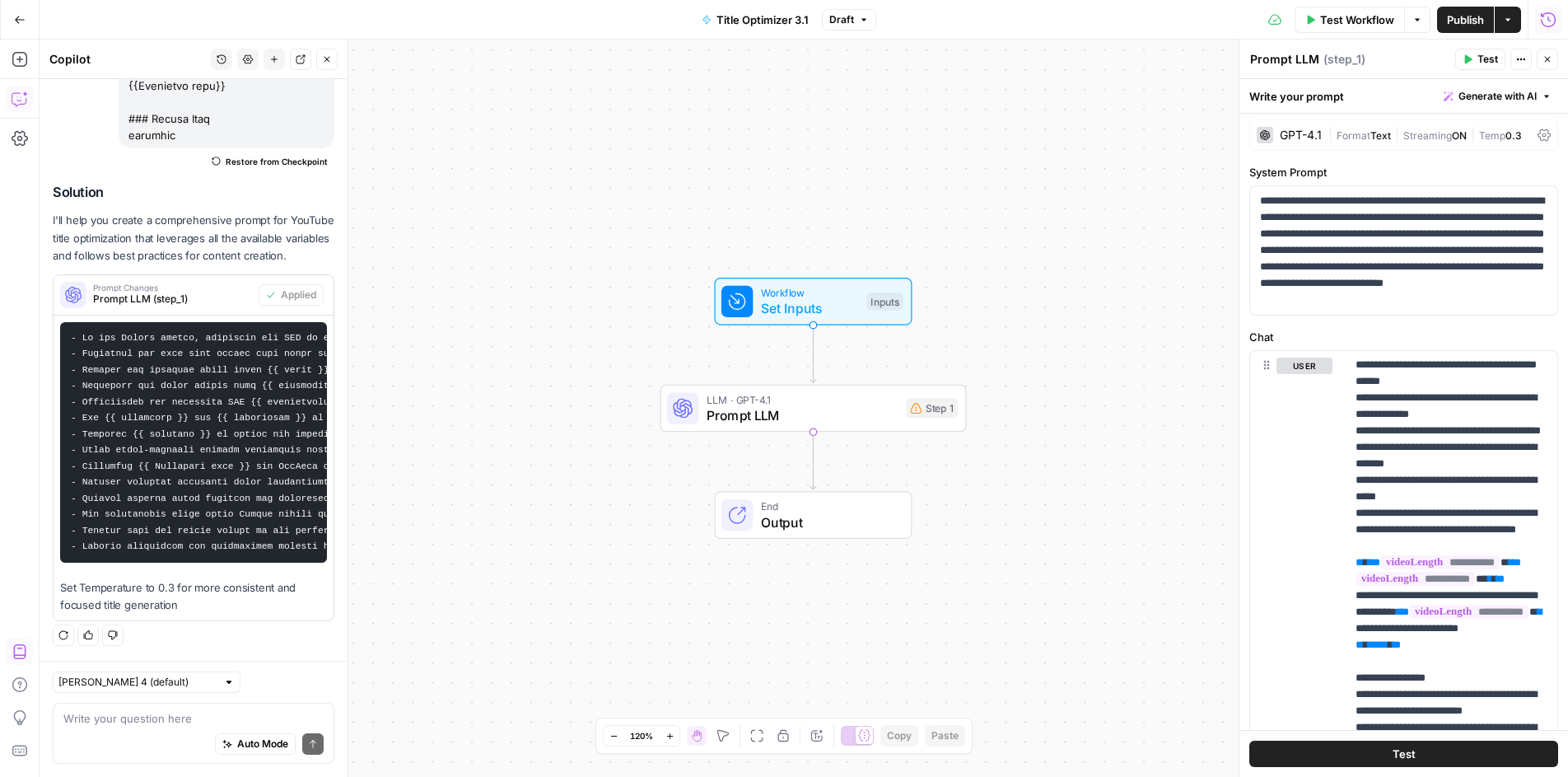
scroll to position [384, 0]
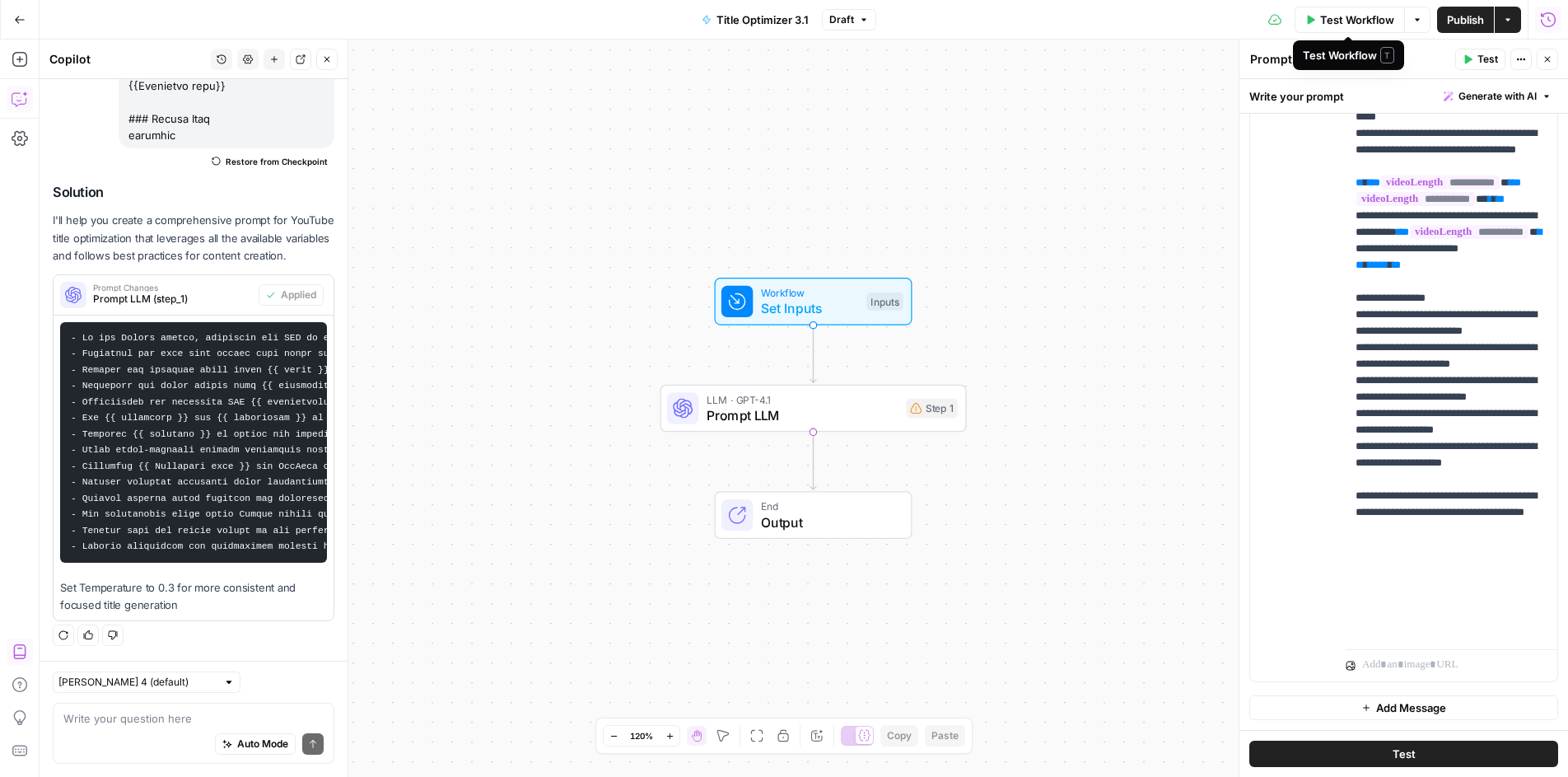
click at [1460, 18] on span "Publish" at bounding box center [1466, 19] width 37 height 16
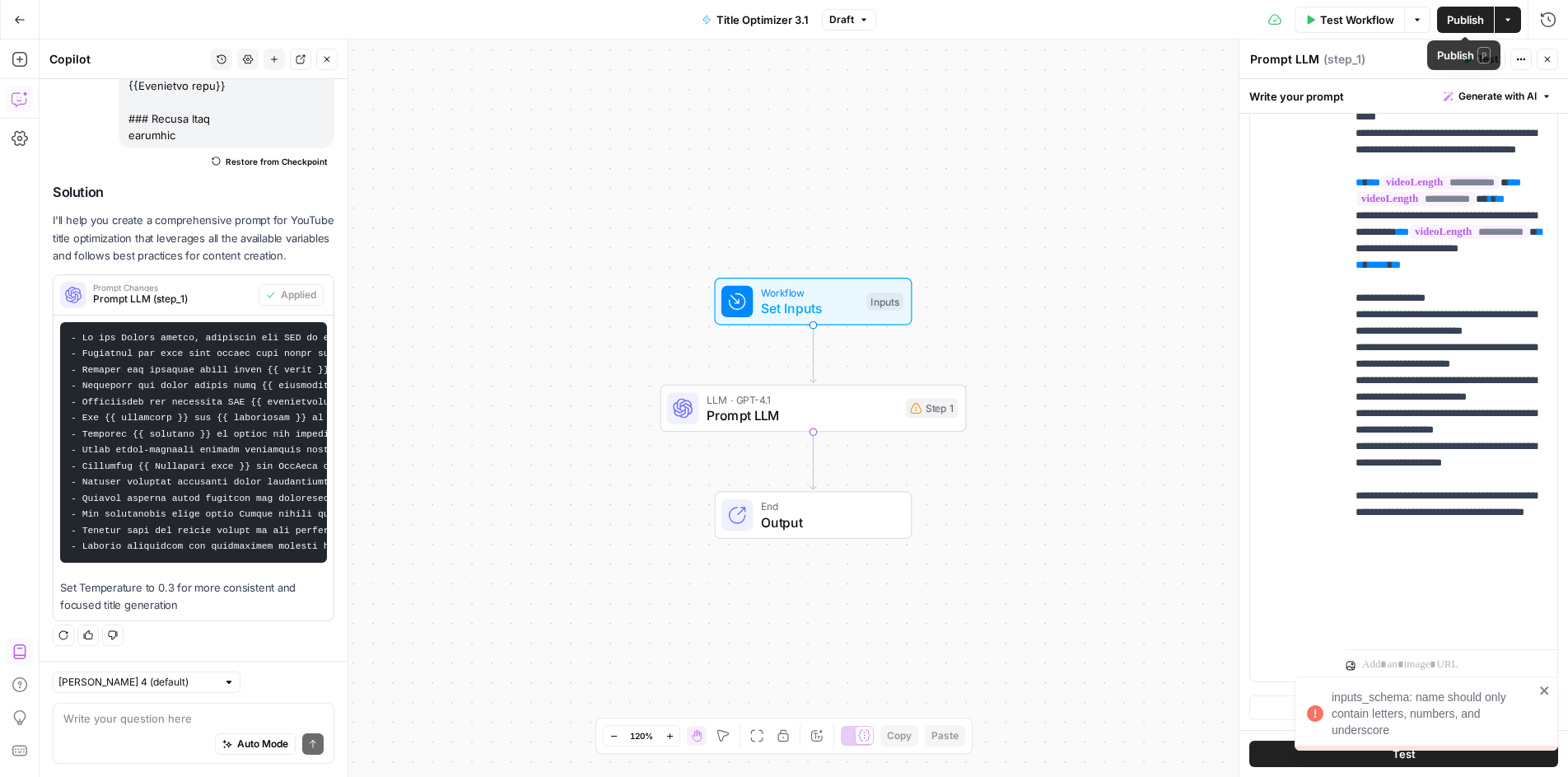
click at [1509, 14] on icon "button" at bounding box center [1508, 19] width 10 height 10
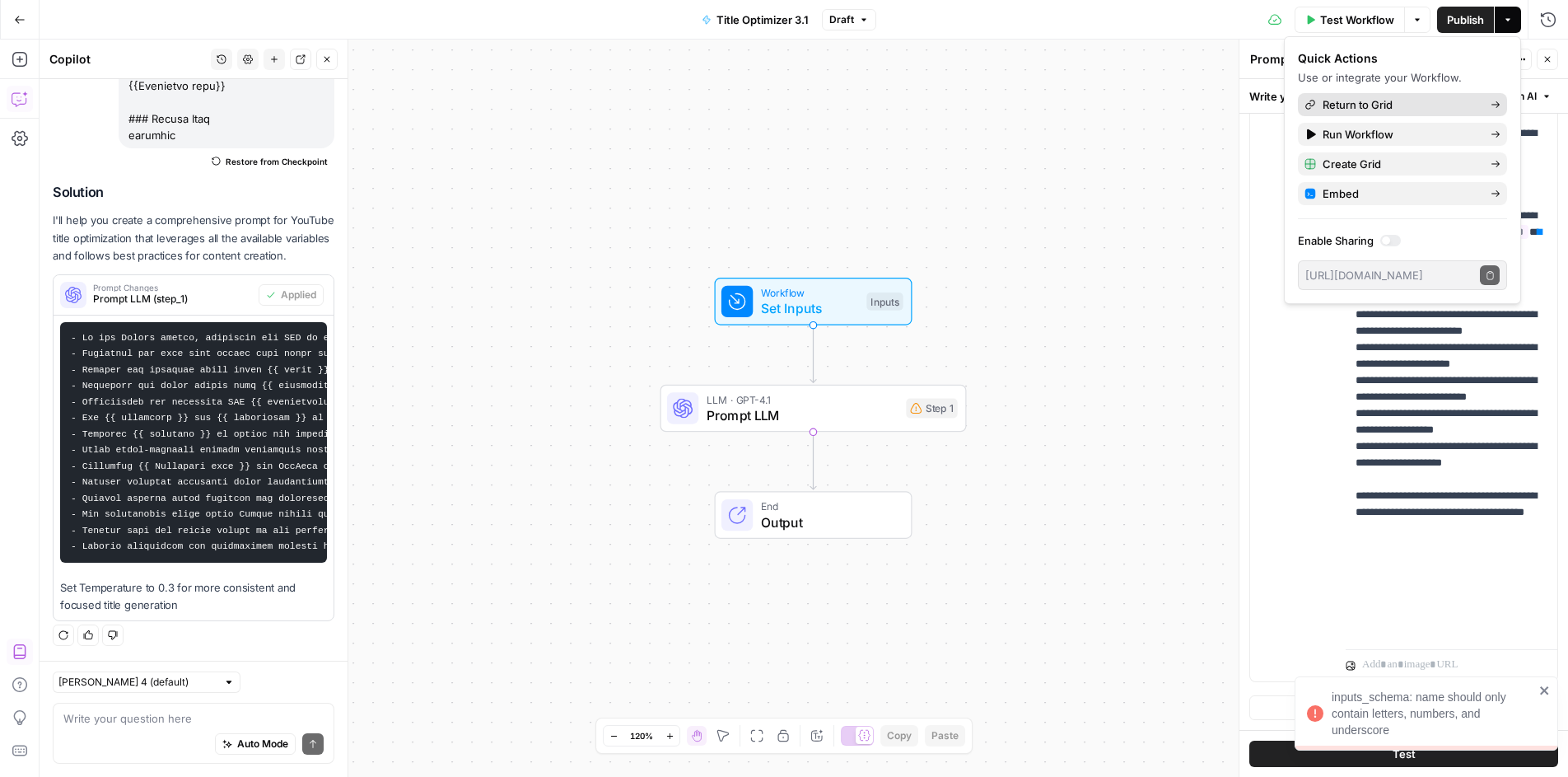
click at [1360, 106] on span "Return to Grid" at bounding box center [1400, 104] width 155 height 16
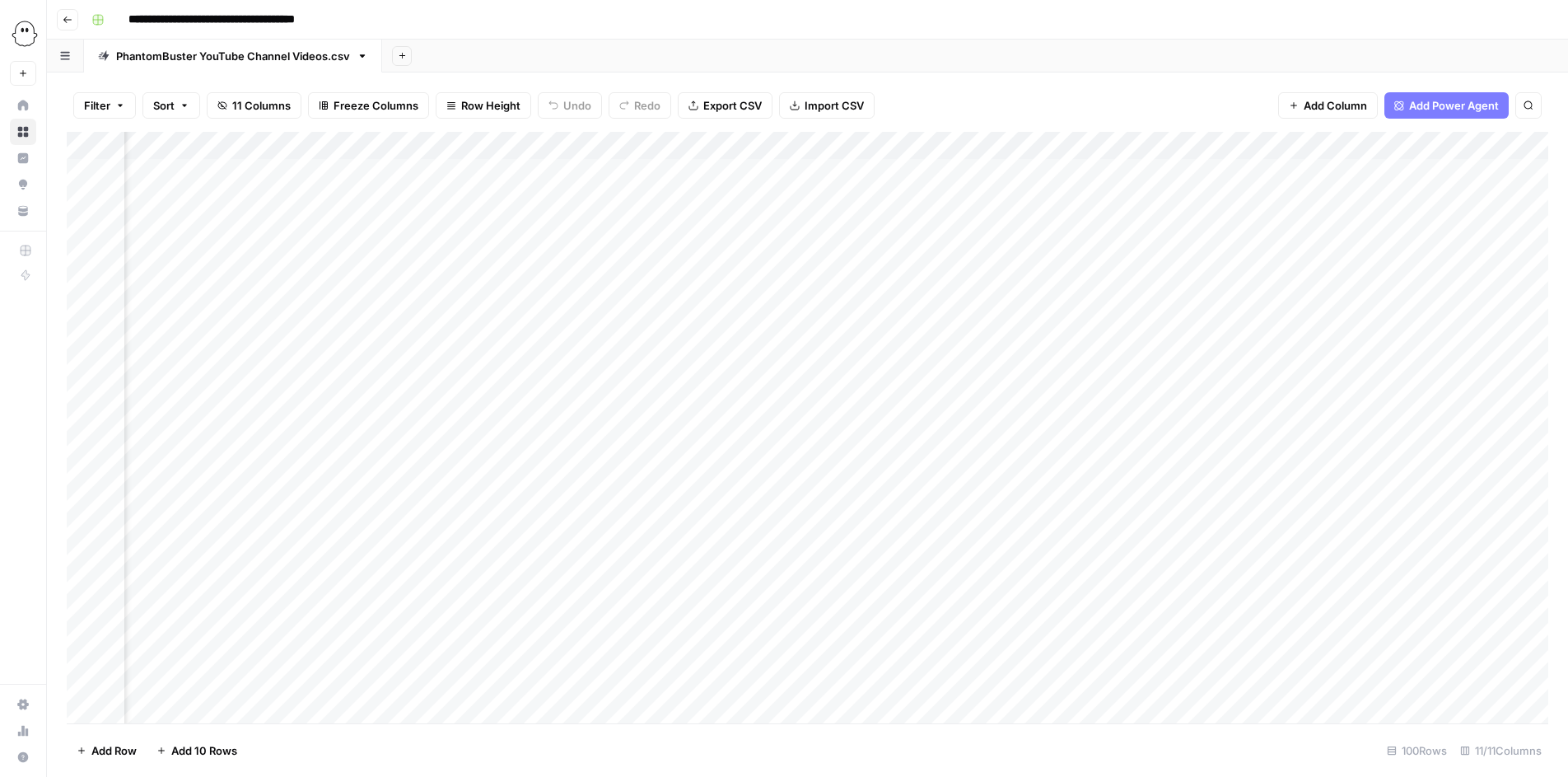
scroll to position [0, 1514]
click at [1371, 165] on div "Add Column" at bounding box center [808, 427] width 1482 height 591
click at [1368, 198] on div "Add Column" at bounding box center [808, 427] width 1482 height 591
click at [1376, 224] on div "Add Column" at bounding box center [808, 427] width 1482 height 591
click at [1416, 168] on div "Add Column" at bounding box center [808, 427] width 1482 height 591
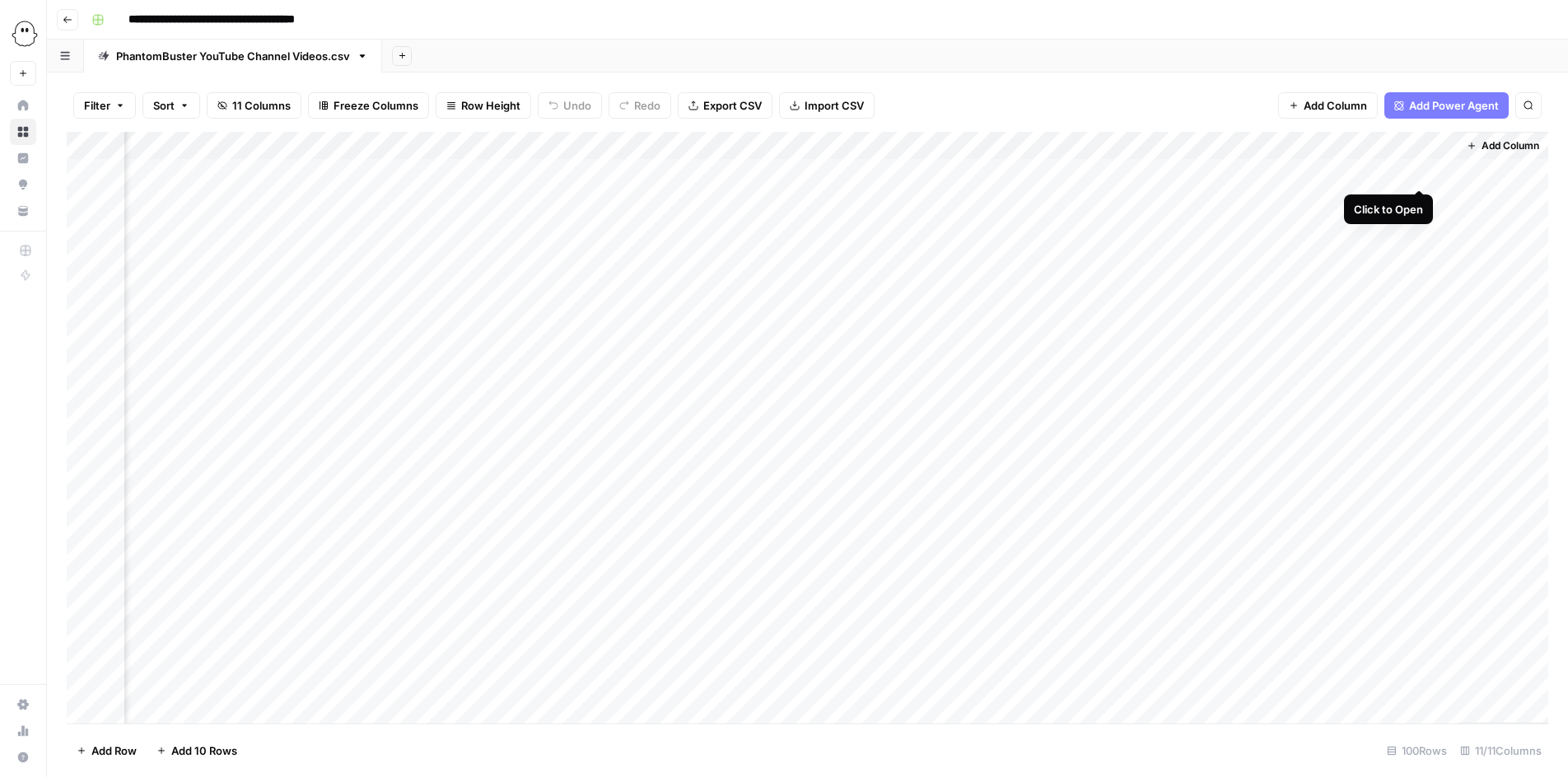
scroll to position [0, 1505]
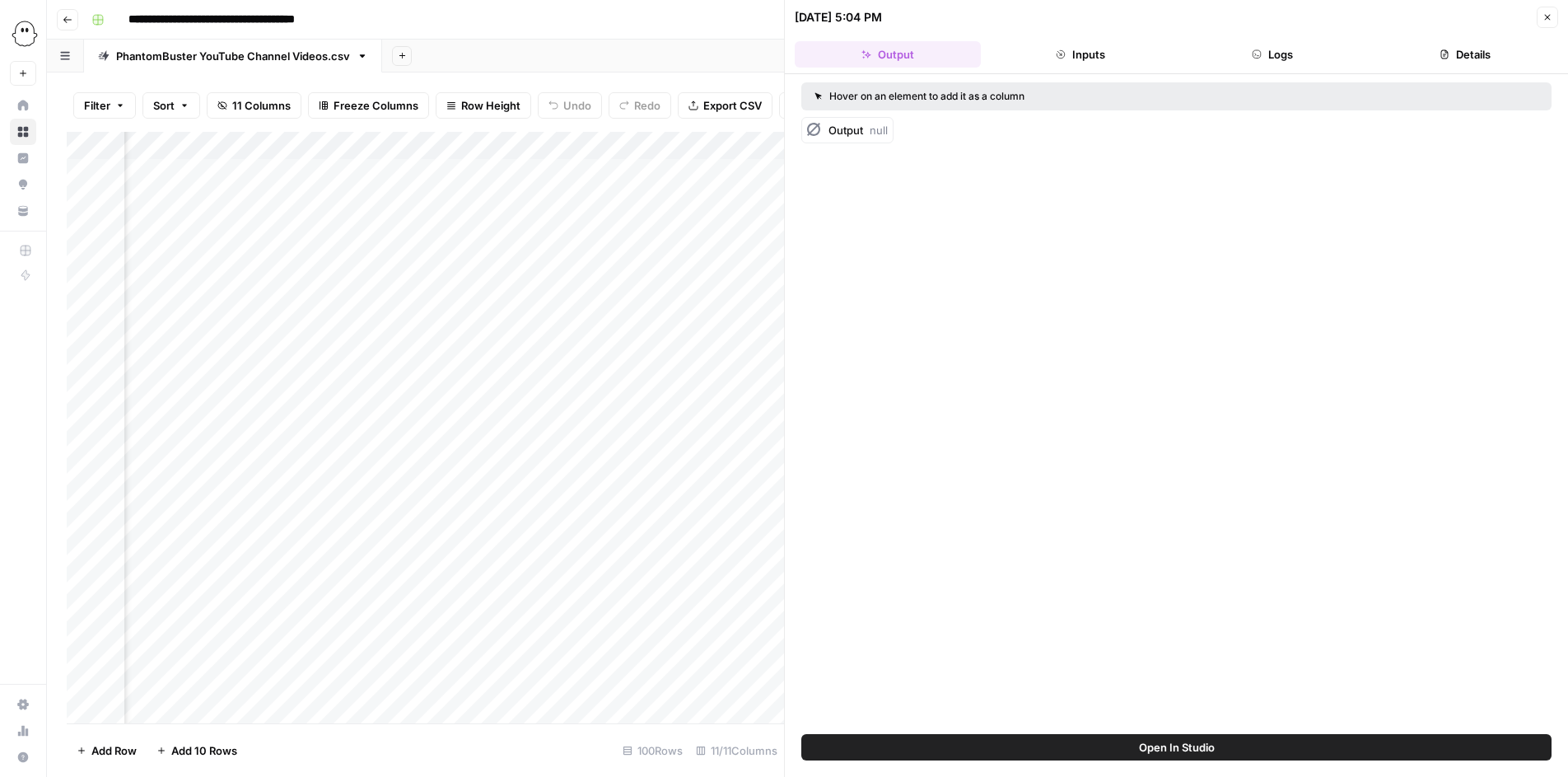
click at [839, 93] on div "Hover on an element to add it as a column" at bounding box center [1047, 96] width 467 height 14
click at [810, 95] on div "Hover on an element to add it as a column" at bounding box center [1176, 96] width 751 height 28
click at [1095, 108] on div "Hover on an element to add it as a column" at bounding box center [1176, 96] width 751 height 28
click at [1544, 12] on button "Close" at bounding box center [1548, 17] width 21 height 21
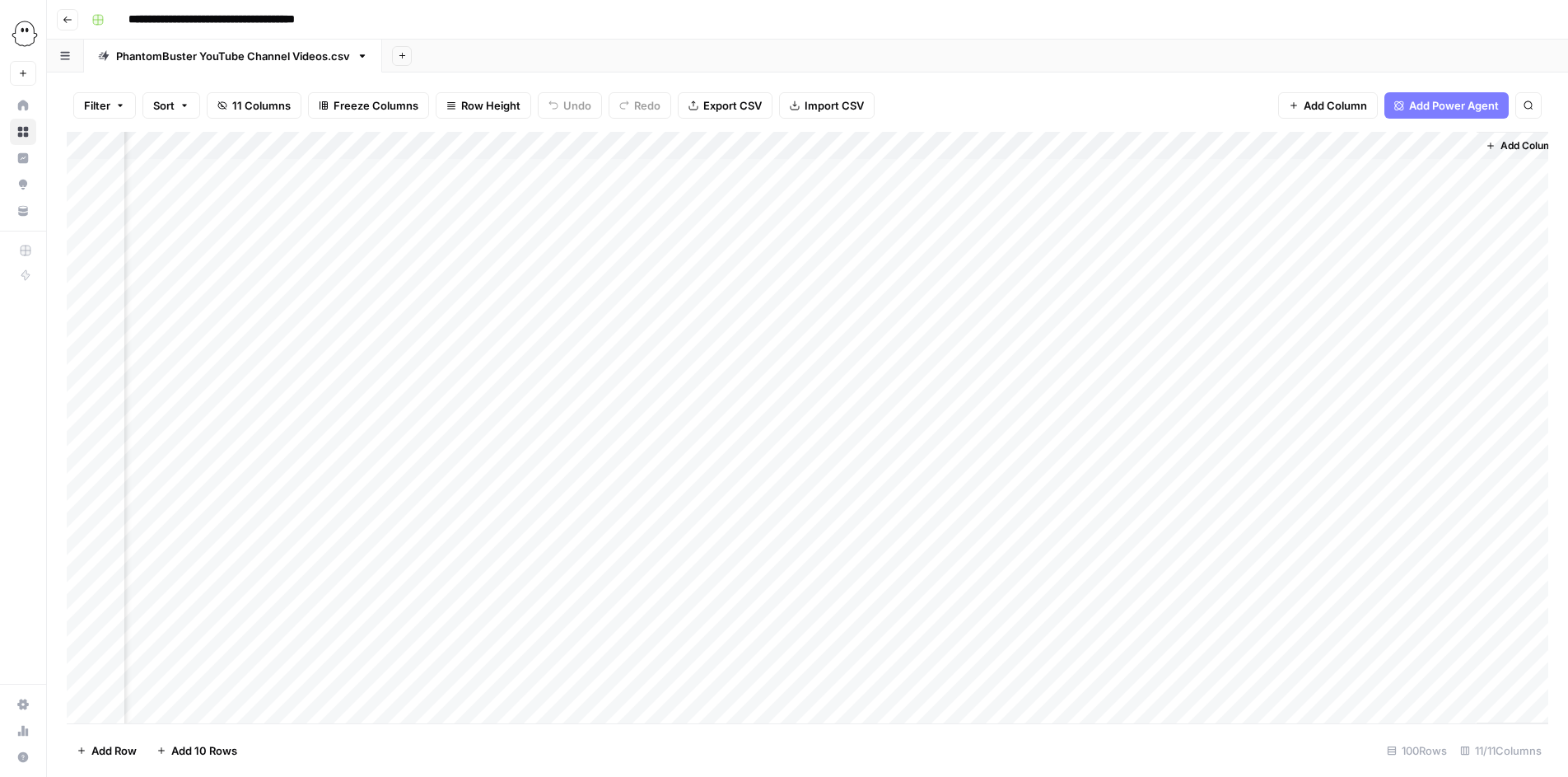
scroll to position [0, 1514]
click at [1330, 100] on span "Add Column" at bounding box center [1336, 105] width 64 height 16
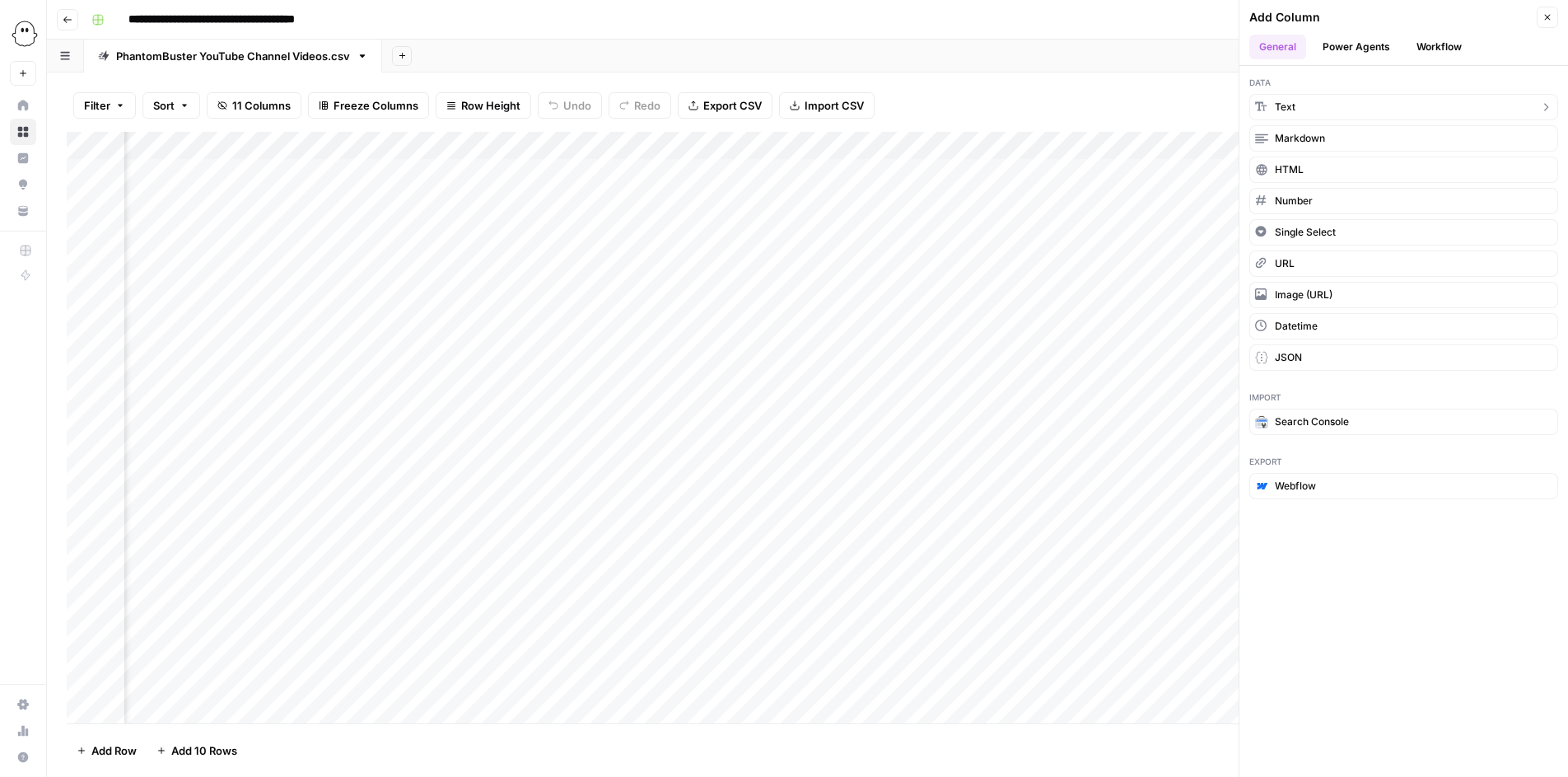
click at [1288, 104] on span "Text" at bounding box center [1285, 106] width 20 height 14
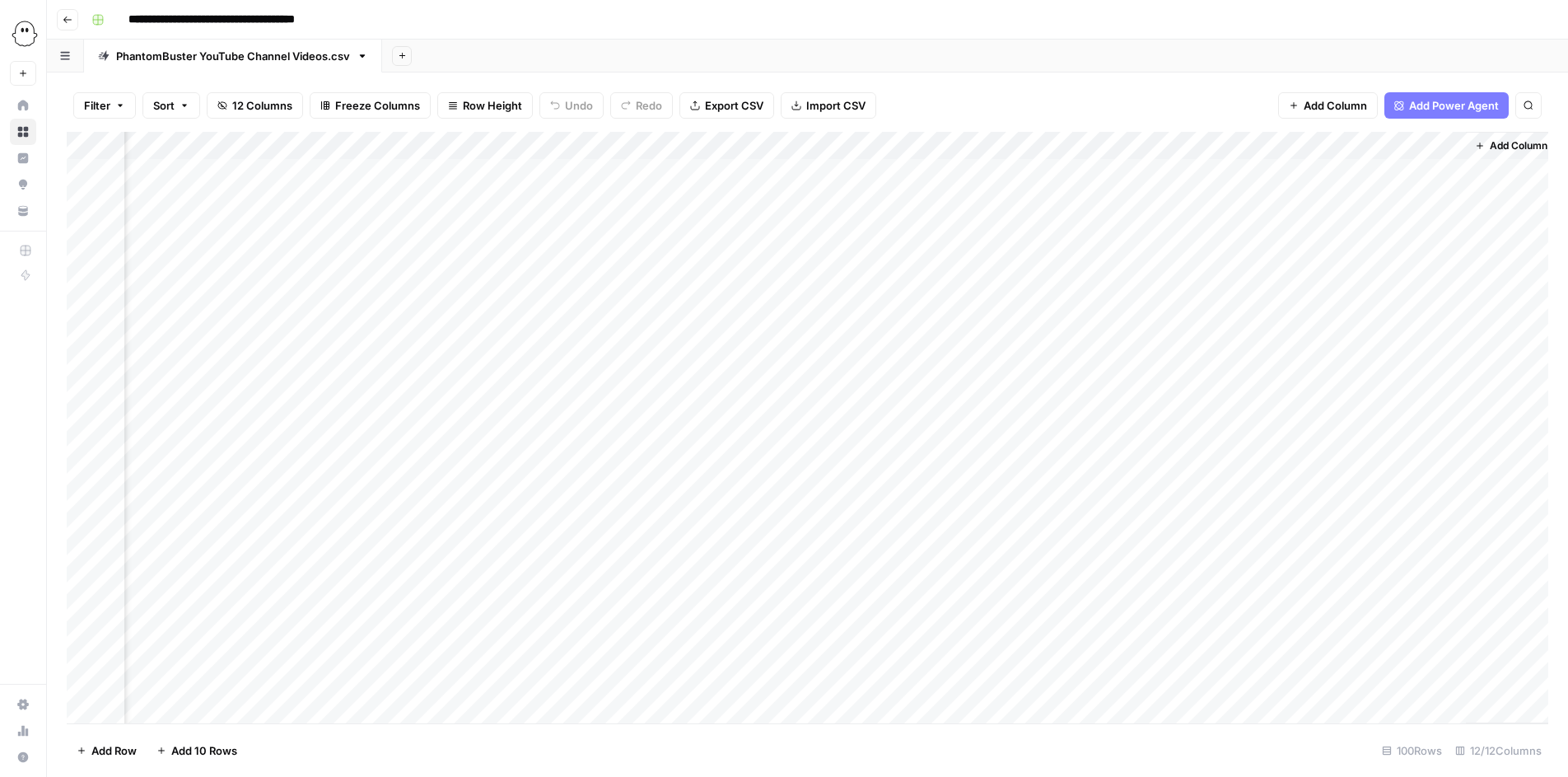
scroll to position [0, 1751]
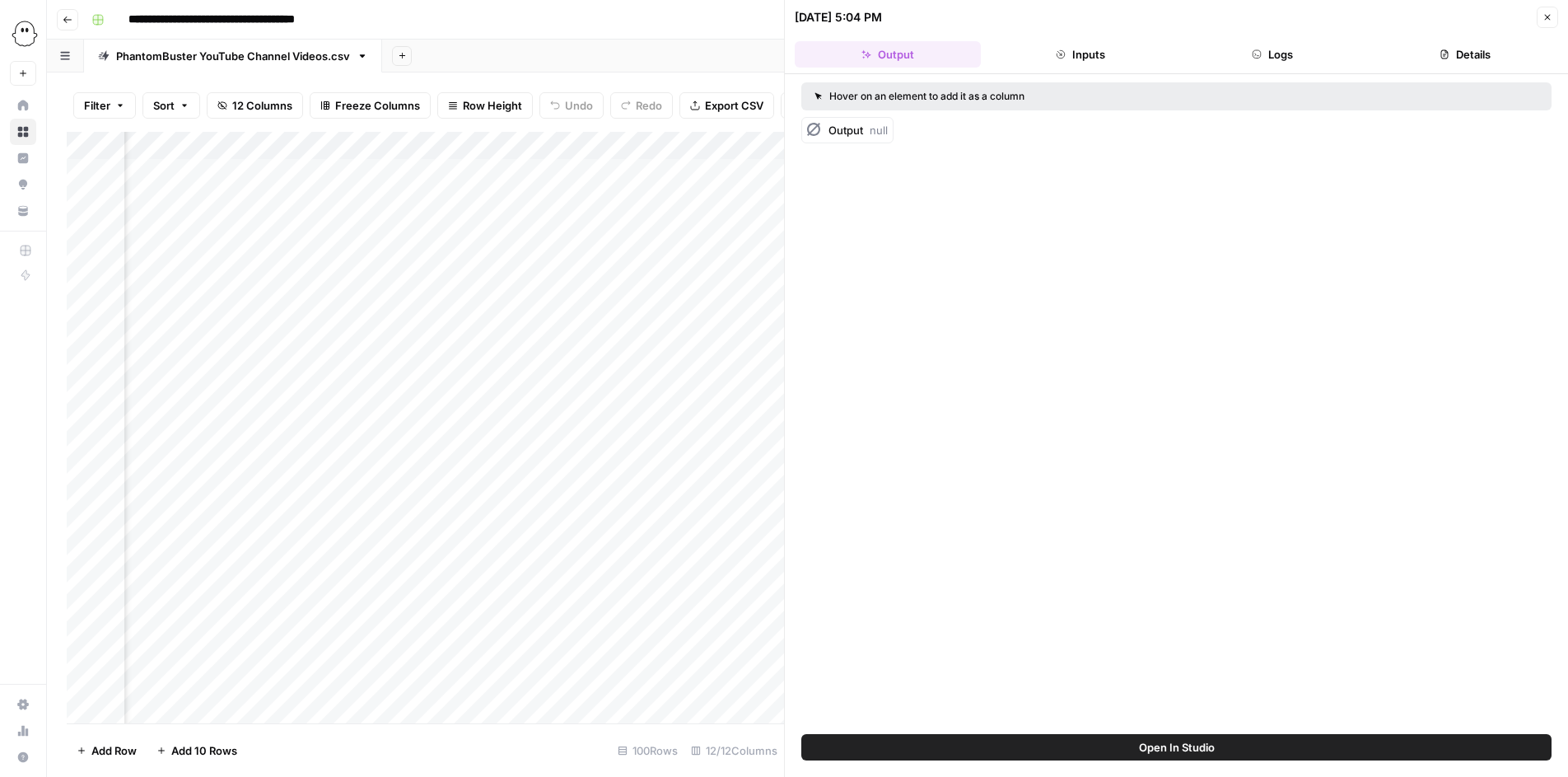
click at [1548, 13] on icon "button" at bounding box center [1548, 17] width 10 height 10
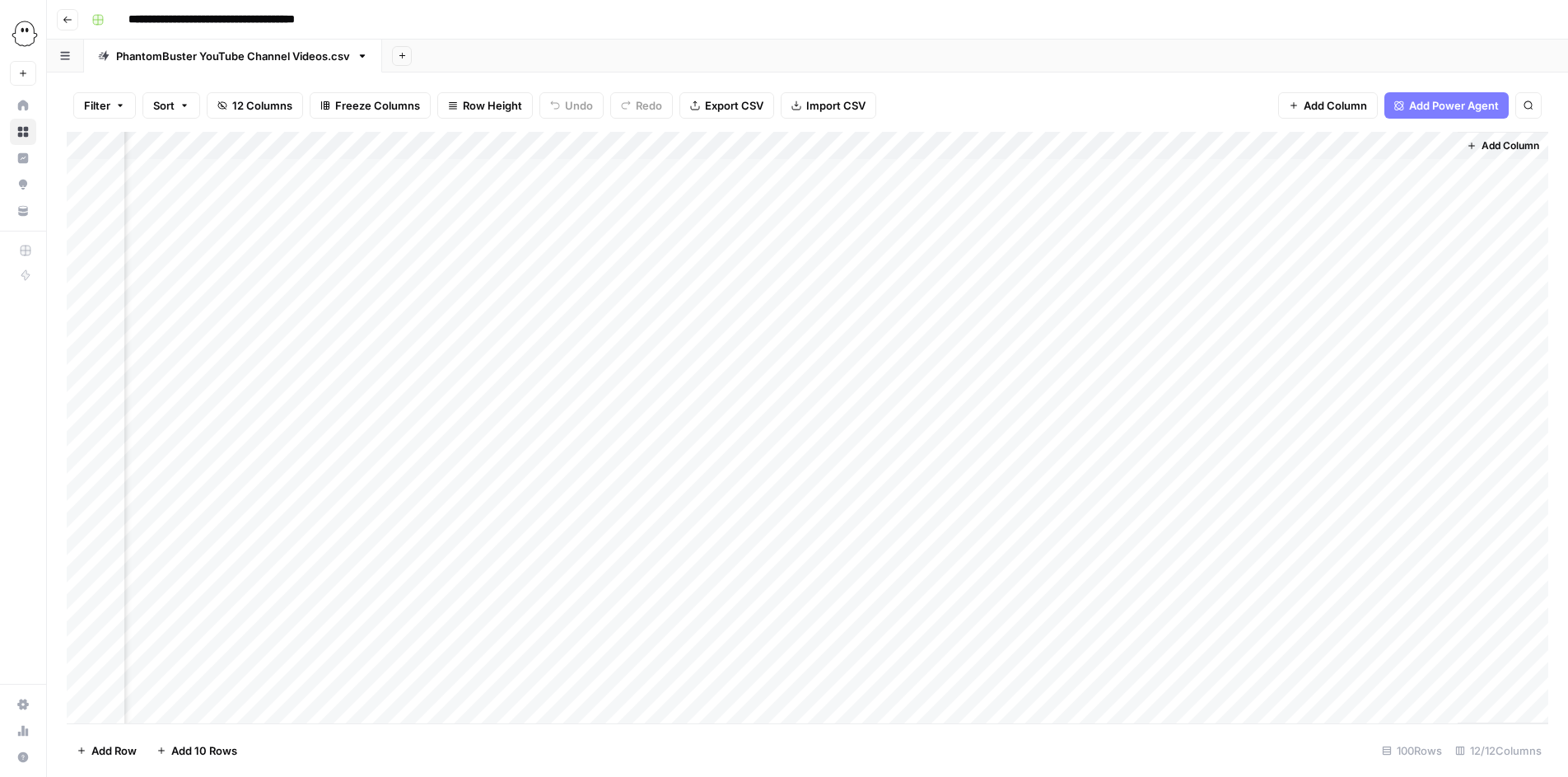
scroll to position [0, 1731]
click at [1217, 169] on div "Add Column" at bounding box center [808, 427] width 1482 height 591
click at [1219, 199] on div "Add Column" at bounding box center [808, 427] width 1482 height 591
drag, startPoint x: 457, startPoint y: 216, endPoint x: 372, endPoint y: 173, distance: 95.3
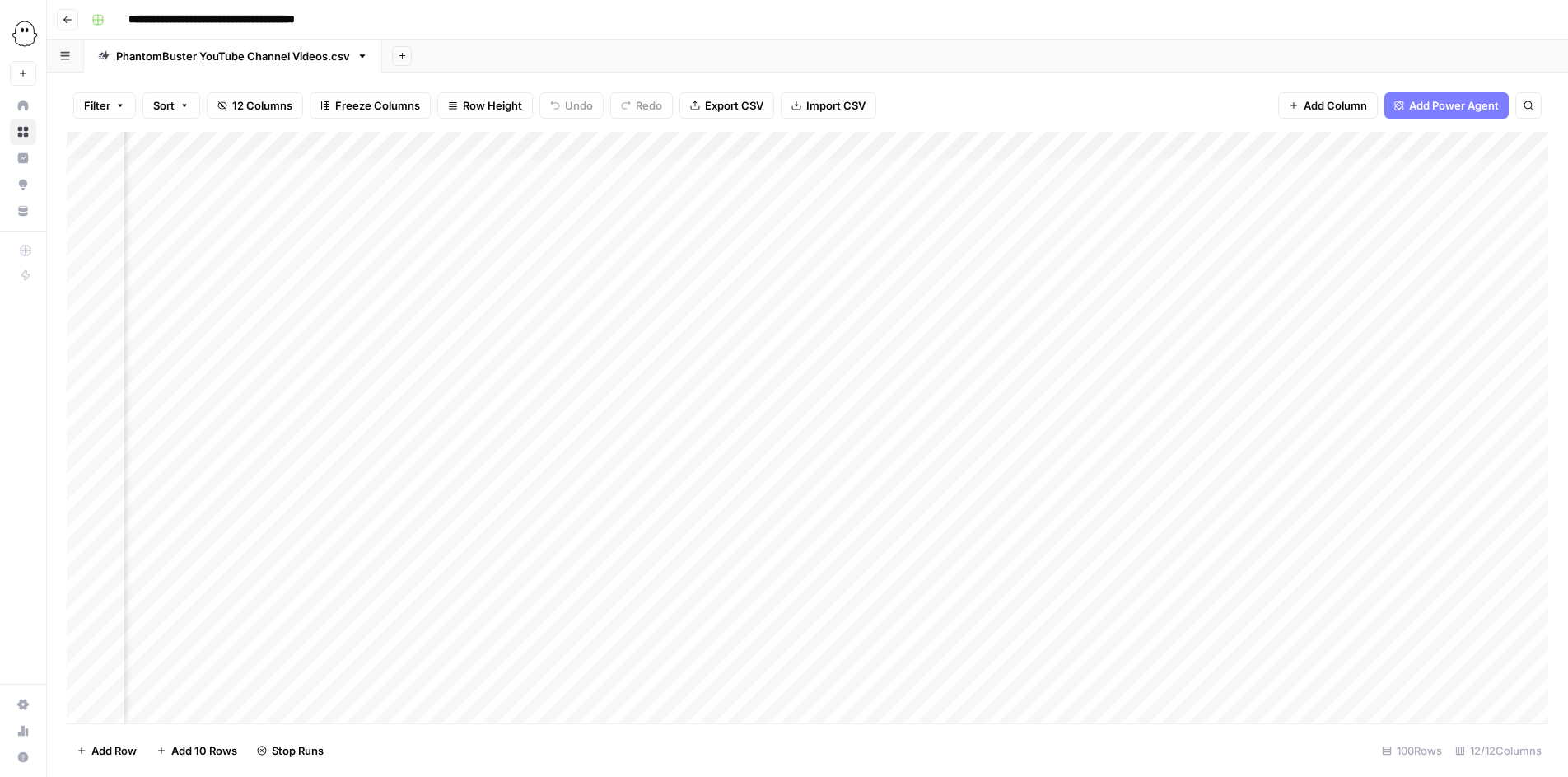
click at [372, 173] on div "Add Column" at bounding box center [808, 427] width 1482 height 591
click at [784, 196] on div "Add Column" at bounding box center [808, 427] width 1482 height 591
click at [593, 198] on div "Add Column" at bounding box center [808, 427] width 1482 height 591
click at [1314, 175] on div "Add Column" at bounding box center [808, 427] width 1482 height 591
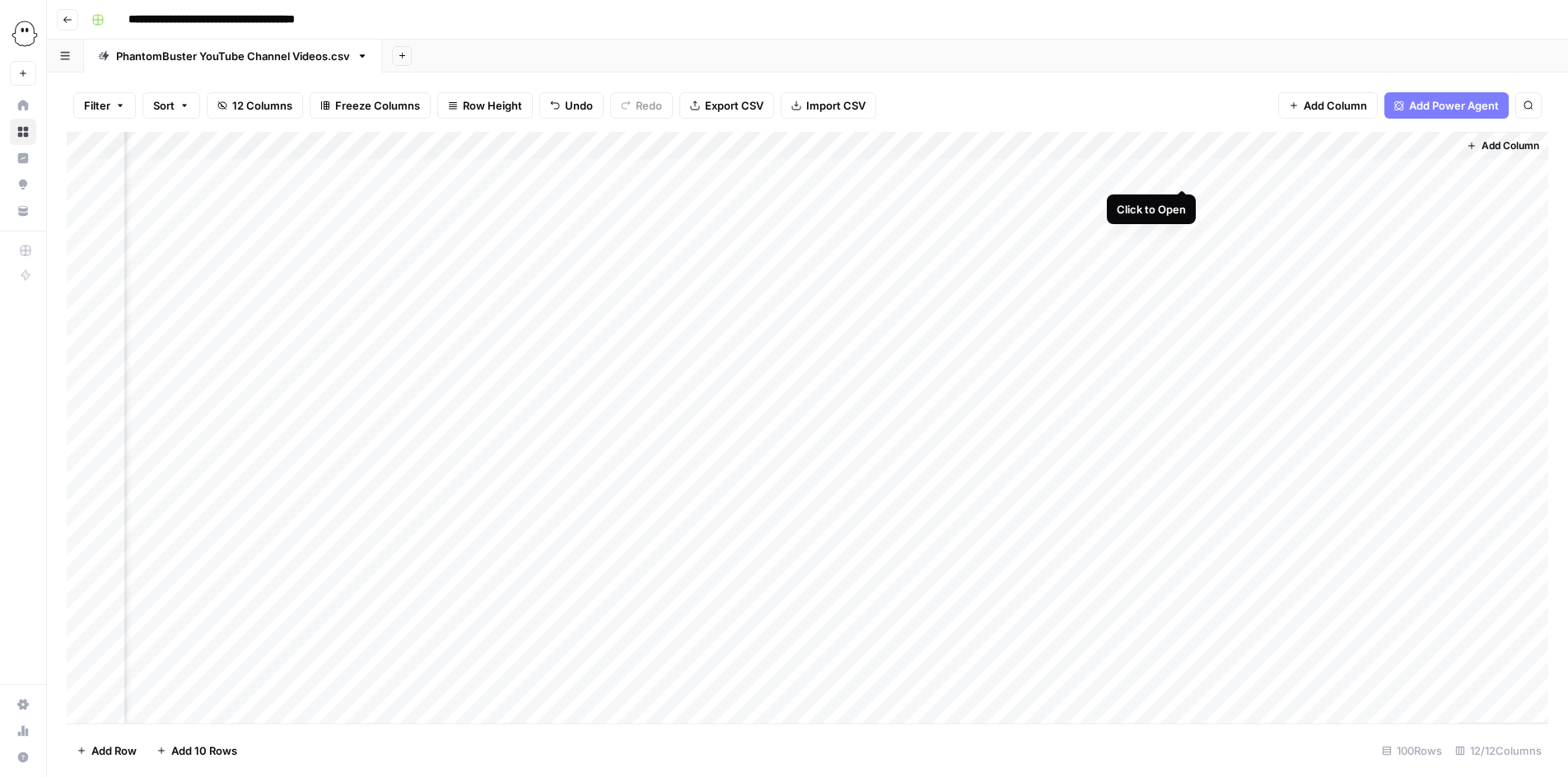
click at [1185, 171] on div "Add Column" at bounding box center [808, 427] width 1482 height 591
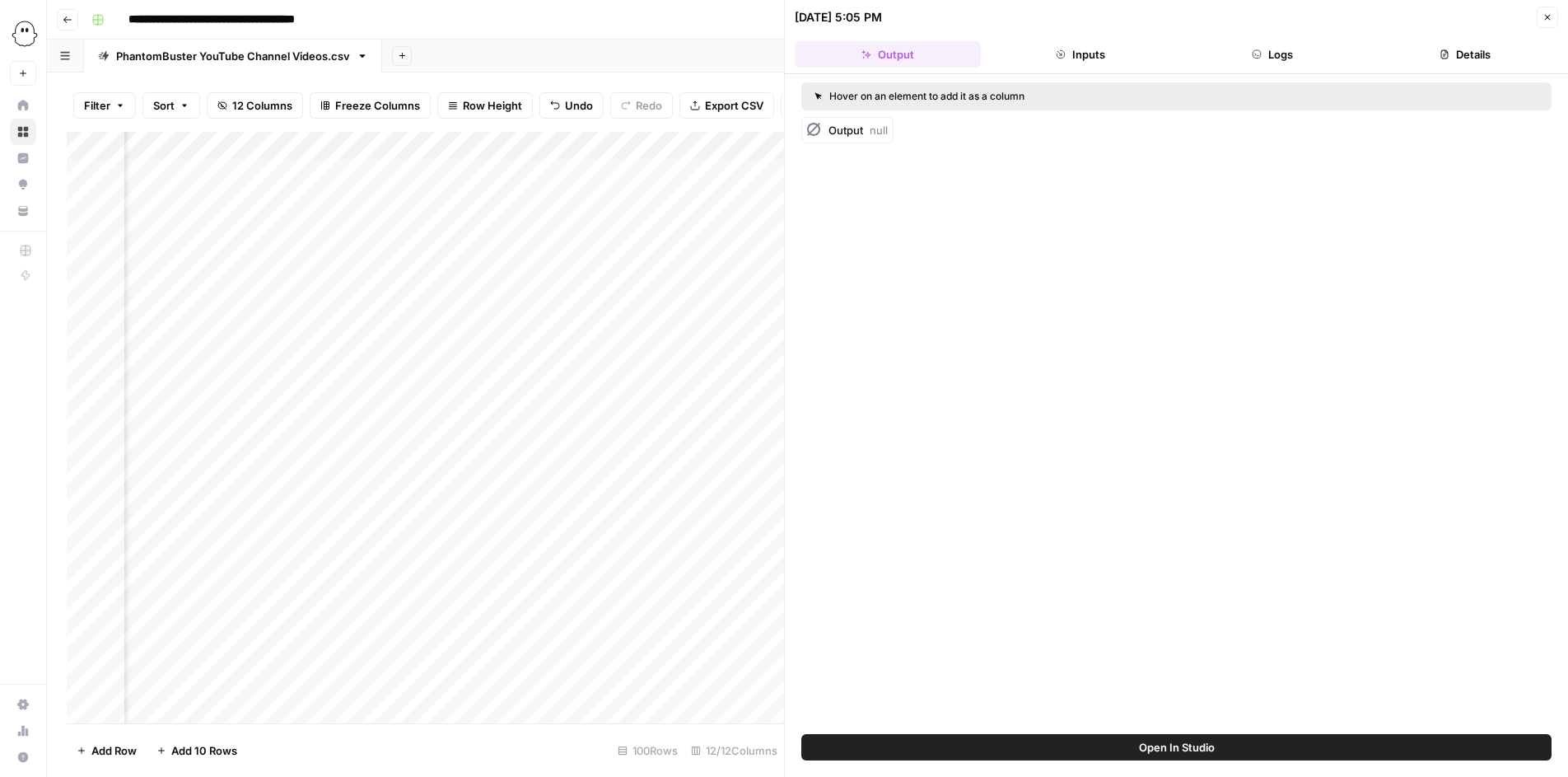
click at [1089, 735] on button "Open In Studio" at bounding box center [1176, 747] width 751 height 26
drag, startPoint x: 434, startPoint y: 254, endPoint x: 550, endPoint y: 390, distance: 178.8
click at [550, 390] on div "Add Column" at bounding box center [425, 427] width 718 height 591
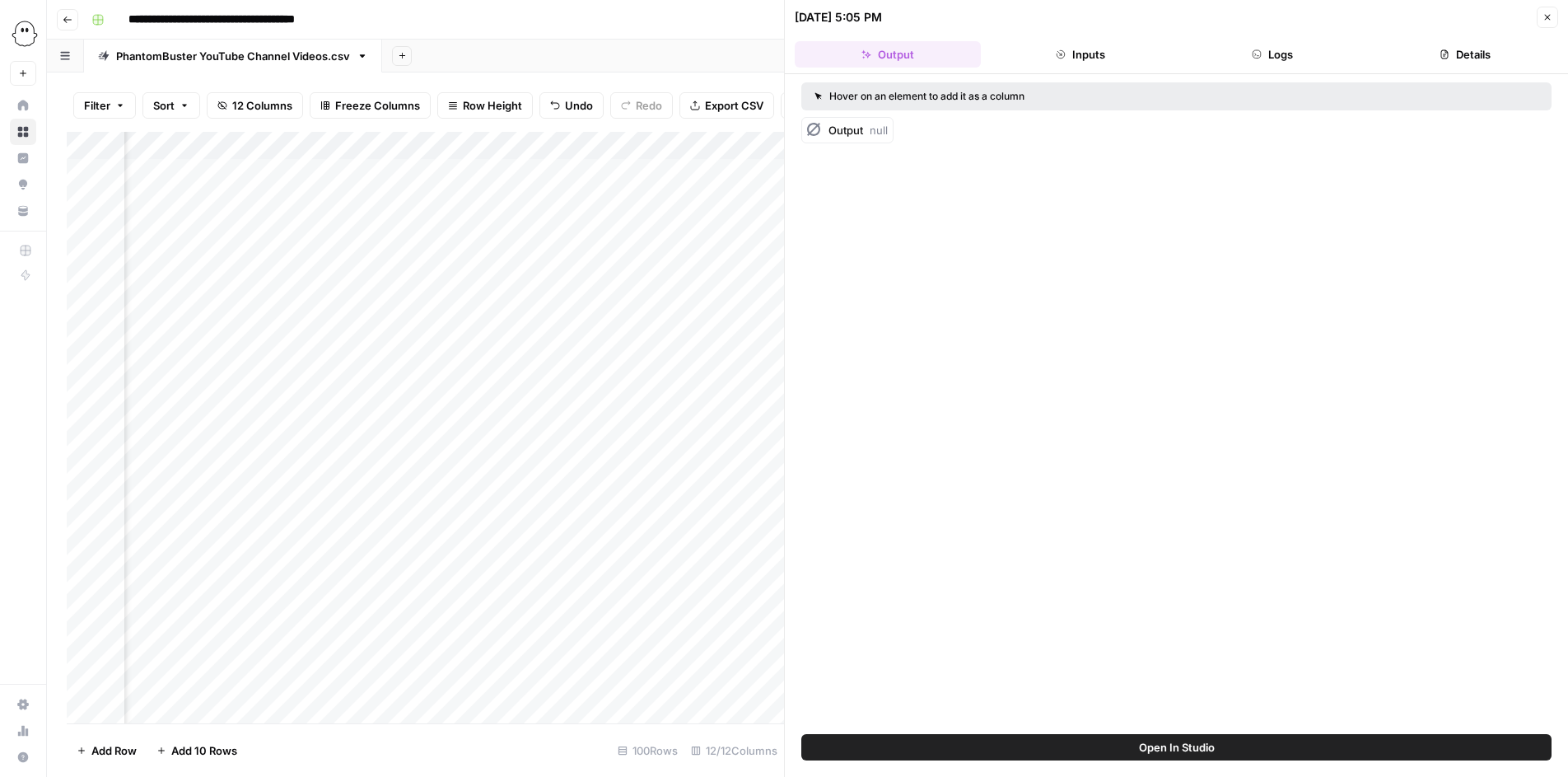
click at [730, 138] on div "Add Column" at bounding box center [425, 427] width 718 height 591
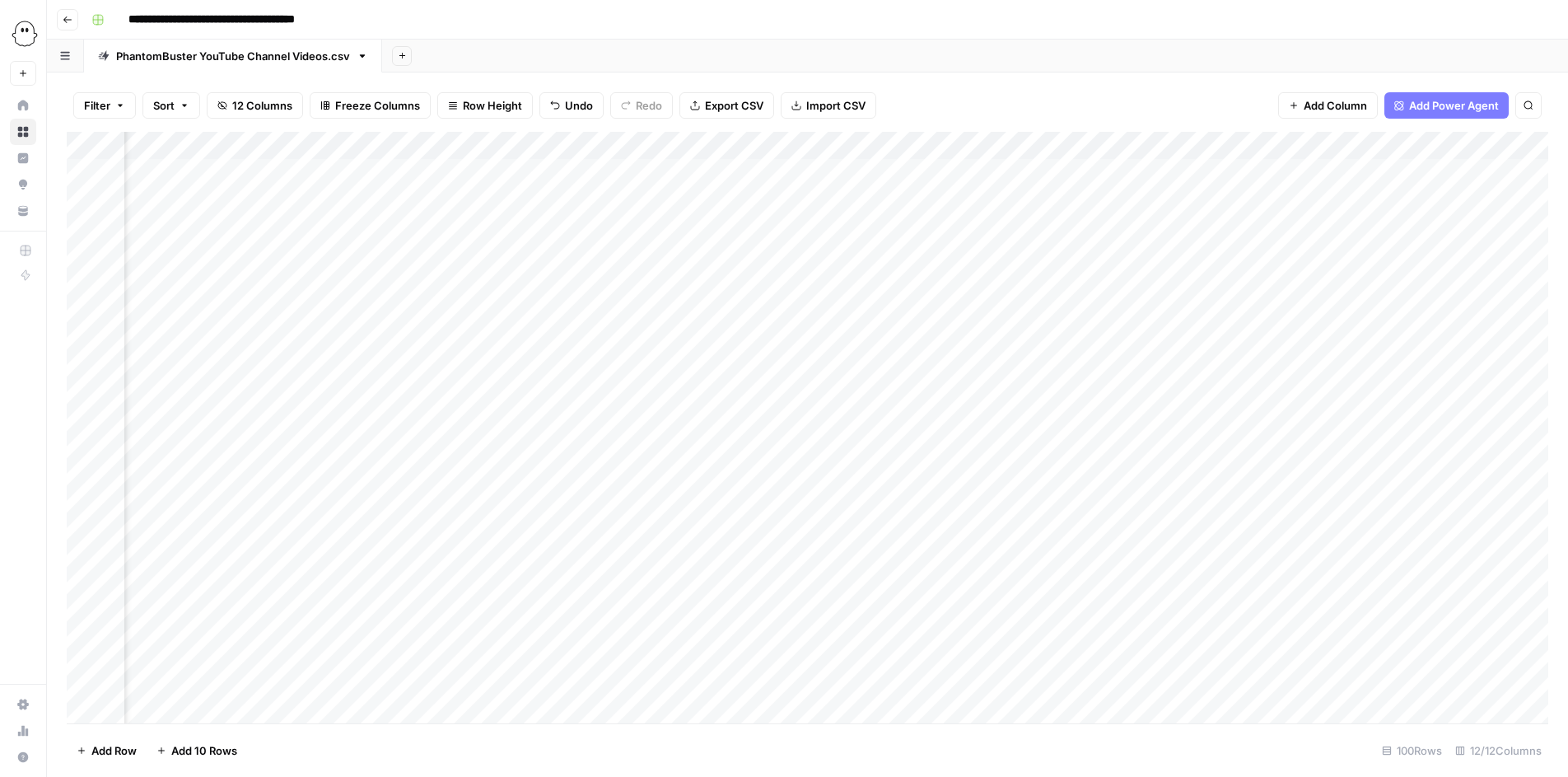
scroll to position [0, 1751]
click at [1208, 172] on div "Add Column" at bounding box center [808, 427] width 1482 height 591
click at [1204, 198] on div "Add Column" at bounding box center [808, 427] width 1482 height 591
click at [1204, 225] on div "Add Column" at bounding box center [808, 427] width 1482 height 591
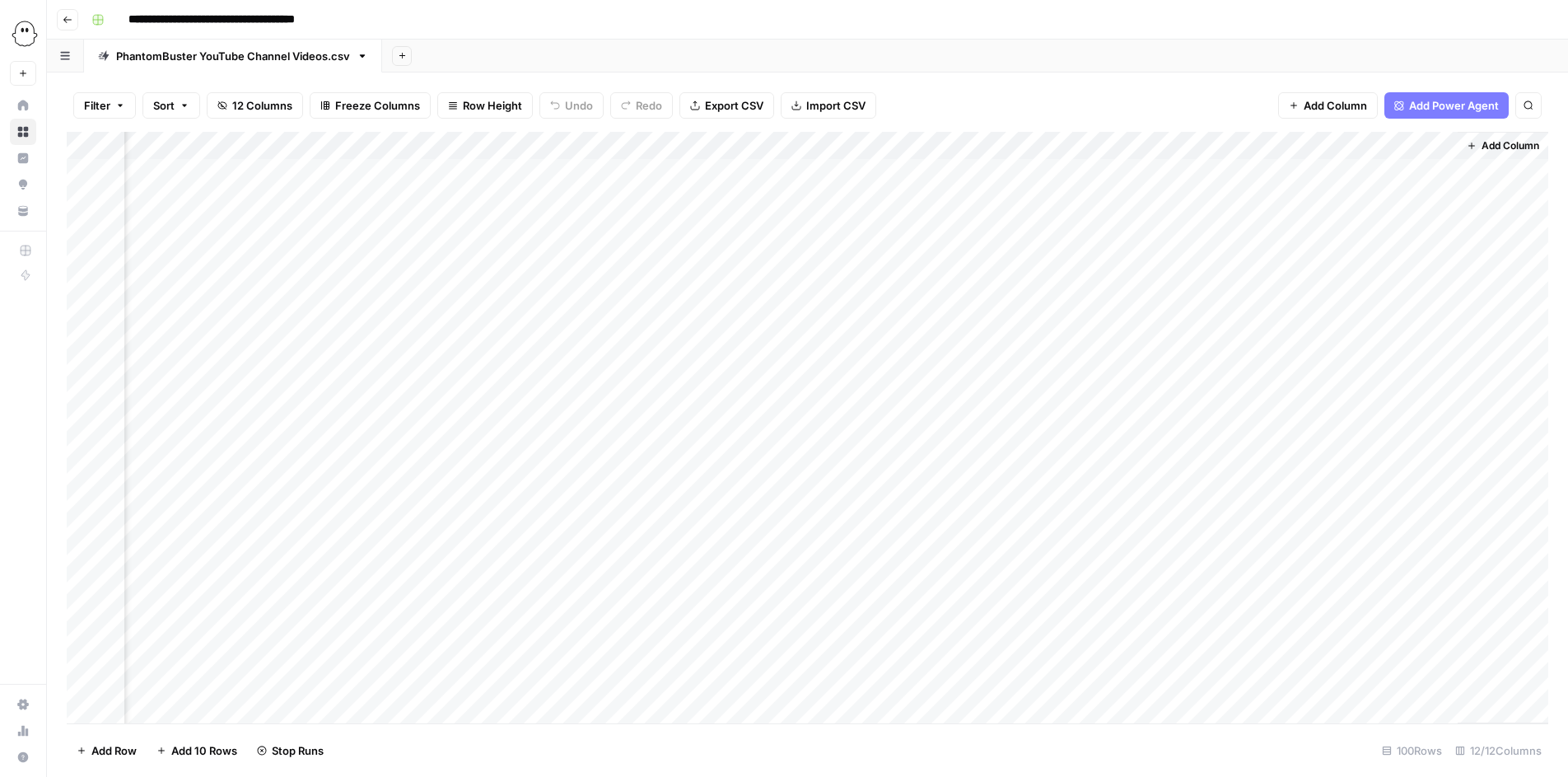
click at [1094, 170] on div "Add Column" at bounding box center [808, 427] width 1482 height 591
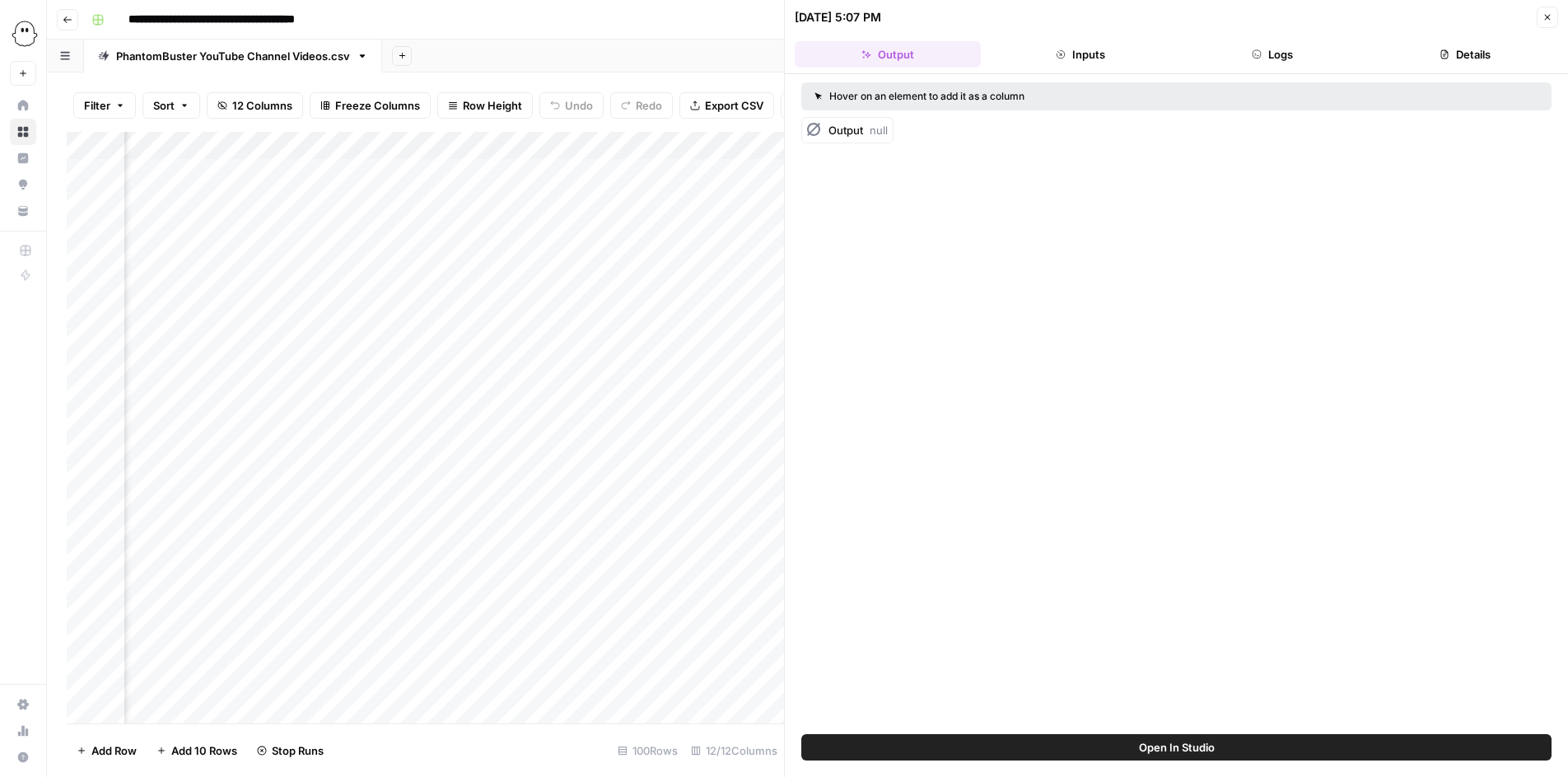
click at [1047, 50] on button "Inputs" at bounding box center [1080, 54] width 186 height 26
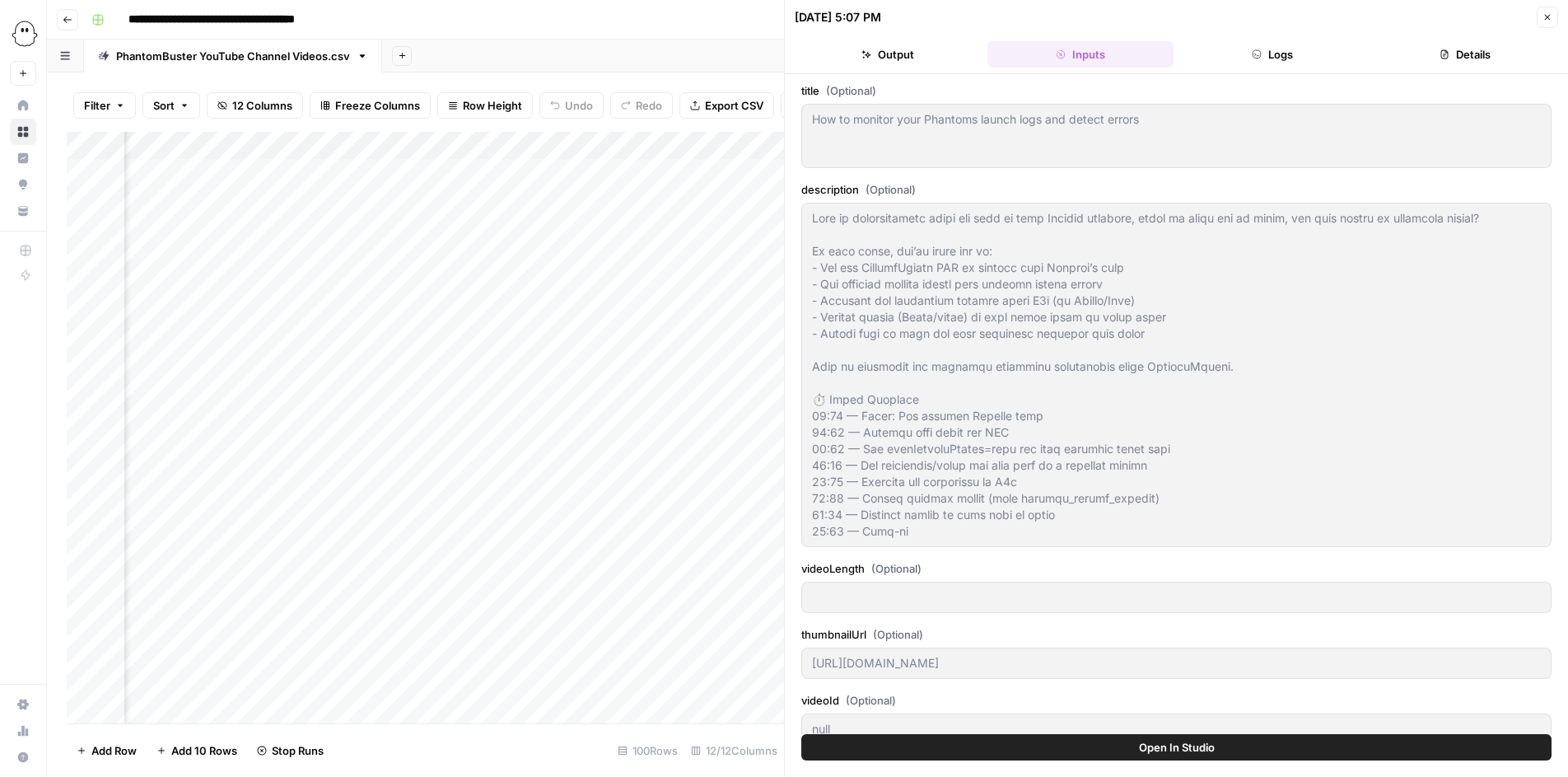
click at [1267, 55] on button "Logs" at bounding box center [1273, 54] width 186 height 26
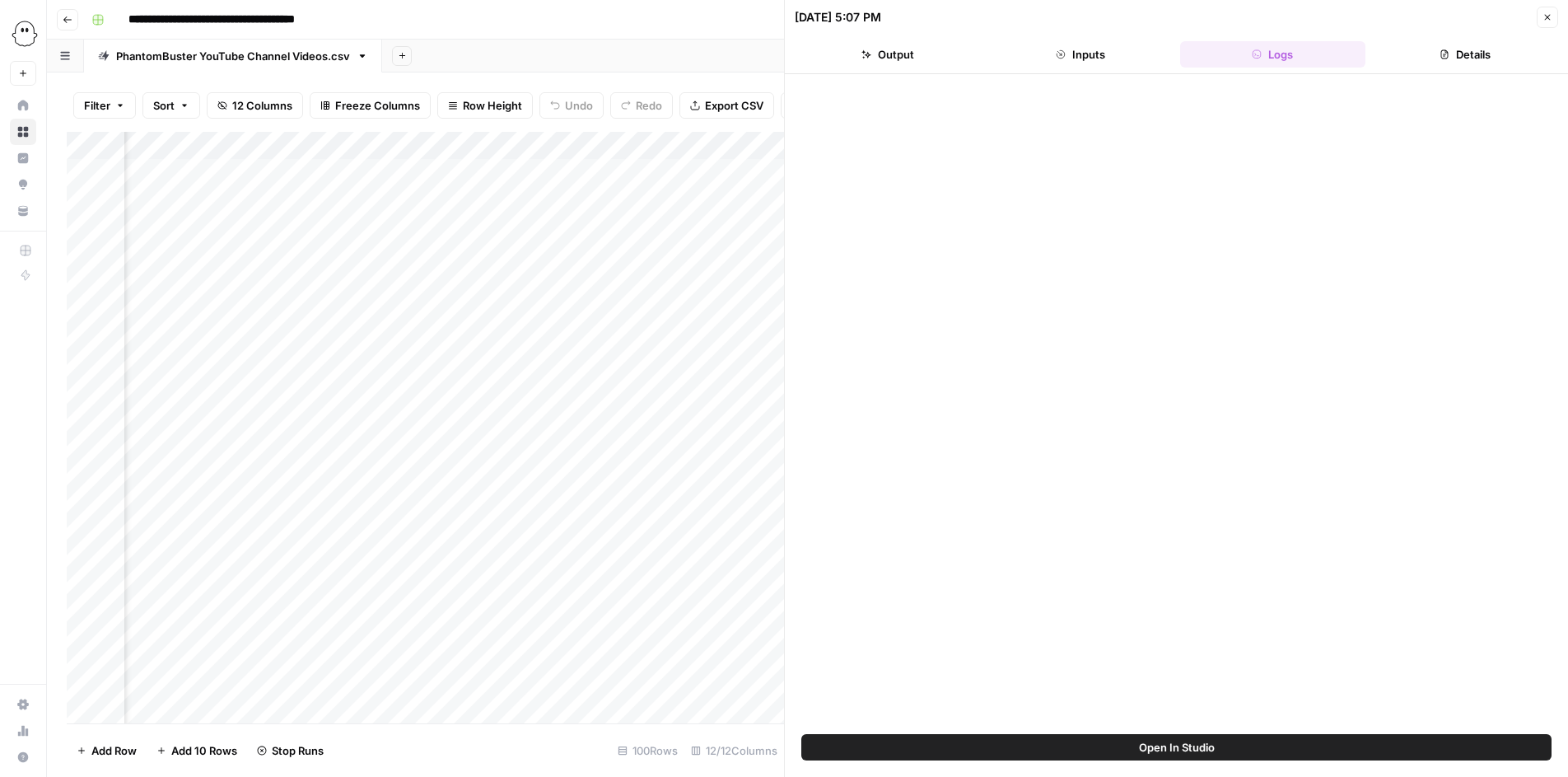
click at [1113, 63] on button "Inputs" at bounding box center [1080, 54] width 186 height 26
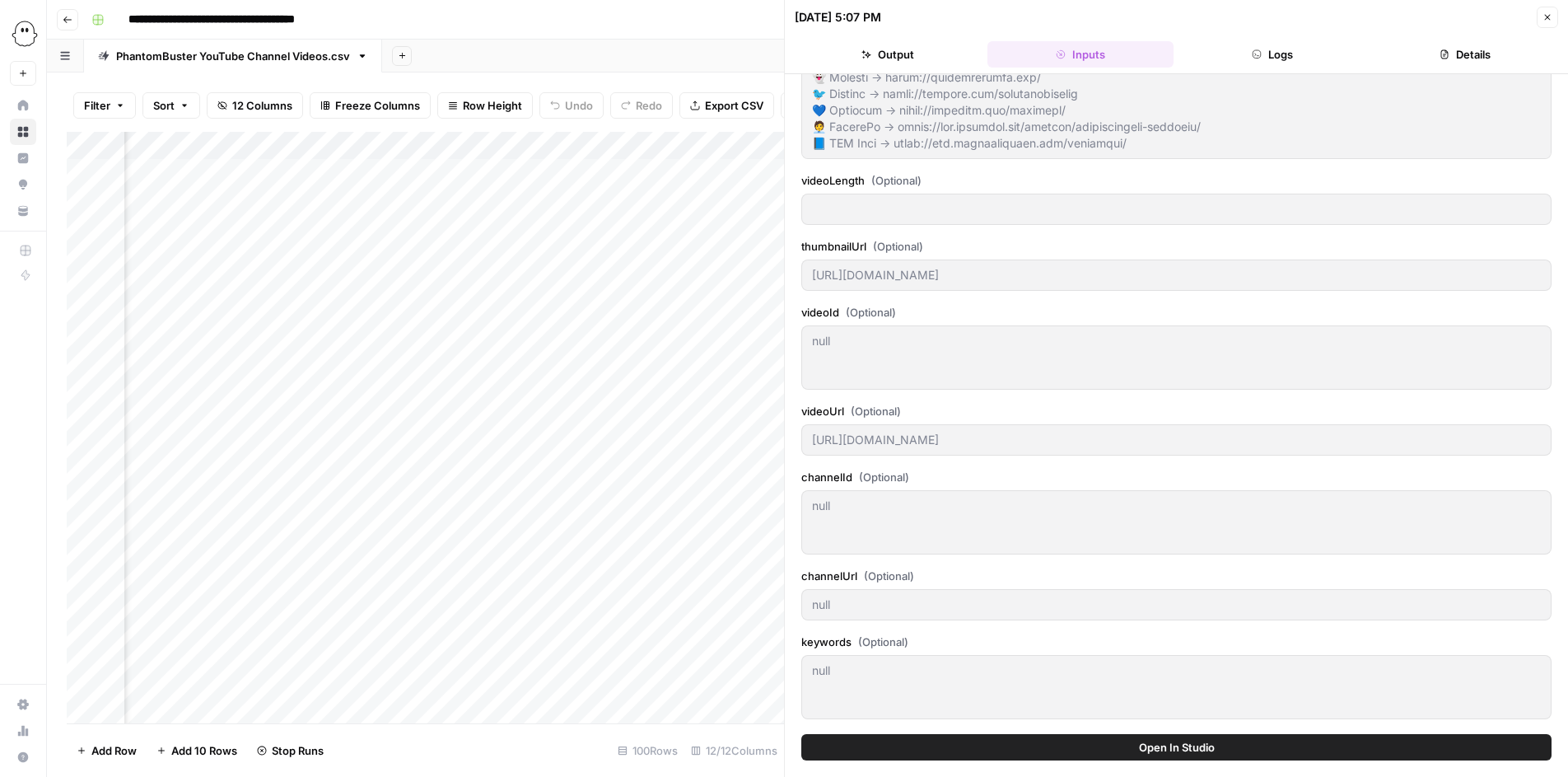
scroll to position [0, 0]
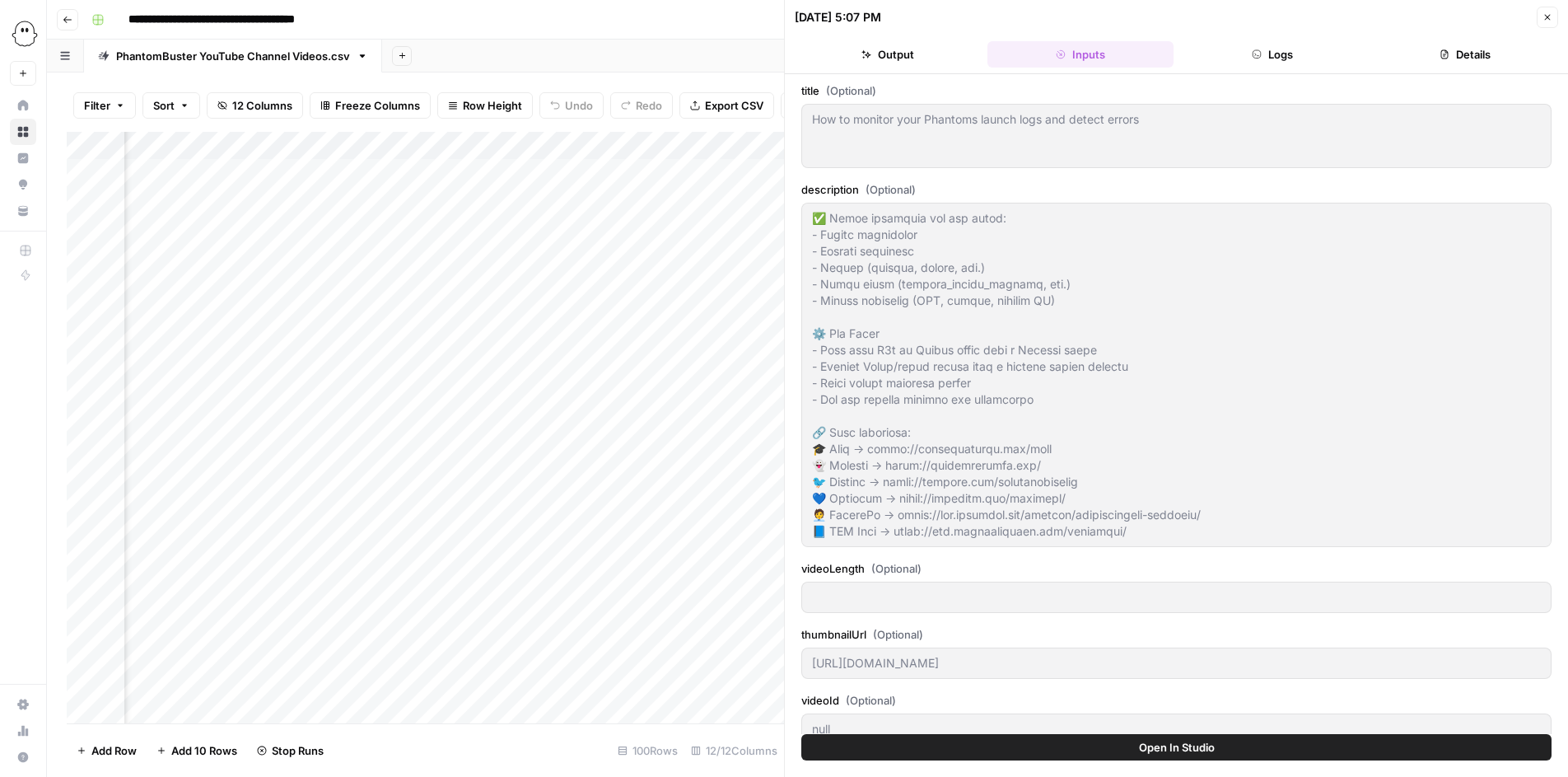
click at [1263, 54] on button "Logs" at bounding box center [1273, 54] width 186 height 26
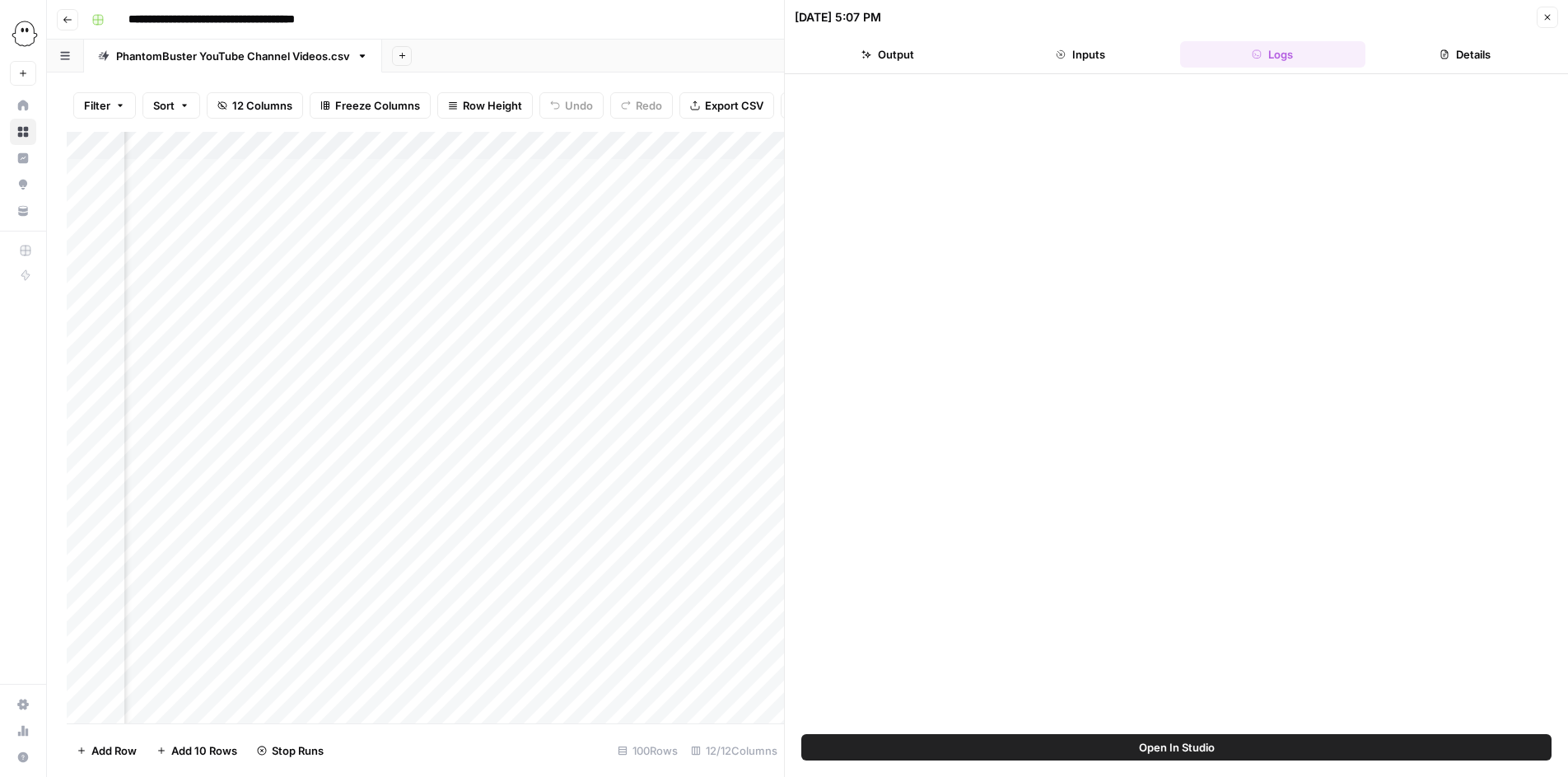
click at [1436, 52] on button "Details" at bounding box center [1465, 54] width 186 height 26
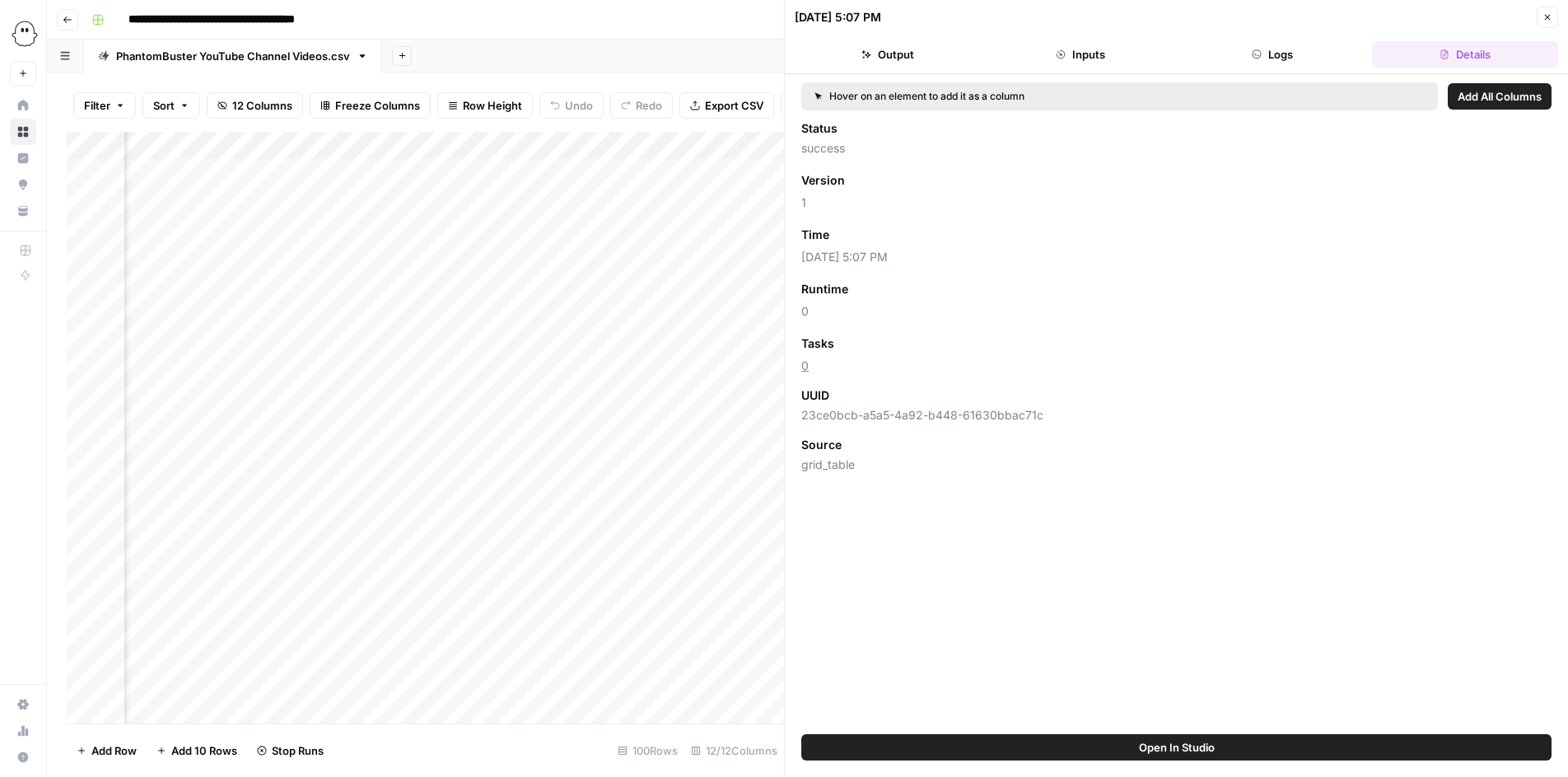
click at [1138, 47] on button "Inputs" at bounding box center [1080, 54] width 186 height 26
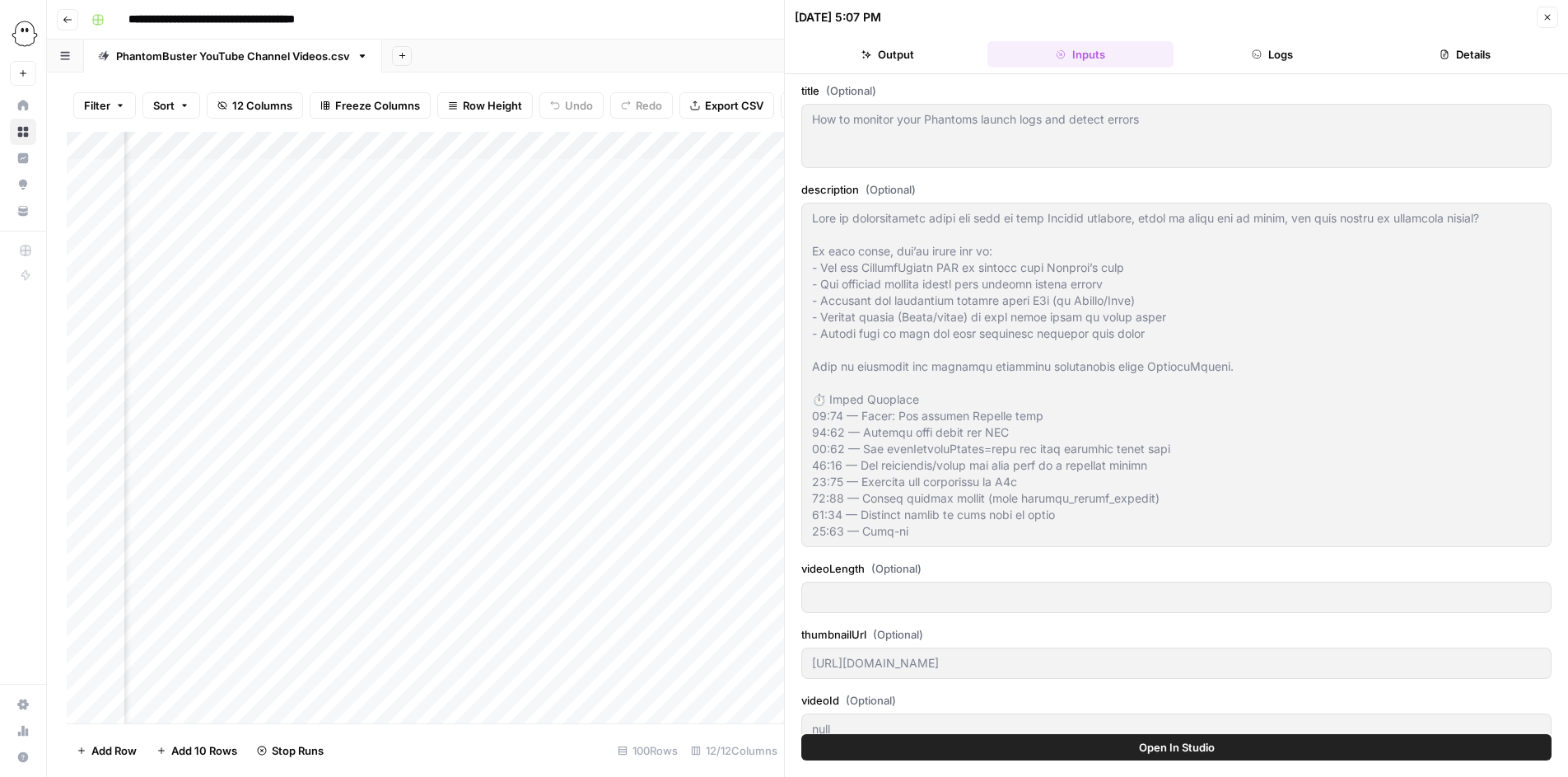
click at [862, 53] on icon "button" at bounding box center [867, 54] width 10 height 10
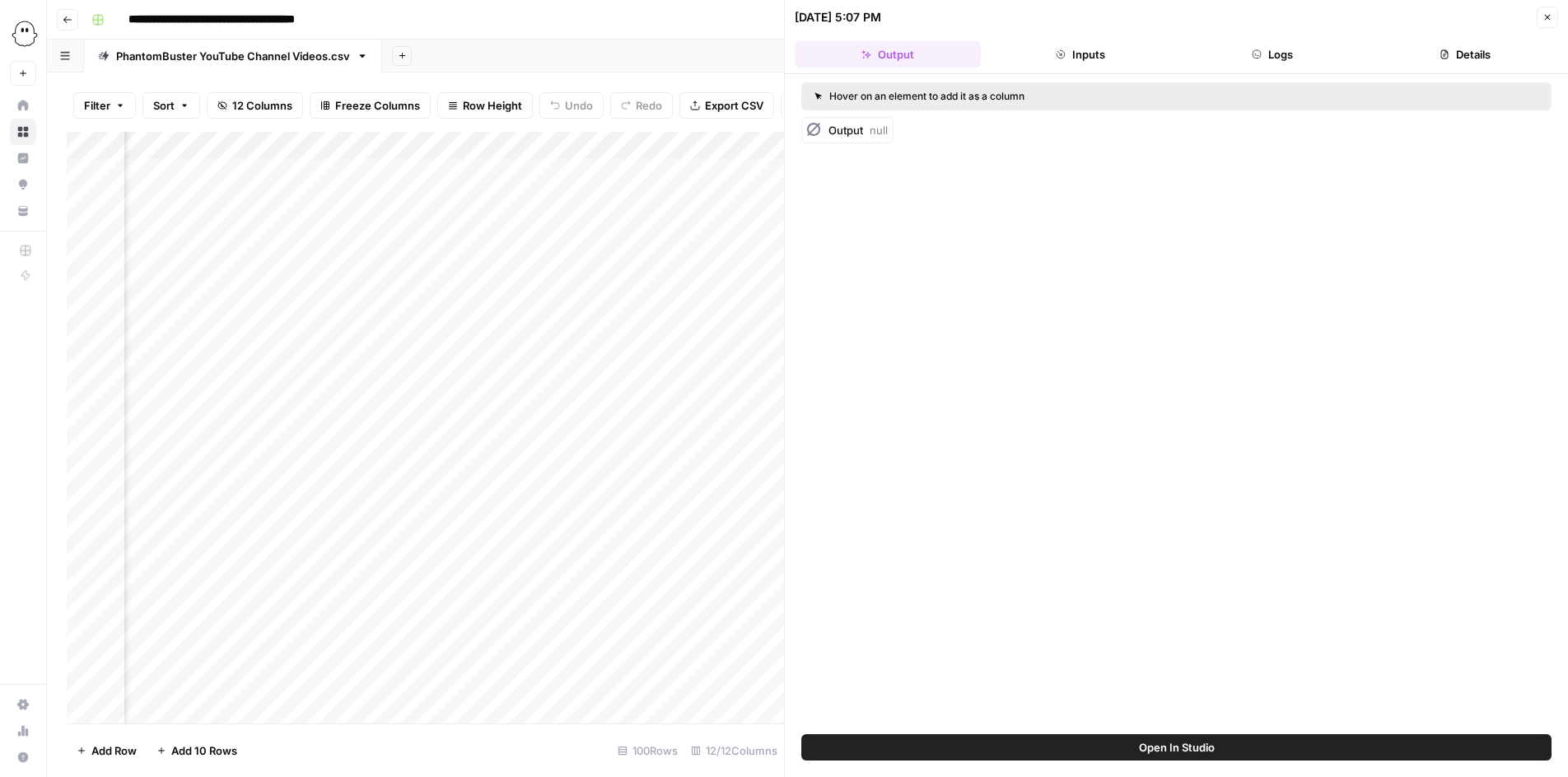
click at [835, 132] on span "Output" at bounding box center [846, 130] width 35 height 14
click at [869, 127] on div "Output null" at bounding box center [858, 130] width 59 height 16
click at [841, 96] on div "Hover on an element to add it as a column" at bounding box center [1047, 96] width 467 height 14
drag, startPoint x: 807, startPoint y: 96, endPoint x: 786, endPoint y: 96, distance: 21.0
click at [790, 96] on div "09/22/25 at 5:07 PM Close Output Inputs Logs Details Hover on an element to add…" at bounding box center [1177, 388] width 784 height 777
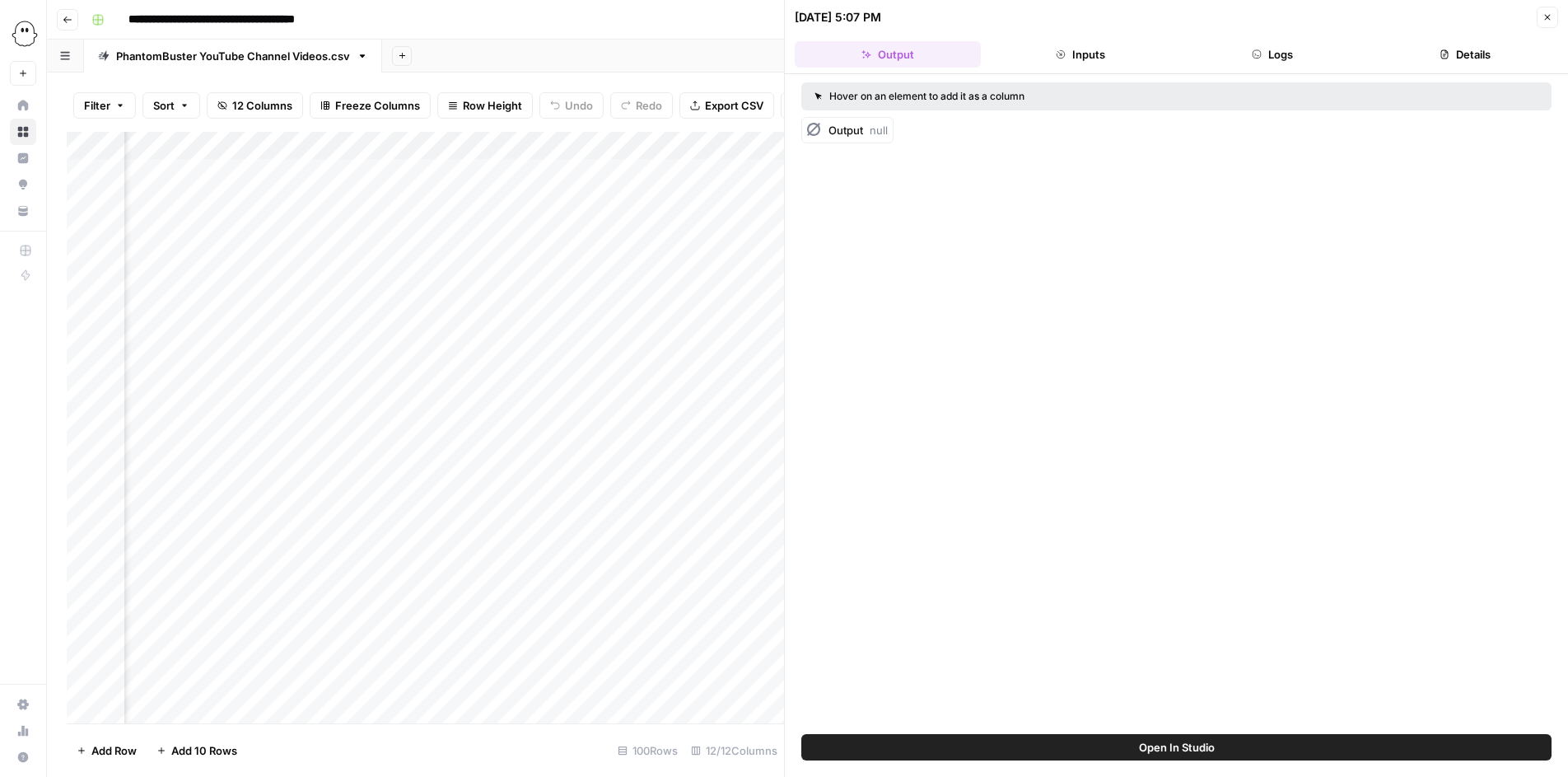
click at [1003, 143] on div "Hover on an element to add it as a column Output null" at bounding box center [1176, 404] width 784 height 660
click at [1550, 15] on icon "button" at bounding box center [1548, 17] width 10 height 10
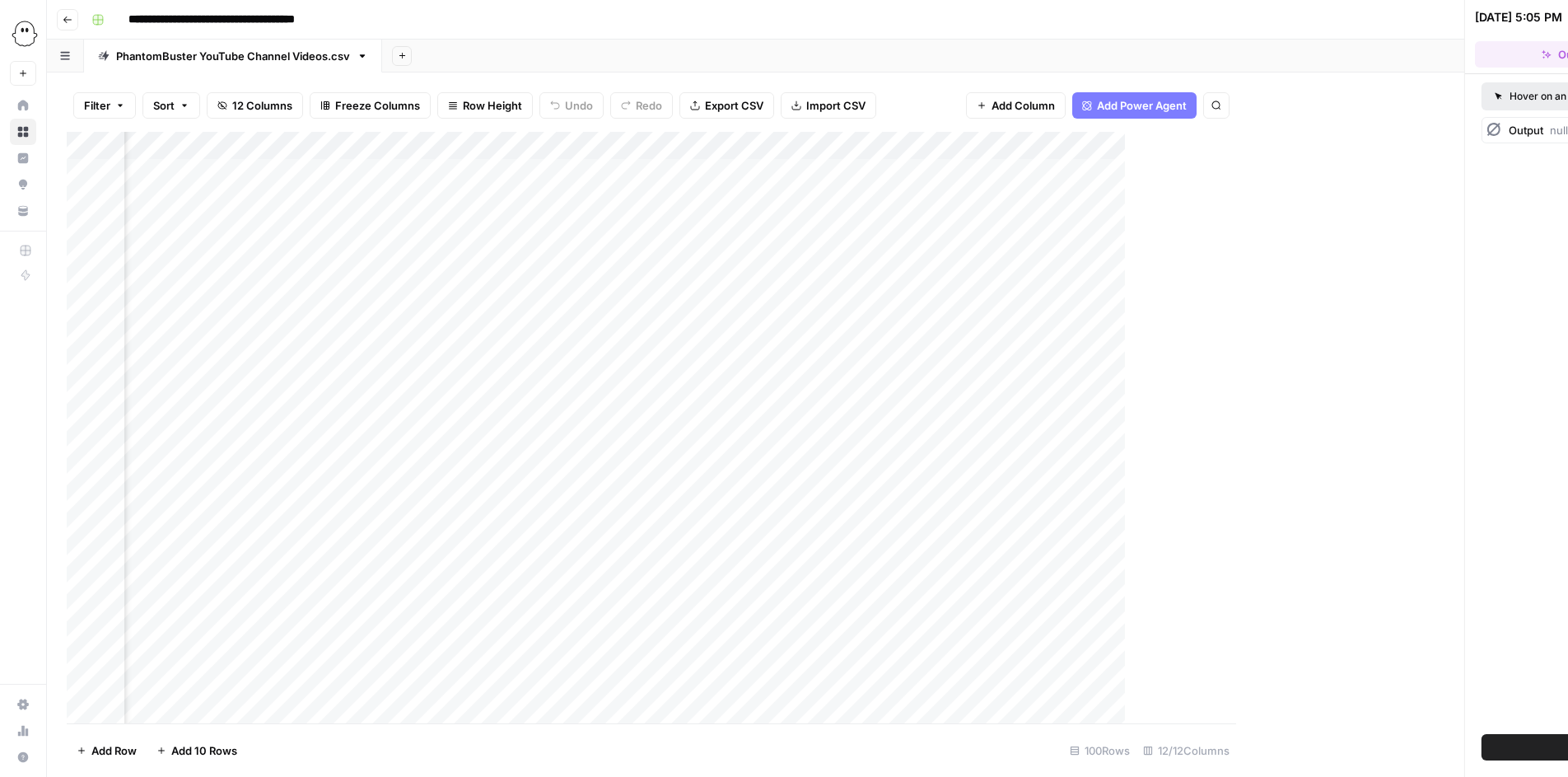
scroll to position [0, 1731]
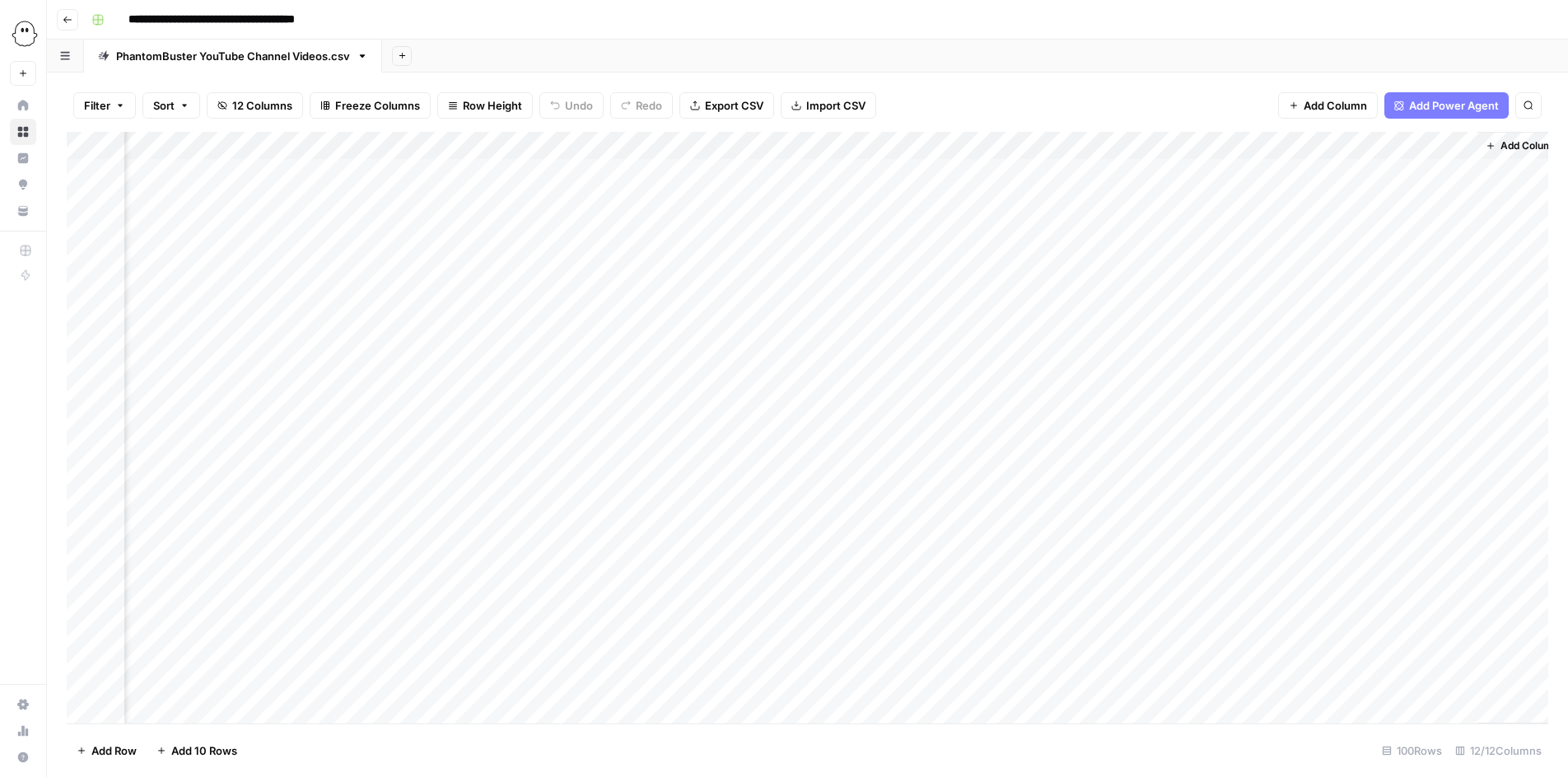
click at [1310, 103] on span "Add Column" at bounding box center [1336, 105] width 64 height 16
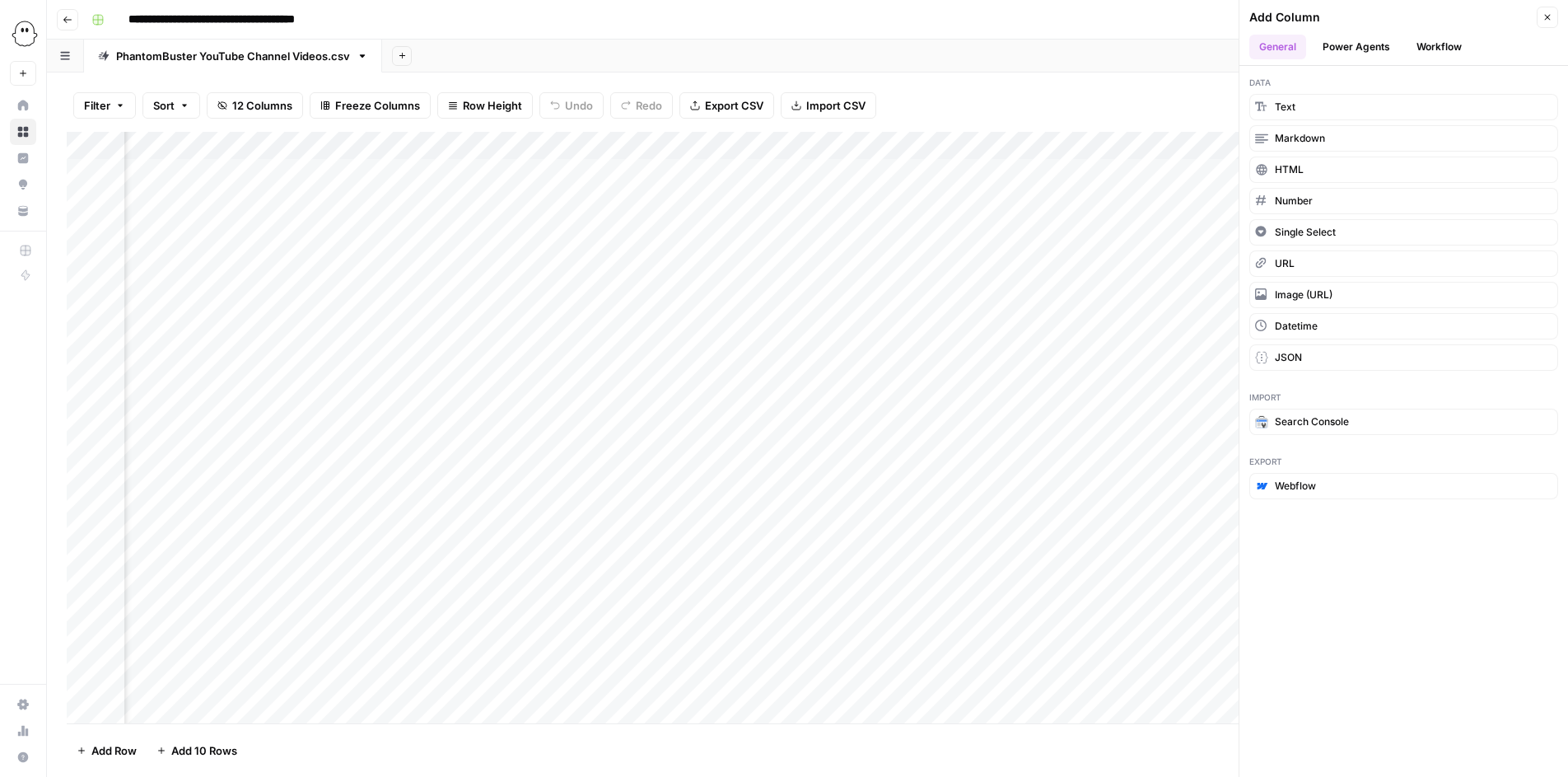
click at [1374, 45] on button "Power Agents" at bounding box center [1356, 47] width 87 height 25
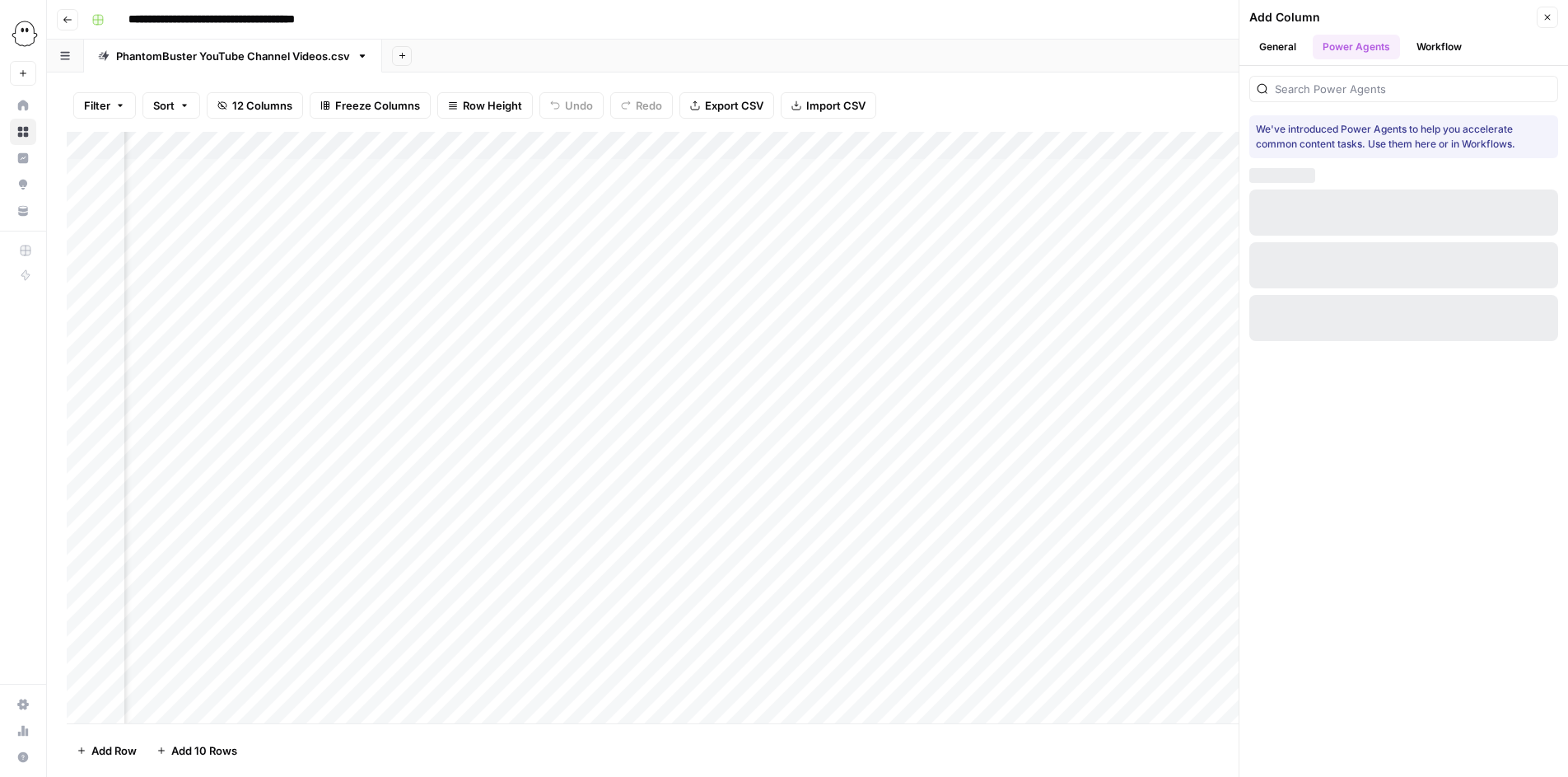
click at [1433, 47] on button "Workflow" at bounding box center [1439, 47] width 65 height 25
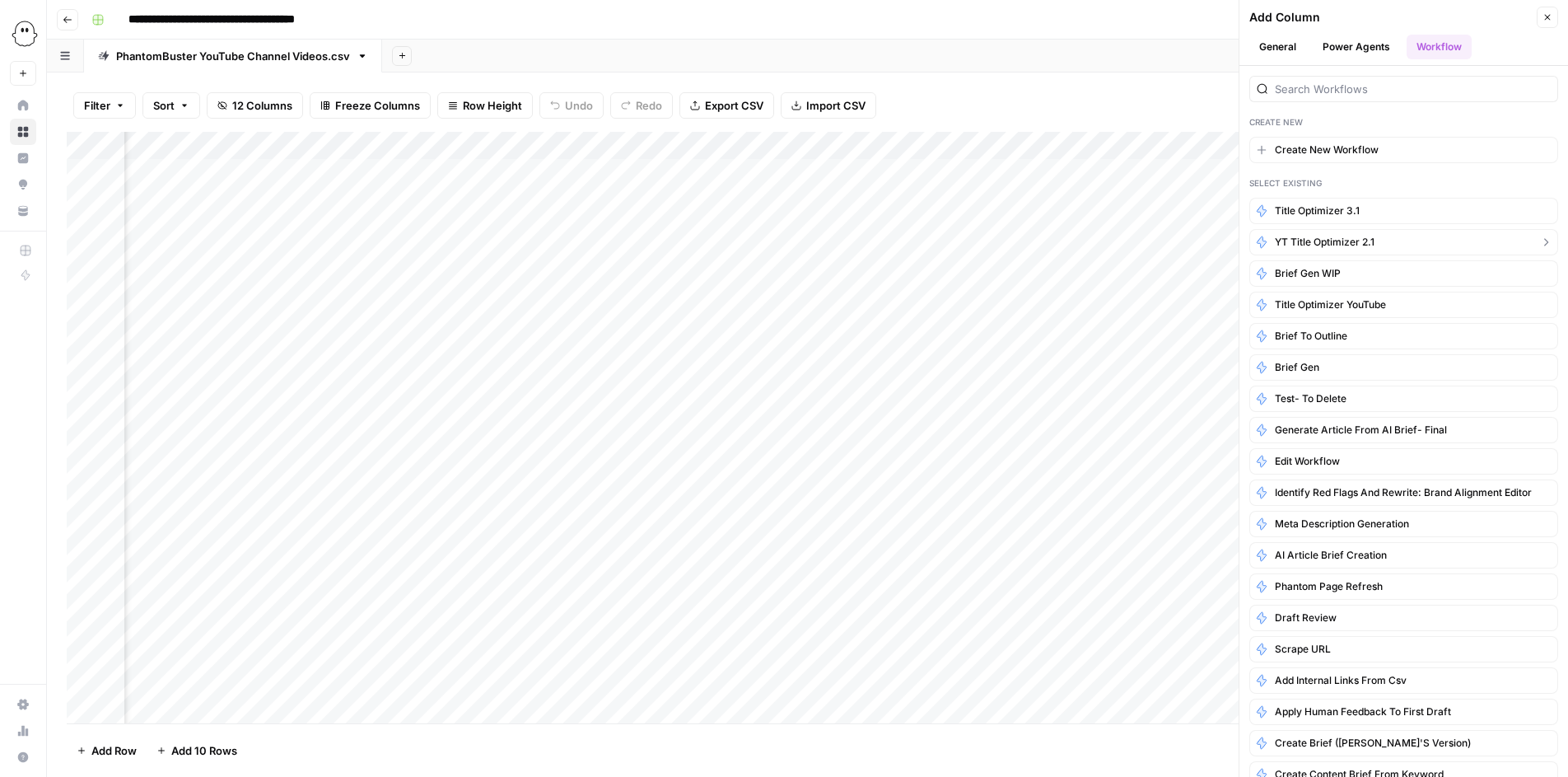
click at [1341, 239] on span "YT Title optimizer 2.1" at bounding box center [1325, 242] width 100 height 14
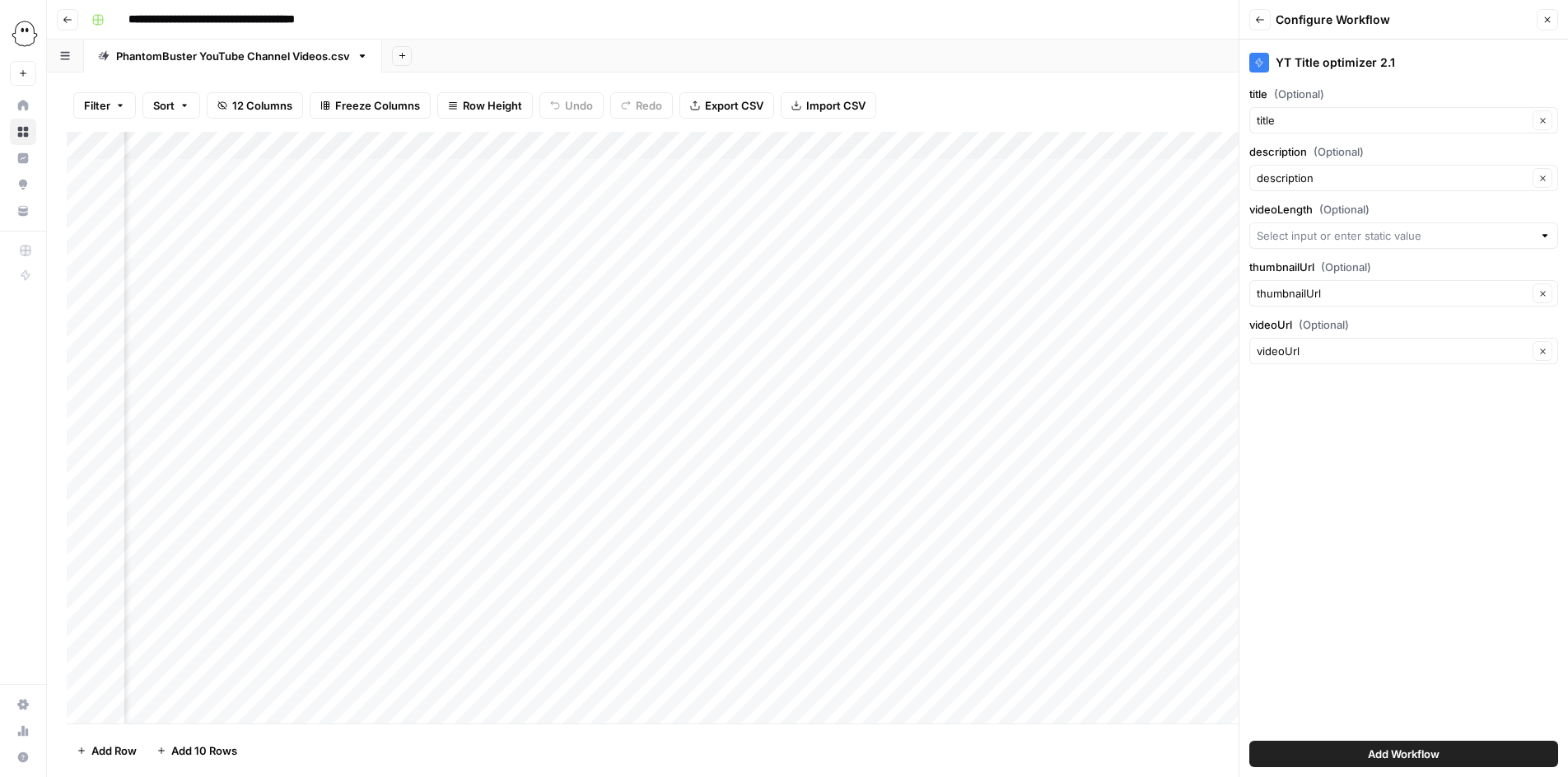
click at [1264, 16] on icon "button" at bounding box center [1260, 19] width 10 height 10
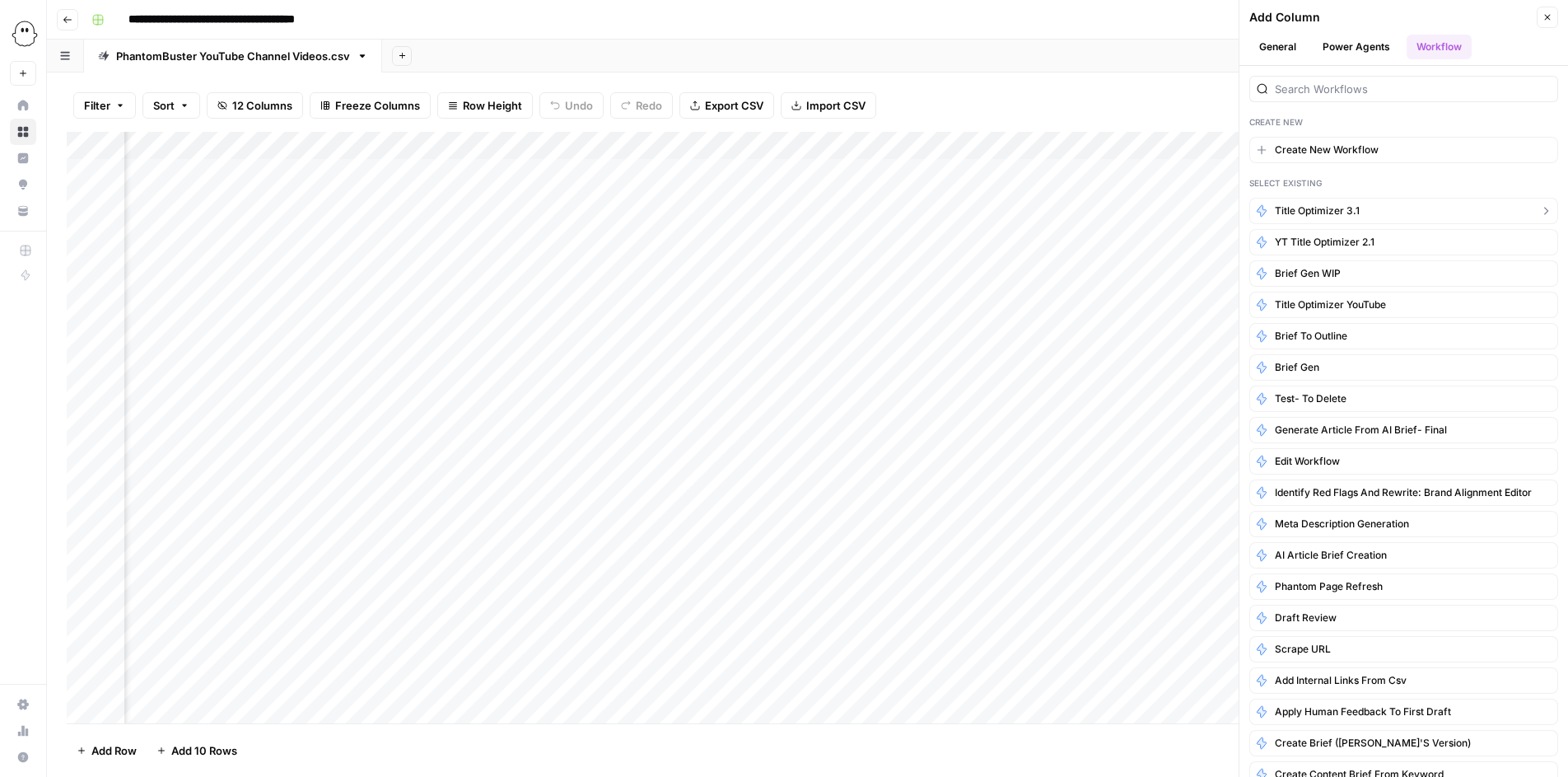
click at [1315, 209] on span "Title Optimizer 3.1" at bounding box center [1318, 211] width 85 height 14
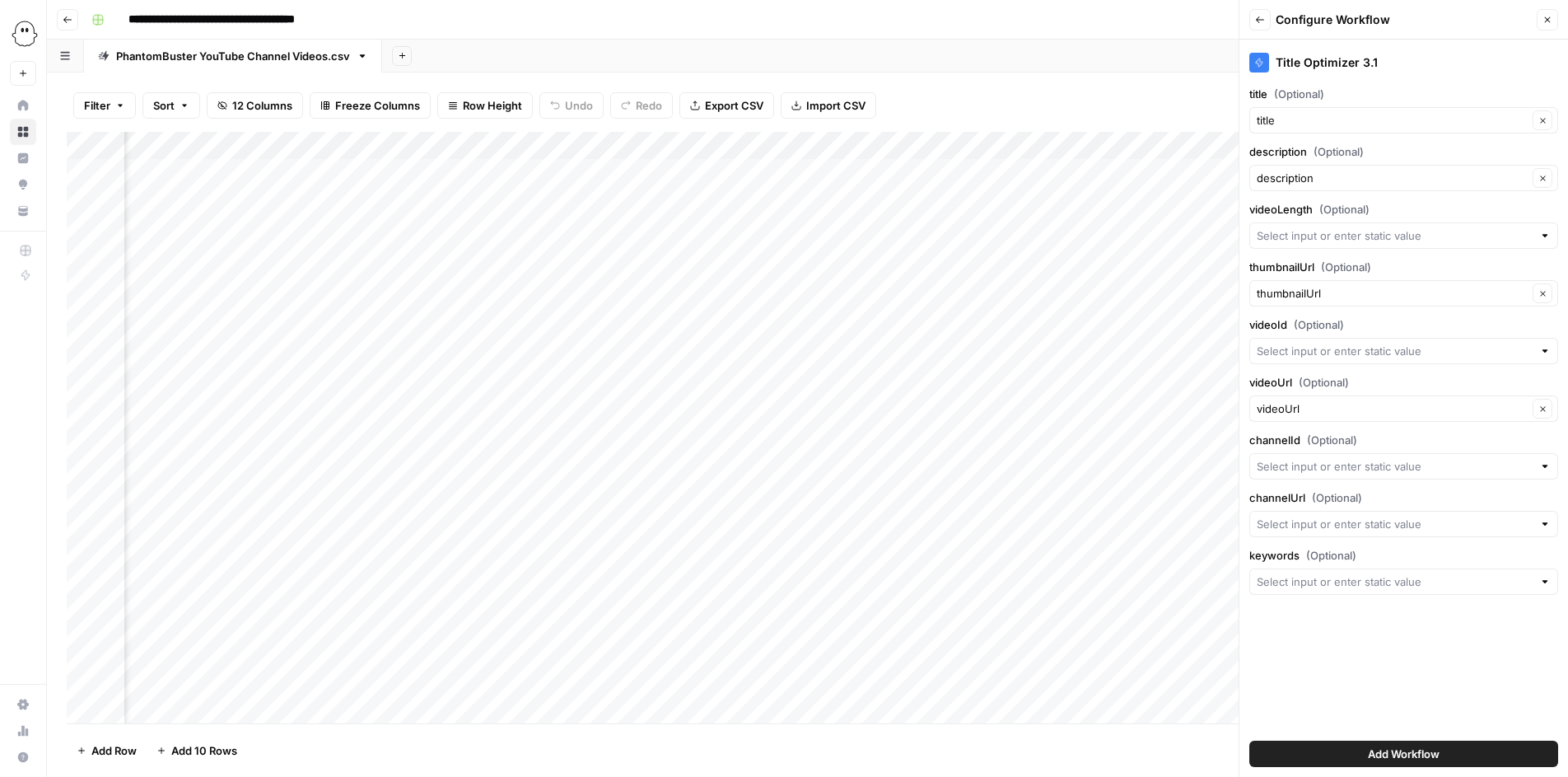
click at [1358, 751] on button "Add Workflow" at bounding box center [1404, 753] width 309 height 26
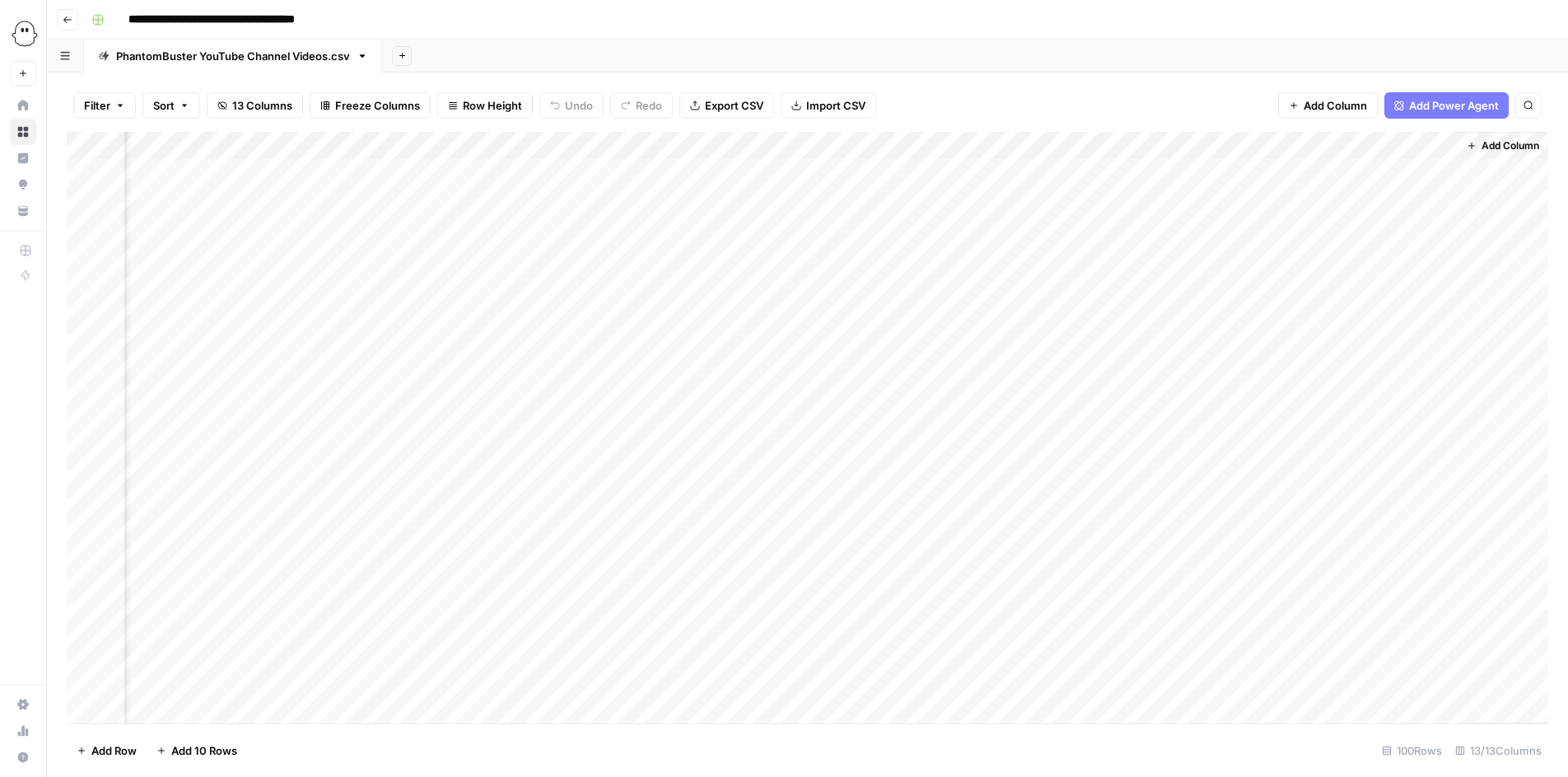
scroll to position [0, 1935]
click at [1362, 175] on div "Add Column" at bounding box center [808, 427] width 1482 height 591
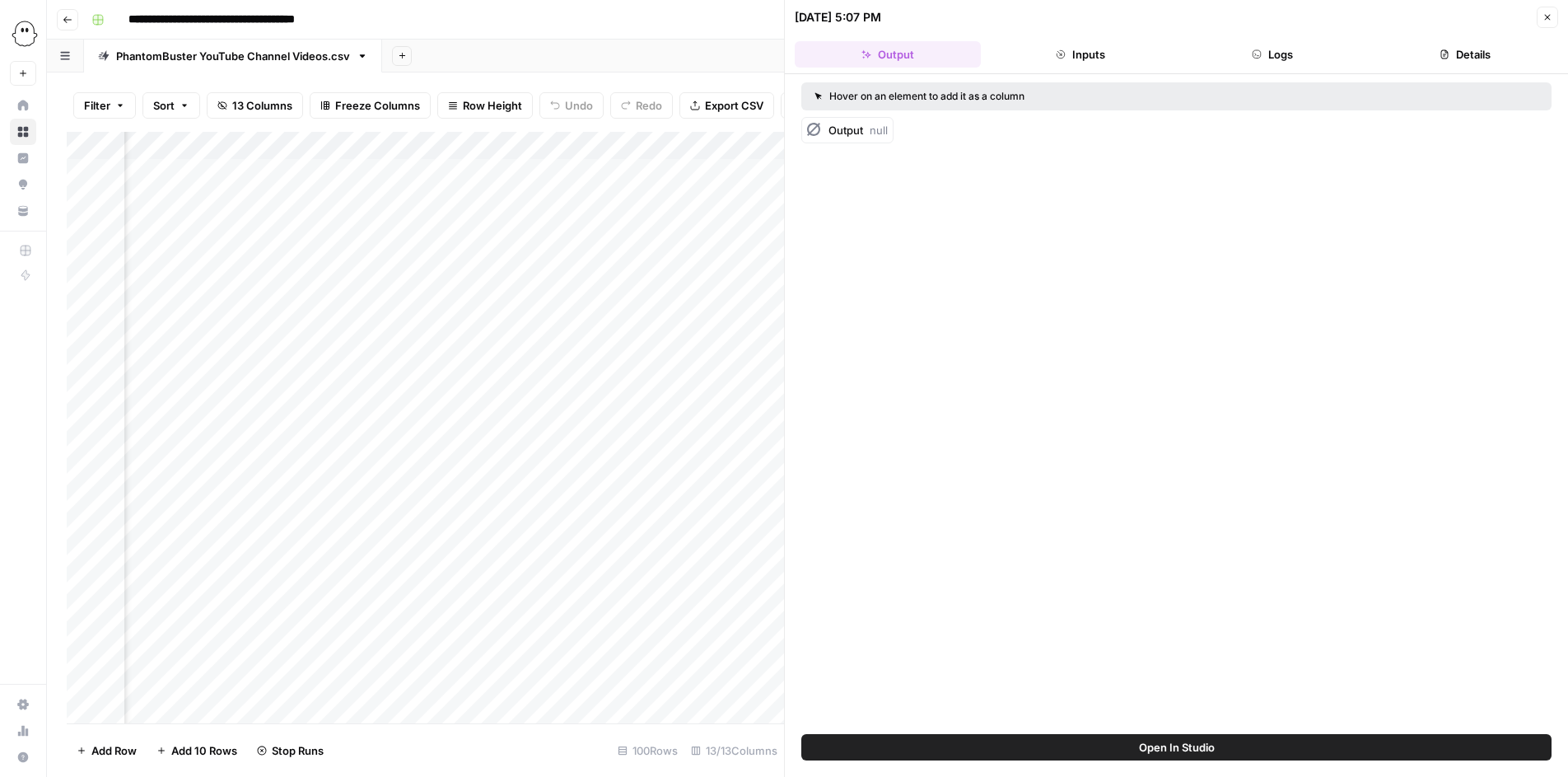
click at [1558, 14] on header "09/22/25 at 5:07 PM Close Output Inputs Logs Details" at bounding box center [1176, 37] width 784 height 74
click at [1538, 13] on button "Close" at bounding box center [1548, 17] width 21 height 21
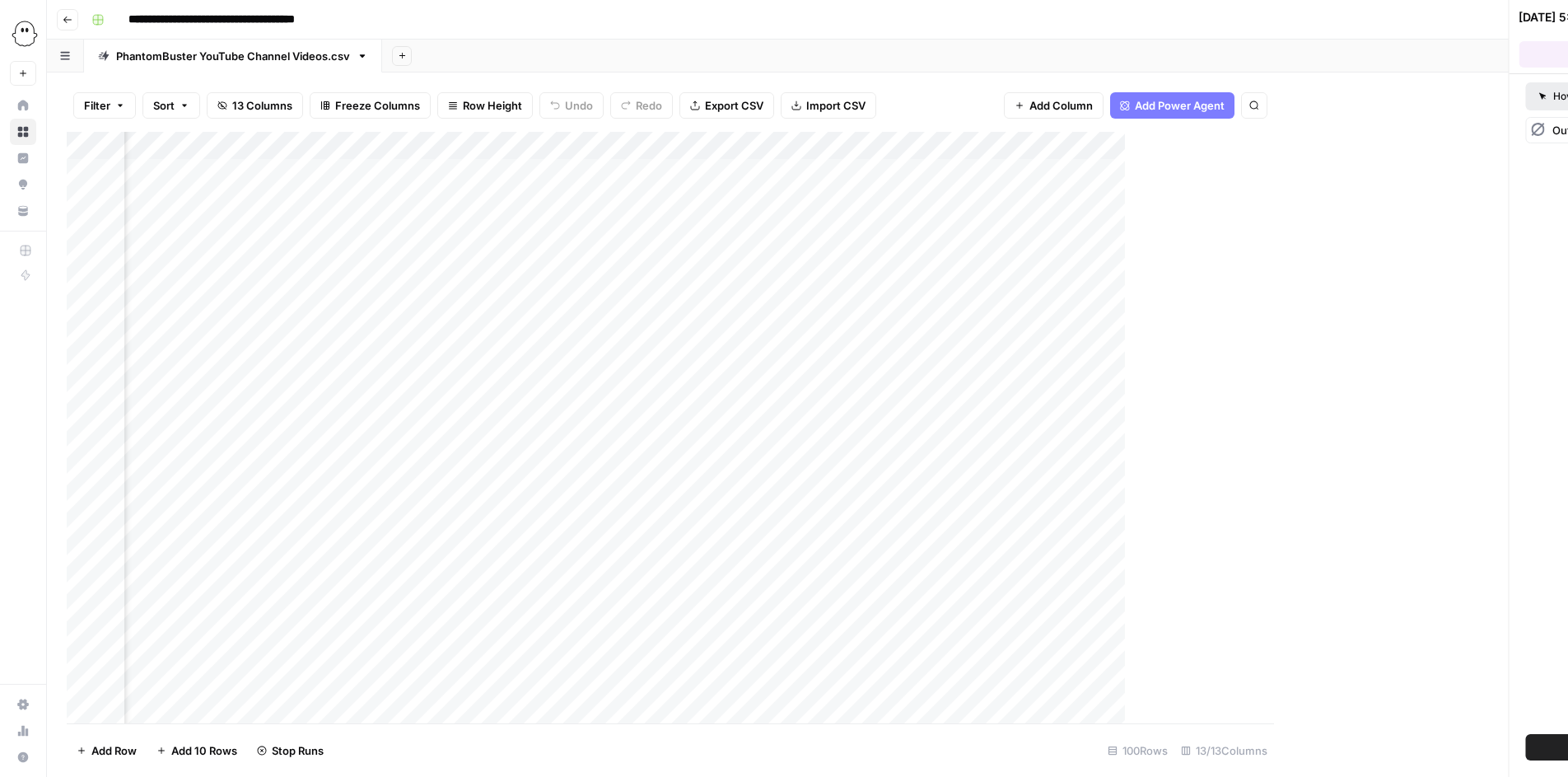
scroll to position [0, 1916]
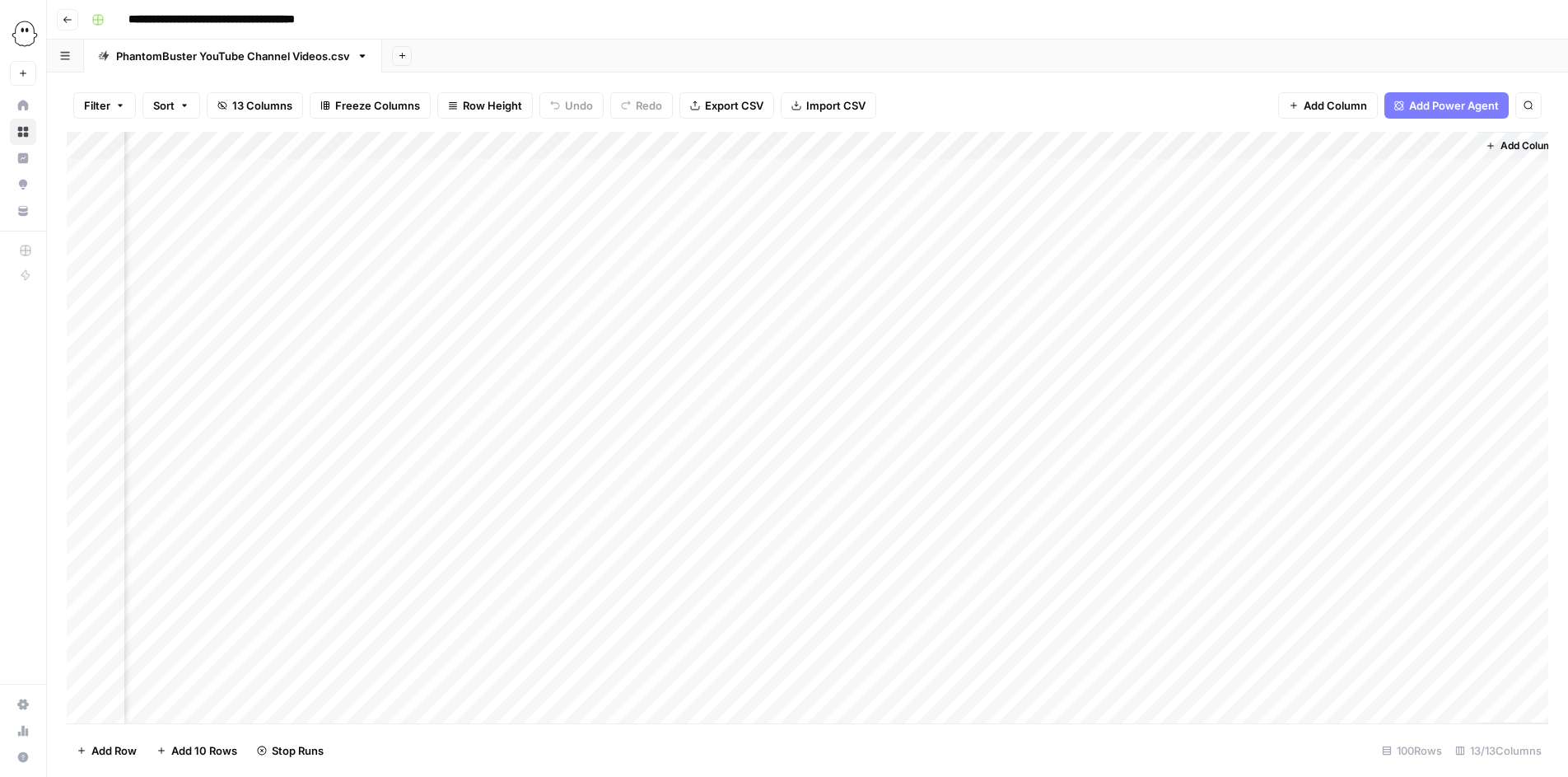
click at [1319, 103] on span "Add Column" at bounding box center [1336, 105] width 64 height 16
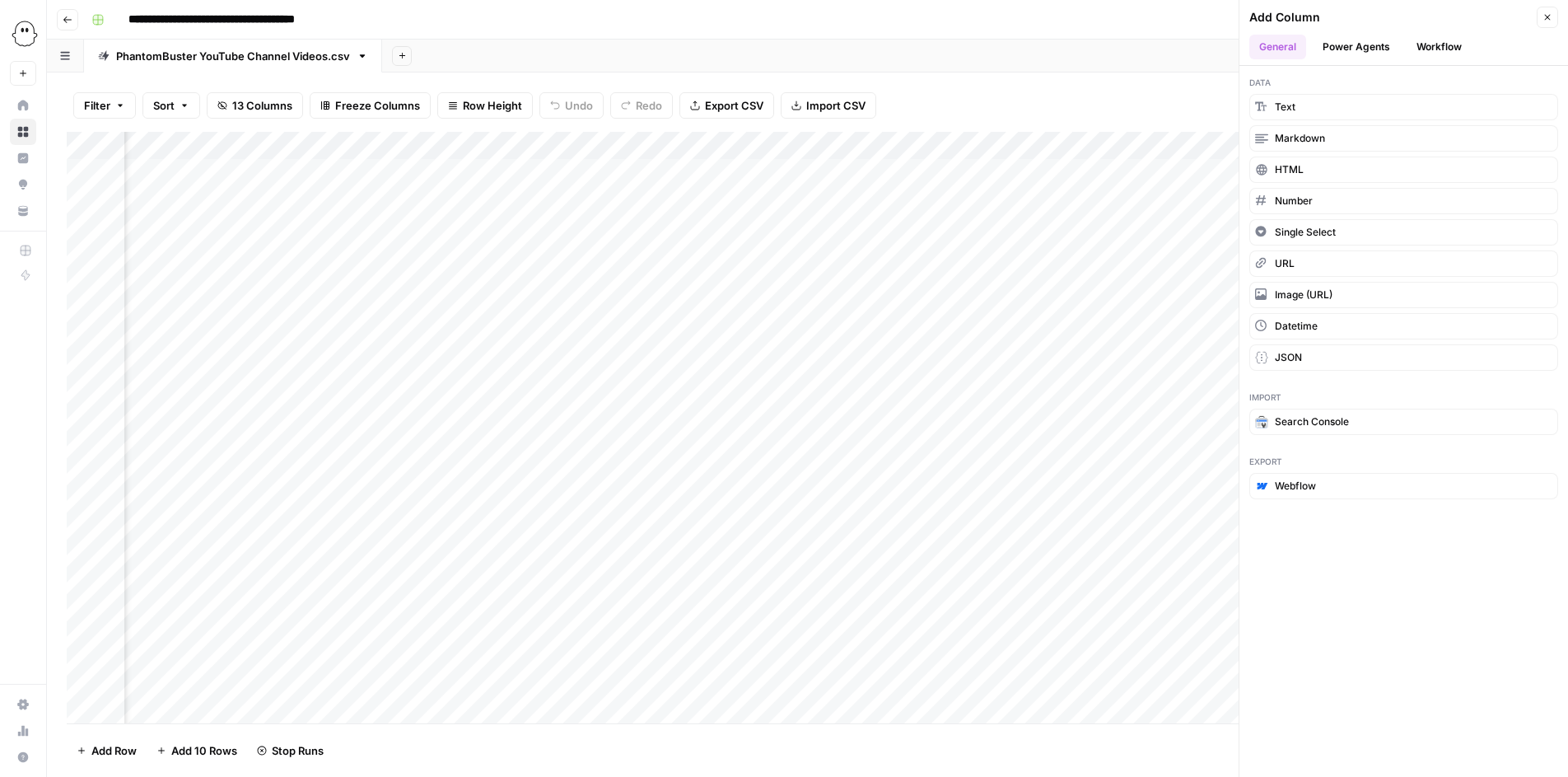
click at [1415, 42] on button "Workflow" at bounding box center [1439, 47] width 65 height 25
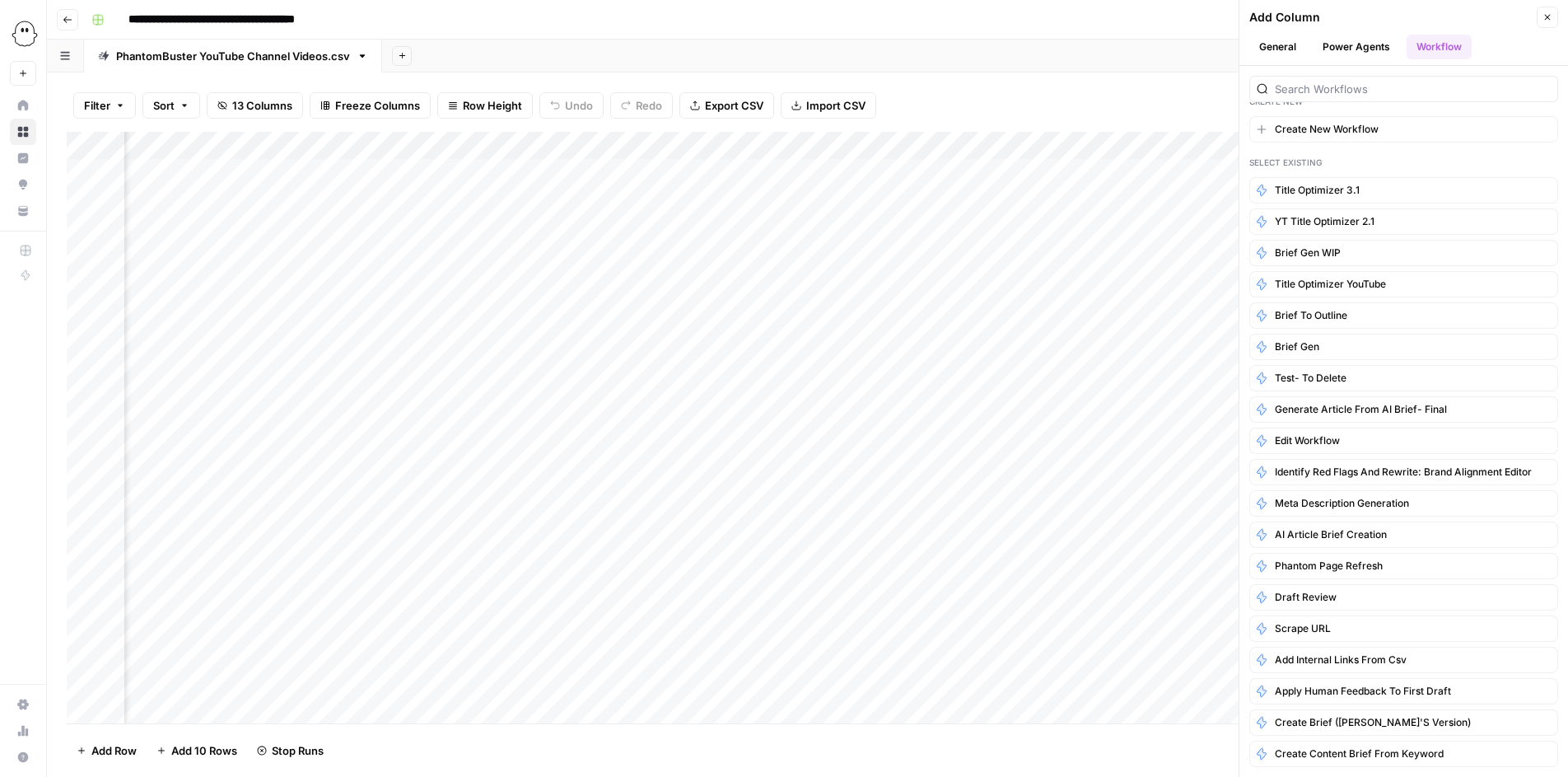
scroll to position [19, 0]
click at [1315, 288] on span "Title Optimizer YouTube" at bounding box center [1330, 285] width 111 height 14
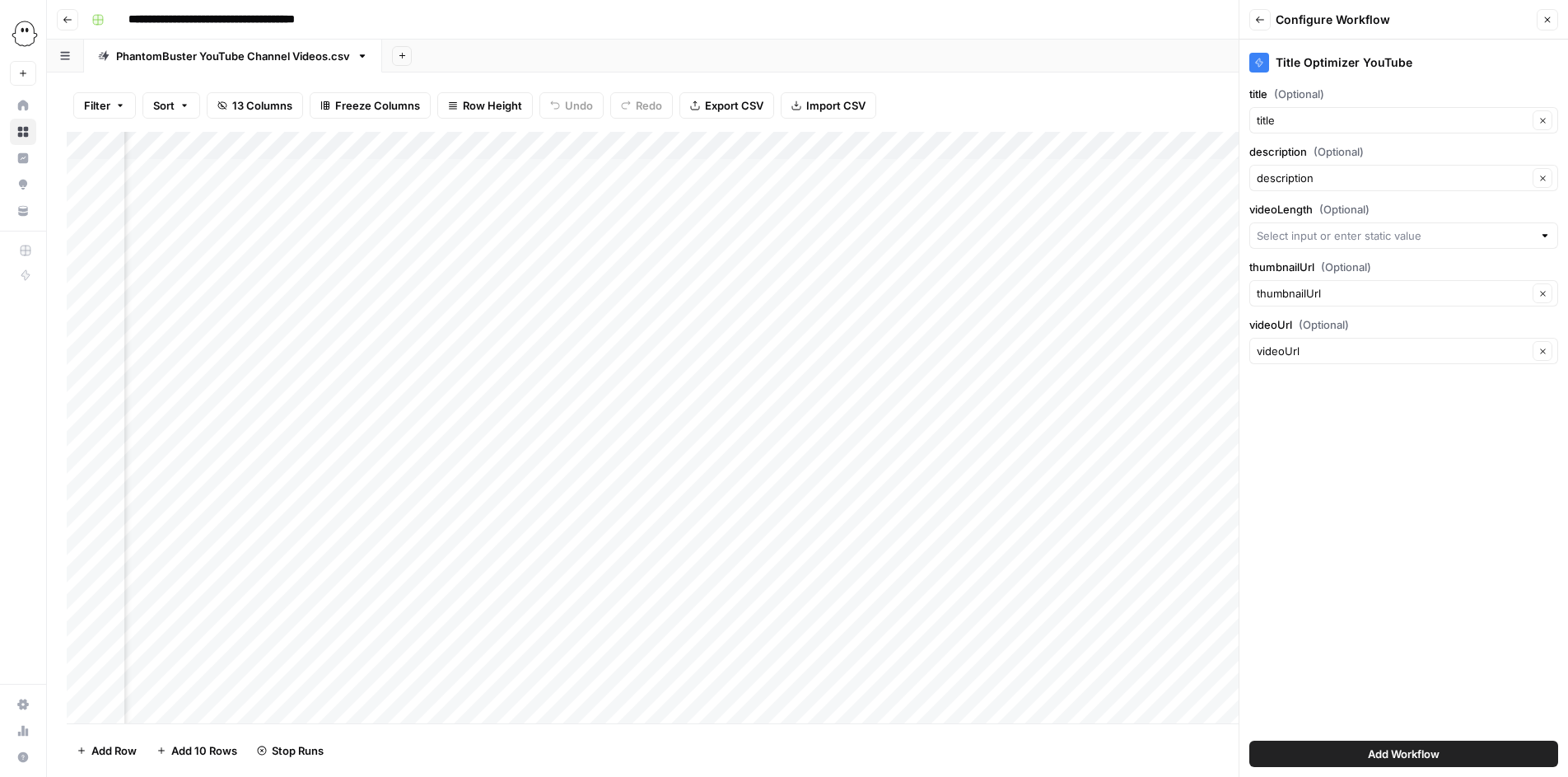
click at [1357, 757] on button "Add Workflow" at bounding box center [1404, 753] width 309 height 26
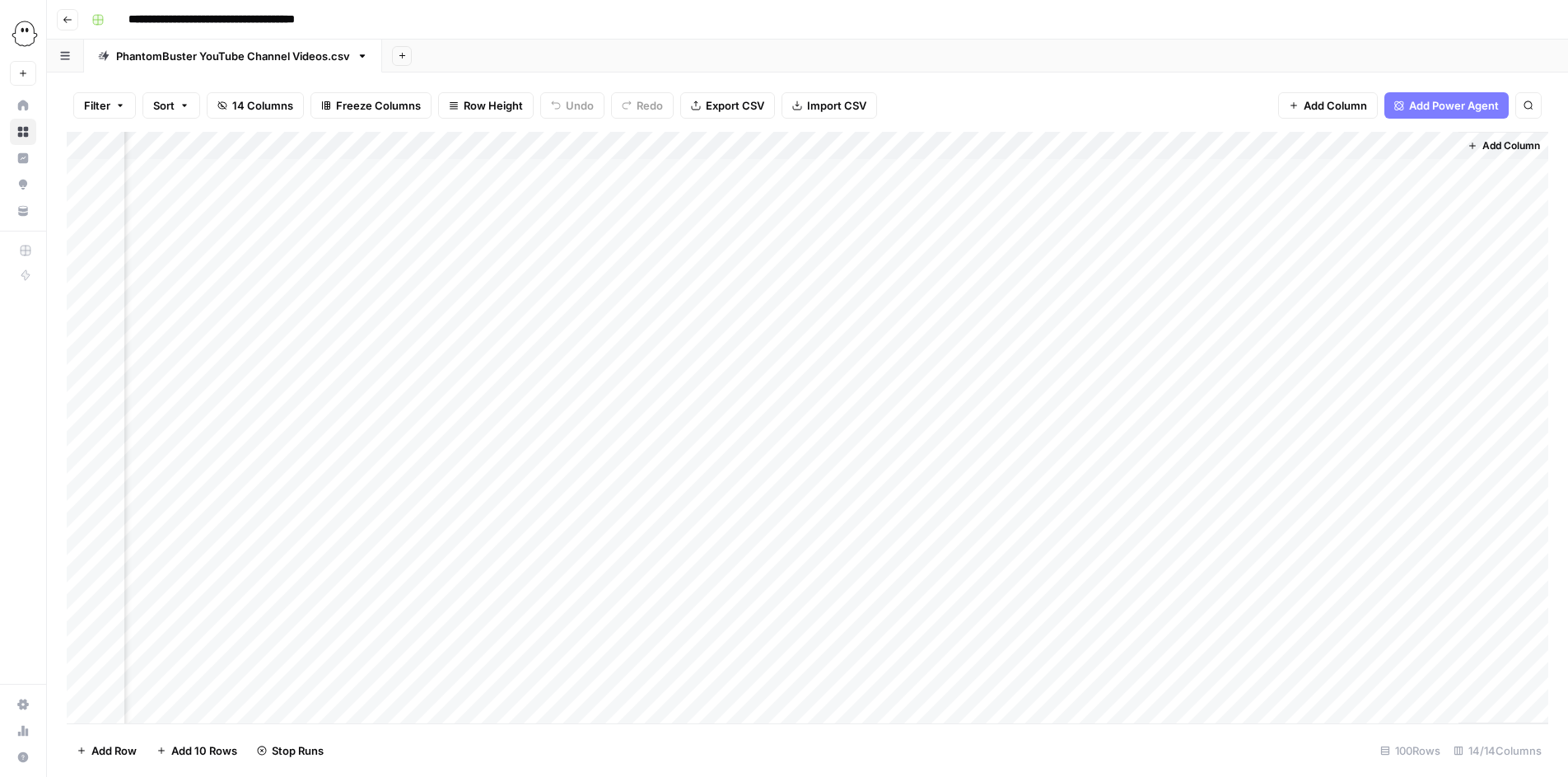
scroll to position [0, 2136]
click at [1355, 169] on div "Add Column" at bounding box center [808, 427] width 1482 height 591
click at [1057, 144] on div "Add Column" at bounding box center [808, 427] width 1482 height 591
click at [1359, 181] on div "Add Column" at bounding box center [808, 427] width 1482 height 591
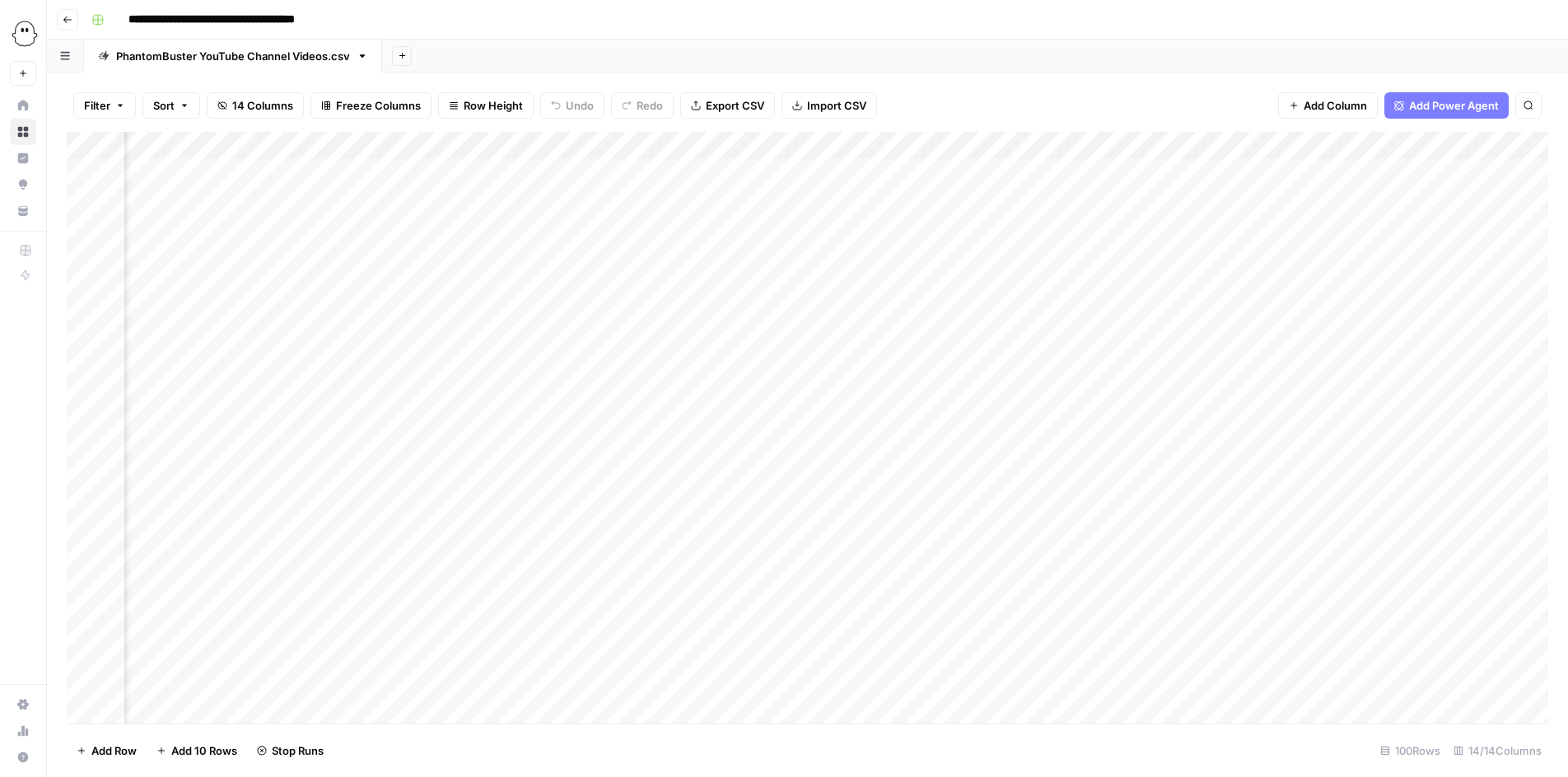
click at [561, 145] on div "Add Column" at bounding box center [808, 427] width 1482 height 591
click at [1215, 253] on div "Add Column" at bounding box center [808, 427] width 1482 height 591
click at [684, 146] on div "Add Column" at bounding box center [808, 427] width 1482 height 591
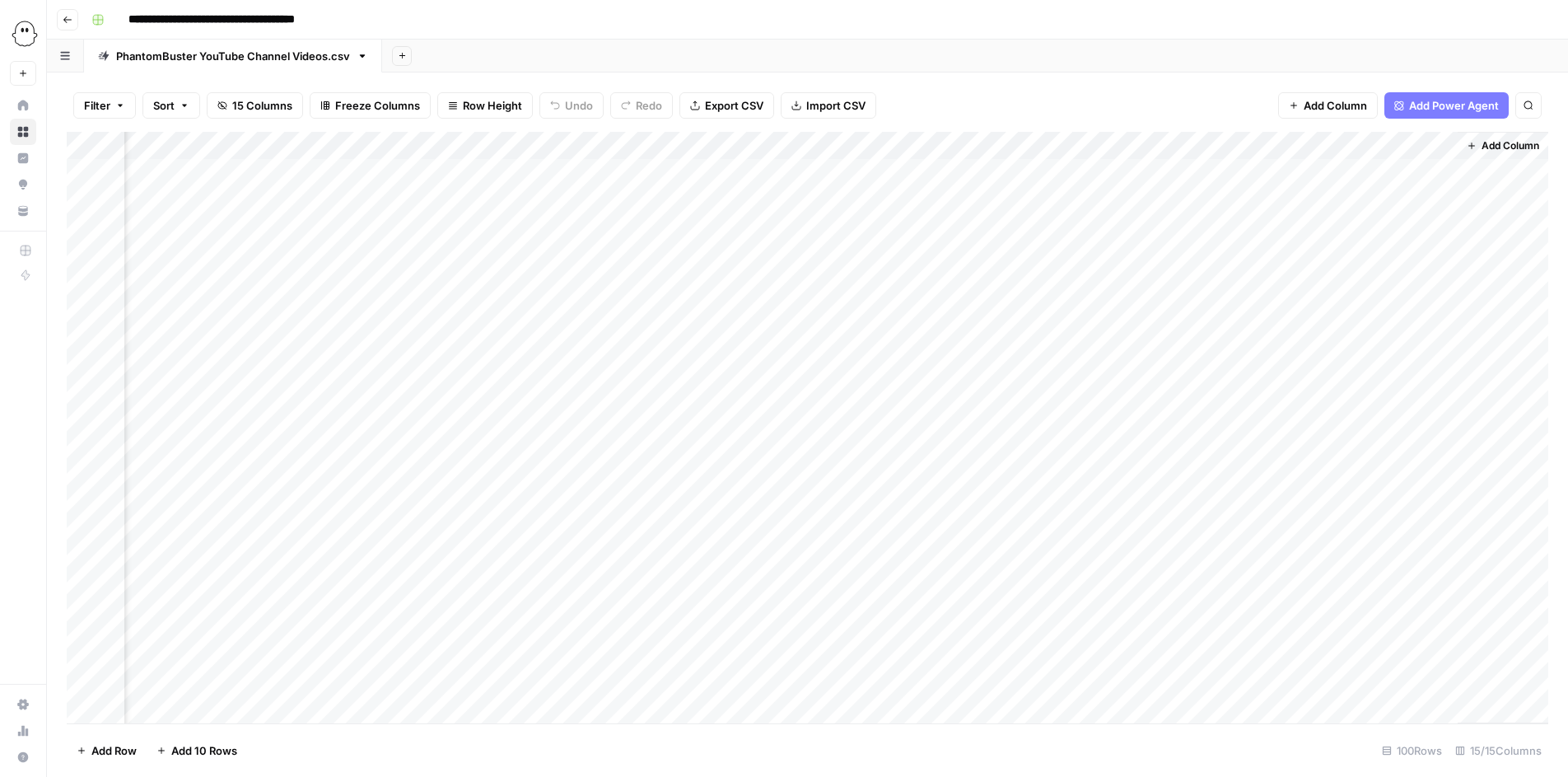
click at [1446, 144] on div "Add Column" at bounding box center [808, 427] width 1482 height 591
click at [1347, 310] on span "Remove Column" at bounding box center [1411, 306] width 144 height 16
click at [728, 181] on button "Delete" at bounding box center [725, 170] width 55 height 30
click at [1222, 142] on div "Add Column" at bounding box center [808, 427] width 1482 height 591
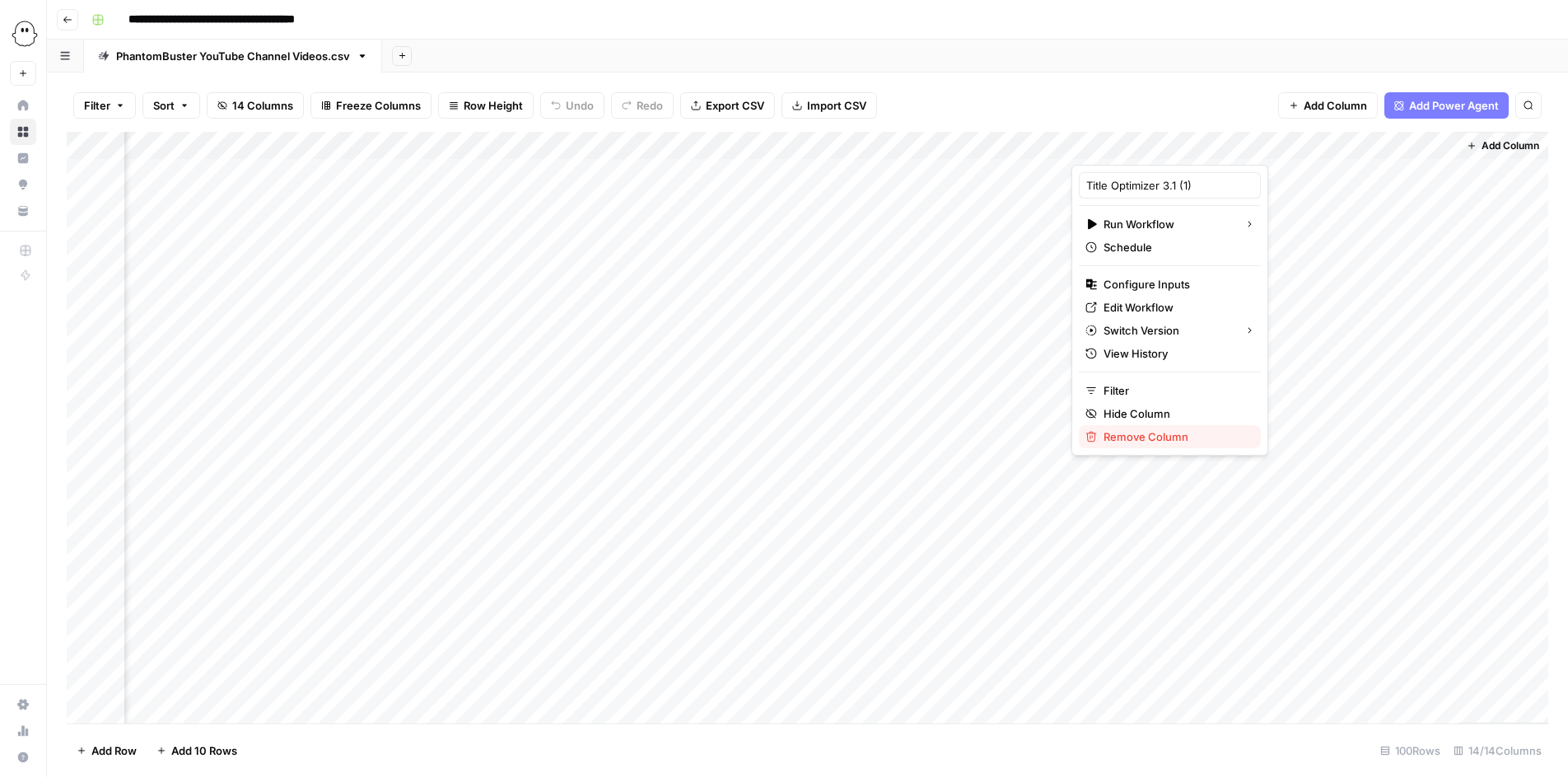
click at [1120, 446] on button "Remove Column" at bounding box center [1170, 437] width 182 height 23
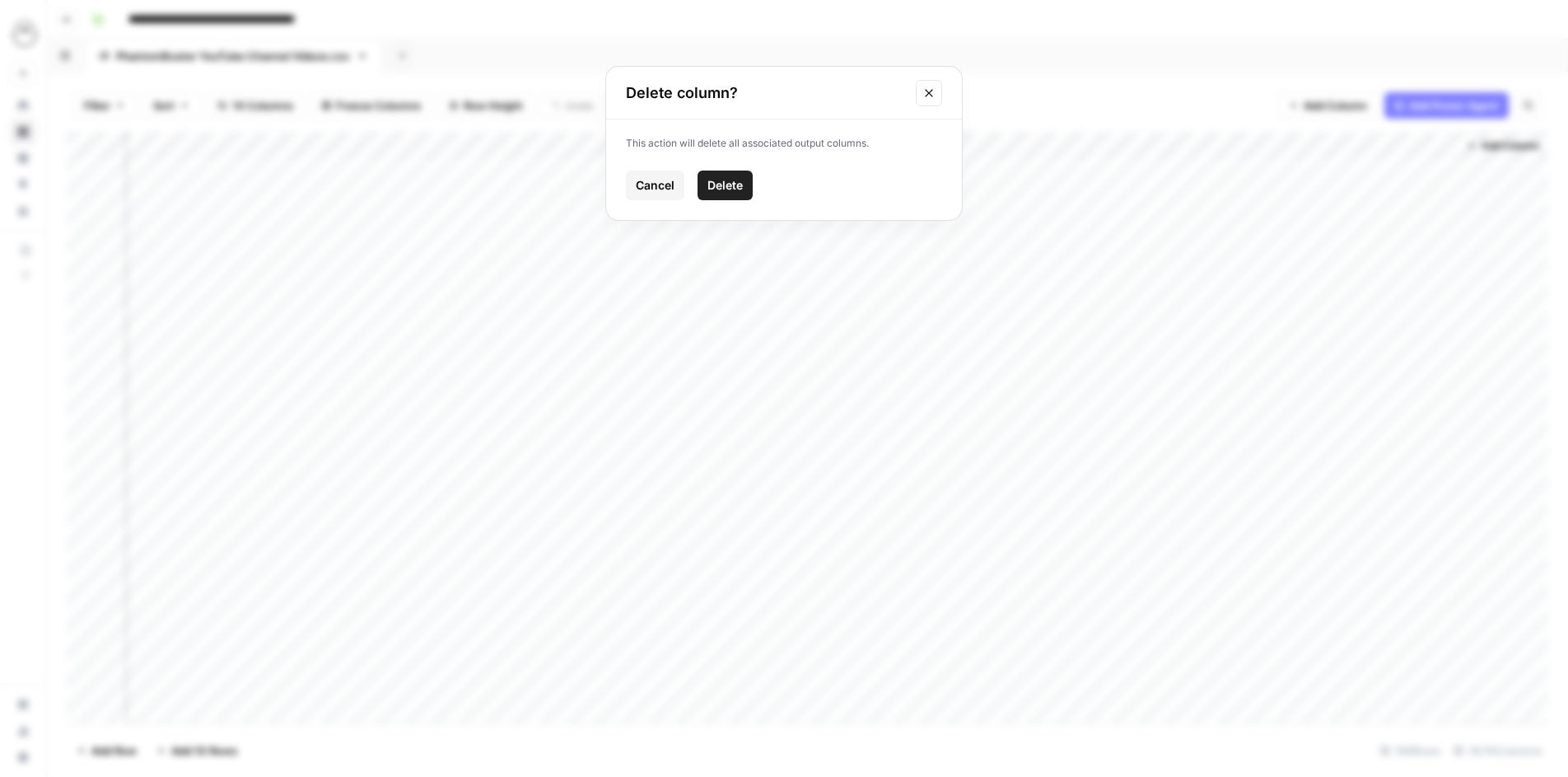
click at [729, 181] on span "Delete" at bounding box center [725, 185] width 36 height 16
click at [1420, 150] on div "Add Column" at bounding box center [808, 427] width 1482 height 591
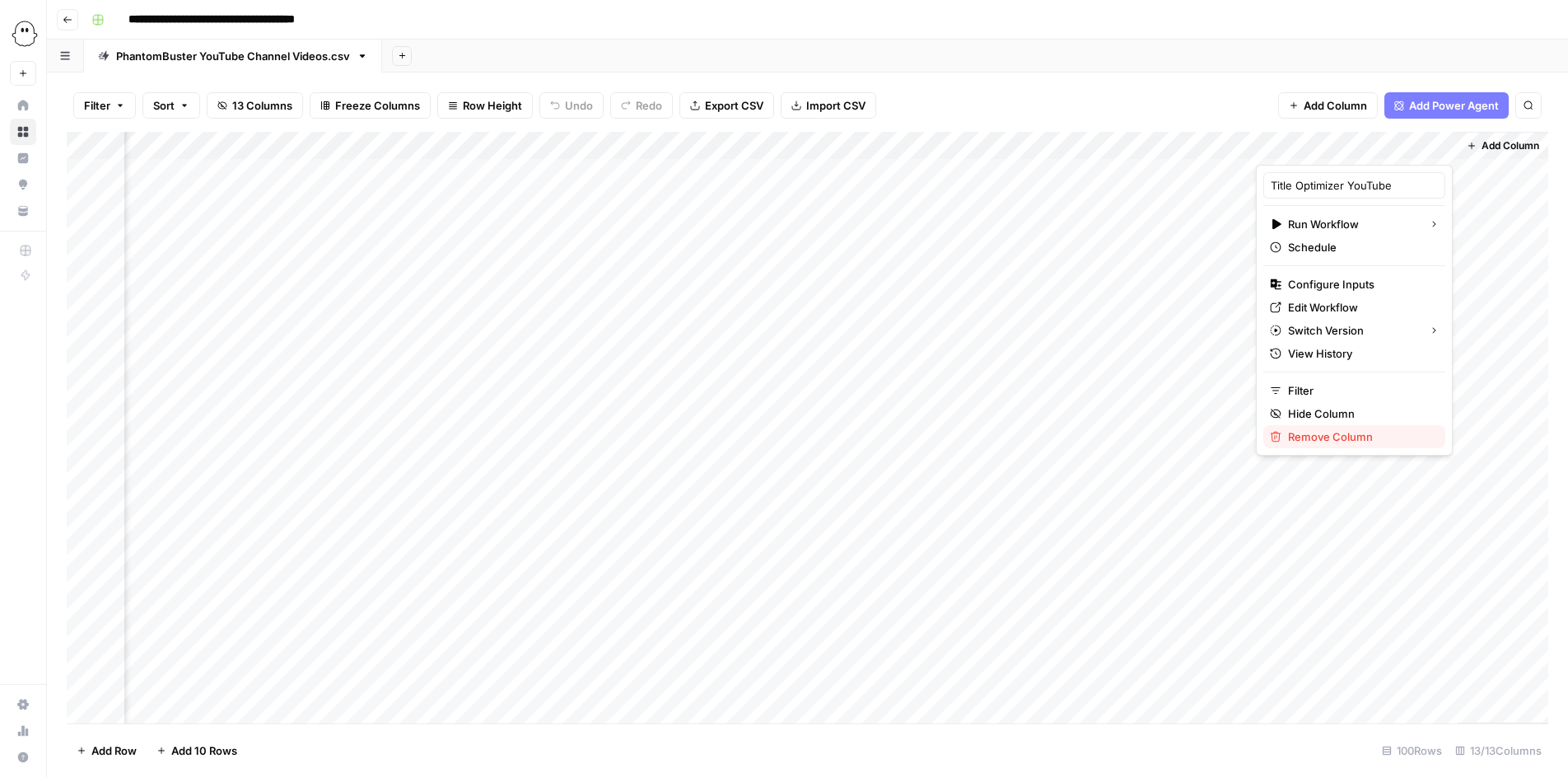
click at [1309, 436] on span "Remove Column" at bounding box center [1359, 436] width 144 height 16
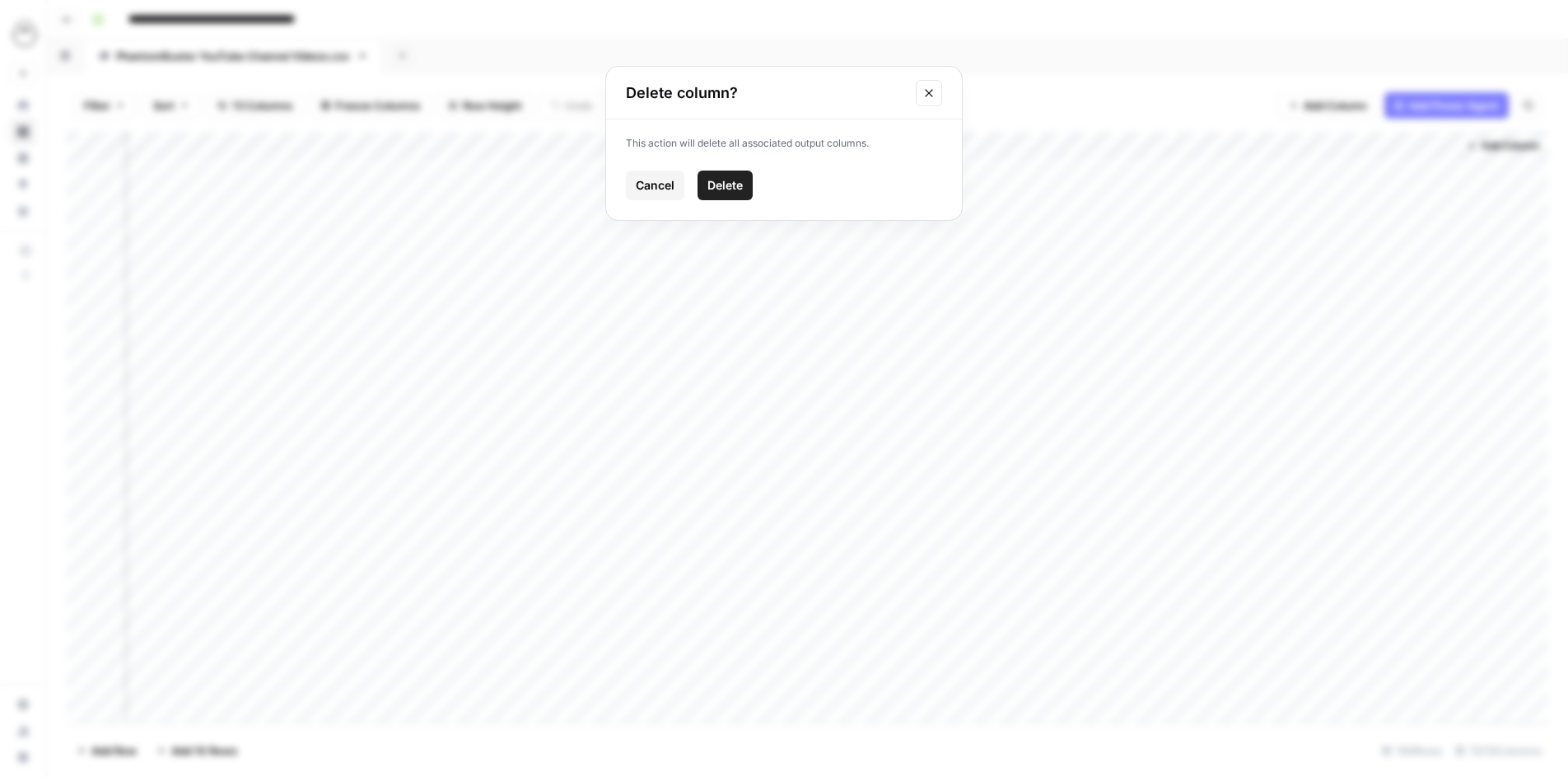
click at [712, 193] on button "Delete" at bounding box center [725, 185] width 55 height 30
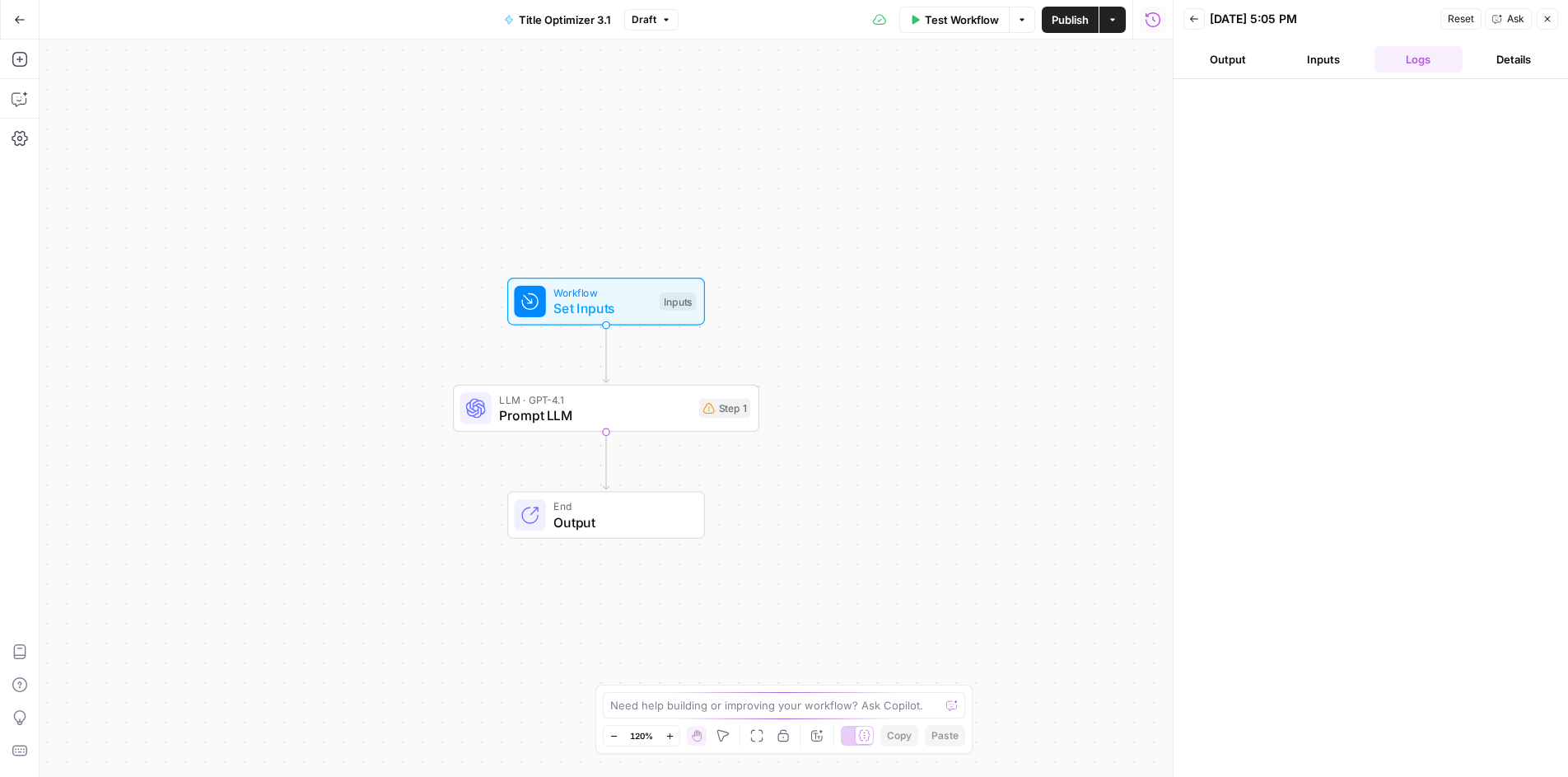
click at [602, 517] on span "Output" at bounding box center [620, 522] width 134 height 19
click at [1006, 181] on span "Markdown" at bounding box center [1023, 188] width 251 height 16
click at [975, 128] on span "Autodetect" at bounding box center [1023, 133] width 251 height 16
click at [626, 512] on span "Output" at bounding box center [620, 522] width 134 height 19
click at [687, 424] on span "Prompt LLM" at bounding box center [595, 415] width 192 height 19
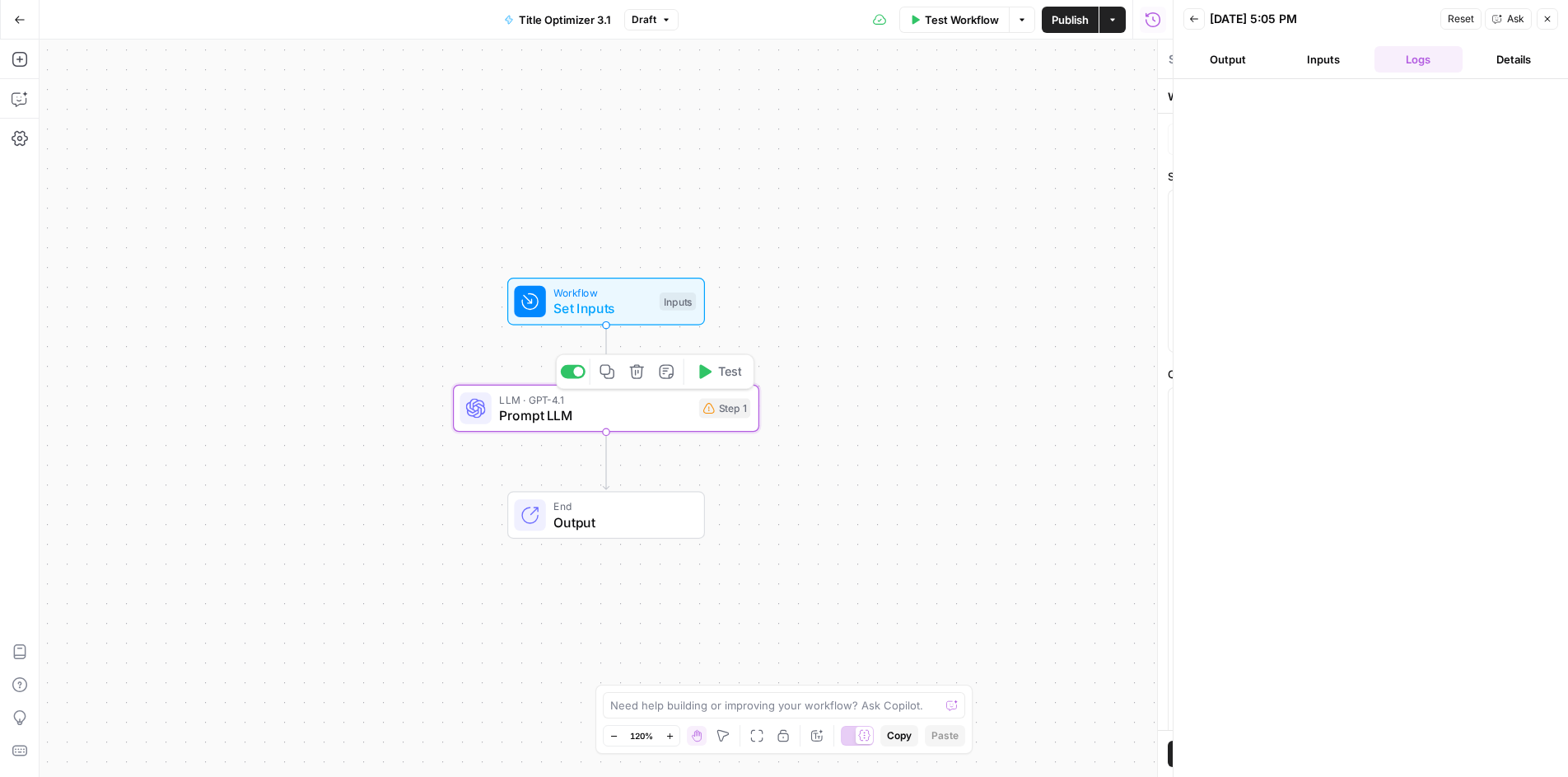
type textarea "Prompt LLM"
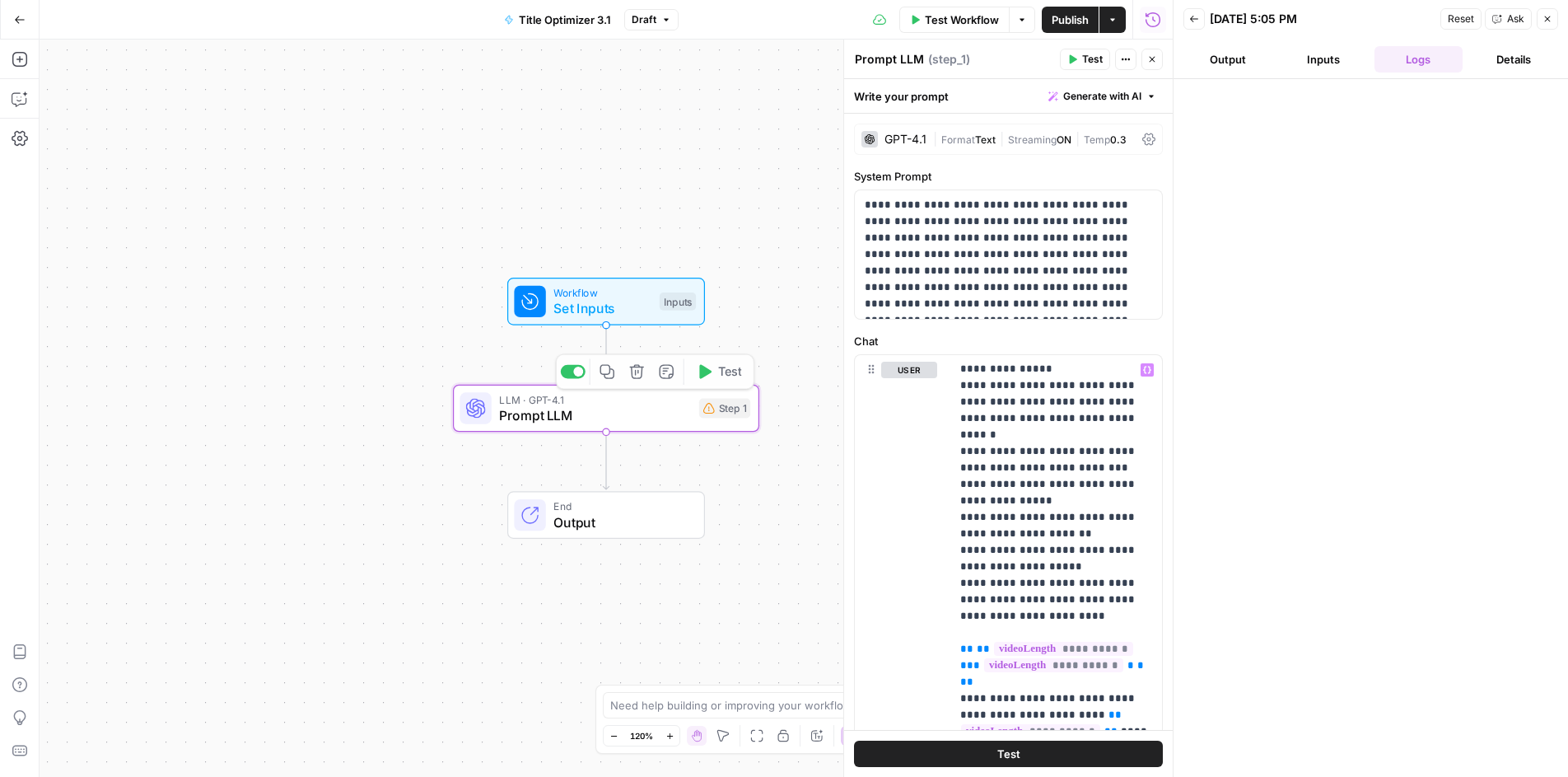
scroll to position [384, 0]
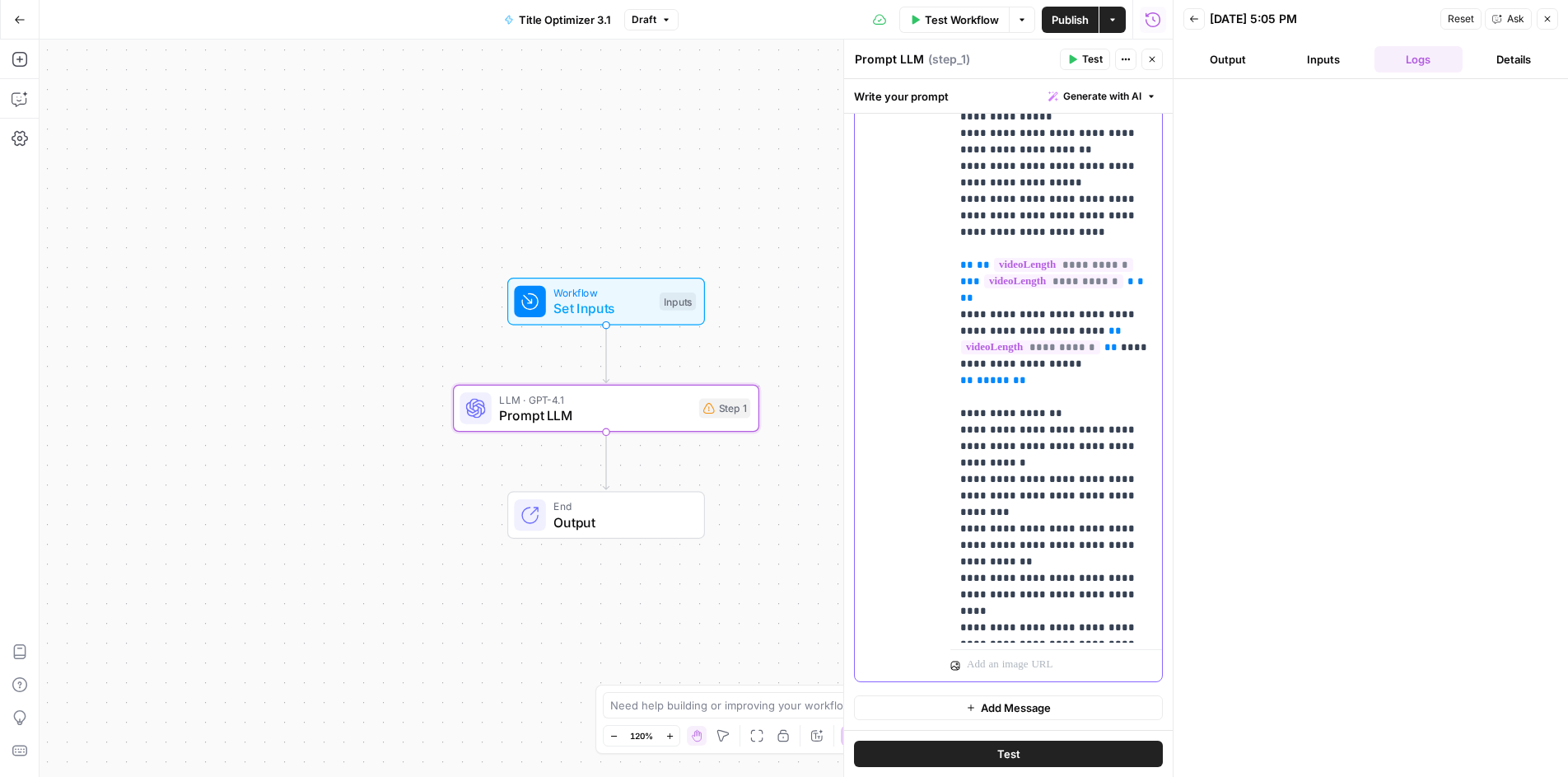
click at [965, 763] on button "Test" at bounding box center [1009, 753] width 309 height 26
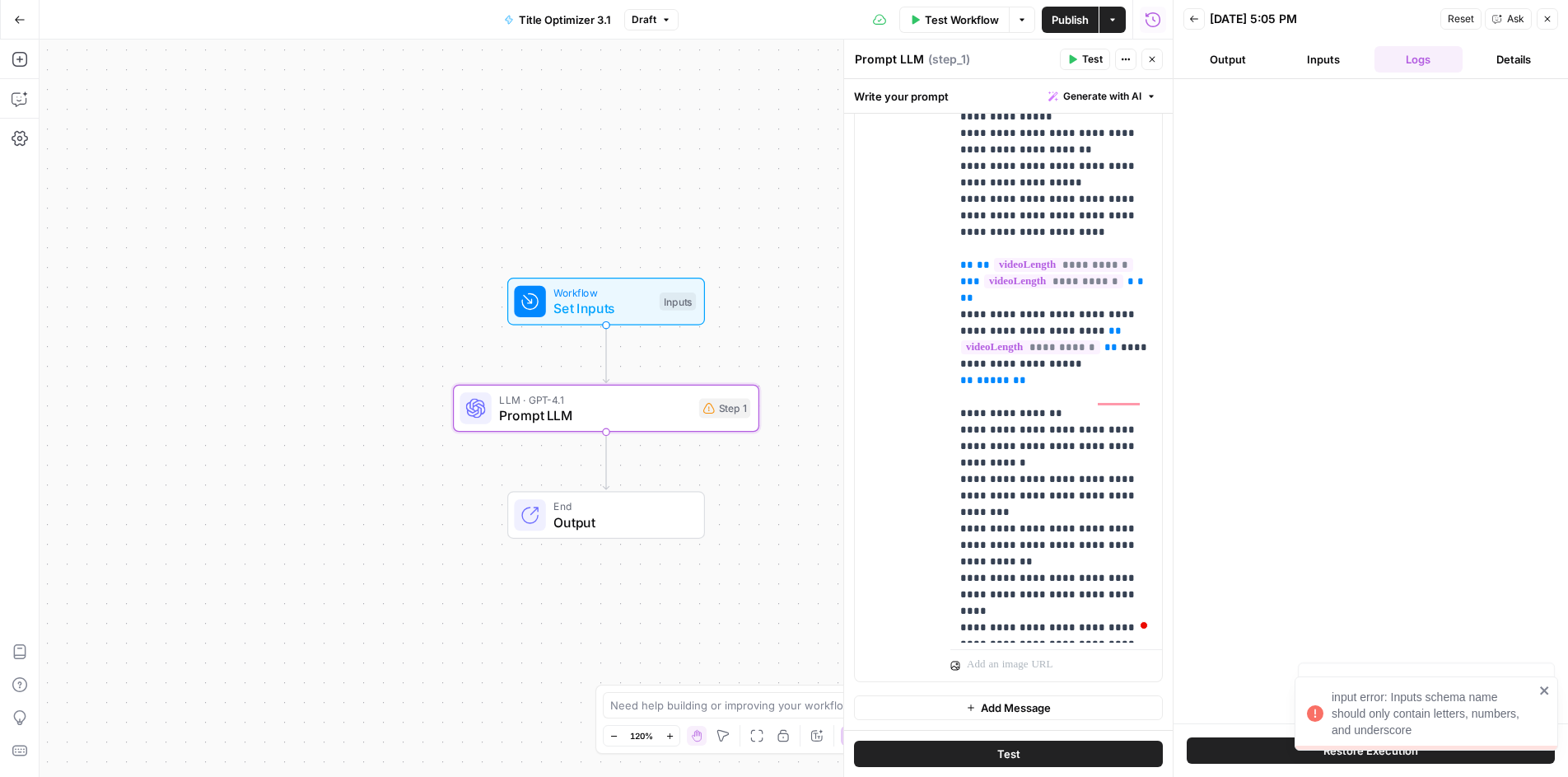
click at [1058, 22] on span "Publish" at bounding box center [1070, 19] width 37 height 16
click at [1064, 25] on span "Publish" at bounding box center [1070, 19] width 37 height 16
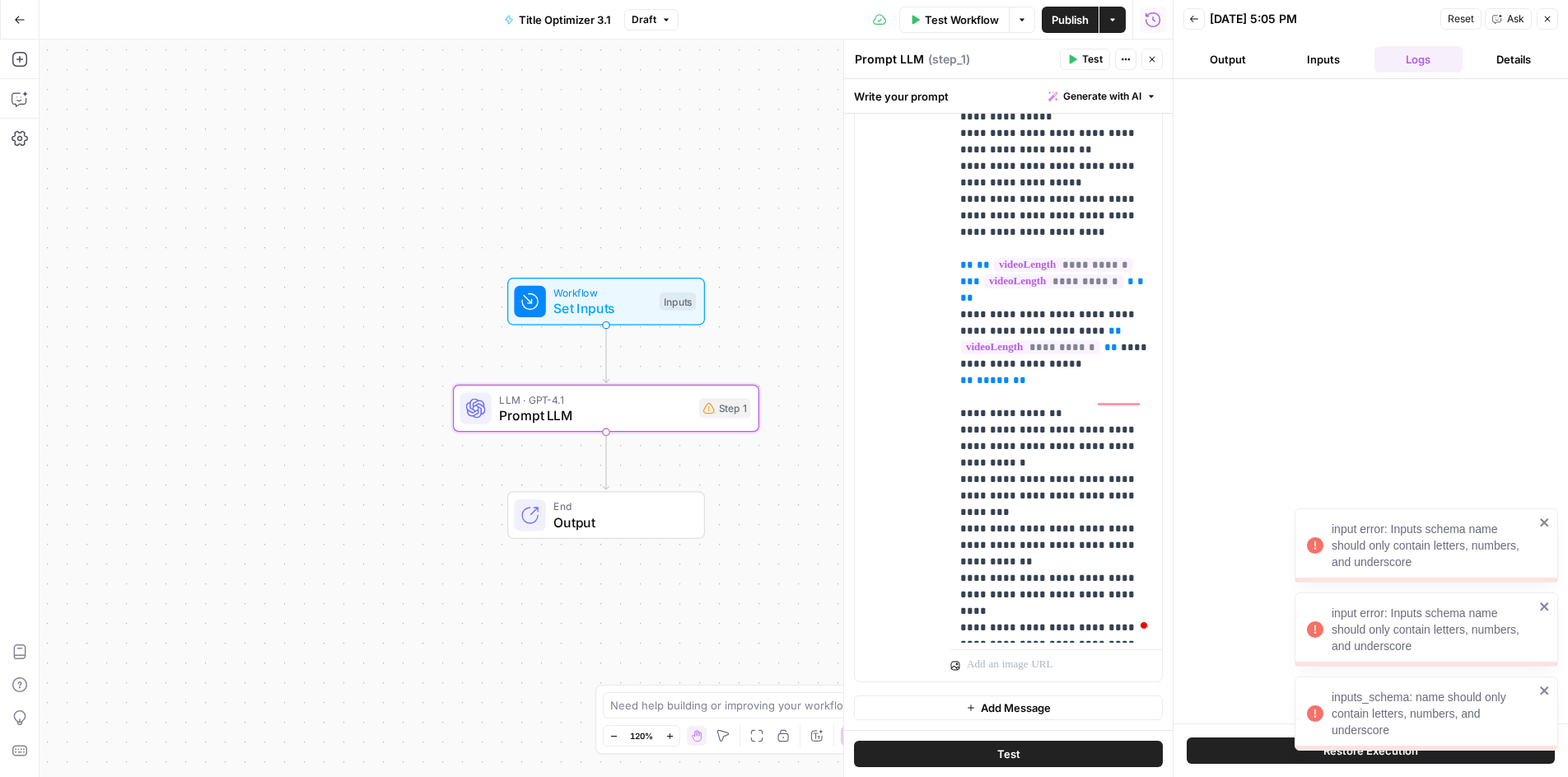
click at [1545, 685] on icon "close" at bounding box center [1545, 691] width 12 height 14
click at [1544, 596] on div "input error: Inputs schema name should only contain letters, numbers, and under…" at bounding box center [1426, 629] width 264 height 74
click at [1544, 522] on body "input error: Inputs schema name should only contain letters, numbers, and under…" at bounding box center [784, 388] width 1568 height 777
click at [1548, 688] on icon "close" at bounding box center [1544, 690] width 9 height 9
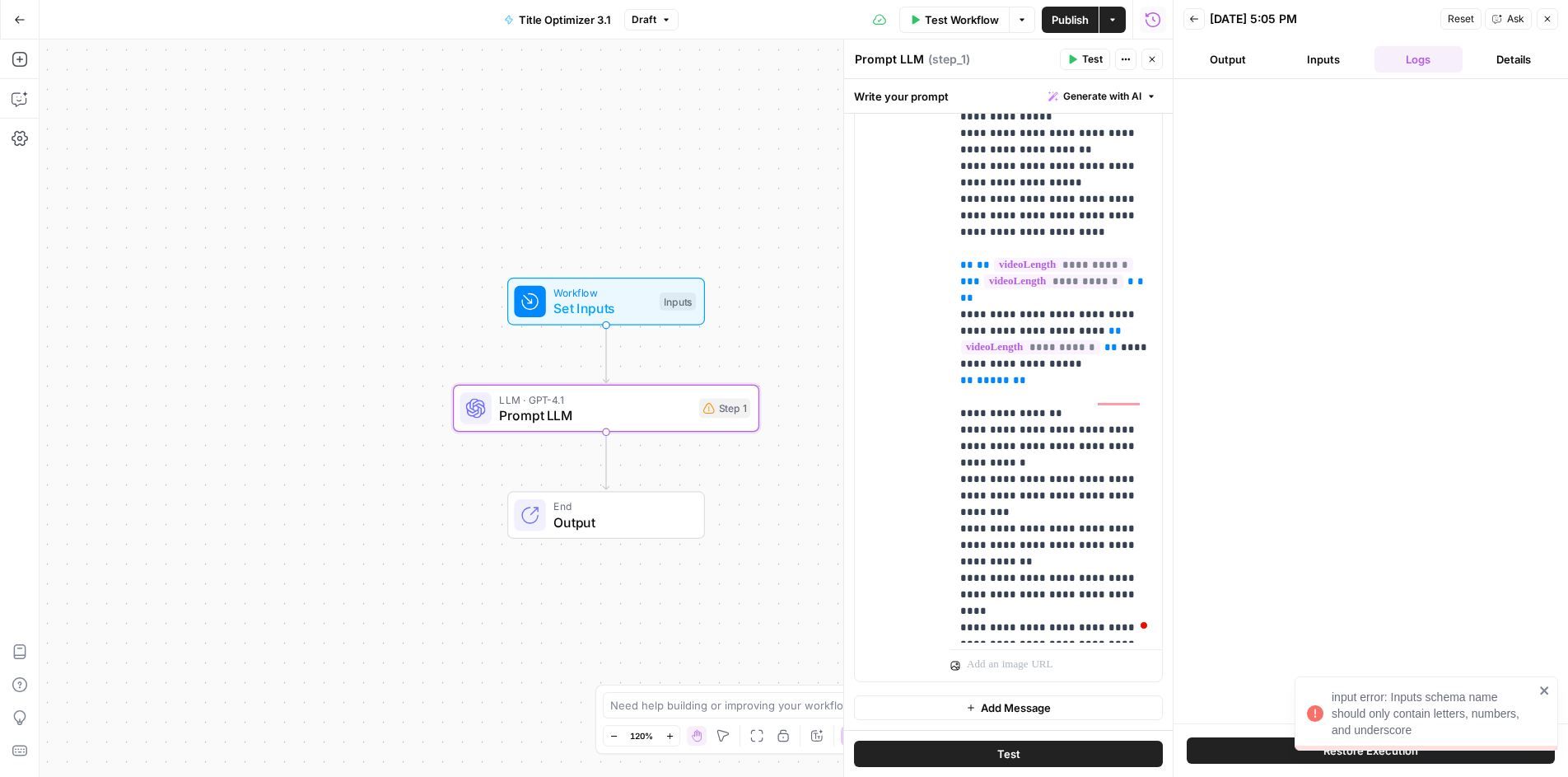
click at [1546, 687] on icon "close" at bounding box center [1544, 690] width 9 height 9
click at [1064, 19] on span "Publish" at bounding box center [1070, 19] width 37 height 16
drag, startPoint x: 1415, startPoint y: 725, endPoint x: 1255, endPoint y: 659, distance: 173.1
click at [1255, 659] on body "inputs_schema: name should only contain letters, numbers, and underscore Phanto…" at bounding box center [784, 388] width 1568 height 777
drag, startPoint x: 1324, startPoint y: 692, endPoint x: 1411, endPoint y: 725, distance: 93.0
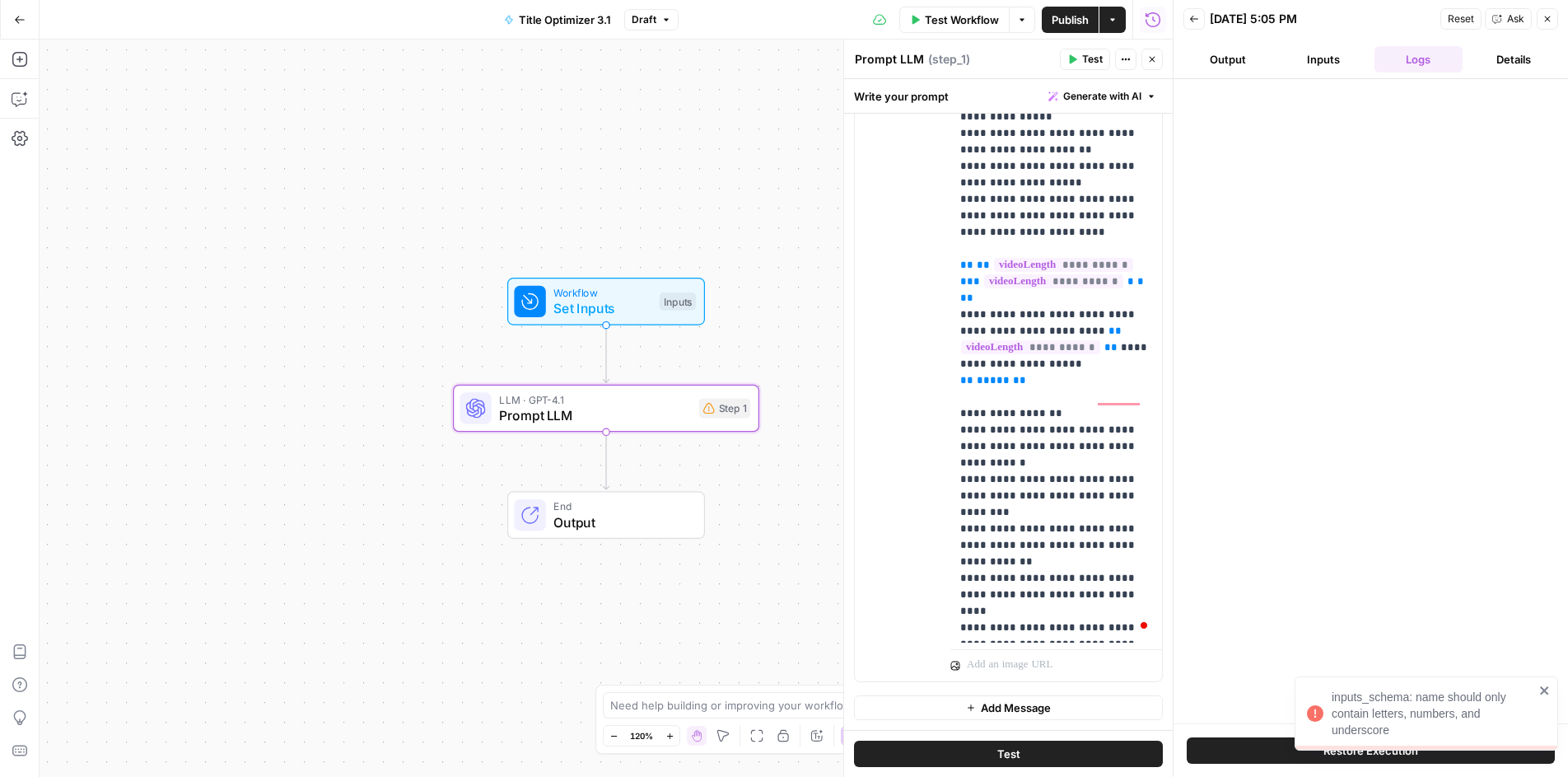
click at [1411, 725] on div "inputs_schema: name should only contain letters, numbers, and underscore" at bounding box center [1421, 713] width 238 height 59
click at [1075, 25] on span "Publish" at bounding box center [1070, 19] width 37 height 16
drag, startPoint x: 1406, startPoint y: 730, endPoint x: 1309, endPoint y: 696, distance: 102.8
click at [1309, 696] on div "inputs_schema: name should only contain letters, numbers, and underscore" at bounding box center [1421, 713] width 238 height 59
click at [1069, 18] on span "Publish" at bounding box center [1070, 19] width 37 height 16
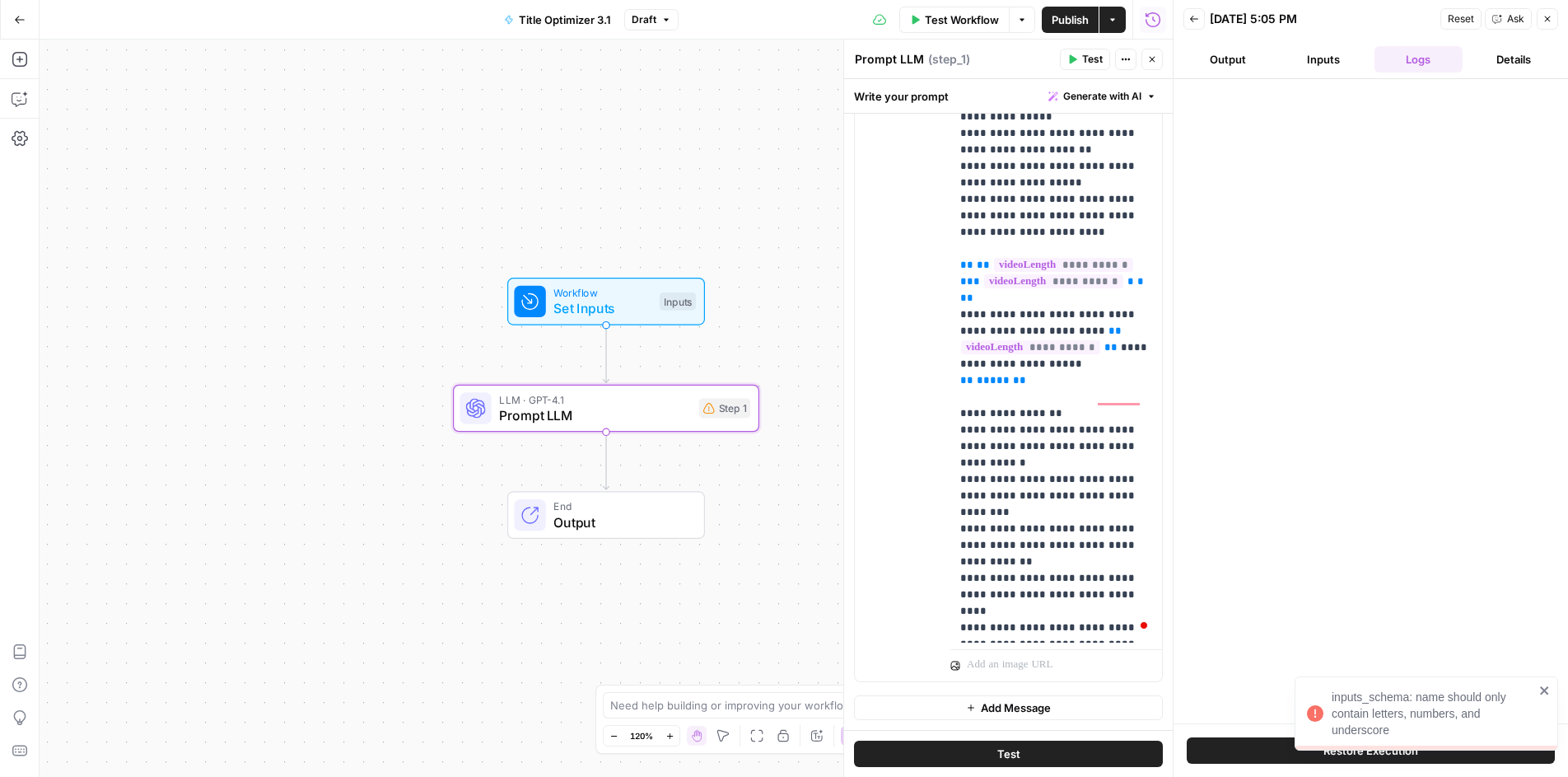
drag, startPoint x: 1405, startPoint y: 724, endPoint x: 1331, endPoint y: 699, distance: 78.1
click at [1332, 699] on div "inputs_schema: name should only contain letters, numbers, and underscore" at bounding box center [1434, 713] width 203 height 49
copy div "inputs_schema: name should only contain letters, numbers, and underscore"
click at [1069, 12] on span "Publish" at bounding box center [1070, 19] width 37 height 16
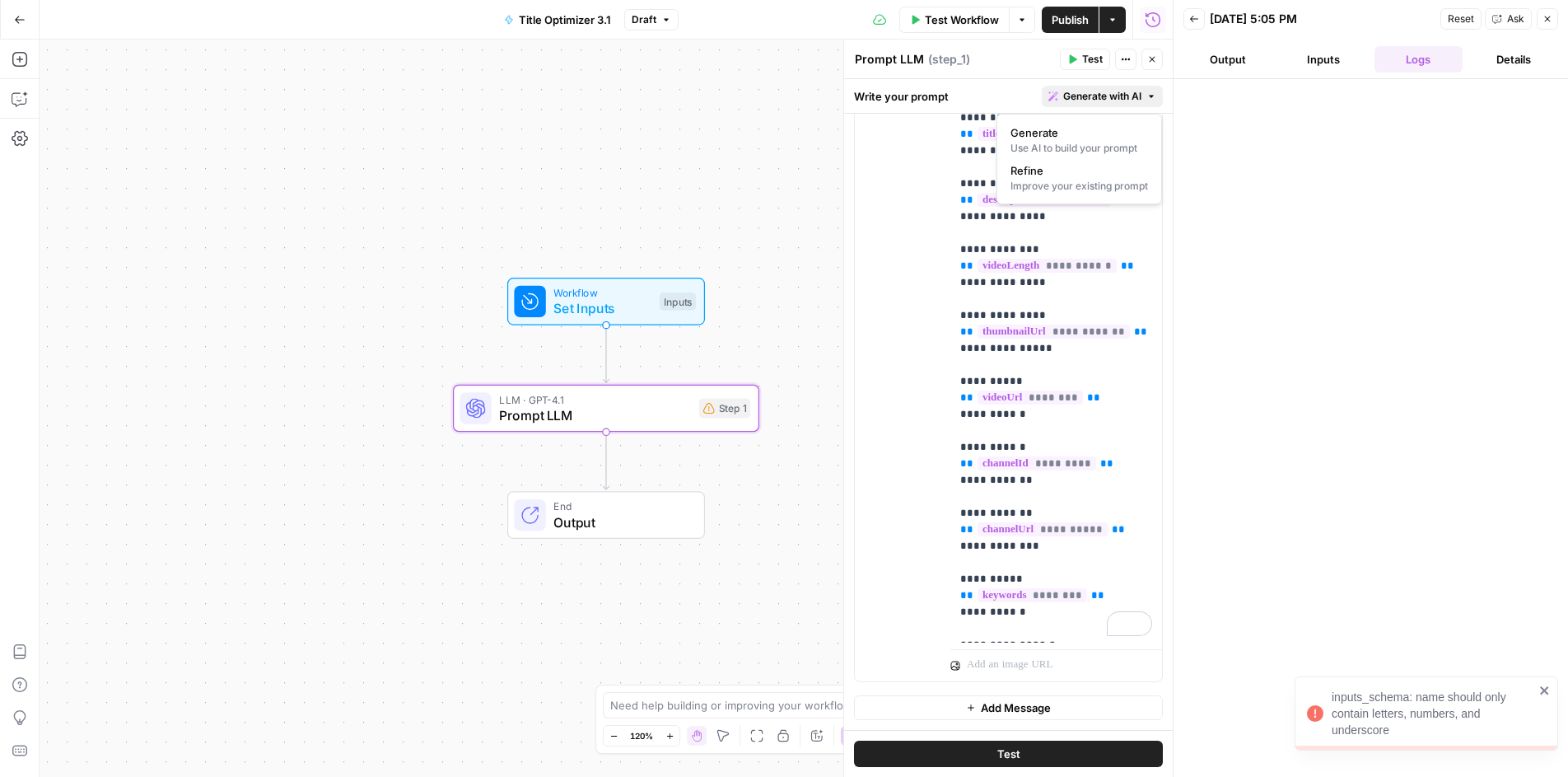
click at [1120, 93] on span "Generate with AI" at bounding box center [1102, 96] width 78 height 14
click at [1037, 165] on span "Refine" at bounding box center [1076, 170] width 131 height 16
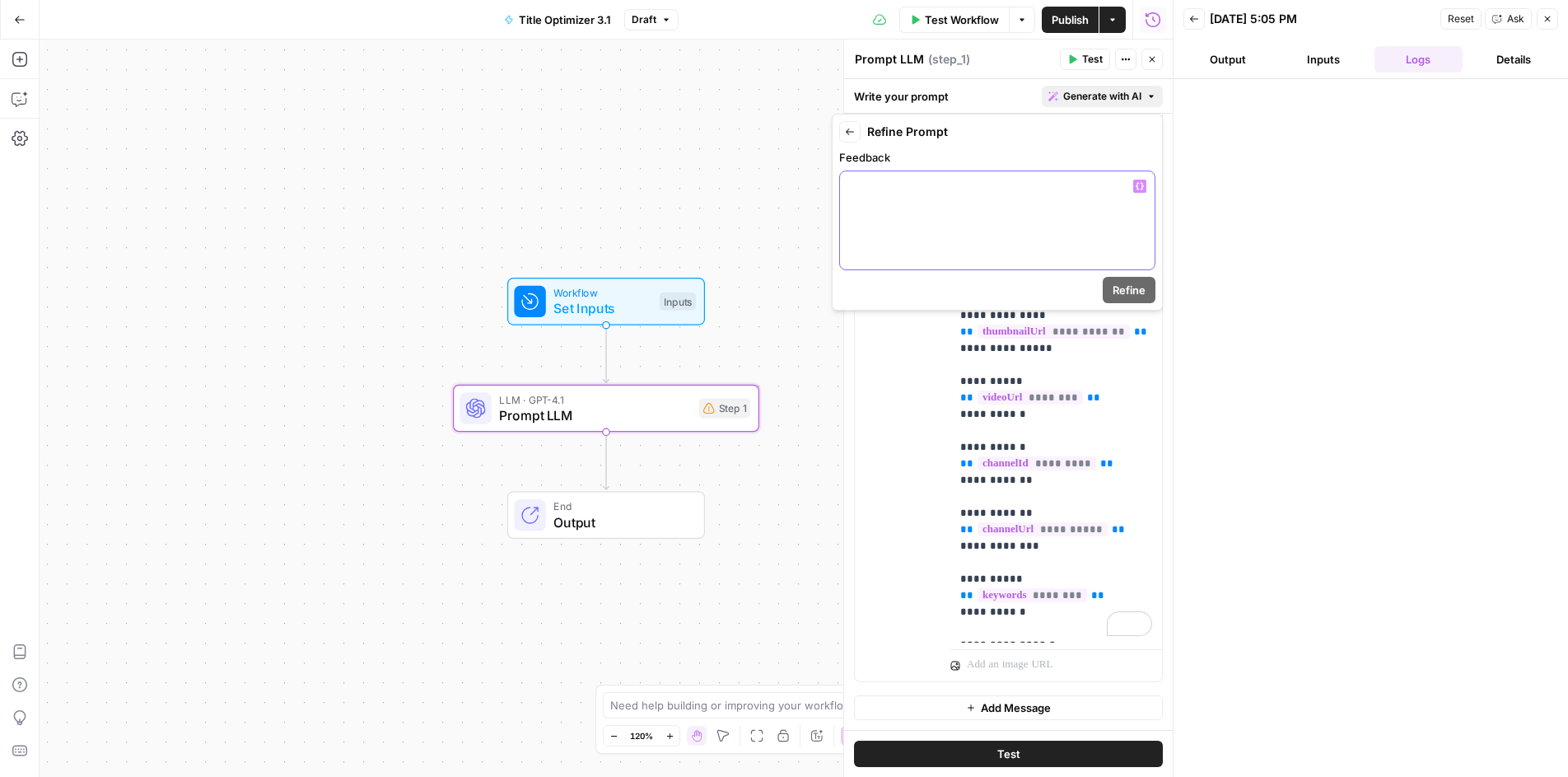
click at [965, 220] on div at bounding box center [998, 219] width 315 height 98
click at [1124, 286] on span "Refine" at bounding box center [1129, 290] width 33 height 16
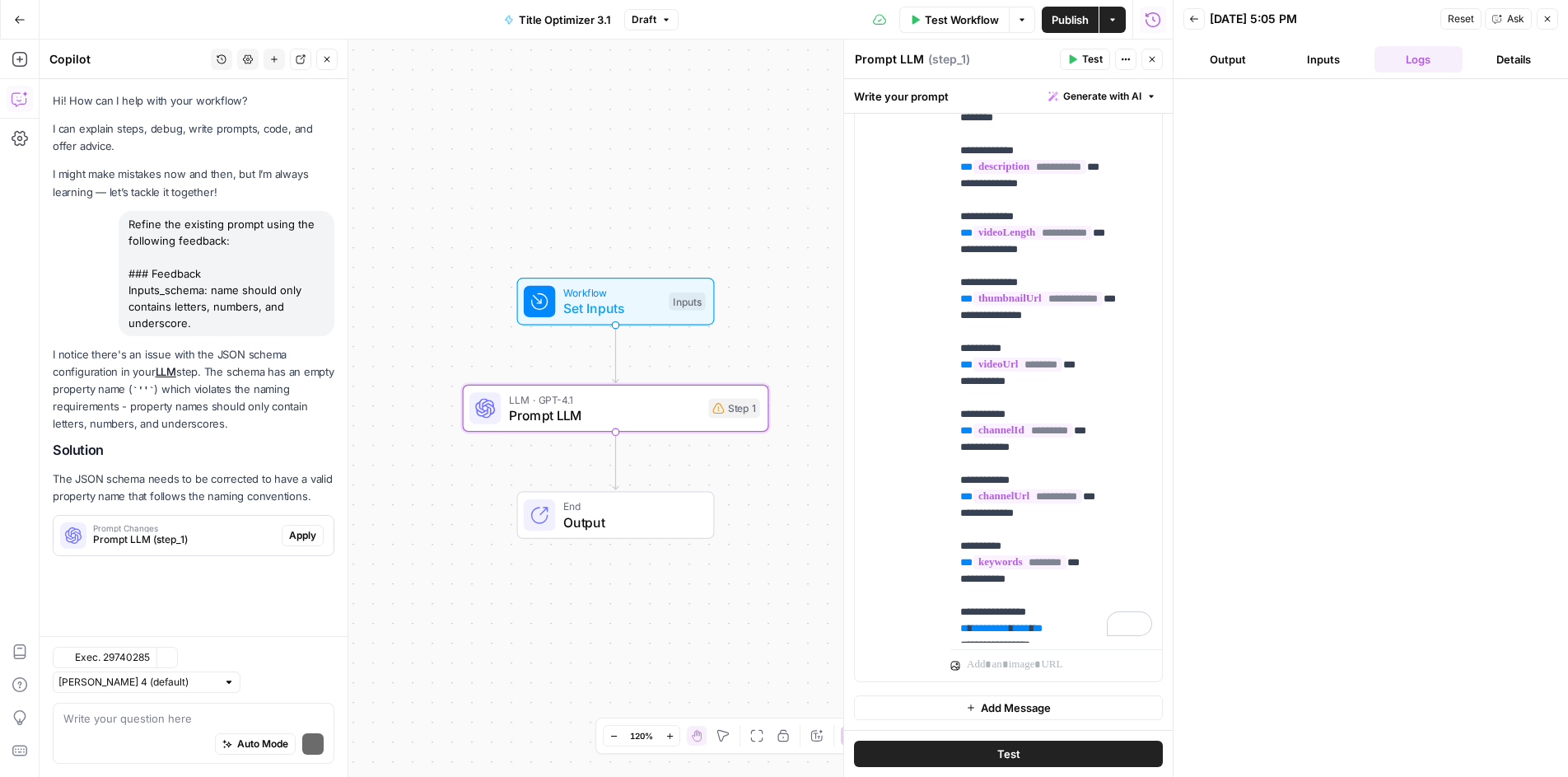
click at [292, 539] on span "Apply" at bounding box center [302, 534] width 27 height 14
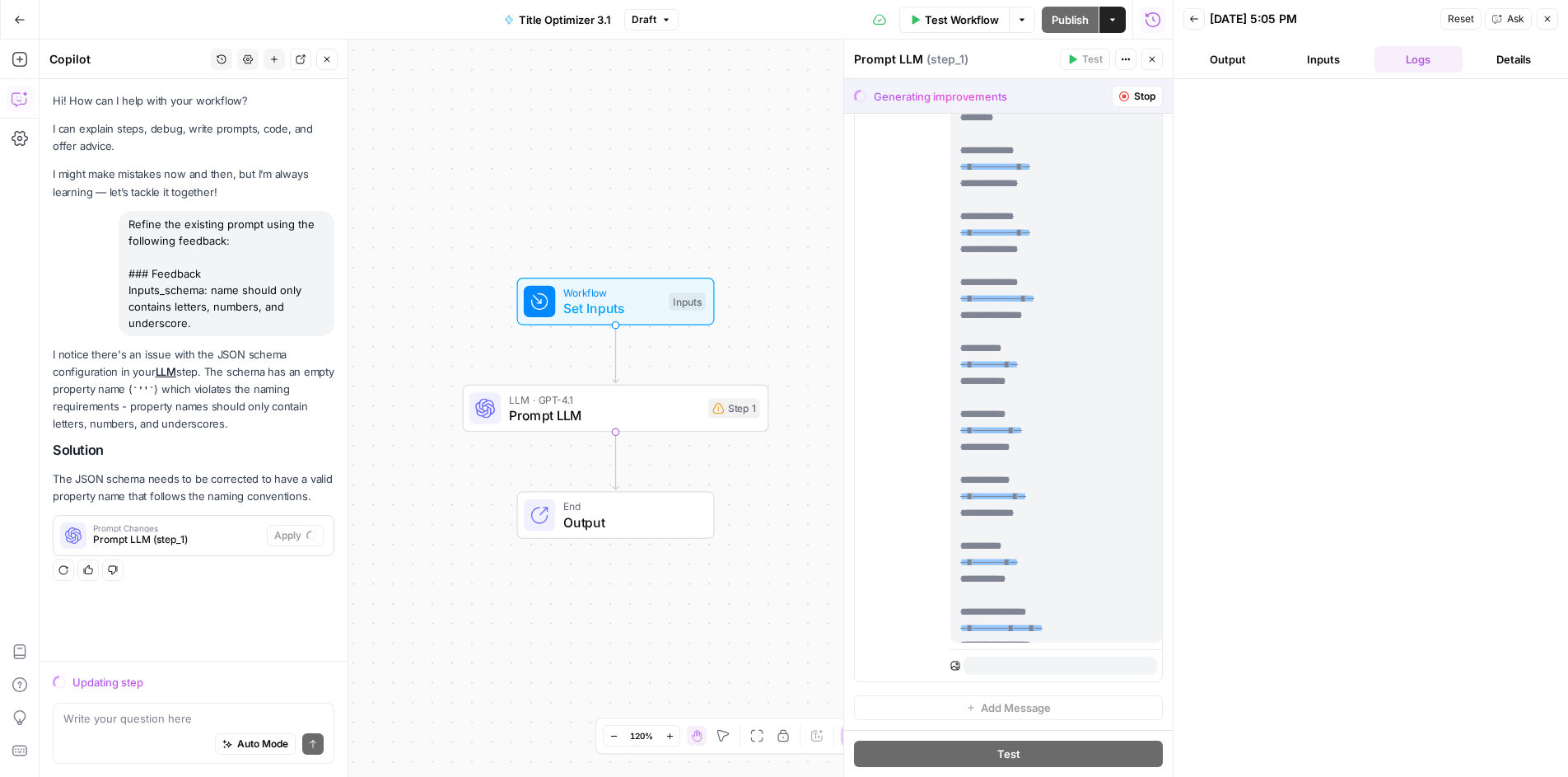
scroll to position [384, 0]
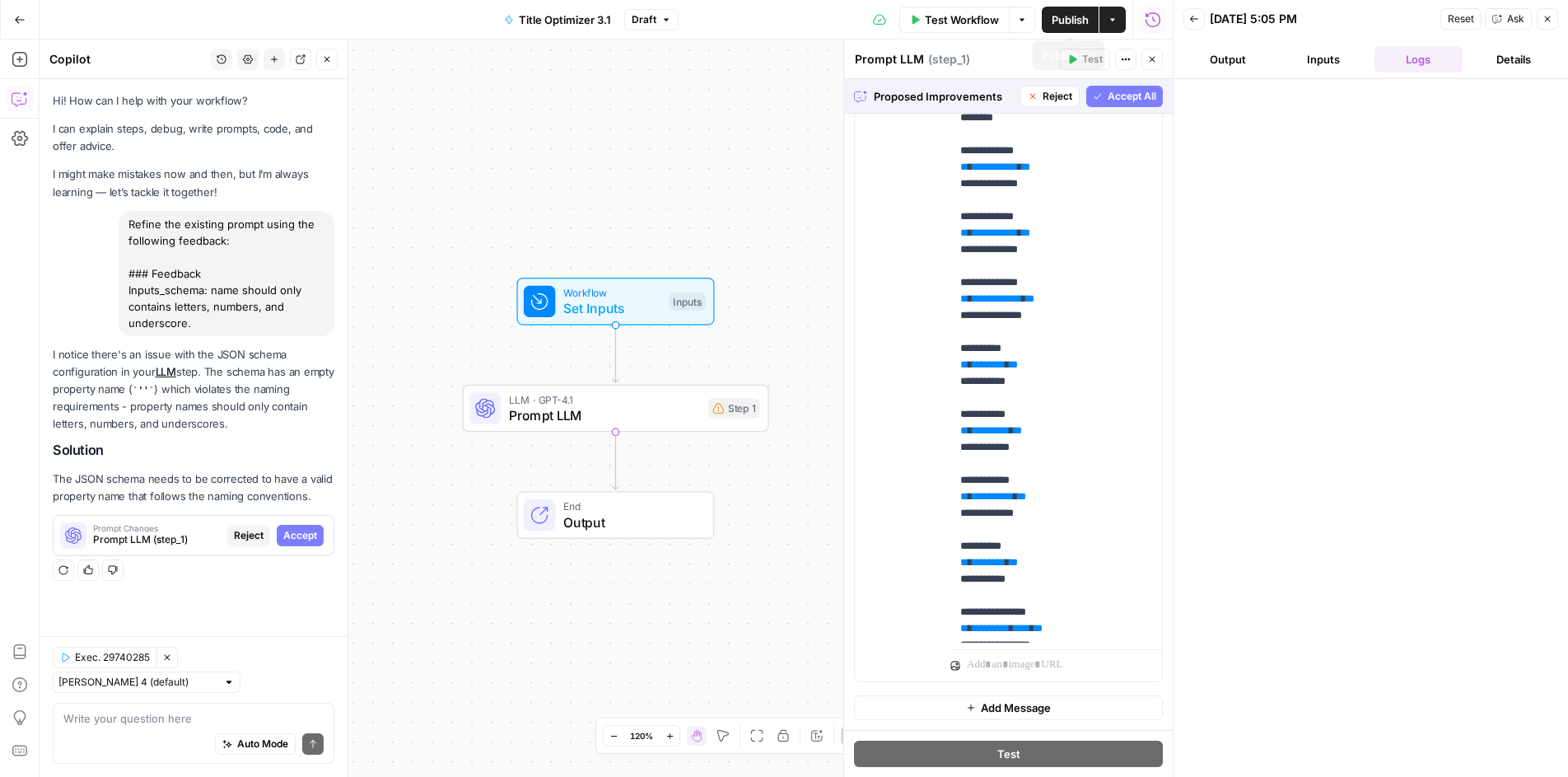
click at [1066, 14] on span "Publish" at bounding box center [1070, 19] width 37 height 16
click at [1533, 692] on div "inputs_schema: name should only contain letters, numbers, and underscore" at bounding box center [1434, 713] width 203 height 49
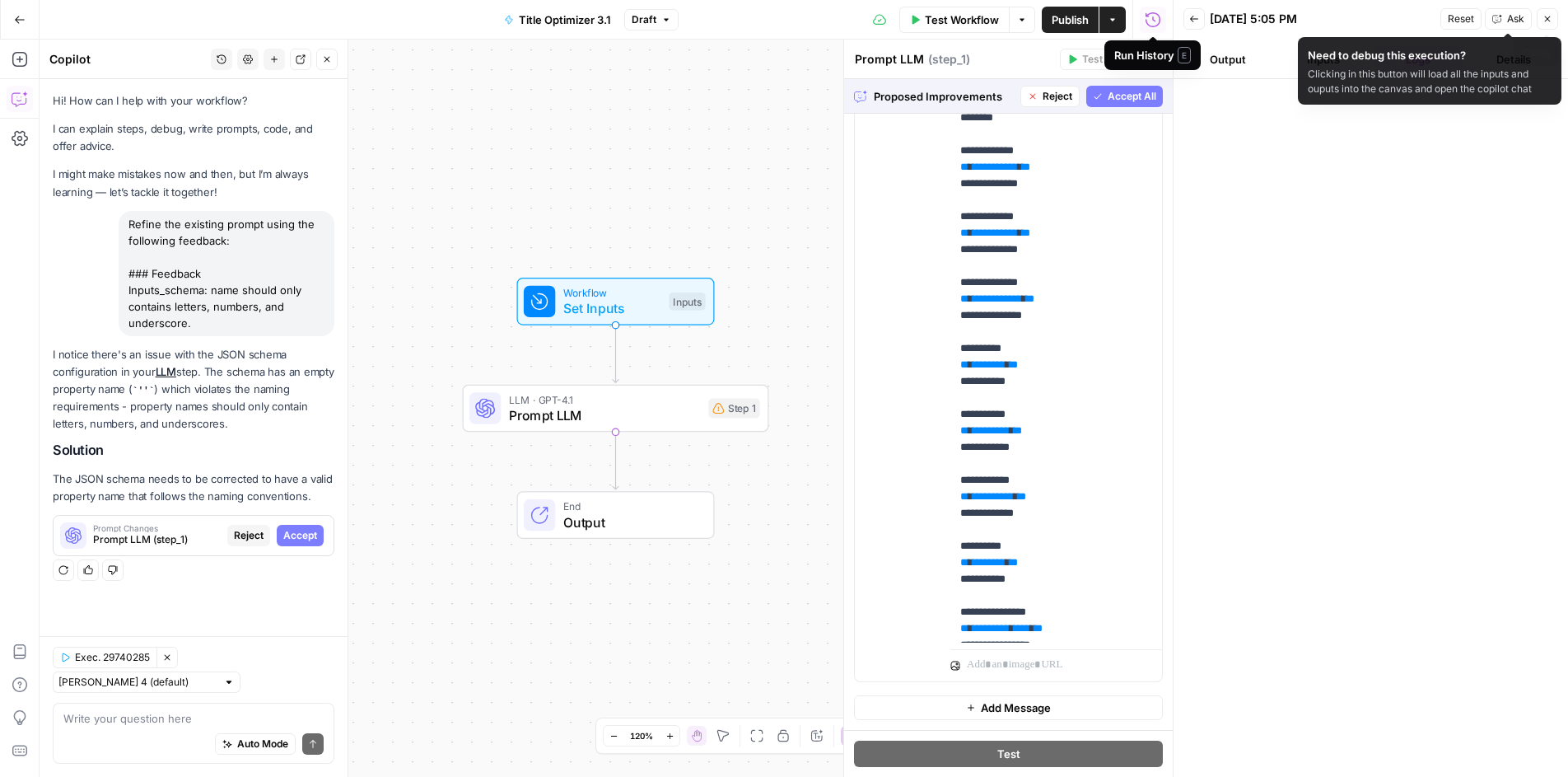
click at [1550, 14] on icon "button" at bounding box center [1548, 18] width 10 height 10
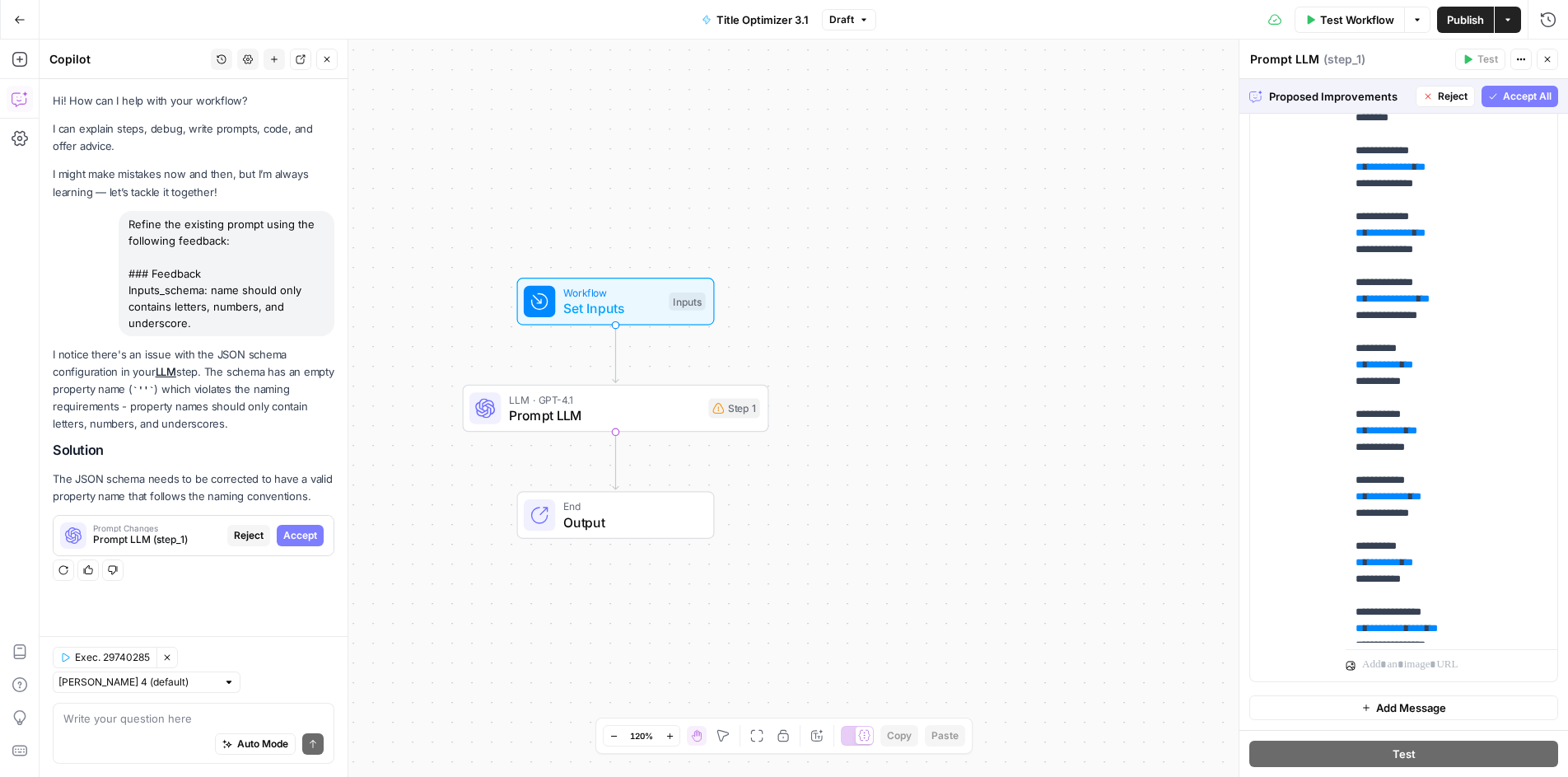
scroll to position [0, 0]
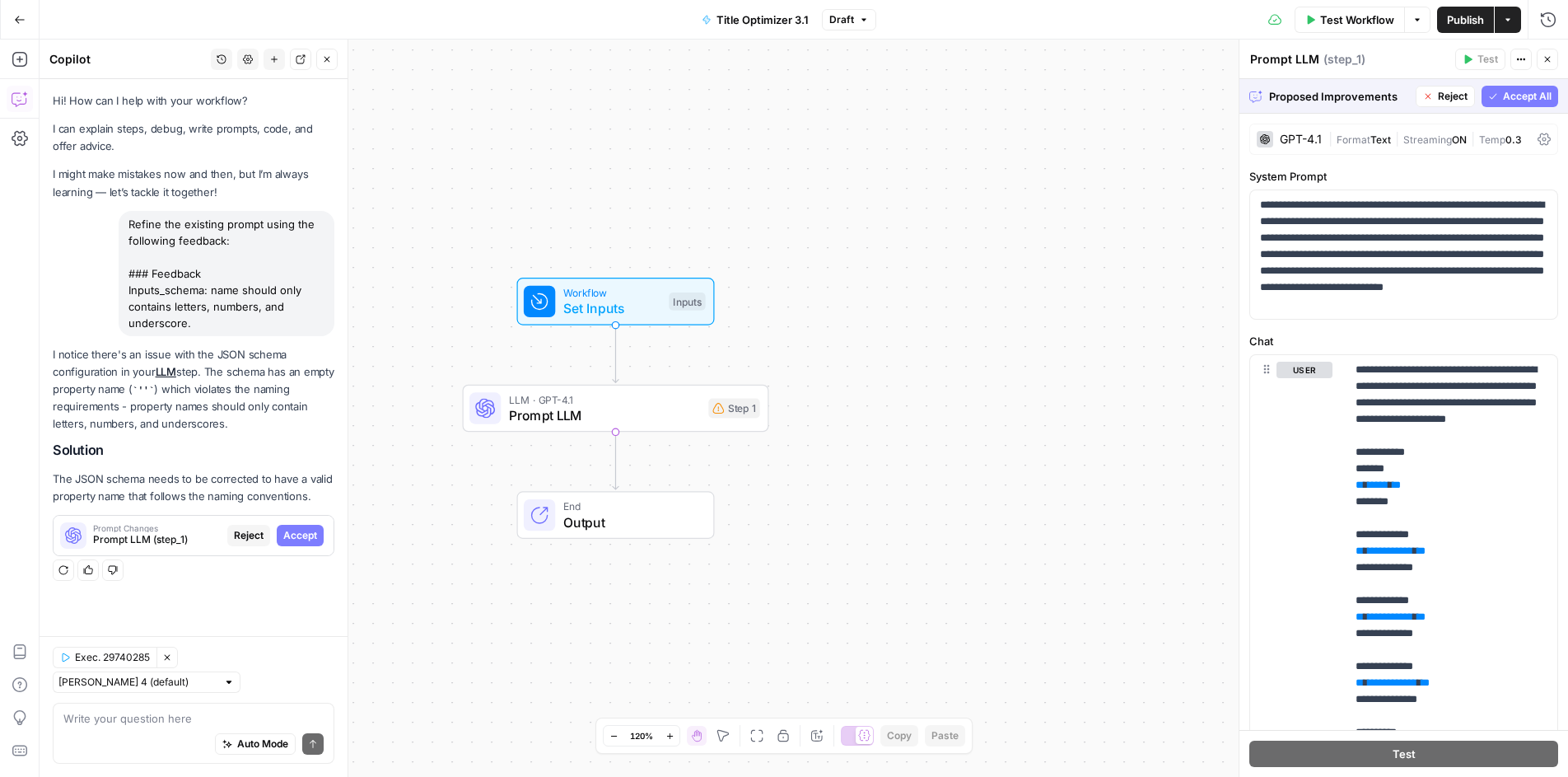
click at [1516, 96] on span "Accept All" at bounding box center [1527, 96] width 48 height 14
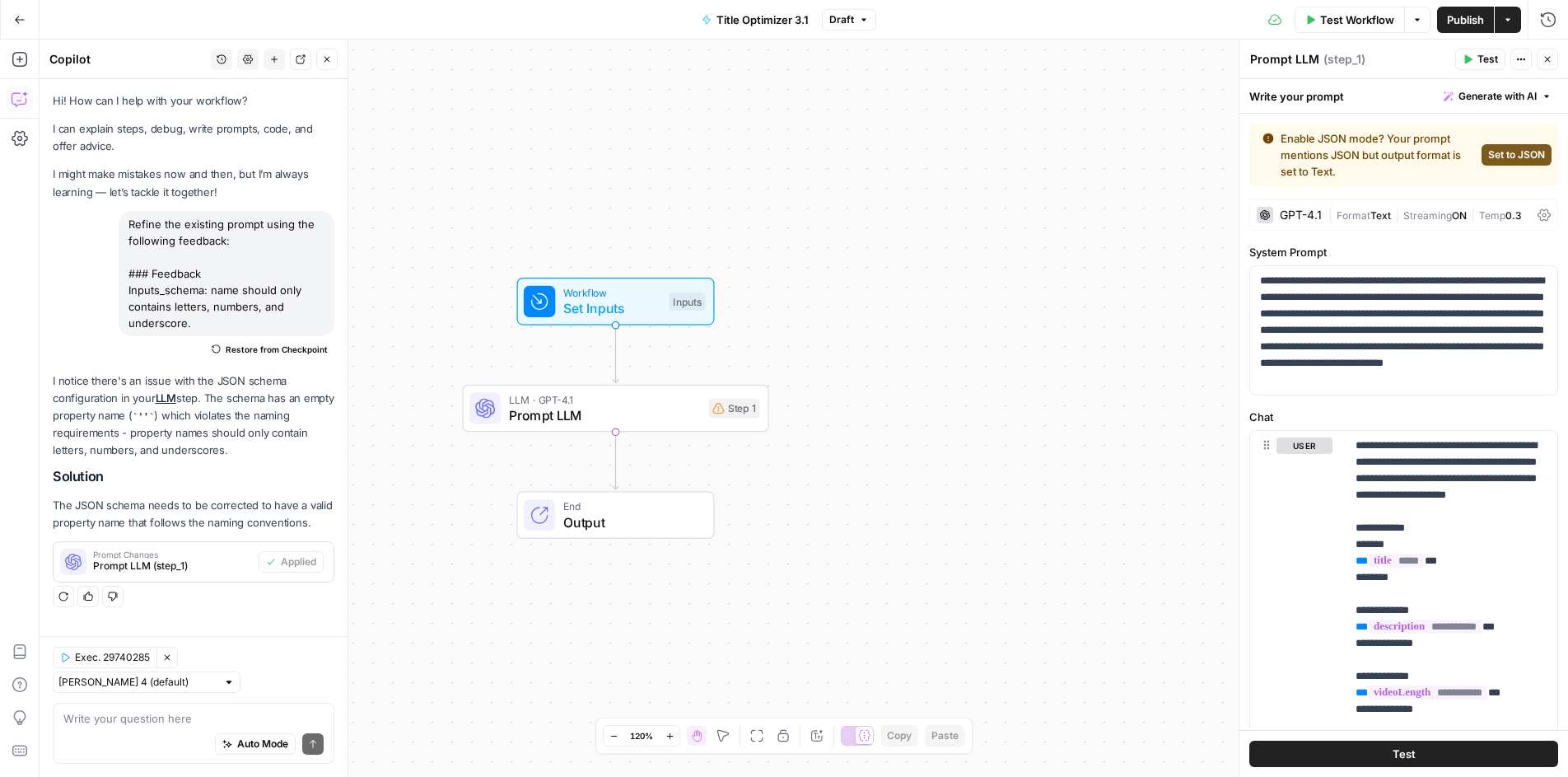
click at [1459, 21] on span "Publish" at bounding box center [1466, 19] width 37 height 16
click at [1544, 697] on div "inputs_schema: name should only contain letters, numbers, and underscore" at bounding box center [1426, 713] width 264 height 74
click at [1499, 152] on span "Set to JSON" at bounding box center [1516, 155] width 57 height 14
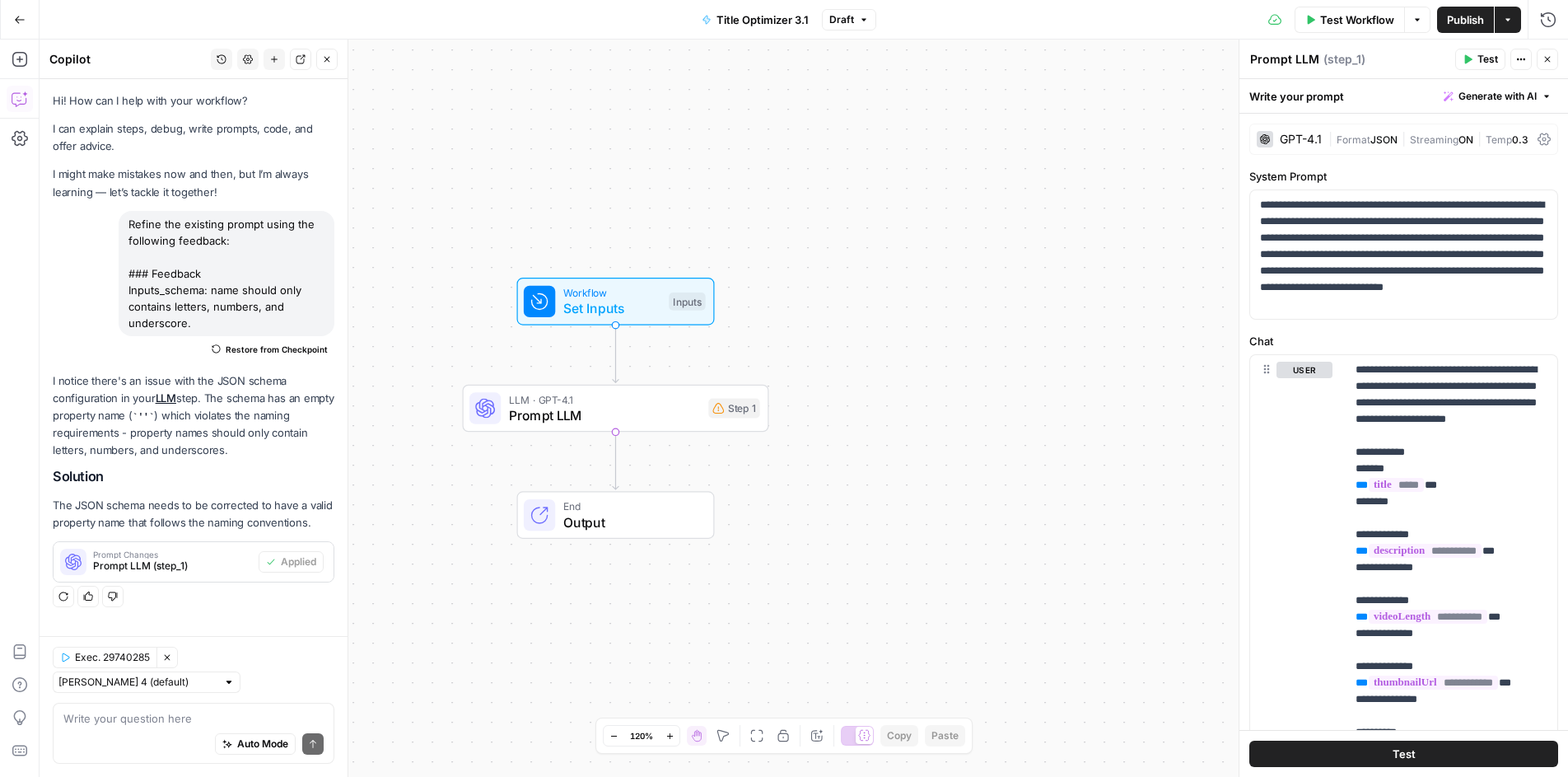
click at [1461, 19] on span "Publish" at bounding box center [1466, 19] width 37 height 16
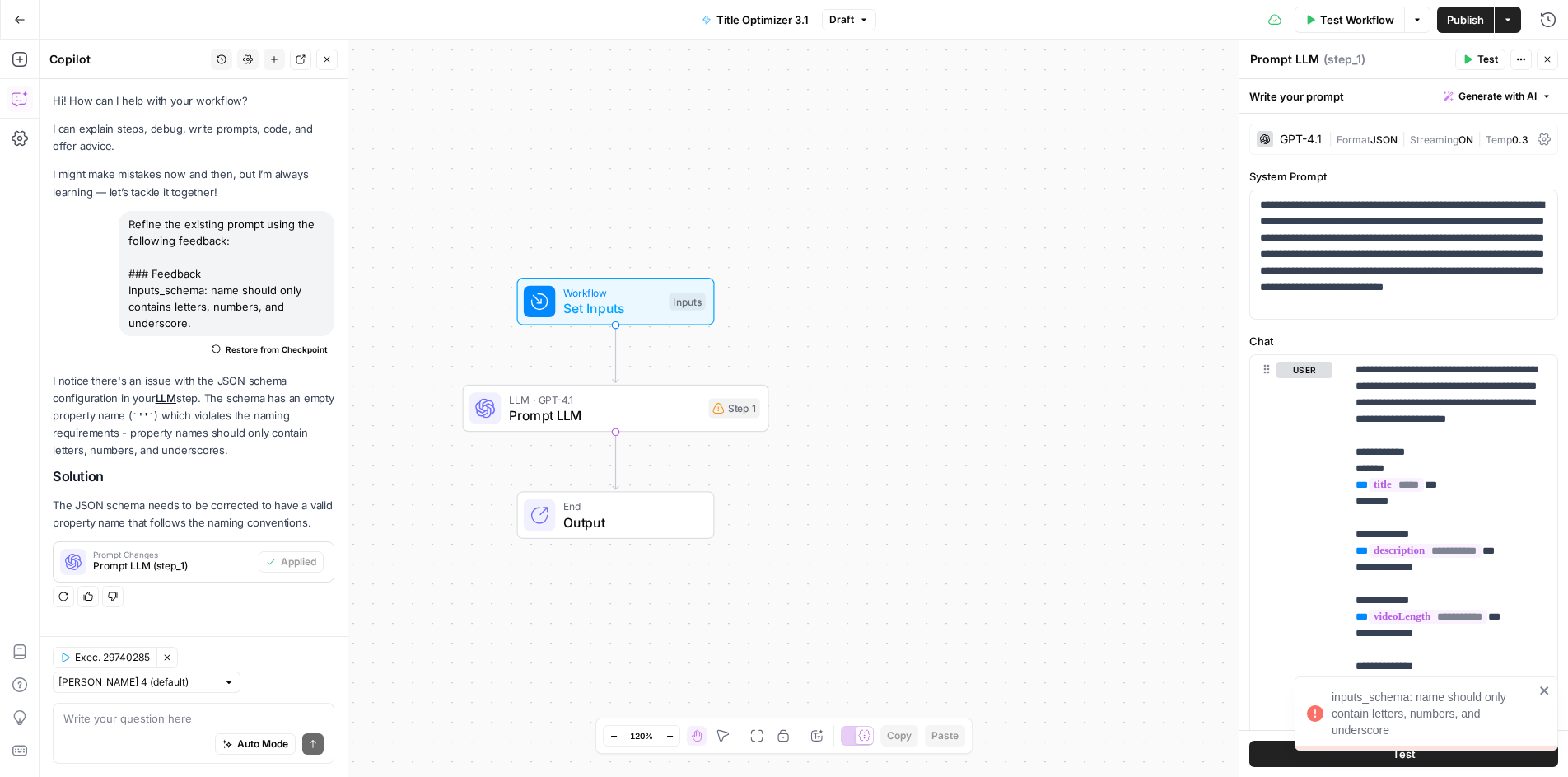
click at [1546, 687] on icon "close" at bounding box center [1545, 691] width 12 height 14
